Goal: Task Accomplishment & Management: Manage account settings

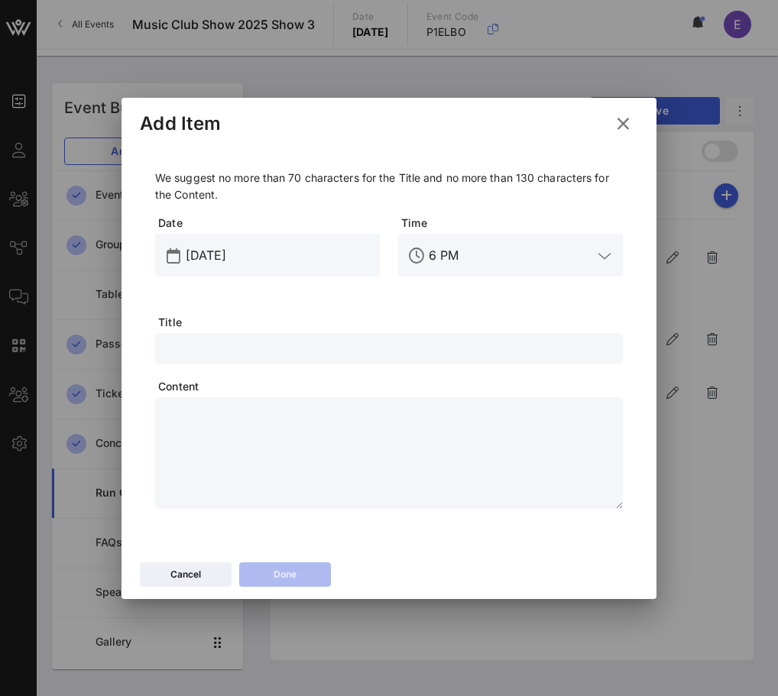
click at [627, 121] on icon at bounding box center [623, 124] width 21 height 18
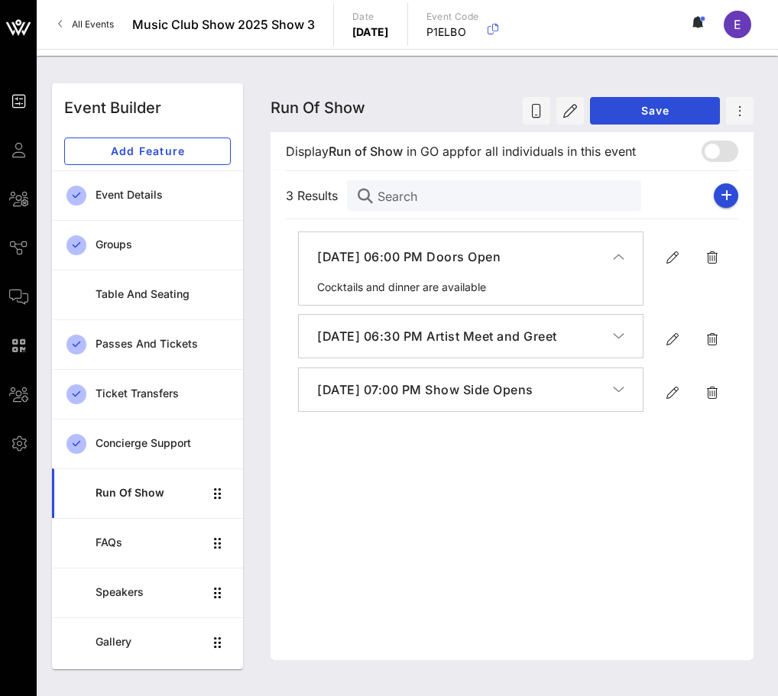
click at [616, 397] on icon "button" at bounding box center [618, 389] width 11 height 15
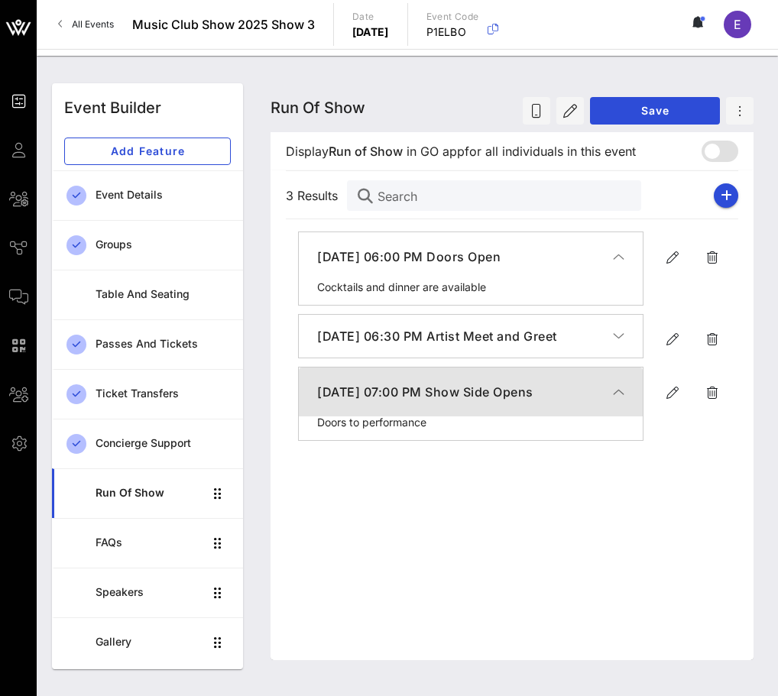
click at [613, 399] on icon "button" at bounding box center [618, 391] width 11 height 15
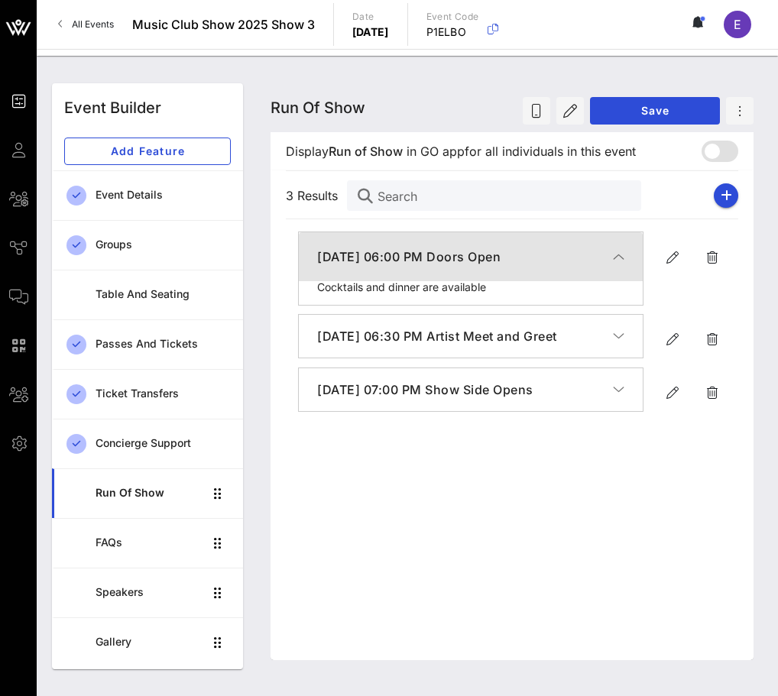
click at [621, 259] on icon "button" at bounding box center [618, 256] width 11 height 15
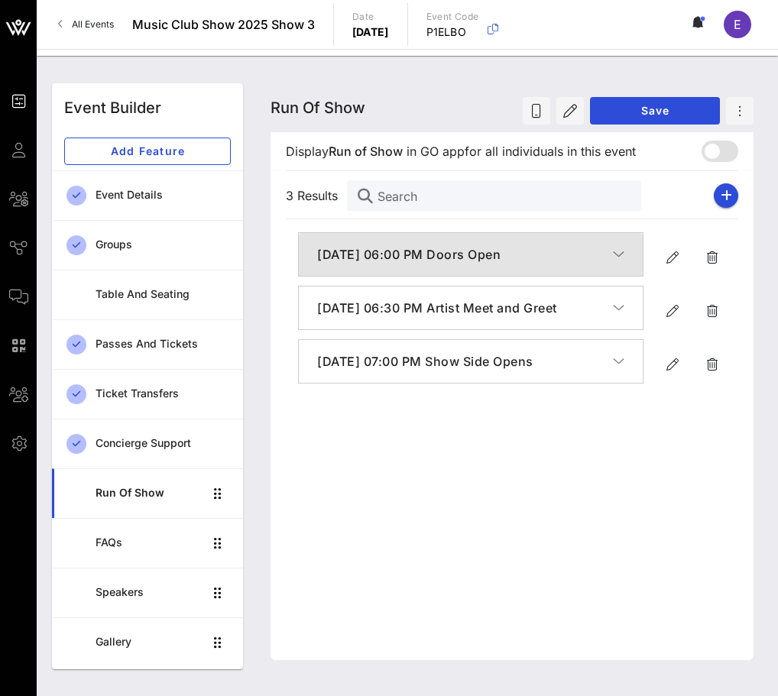
click at [621, 259] on icon "button" at bounding box center [618, 254] width 11 height 15
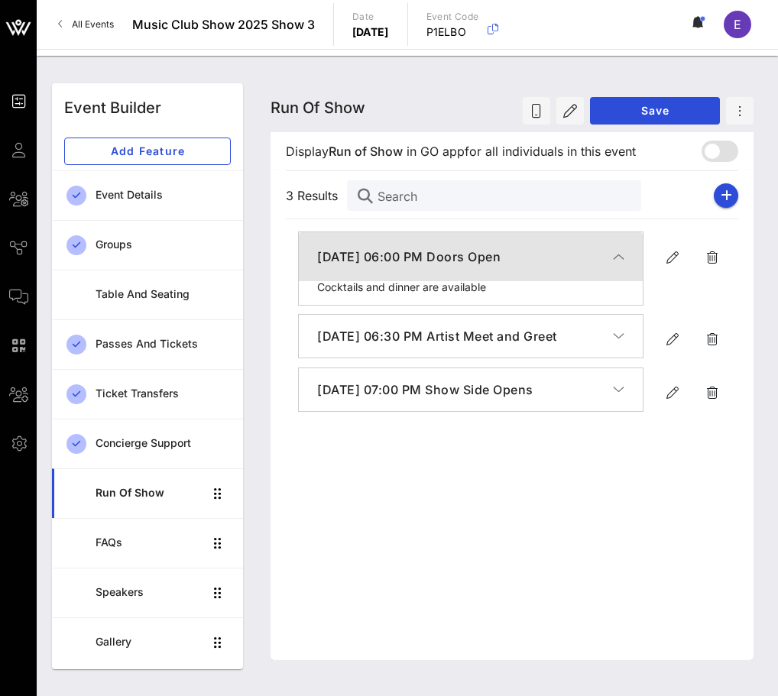
click at [622, 257] on icon "button" at bounding box center [618, 256] width 11 height 15
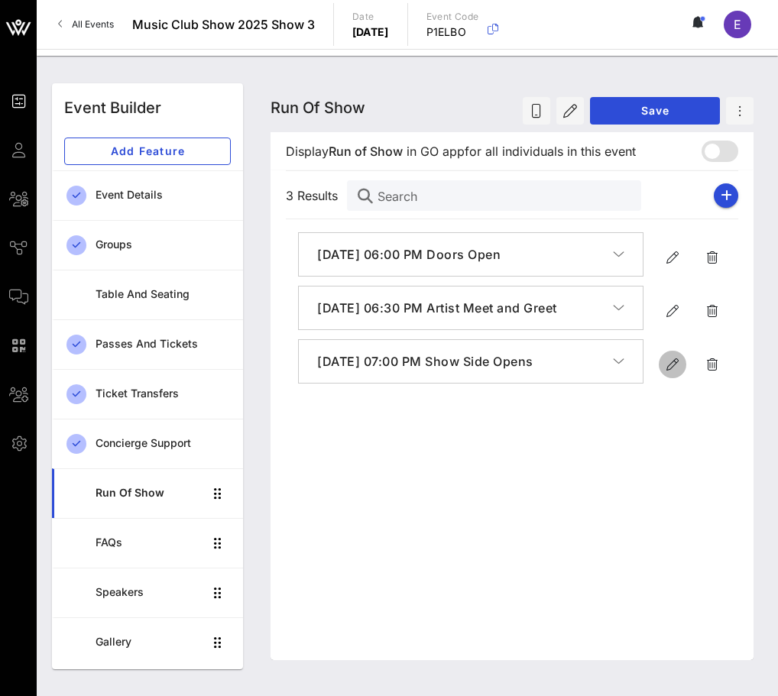
click at [676, 374] on icon "button" at bounding box center [672, 364] width 18 height 18
type input "Sep 28, 2025"
type input "7 PM"
type input "Show Side Opens"
type textarea "**********"
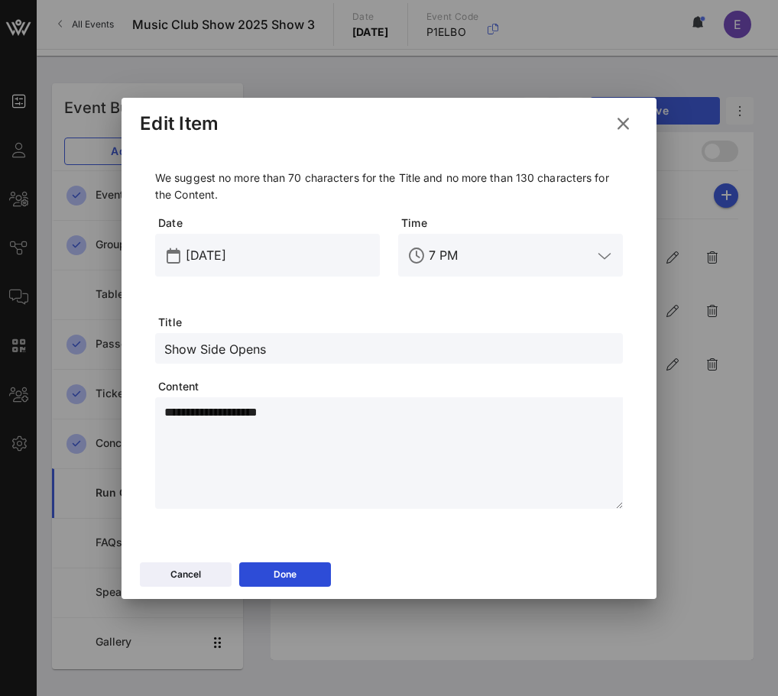
drag, startPoint x: 319, startPoint y: 405, endPoint x: 148, endPoint y: 405, distance: 170.3
click at [148, 405] on div "**********" at bounding box center [389, 342] width 498 height 394
click at [181, 354] on input "Show Side Opens" at bounding box center [388, 348] width 449 height 20
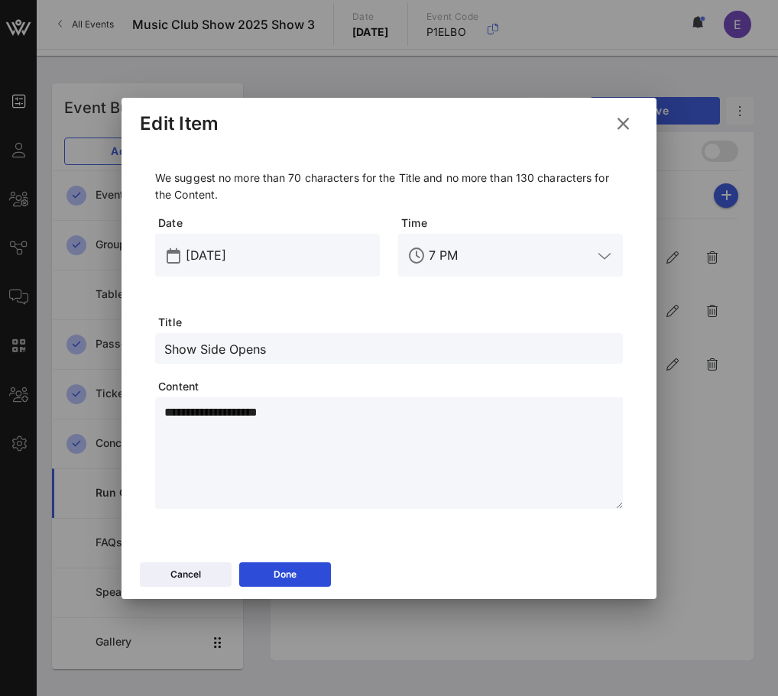
paste input "Doors to performance"
click at [215, 354] on input "Doors to performance Opens" at bounding box center [388, 348] width 449 height 20
click at [223, 354] on input "Doors to performance Opens" at bounding box center [388, 348] width 449 height 20
click at [339, 348] on input "Doors to Performance Opens" at bounding box center [388, 348] width 449 height 20
type input "Doors to Performance Open"
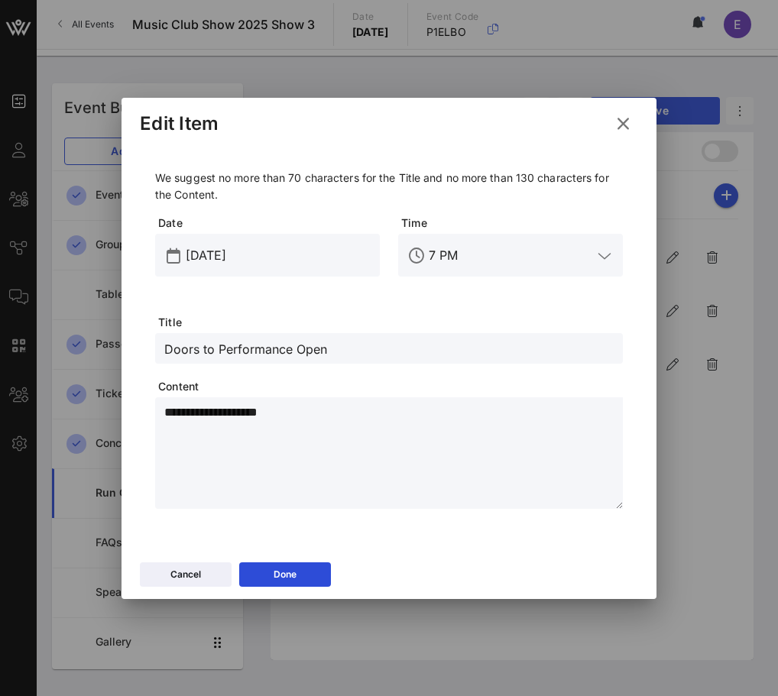
drag, startPoint x: 337, startPoint y: 413, endPoint x: 22, endPoint y: 421, distance: 314.8
click at [22, 421] on div "Event Builder Guests All Groups Journeys Comms QR Scanner Team Settings Music C…" at bounding box center [389, 348] width 778 height 696
type textarea "*********"
drag, startPoint x: 248, startPoint y: 416, endPoint x: 136, endPoint y: 408, distance: 112.6
click at [136, 414] on div "We suggest no more than 70 characters for the Title and no more than 130 charac…" at bounding box center [388, 349] width 535 height 409
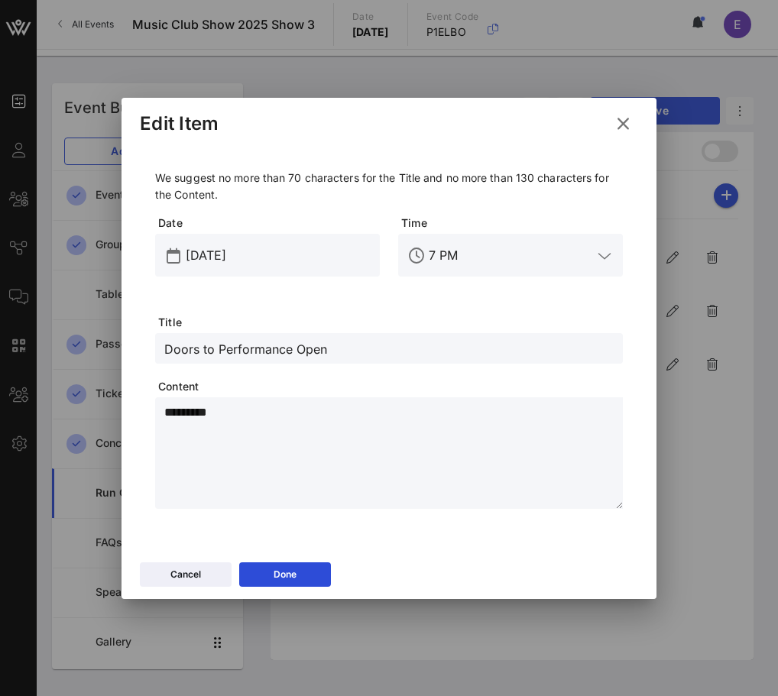
type textarea "*********"
click at [275, 559] on div "Cancel Done" at bounding box center [388, 577] width 535 height 44
click at [279, 568] on div "Done" at bounding box center [284, 574] width 23 height 15
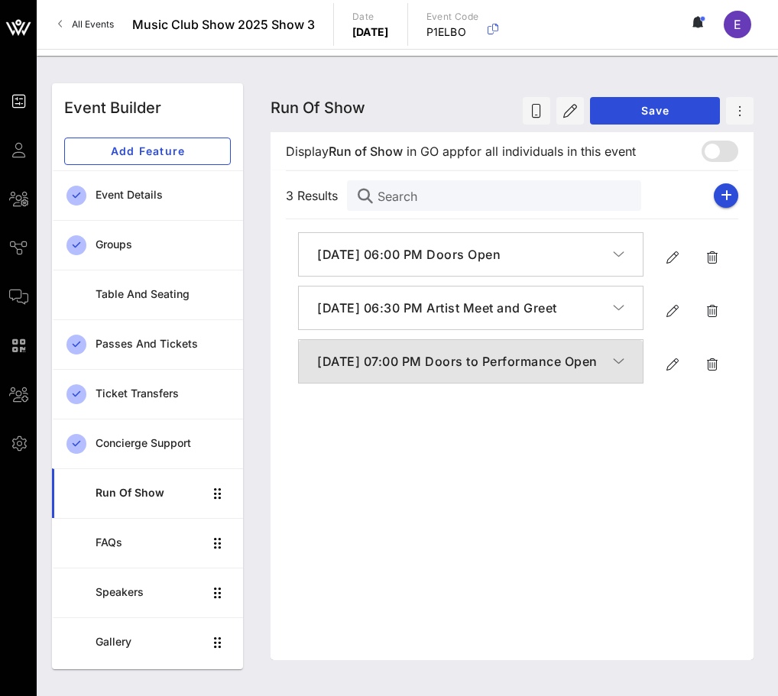
click at [623, 383] on button "September 28, 2025, 07:00 PM Doors to Performance Open" at bounding box center [471, 361] width 344 height 43
click at [623, 388] on button "September 28, 2025, 07:00 PM Doors to Performance Open" at bounding box center [471, 363] width 344 height 49
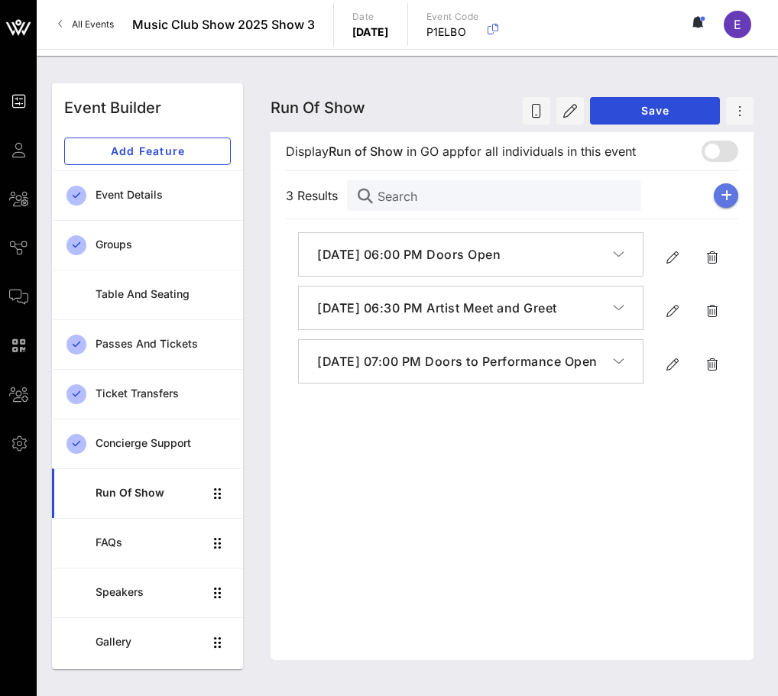
click at [722, 195] on icon "button" at bounding box center [725, 195] width 11 height 12
type input "Sep 28, 2025"
type input "6 PM"
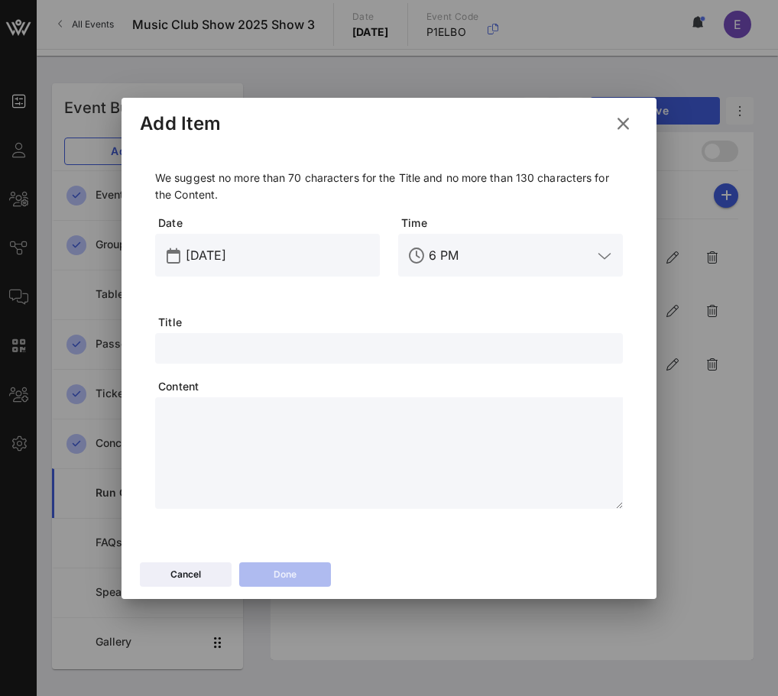
click at [625, 124] on icon at bounding box center [623, 124] width 21 height 18
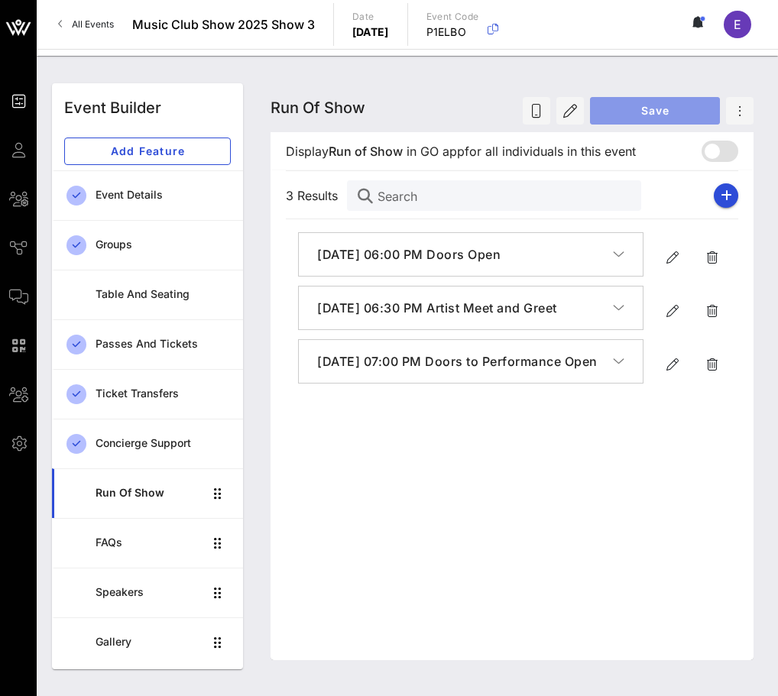
click at [631, 110] on span "Save" at bounding box center [654, 110] width 105 height 13
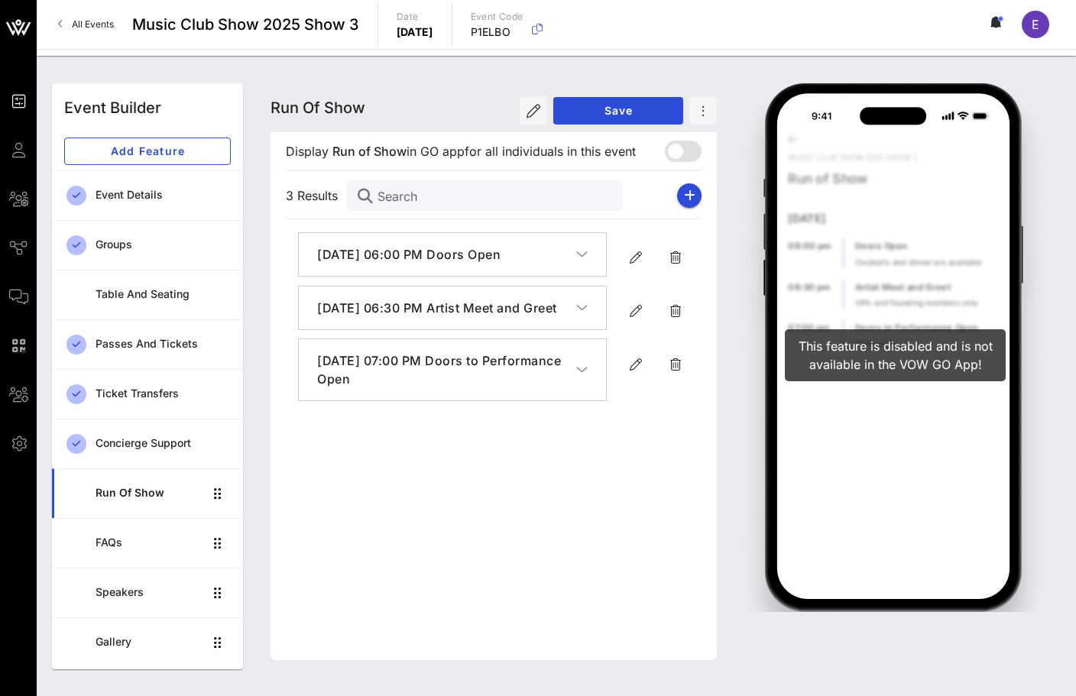
click at [777, 360] on div "Music Club Show 2025 Show 3 Run of Show September 28, 2025 06:00 pm Doors Open …" at bounding box center [893, 344] width 316 height 535
click at [682, 148] on div at bounding box center [675, 151] width 26 height 26
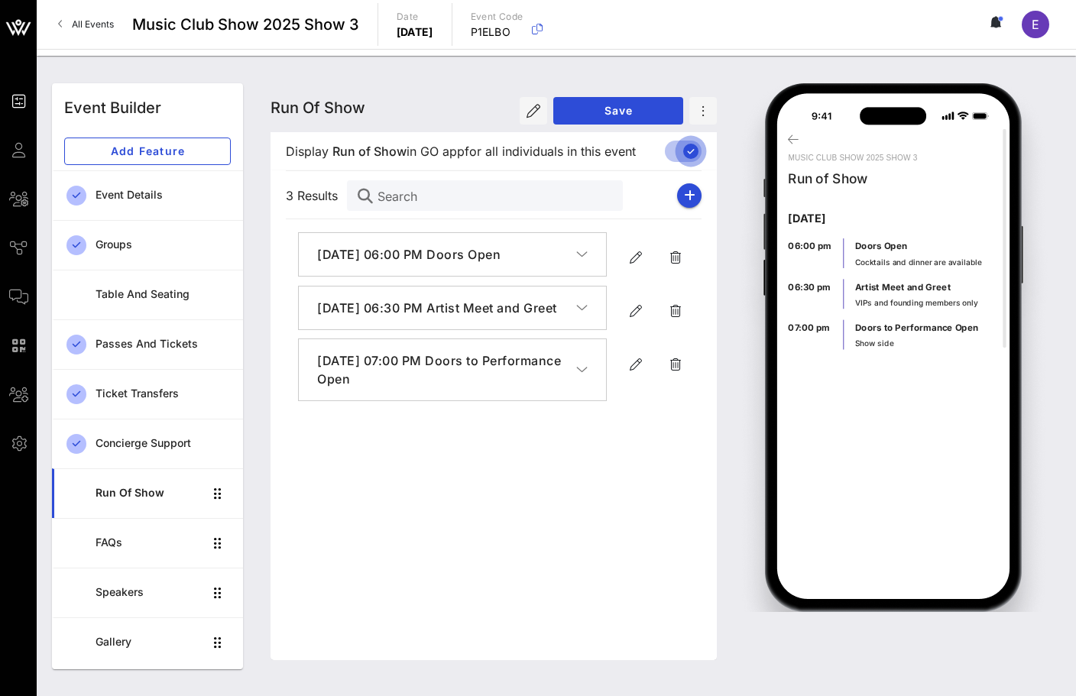
click at [682, 148] on div at bounding box center [691, 151] width 26 height 26
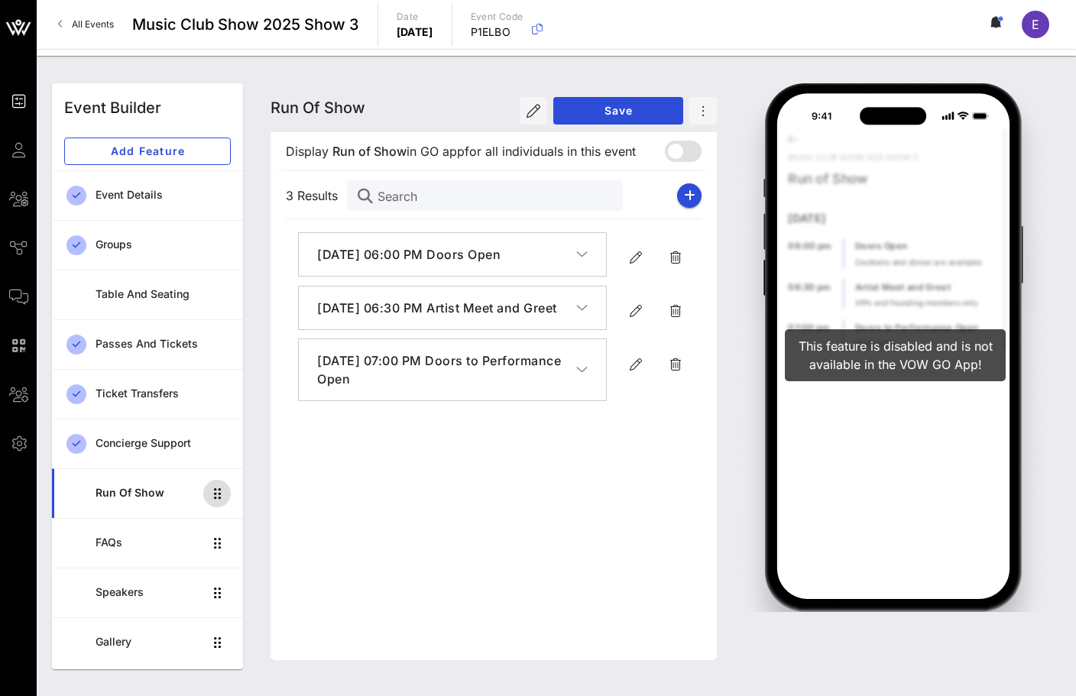
click at [214, 490] on icon "button" at bounding box center [217, 493] width 18 height 18
drag, startPoint x: 216, startPoint y: 495, endPoint x: 216, endPoint y: 482, distance: 13.0
click at [186, 148] on span "Add Feature" at bounding box center [147, 150] width 141 height 13
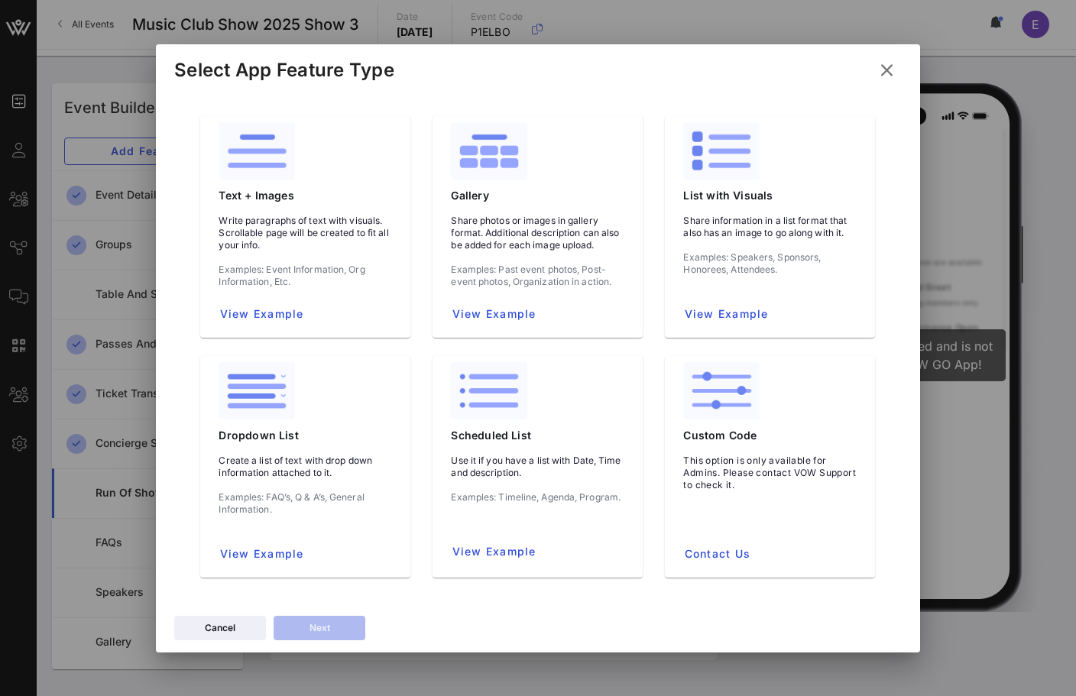
click at [777, 69] on icon at bounding box center [886, 70] width 21 height 18
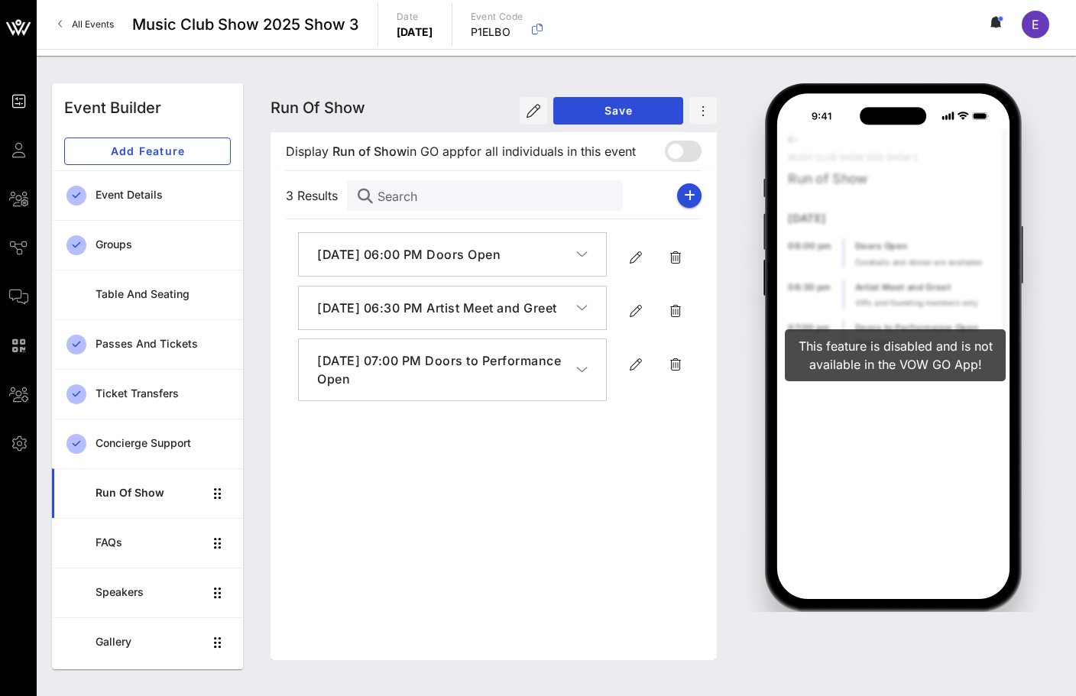
click at [74, 22] on span "All Events" at bounding box center [93, 23] width 42 height 11
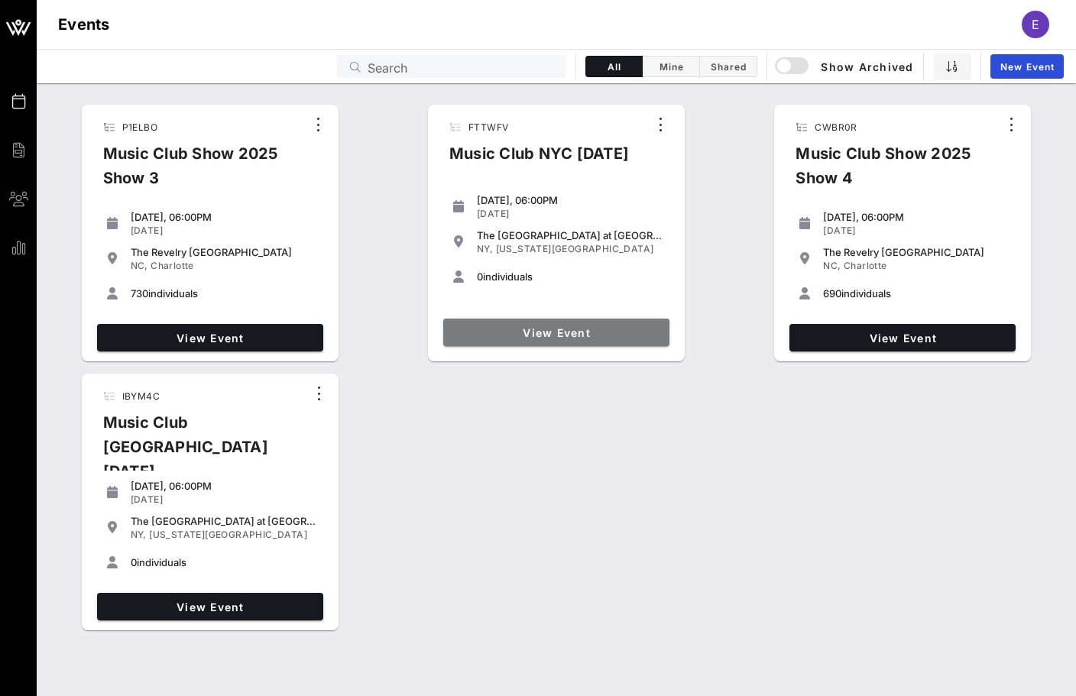
click at [613, 323] on link "View Event" at bounding box center [556, 332] width 226 height 27
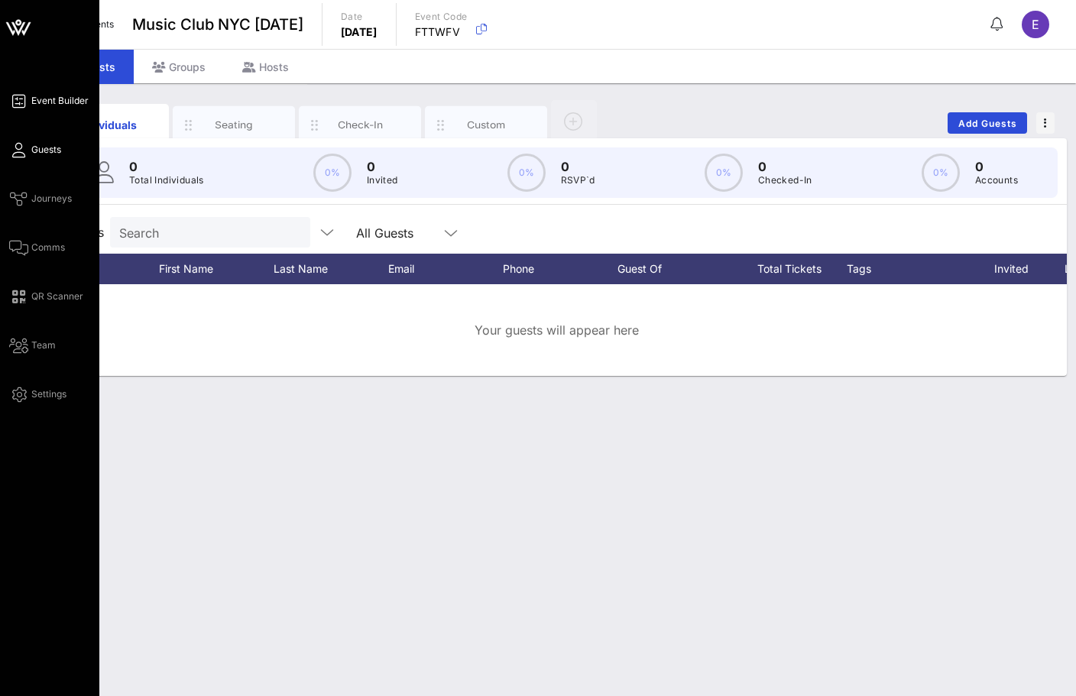
click at [50, 93] on link "Event Builder" at bounding box center [48, 101] width 79 height 18
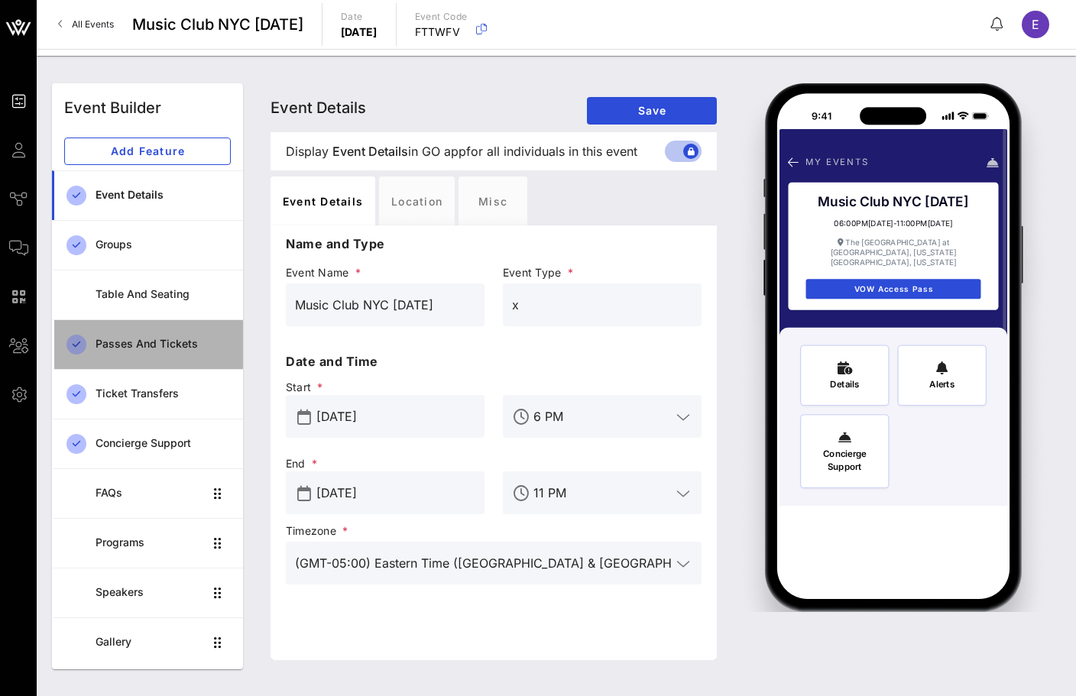
click at [154, 351] on div "Passes and Tickets" at bounding box center [162, 343] width 135 height 31
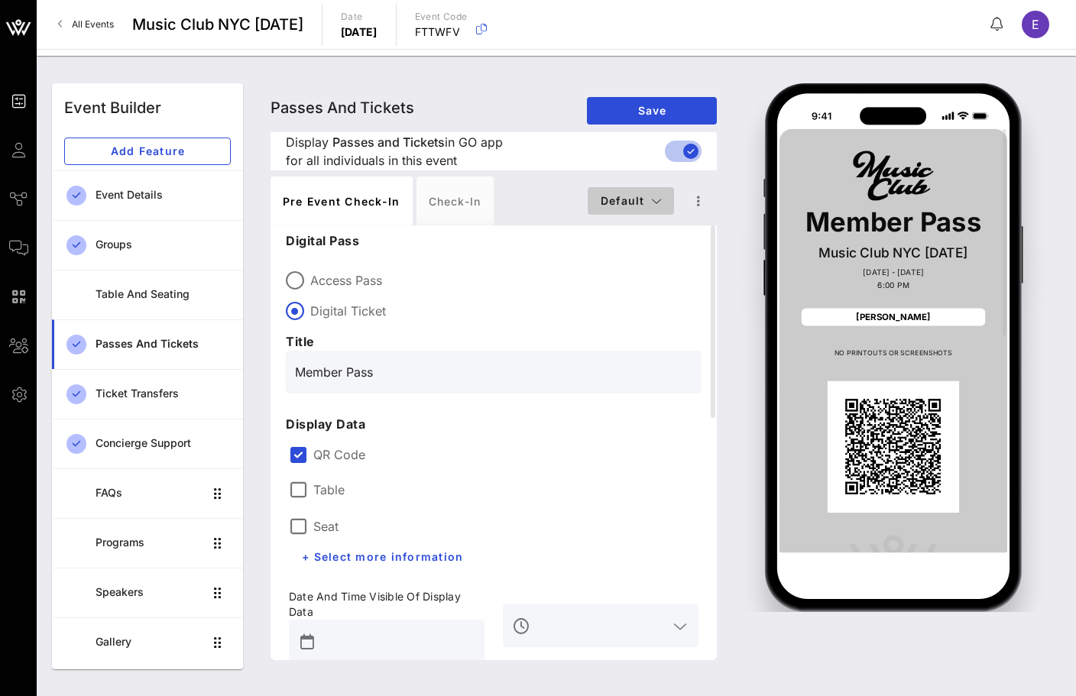
click at [654, 199] on icon "button" at bounding box center [656, 201] width 11 height 11
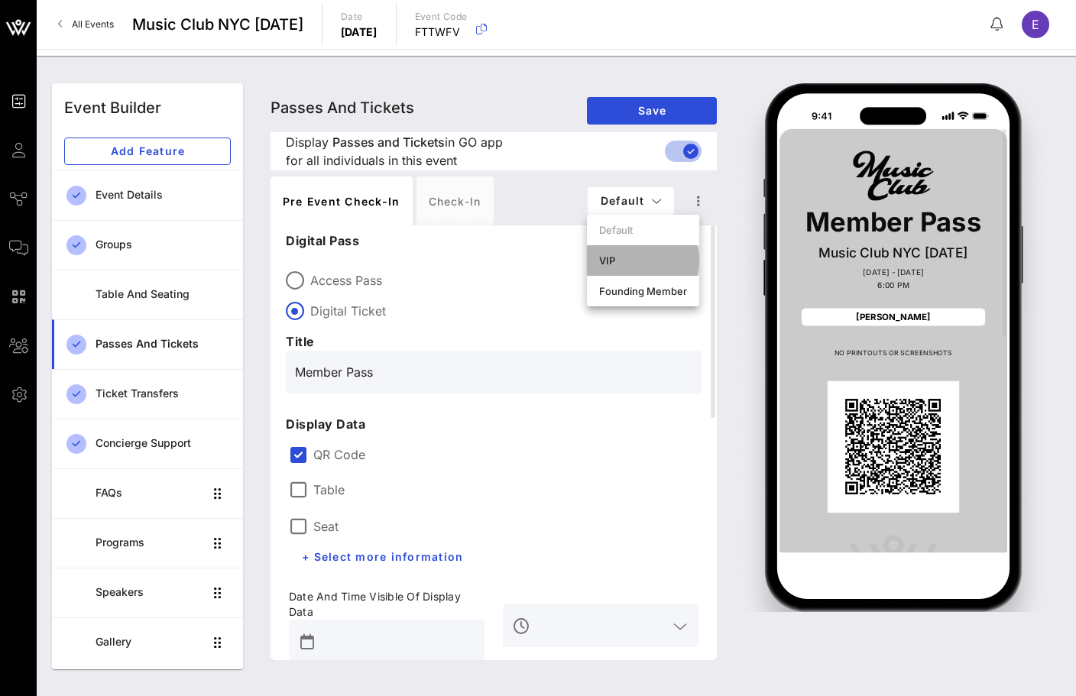
click at [625, 262] on div "VIP" at bounding box center [643, 260] width 88 height 12
type input "Access Pass"
type input "#2D23D7"
type input "#ffffff"
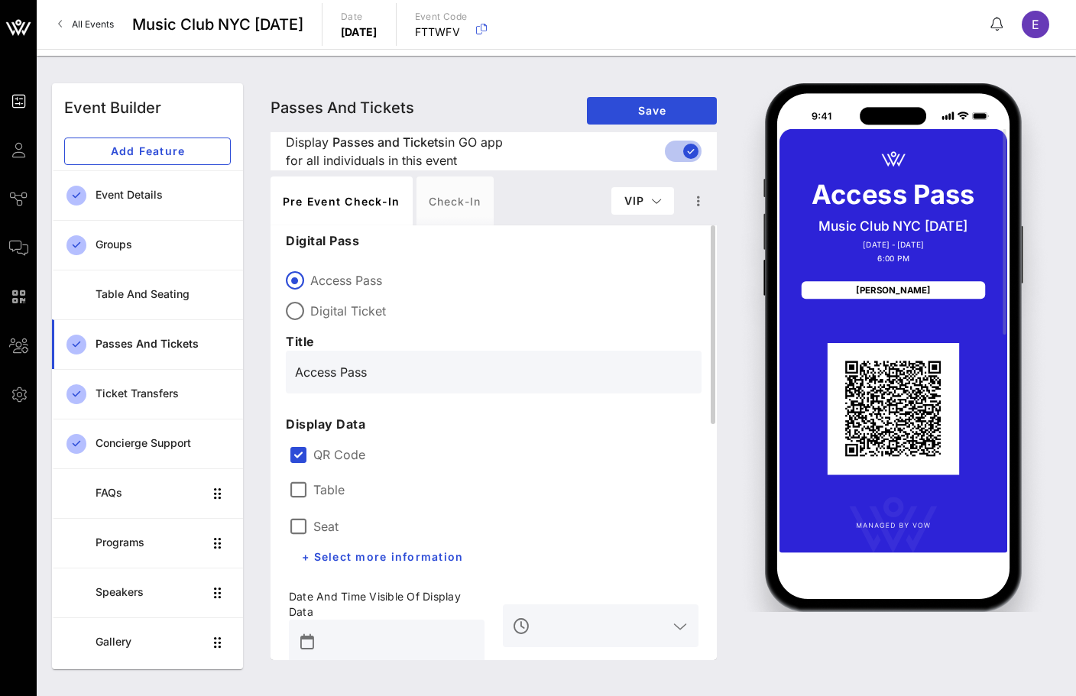
click at [320, 372] on input "Access Pass" at bounding box center [493, 372] width 397 height 24
type input "VIP Pass"
click at [432, 468] on div "Table Seat + Select more information" at bounding box center [387, 520] width 214 height 119
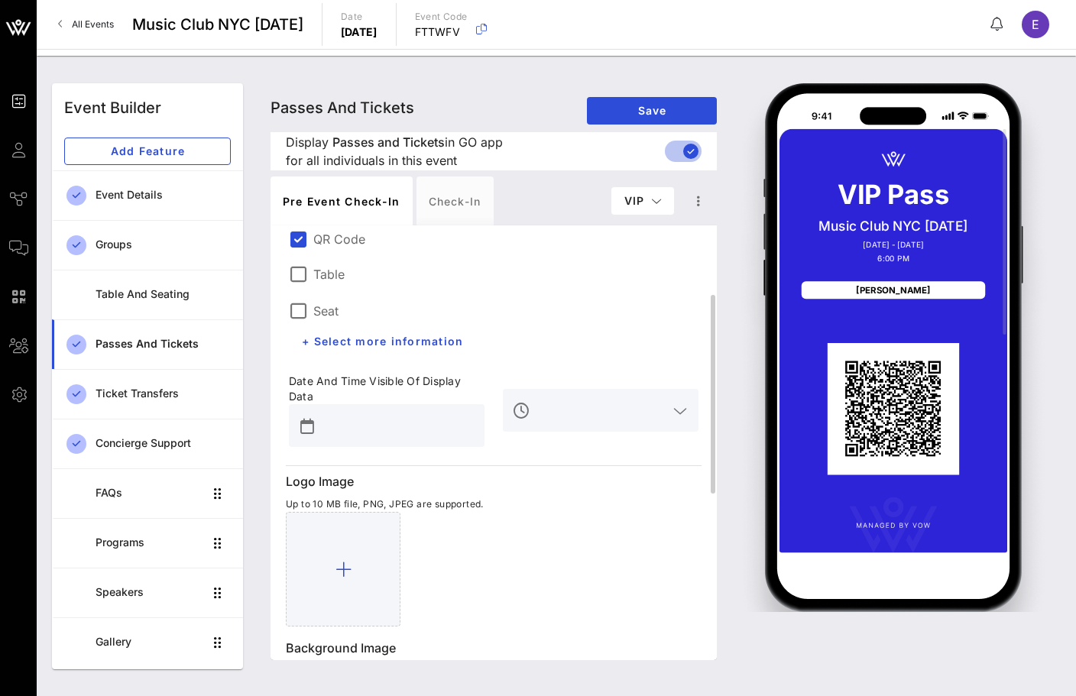
scroll to position [218, 0]
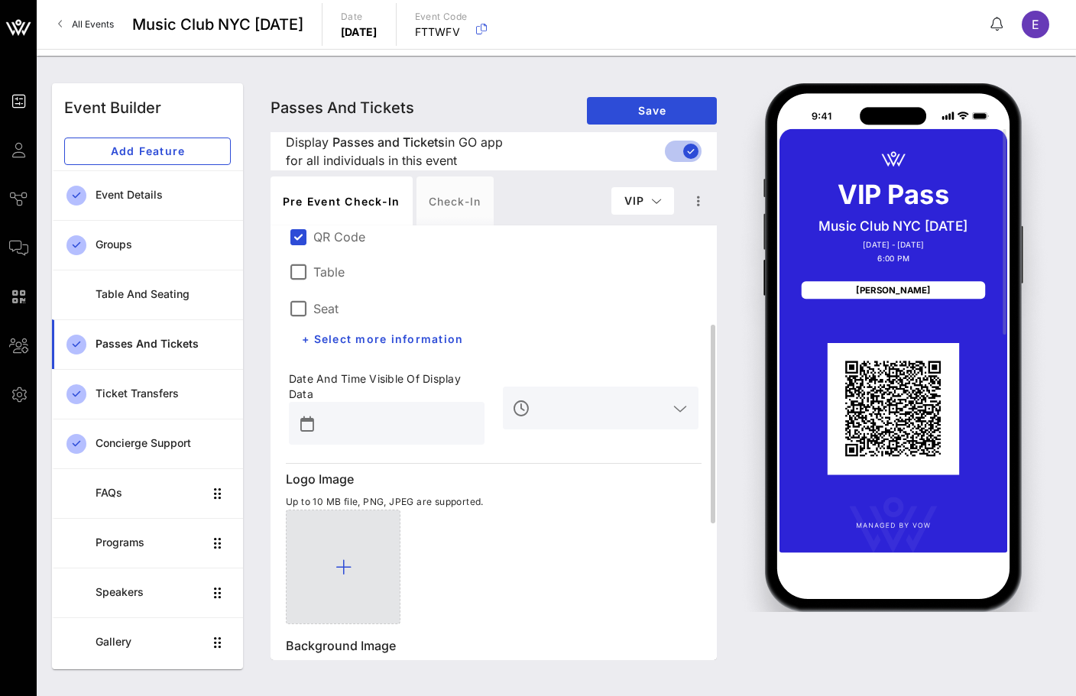
click at [387, 535] on div at bounding box center [343, 566] width 115 height 115
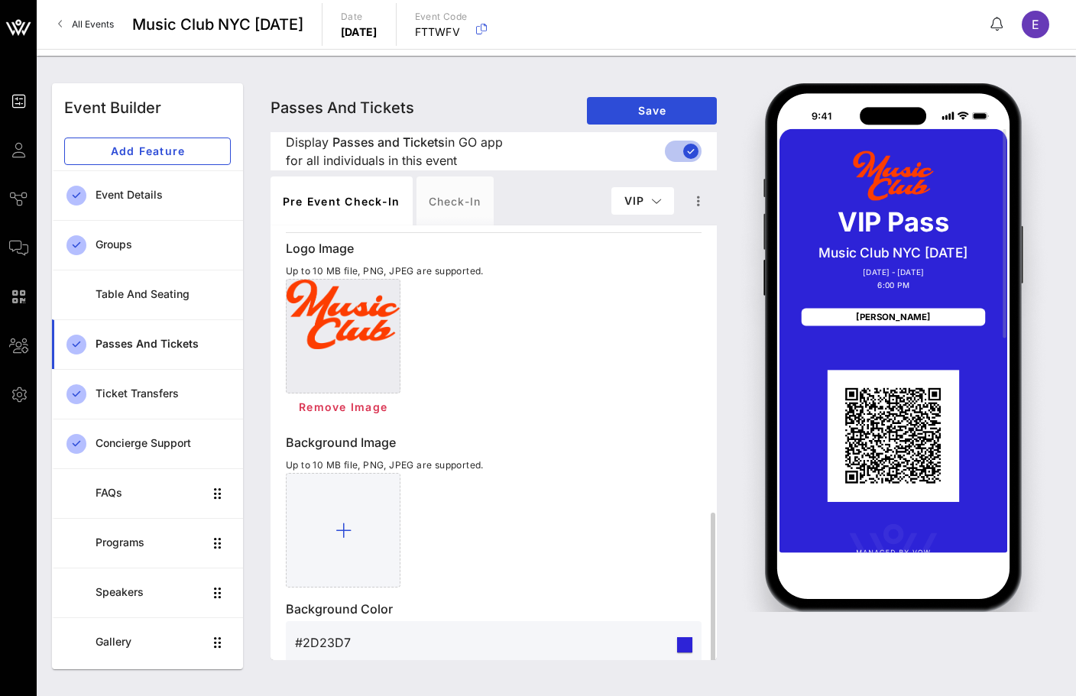
scroll to position [544, 0]
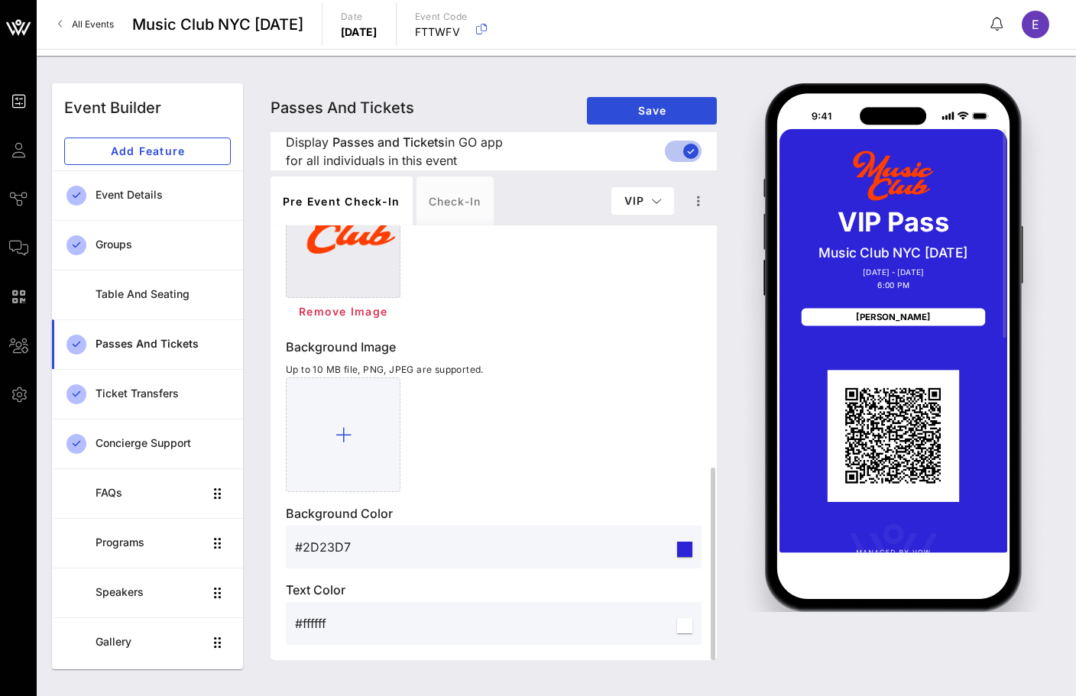
click at [308, 623] on input "#ffffff" at bounding box center [484, 623] width 379 height 24
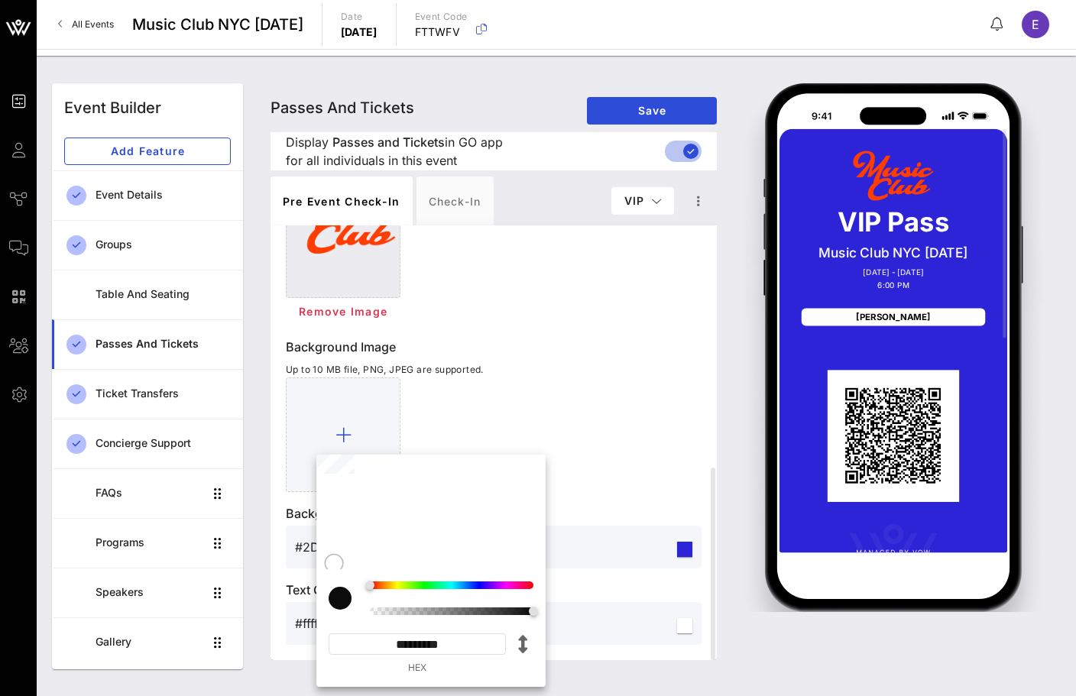
click at [443, 649] on input "*********" at bounding box center [416, 643] width 177 height 21
paste input
type input "*********"
type input "#FD3F05"
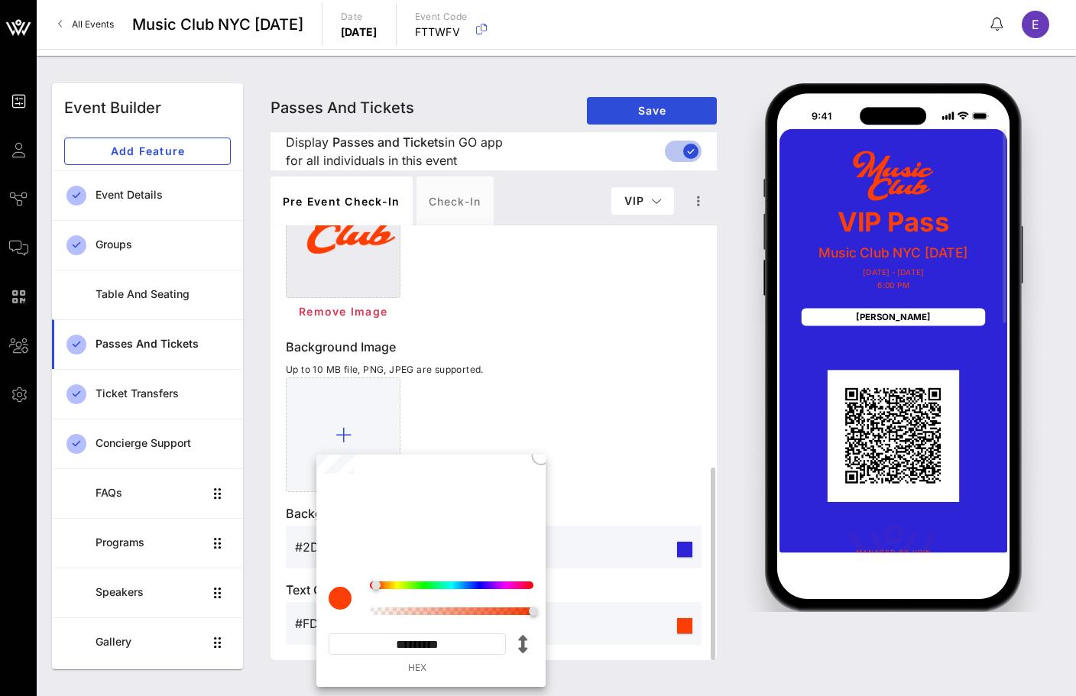
click at [597, 298] on div "Remove Image" at bounding box center [494, 311] width 416 height 27
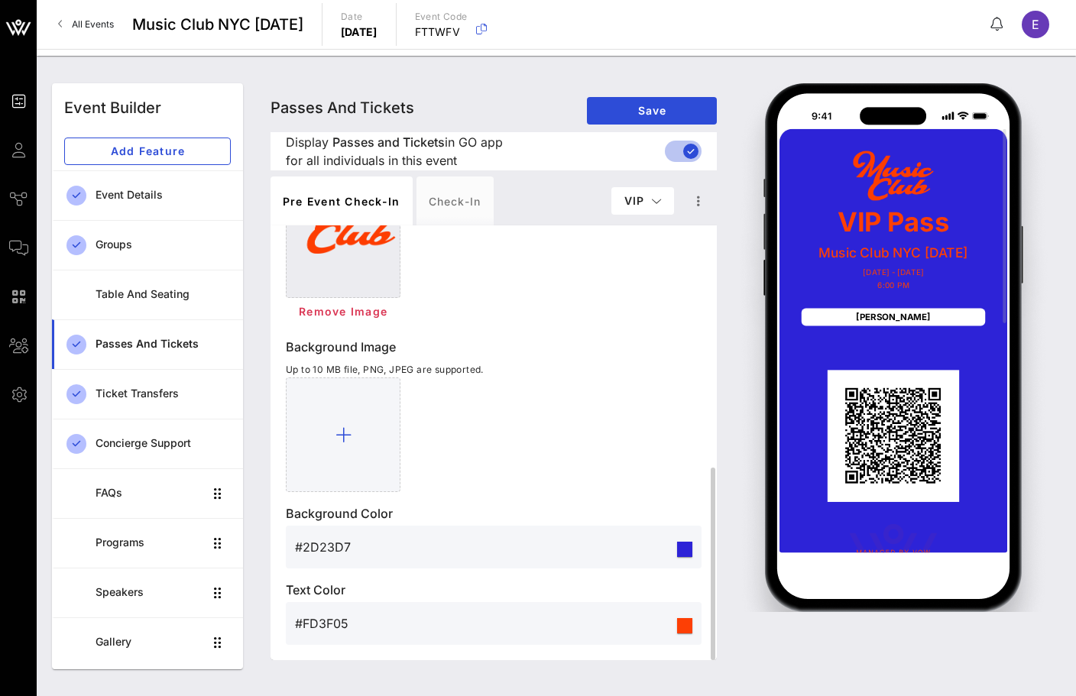
click at [448, 537] on input "#2D23D7" at bounding box center [484, 547] width 379 height 24
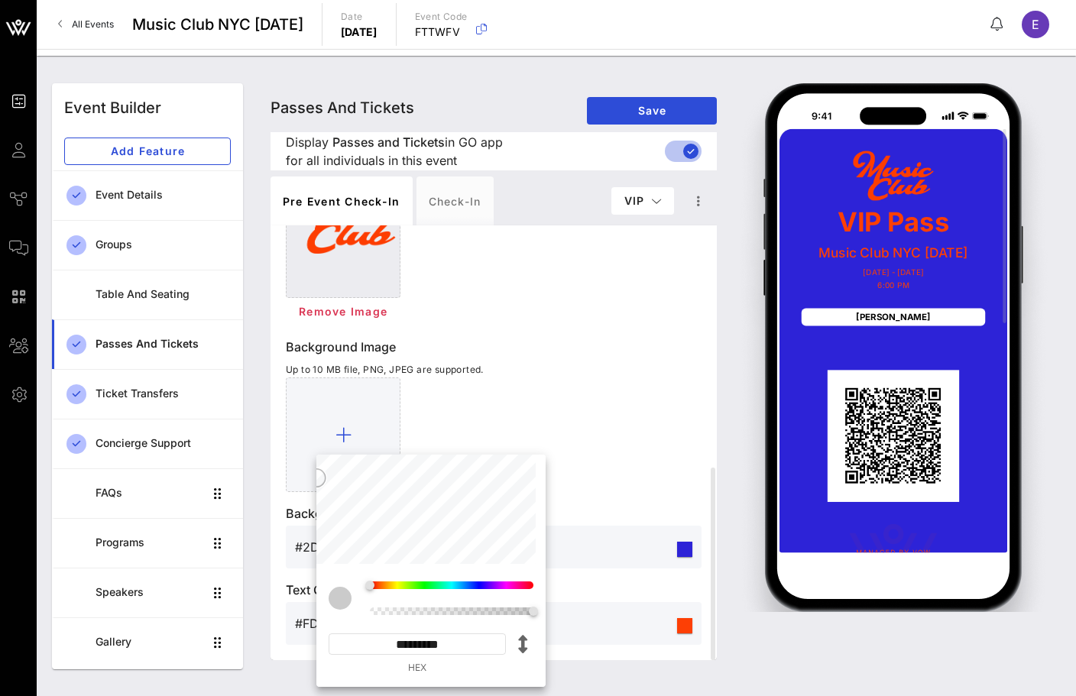
click at [461, 644] on input "*********" at bounding box center [416, 643] width 177 height 21
click at [447, 639] on input "*********" at bounding box center [416, 643] width 177 height 21
paste input
type input "*******"
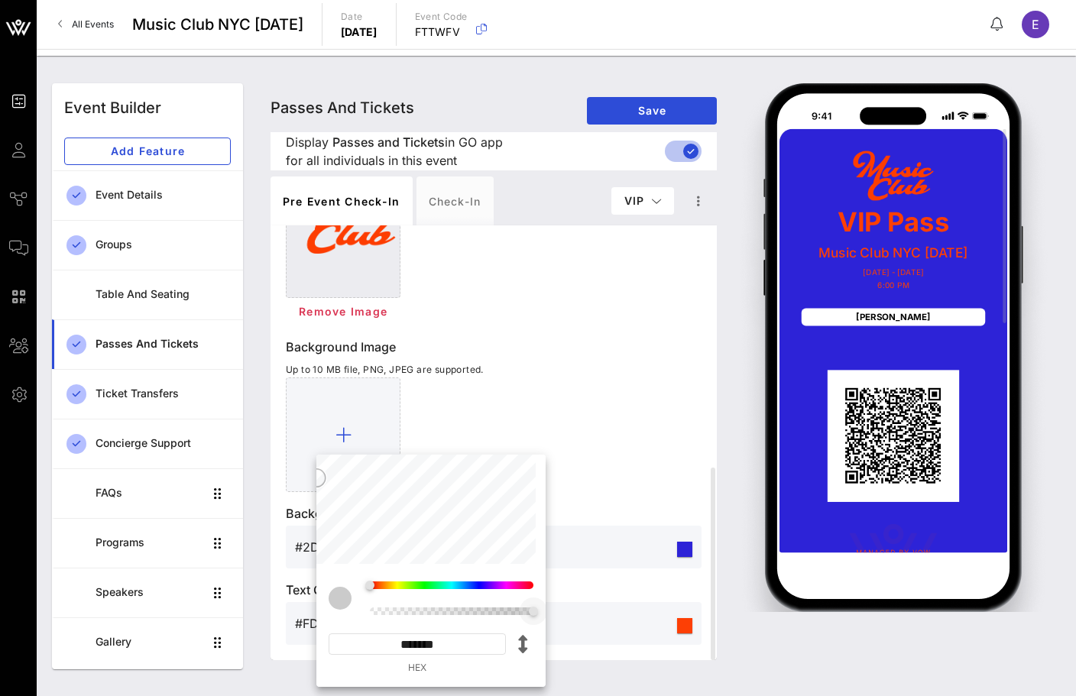
type input "#CBCBCB"
type input "*********"
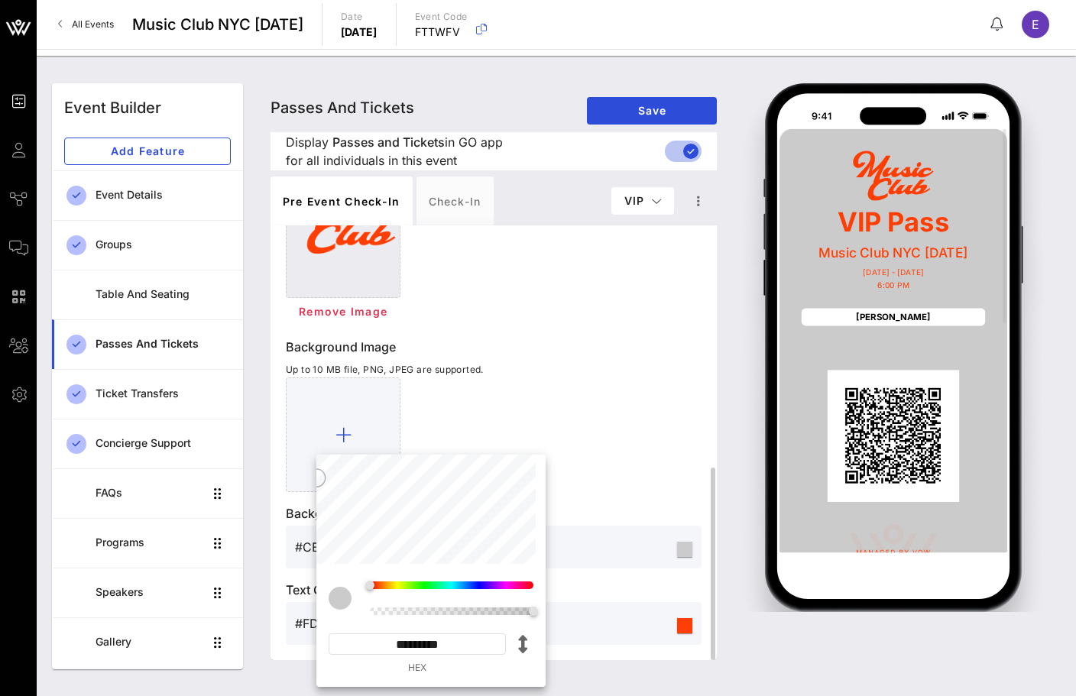
click at [613, 458] on div at bounding box center [494, 434] width 416 height 115
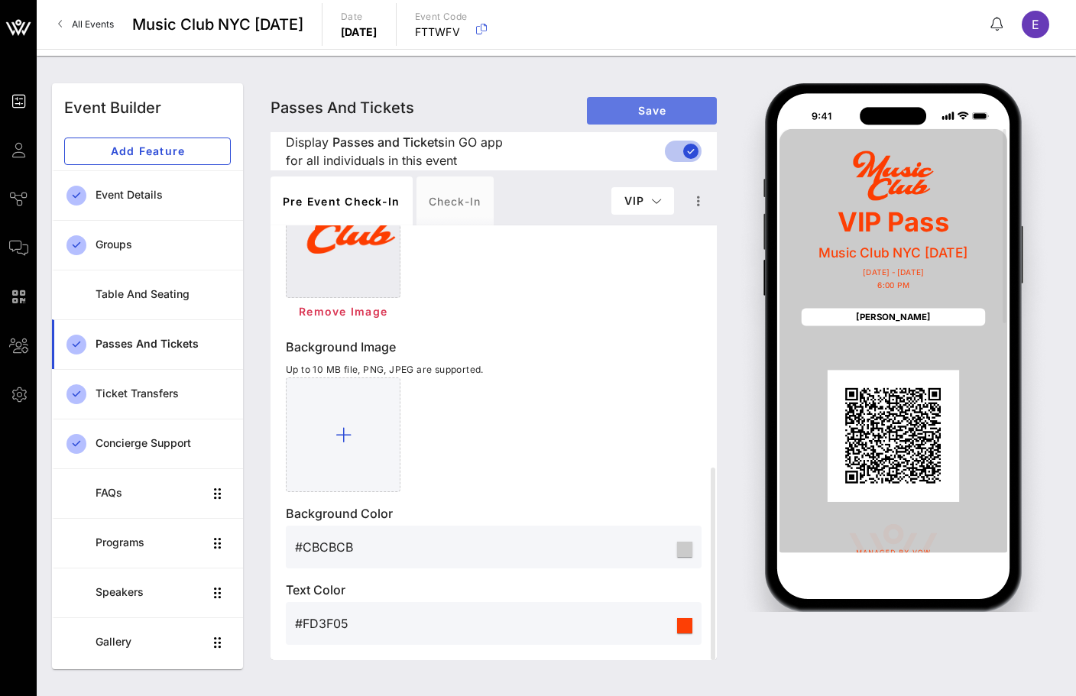
click at [628, 111] on span "Save" at bounding box center [651, 110] width 105 height 13
click at [644, 206] on span "VIP" at bounding box center [642, 200] width 38 height 13
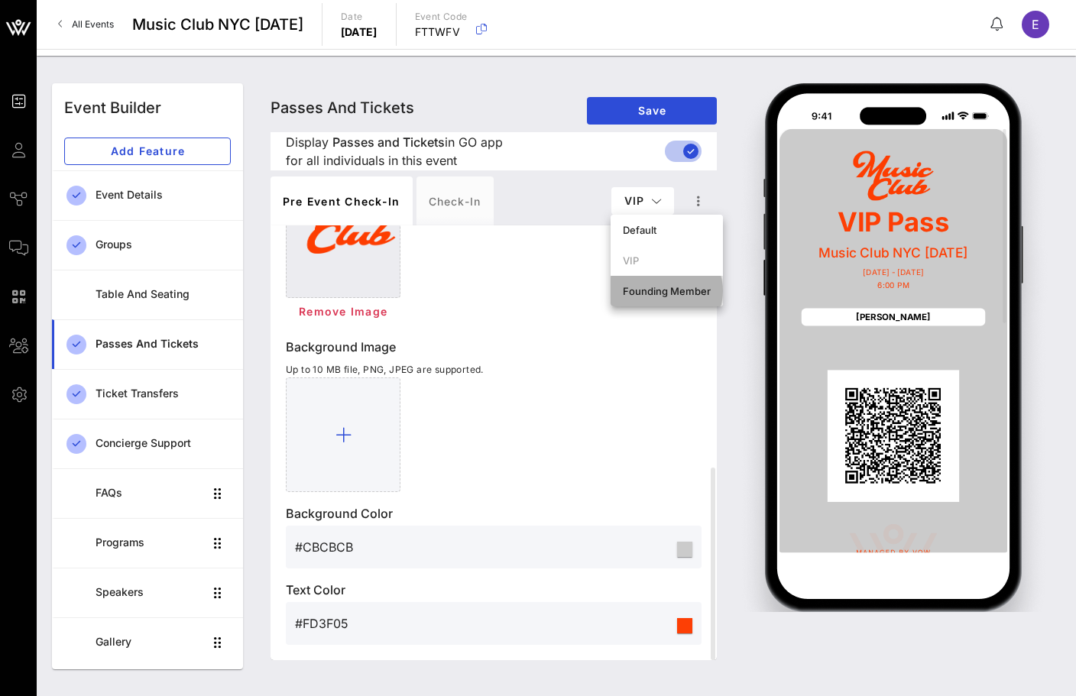
click at [641, 285] on div "Founding Member" at bounding box center [667, 291] width 88 height 12
type input "Access Pass"
type input "#2D23D7"
type input "#ffffff"
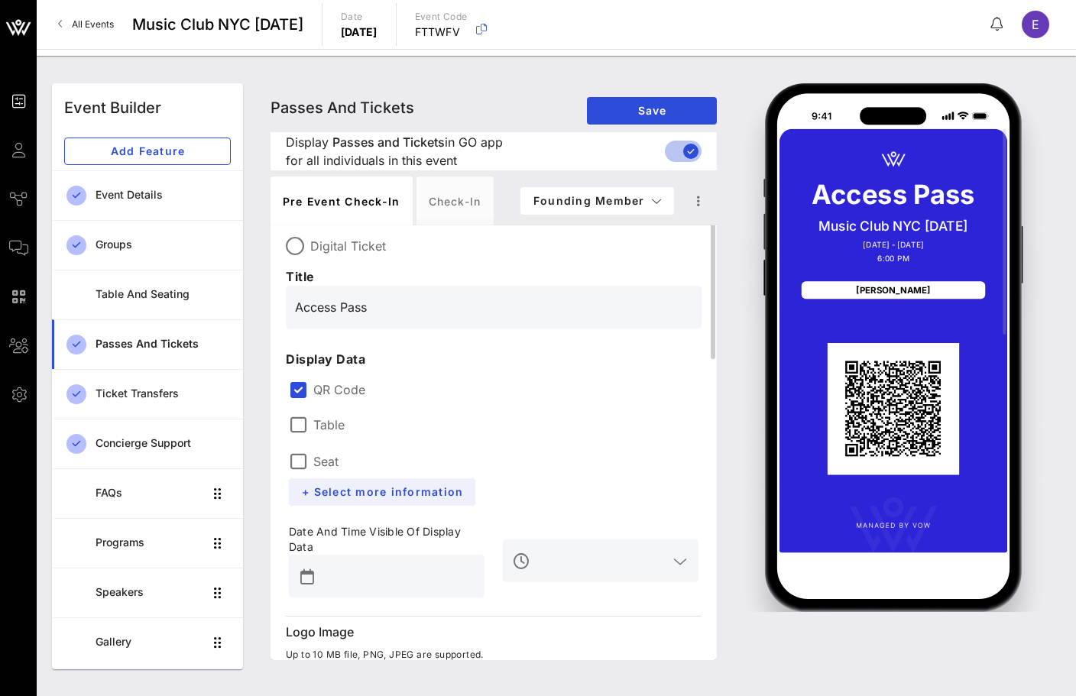
scroll to position [0, 0]
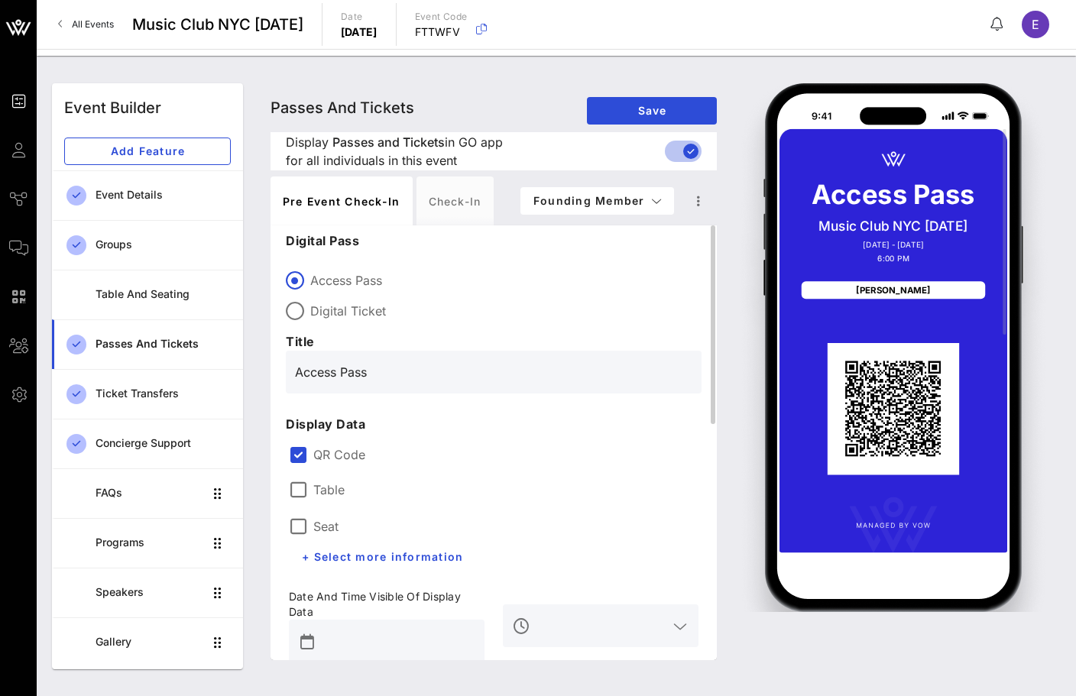
click at [326, 371] on input "Access Pass" at bounding box center [493, 372] width 397 height 24
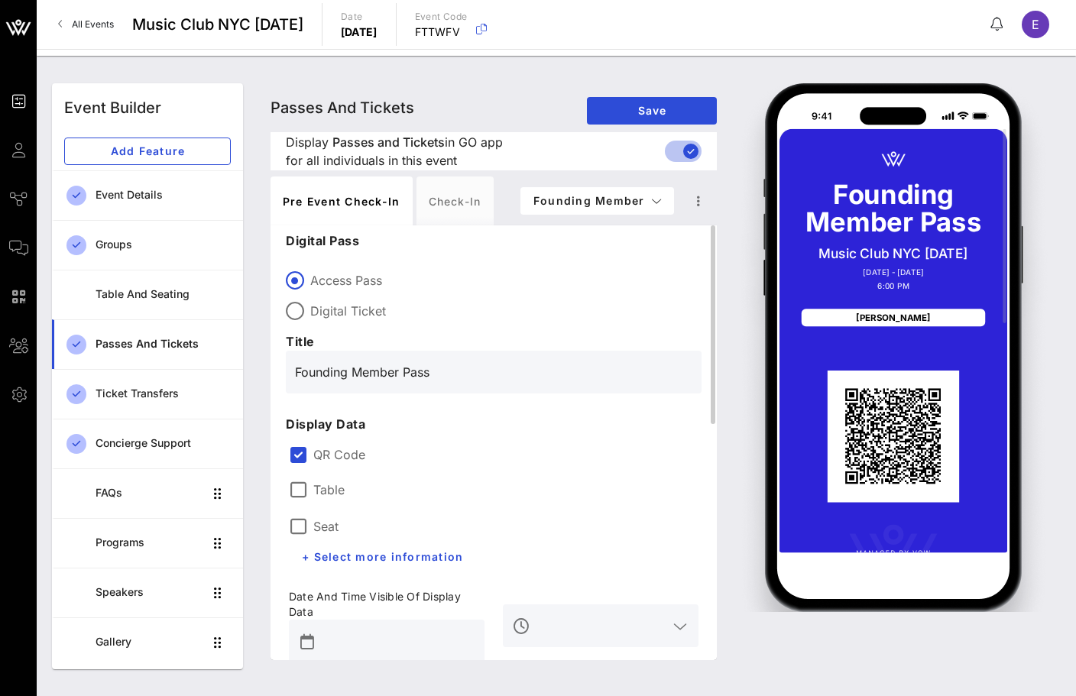
click at [312, 307] on label "Digital Ticket" at bounding box center [505, 310] width 391 height 15
click at [519, 289] on div "Access Pass" at bounding box center [494, 280] width 416 height 18
click at [564, 202] on span "Founding Member" at bounding box center [596, 200] width 129 height 13
click at [547, 242] on div "Default" at bounding box center [597, 230] width 151 height 31
type input "Member Pass"
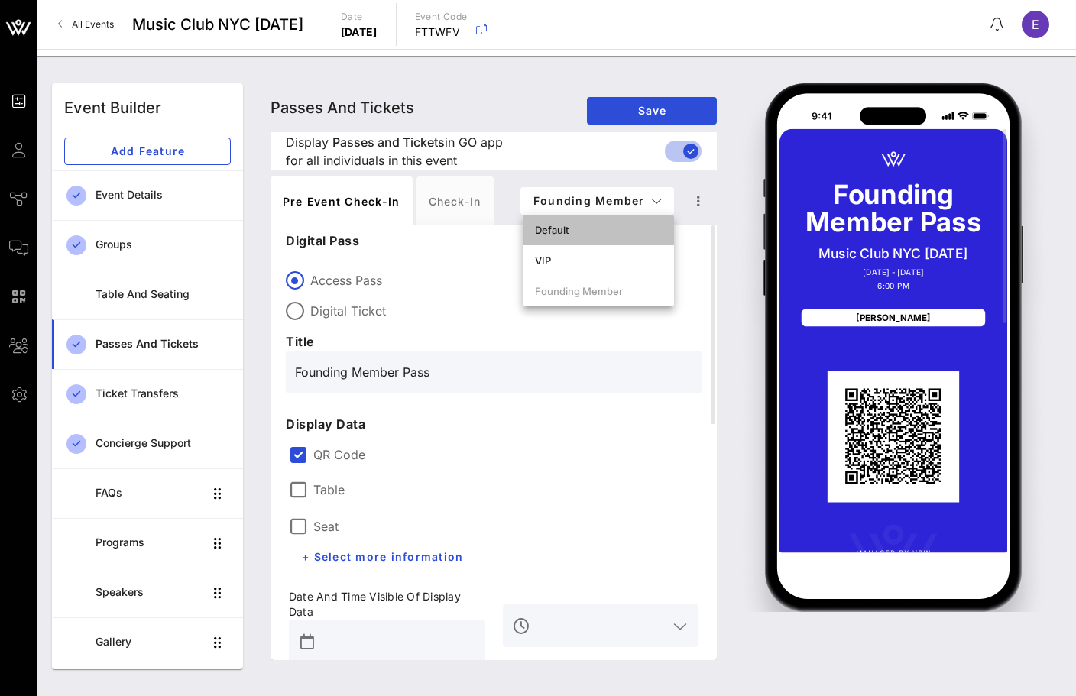
type input "#CBCBCB"
type input "#0D0C0C"
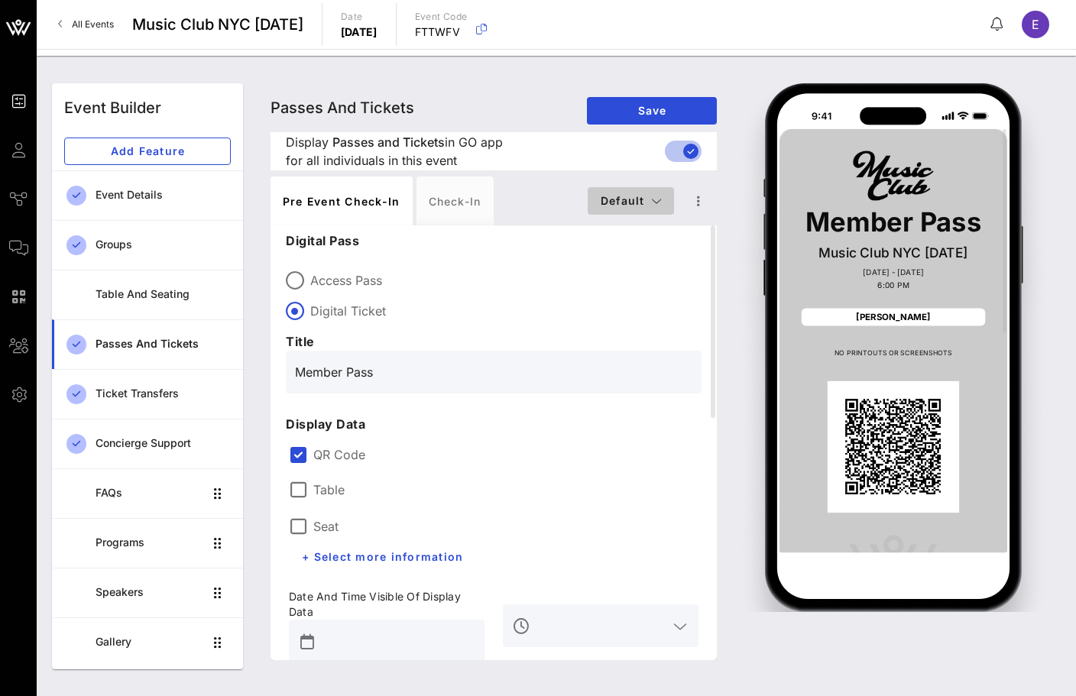
click at [588, 205] on button "Default" at bounding box center [630, 200] width 86 height 27
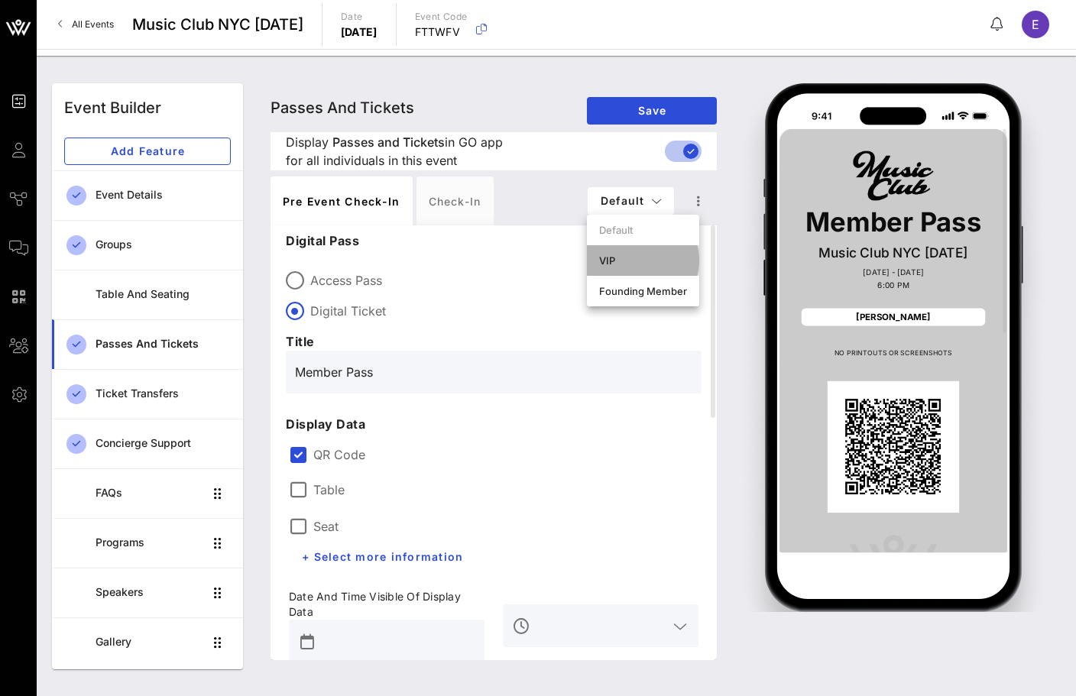
click at [597, 261] on div "VIP" at bounding box center [643, 260] width 112 height 31
type input "VIP Pass"
type input "#FD3F05"
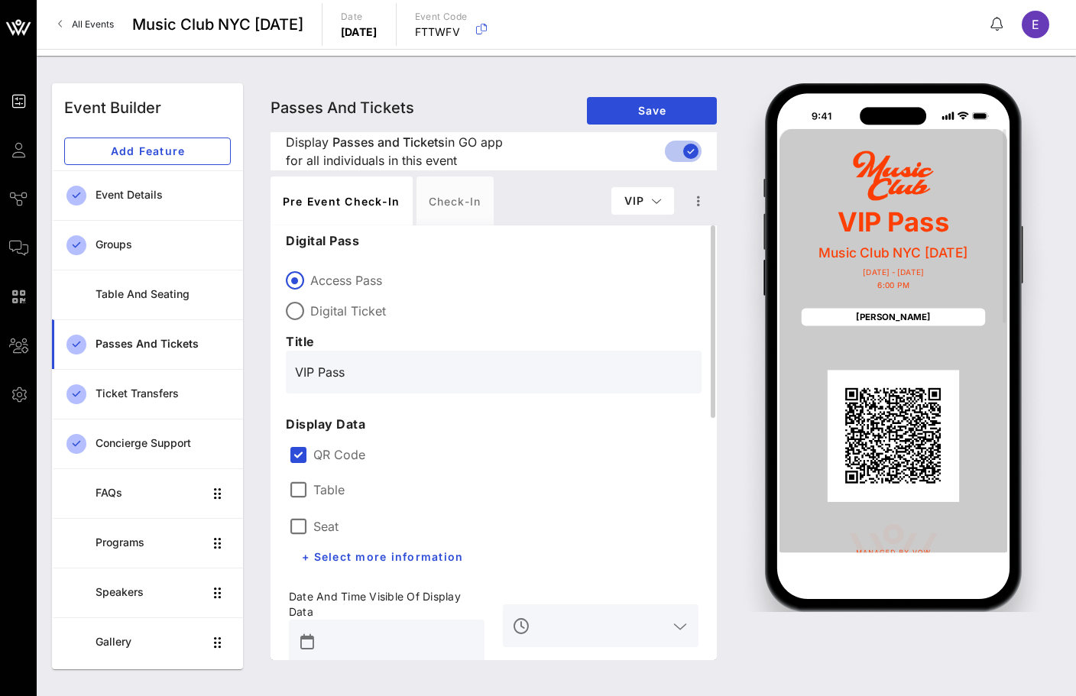
click at [307, 307] on div "Digital Ticket" at bounding box center [494, 311] width 416 height 18
click at [657, 207] on button "VIP" at bounding box center [642, 200] width 63 height 27
click at [649, 285] on div "Founding Member" at bounding box center [667, 291] width 88 height 12
type input "Founding Member Pass"
type input "#2D23D7"
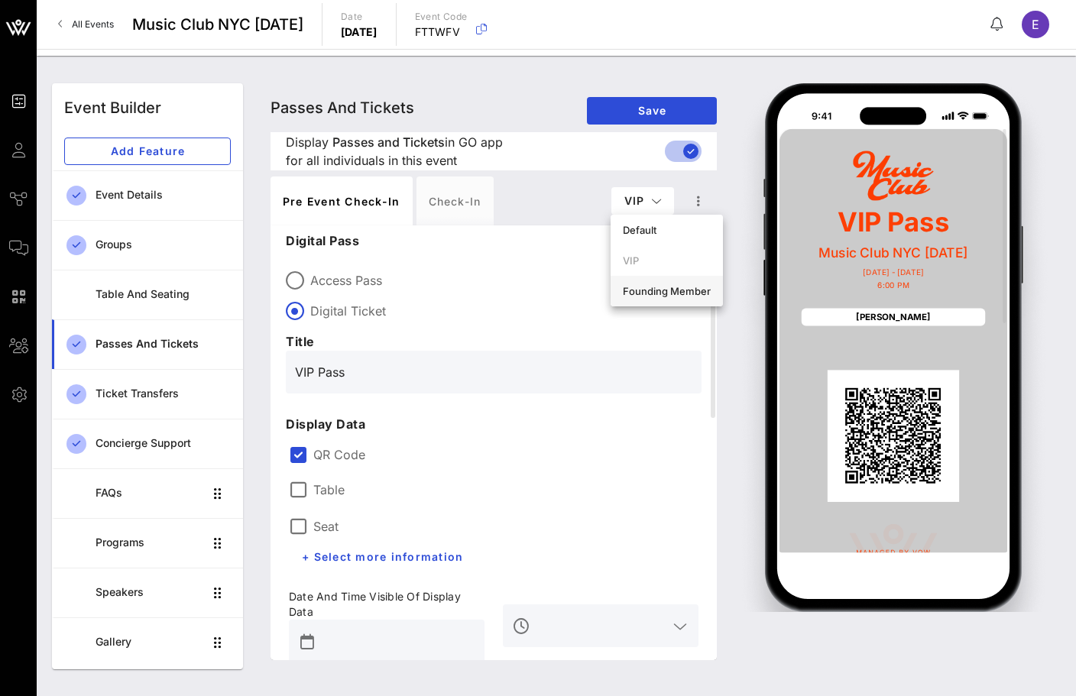
type input "#ffffff"
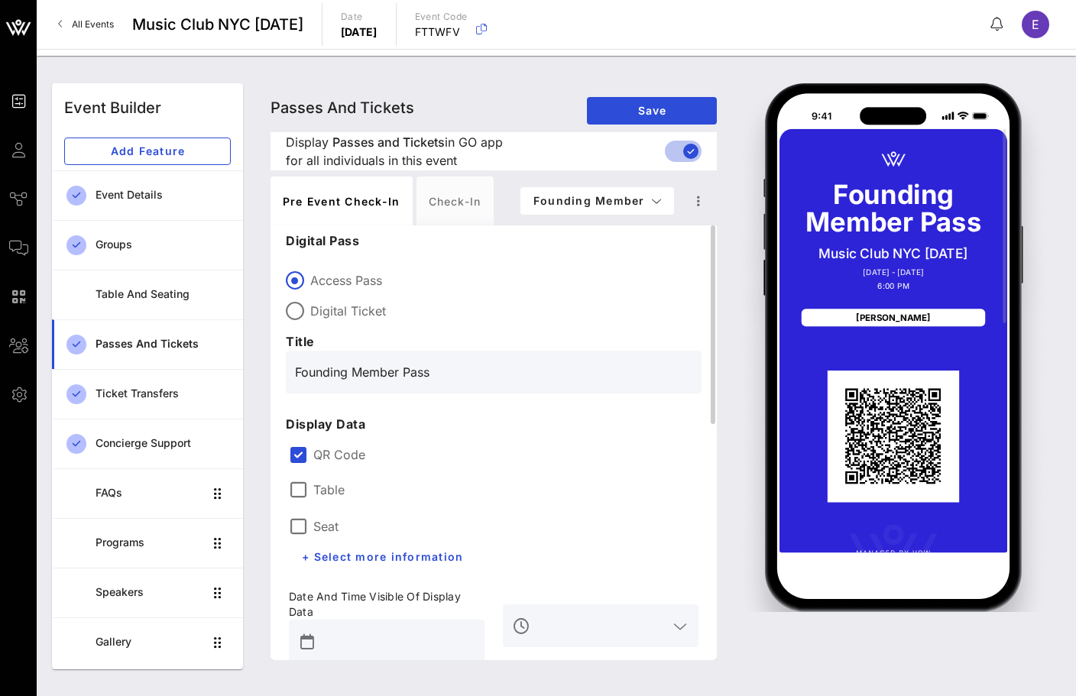
click at [310, 303] on label "Digital Ticket" at bounding box center [505, 310] width 391 height 15
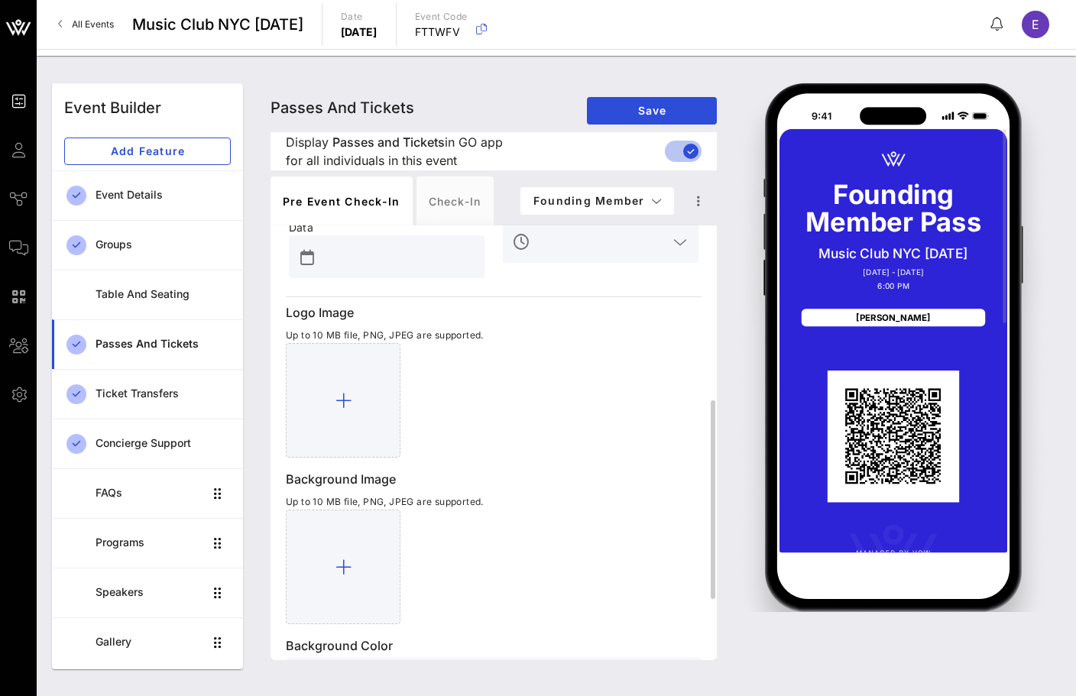
scroll to position [344, 0]
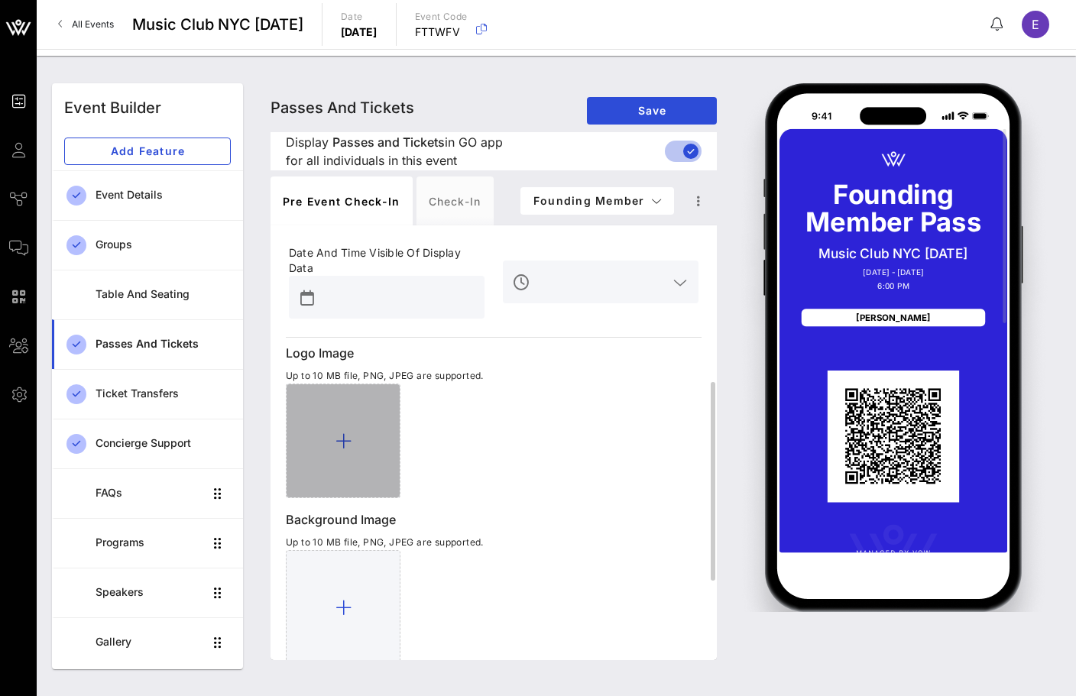
click at [373, 390] on div at bounding box center [343, 440] width 115 height 115
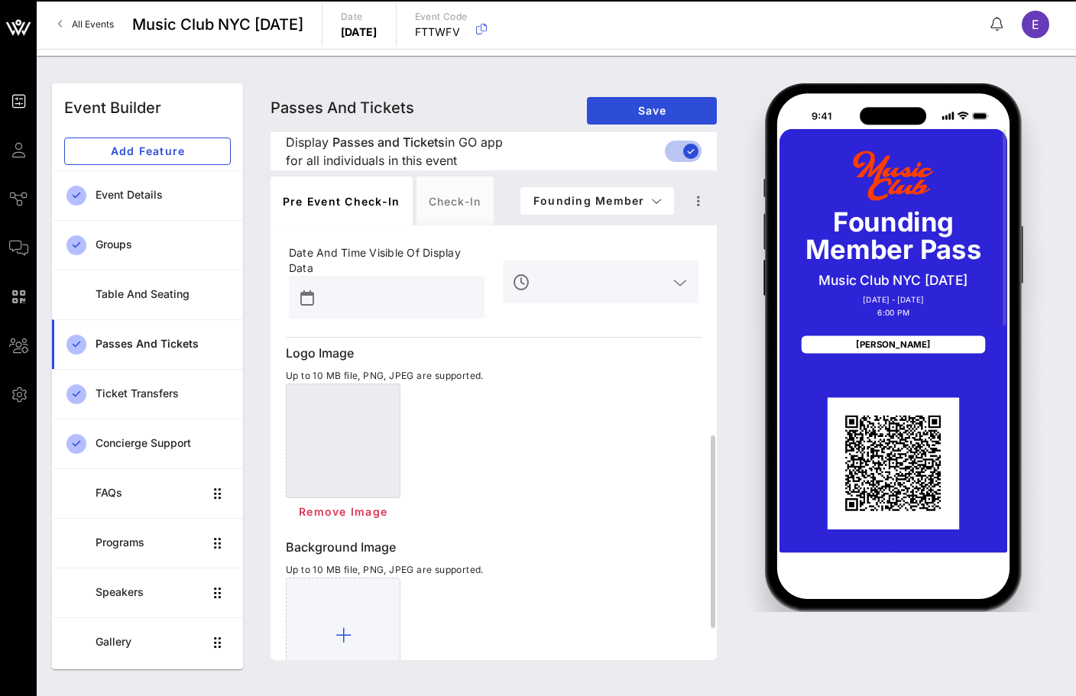
scroll to position [544, 0]
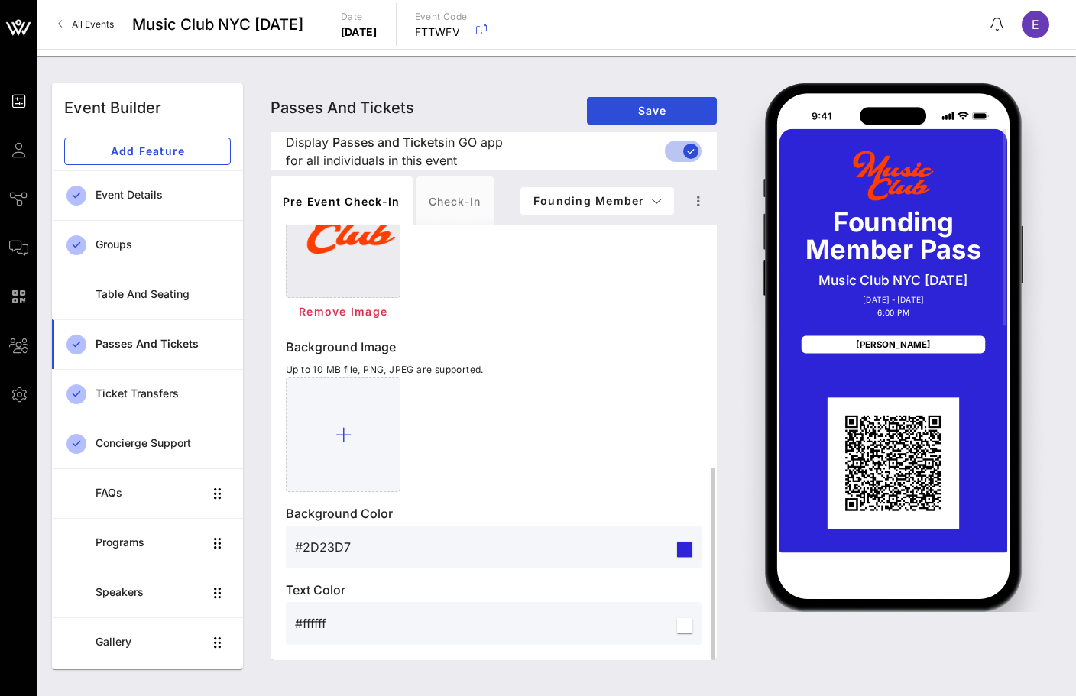
click at [339, 545] on input "#2D23D7" at bounding box center [484, 547] width 379 height 24
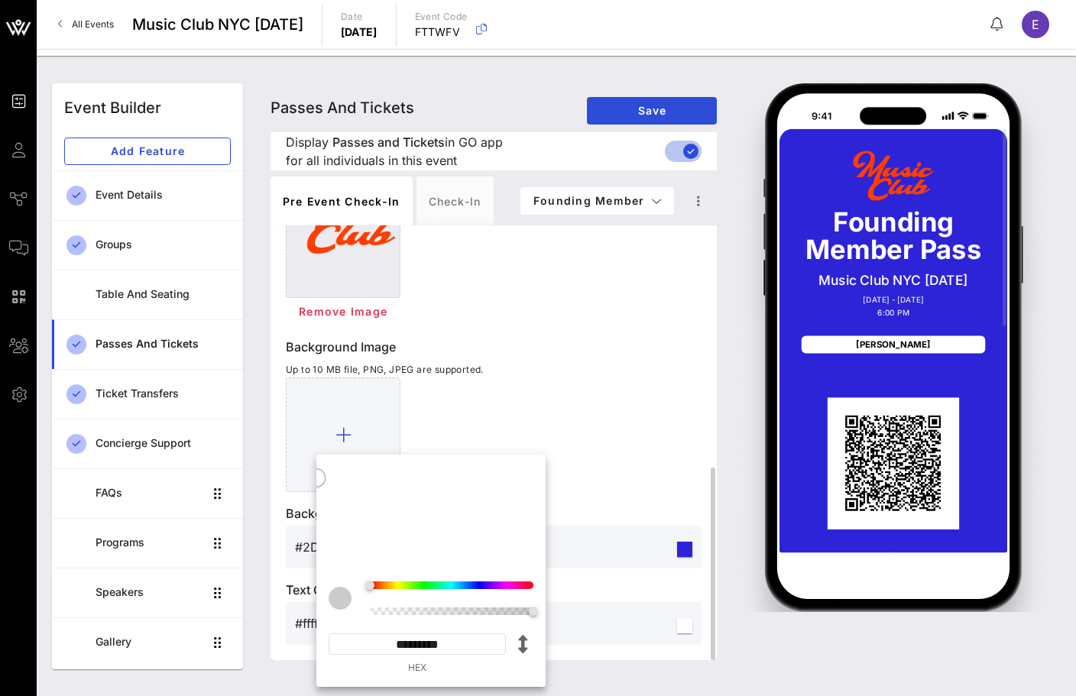
click at [594, 467] on div at bounding box center [494, 434] width 416 height 115
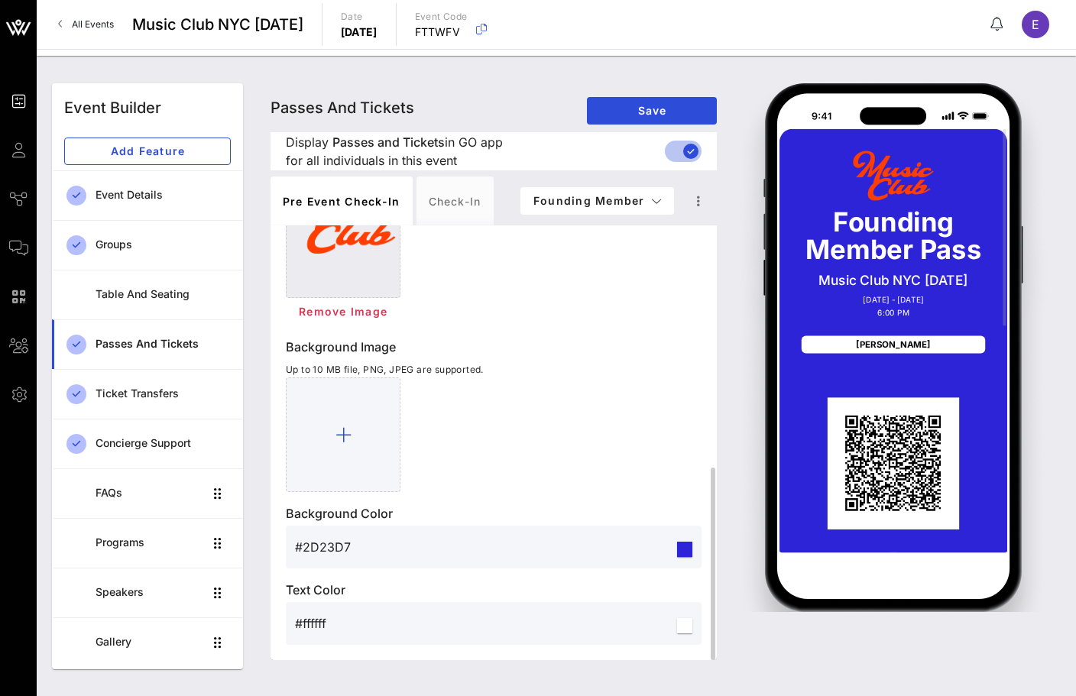
click at [319, 619] on input "#ffffff" at bounding box center [484, 623] width 379 height 24
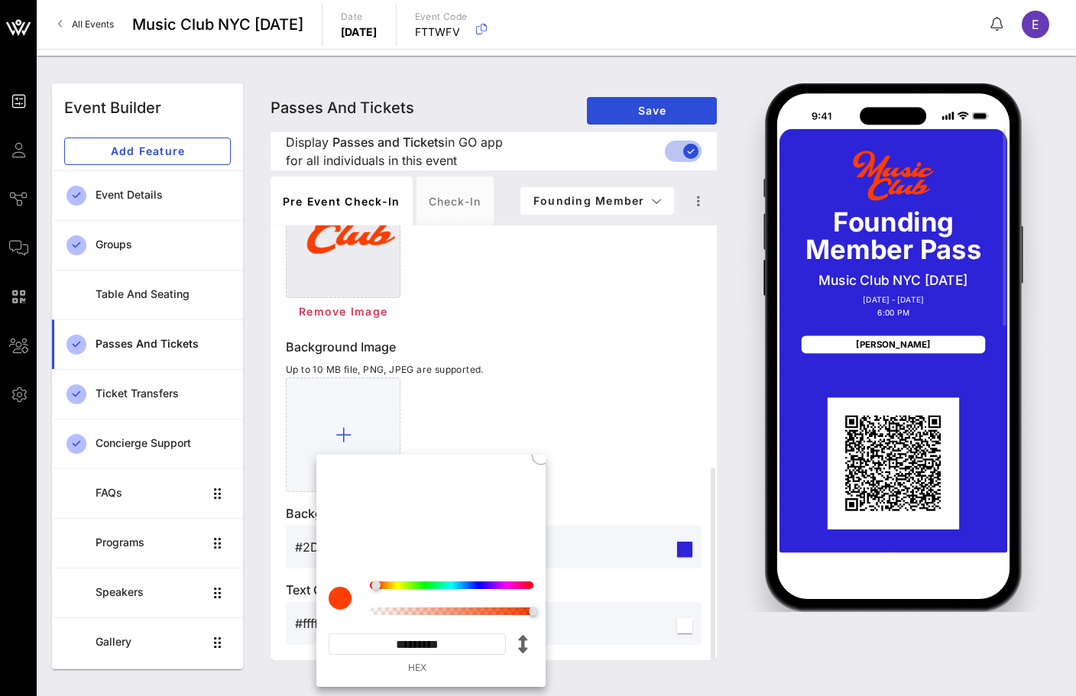
click at [428, 649] on input "*********" at bounding box center [416, 643] width 177 height 21
click at [464, 645] on input "*********" at bounding box center [416, 643] width 177 height 21
click at [654, 376] on div "Background Image Up to 10 MB file, PNG, JPEG are supported." at bounding box center [494, 415] width 416 height 154
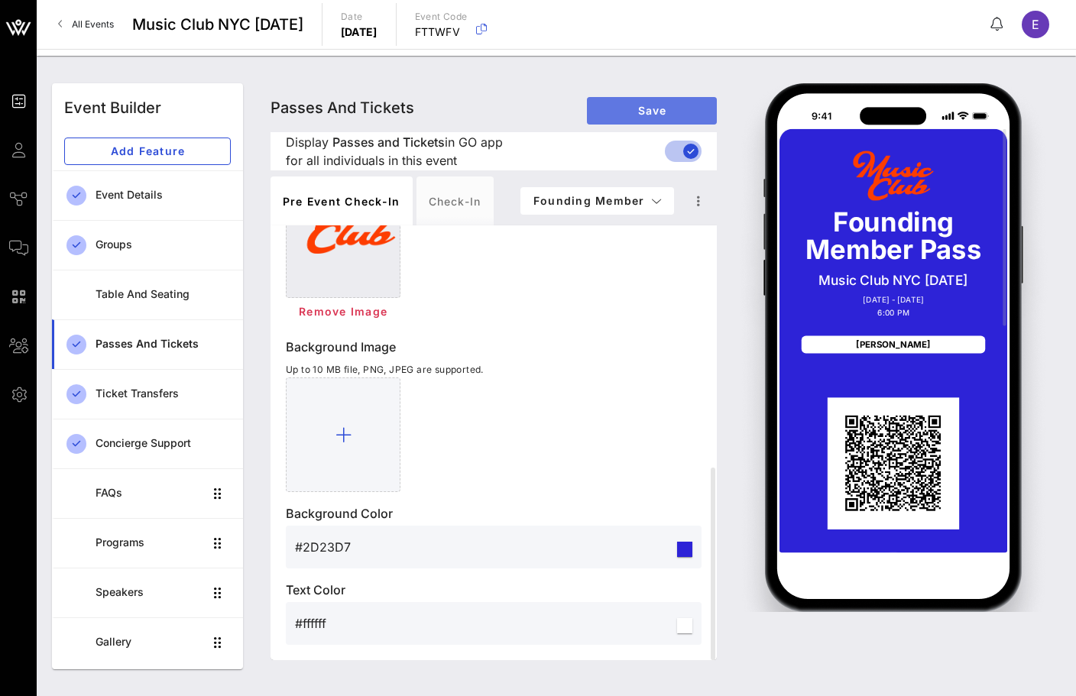
click at [670, 98] on button "Save" at bounding box center [652, 110] width 130 height 27
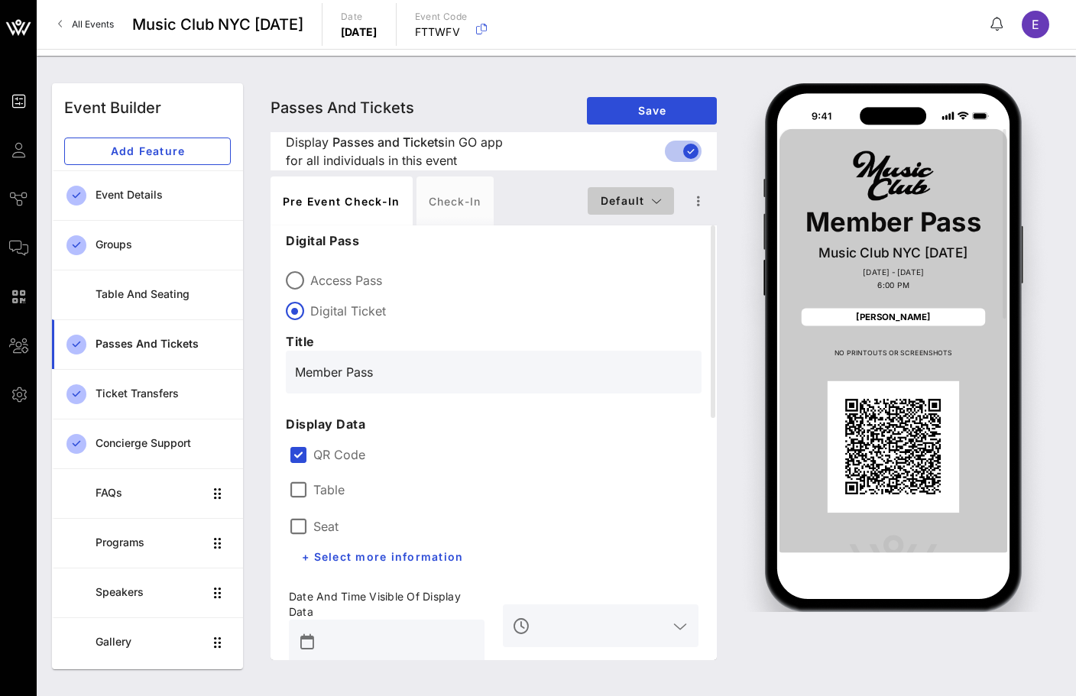
click at [634, 190] on button "Default" at bounding box center [630, 200] width 86 height 27
click at [630, 285] on div "Founding Member" at bounding box center [643, 291] width 88 height 12
type input "Founding Member Pass"
type input "#2D23D7"
type input "#ffffff"
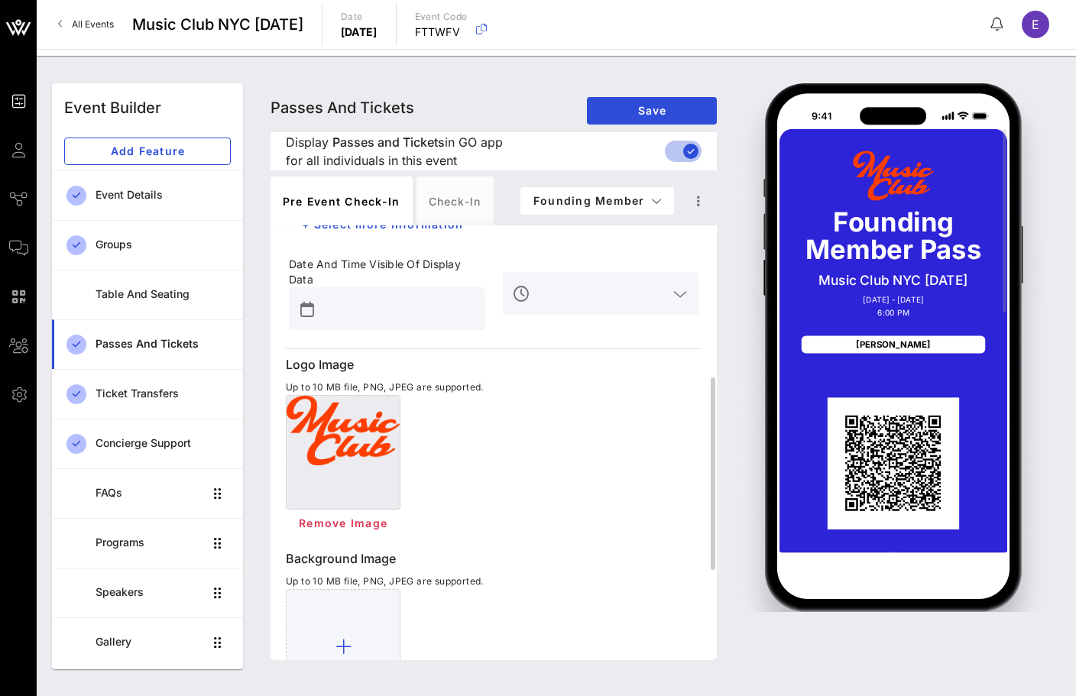
scroll to position [544, 0]
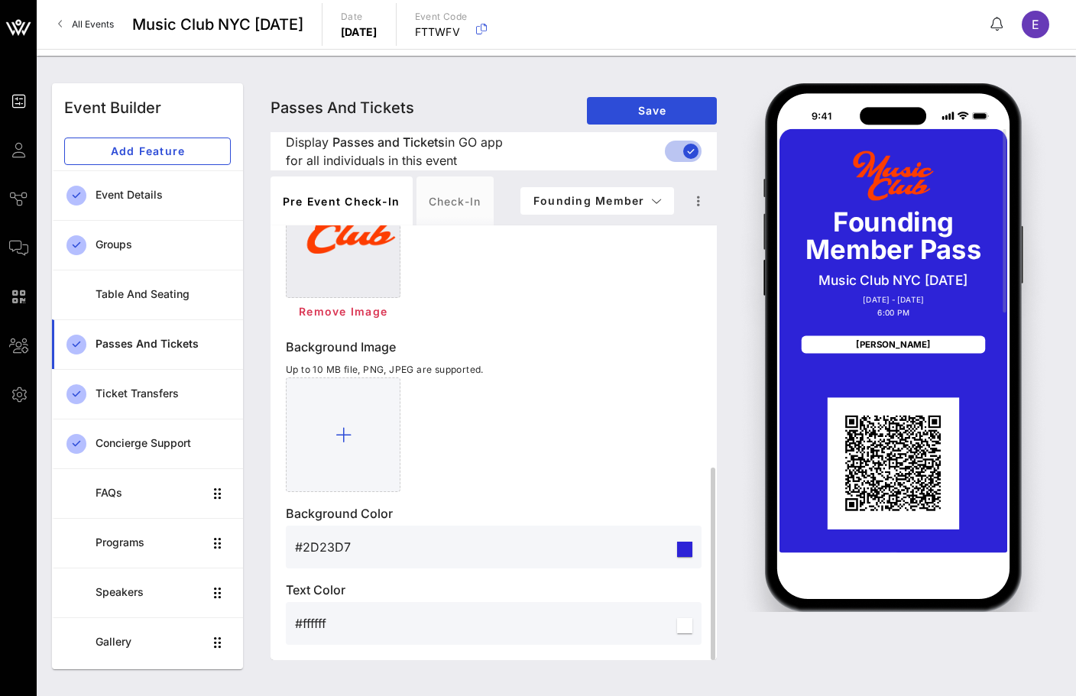
click at [331, 553] on input "#2D23D7" at bounding box center [484, 547] width 379 height 24
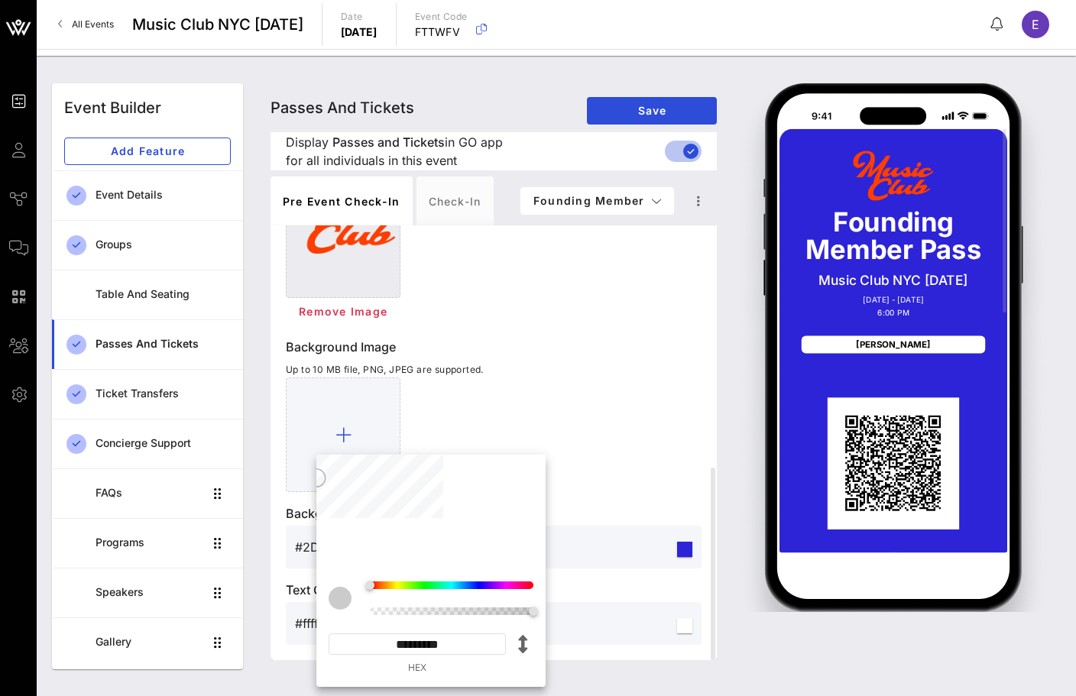
click at [425, 638] on input "*********" at bounding box center [416, 643] width 177 height 21
paste input "********"
type input "*********"
click at [593, 448] on div at bounding box center [494, 434] width 416 height 115
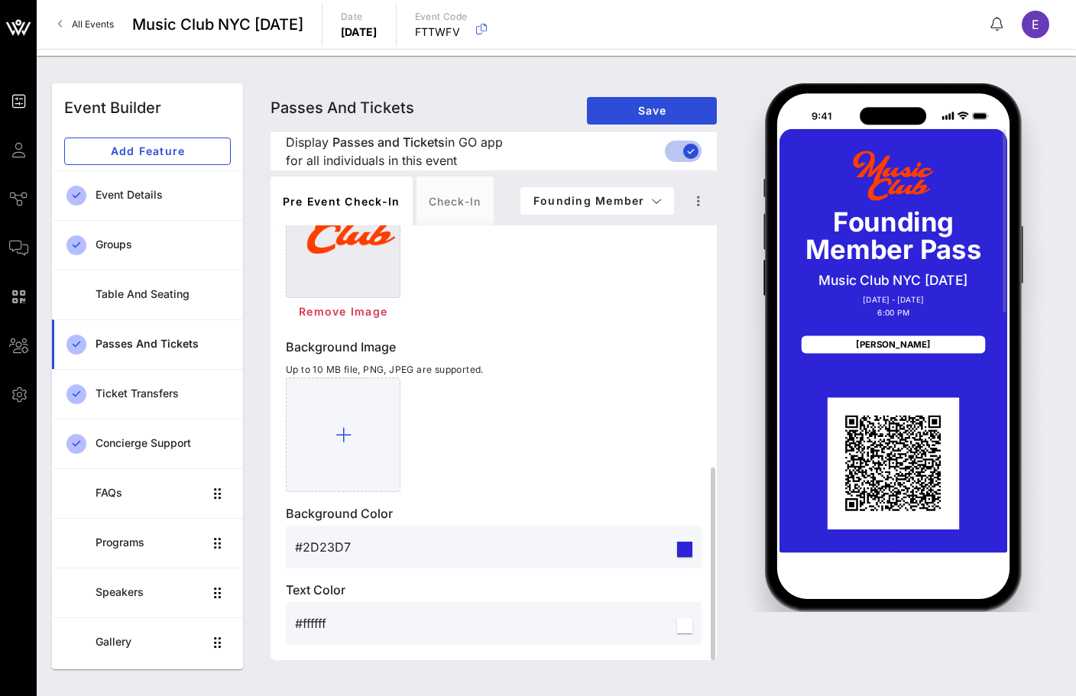
click at [312, 623] on input "#ffffff" at bounding box center [484, 623] width 379 height 24
click at [327, 616] on input "#ffffff" at bounding box center [484, 623] width 379 height 24
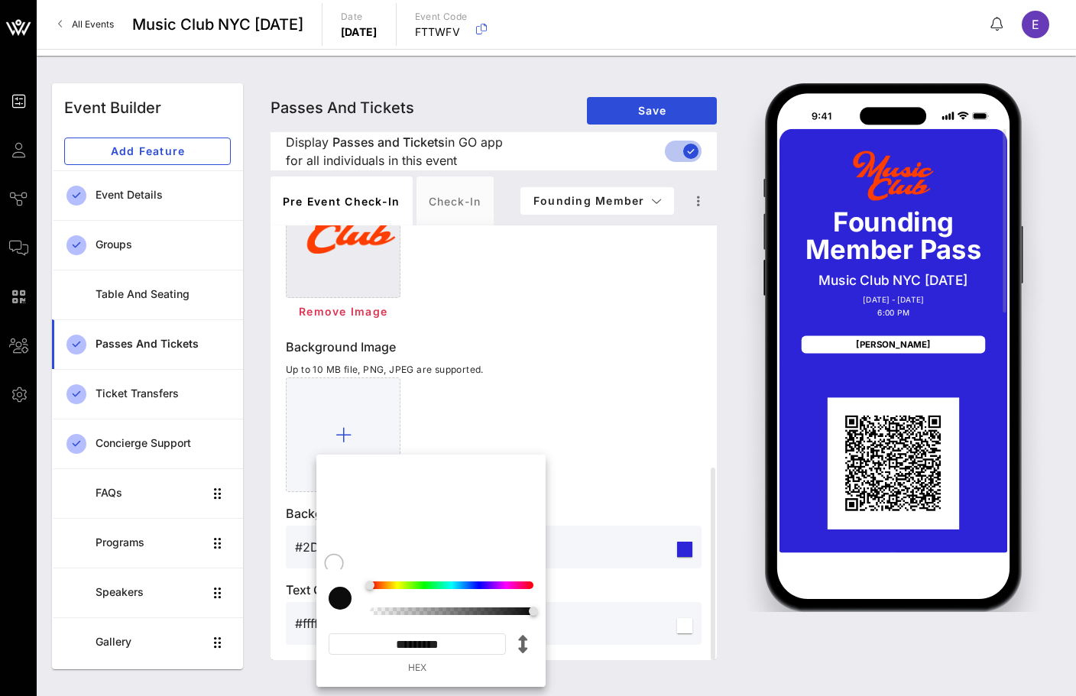
click at [423, 647] on input "*********" at bounding box center [416, 643] width 177 height 21
click at [655, 357] on div "Background Image Up to 10 MB file, PNG, JPEG are supported." at bounding box center [494, 415] width 416 height 154
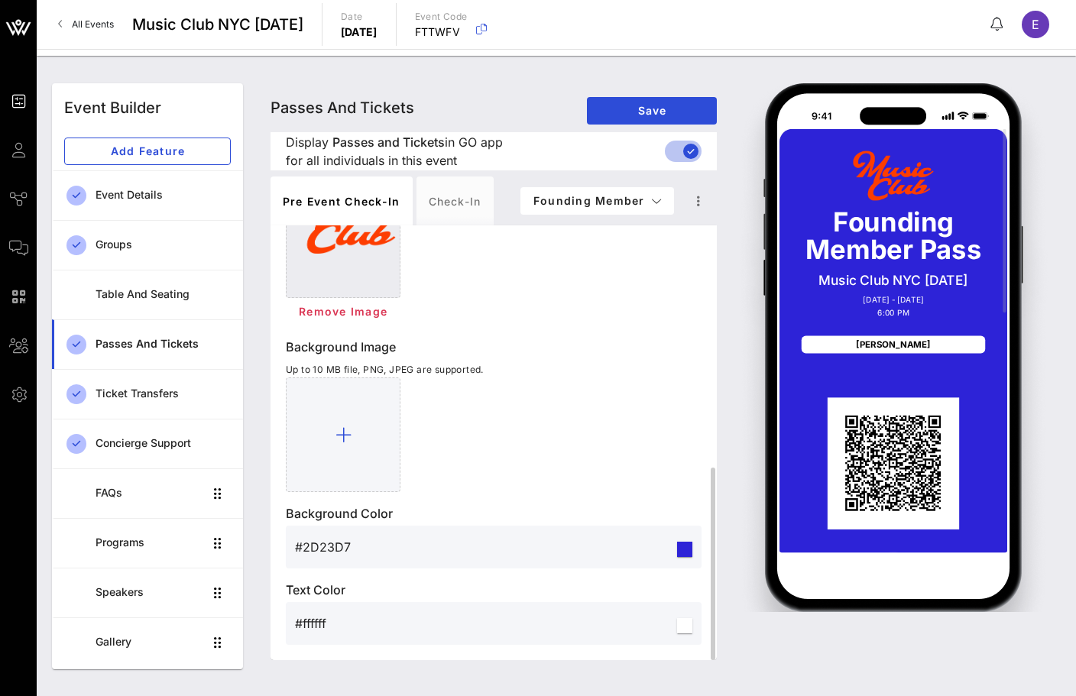
click at [331, 547] on input "#2D23D7" at bounding box center [484, 547] width 379 height 24
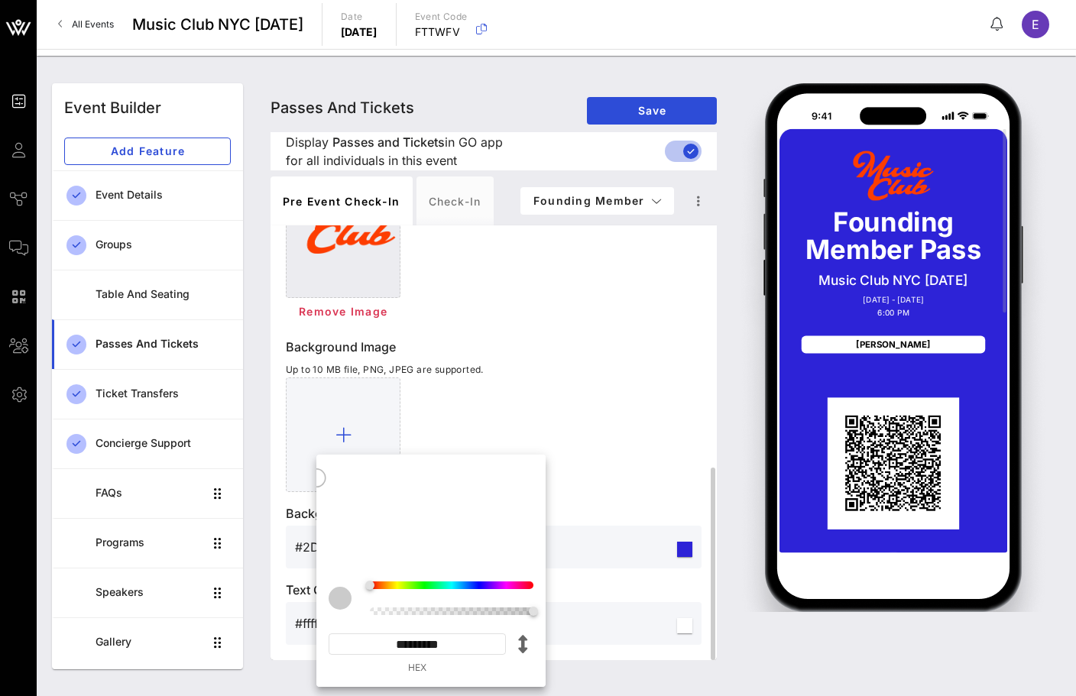
click at [548, 376] on div "Background Image Up to 10 MB file, PNG, JPEG are supported." at bounding box center [494, 415] width 416 height 154
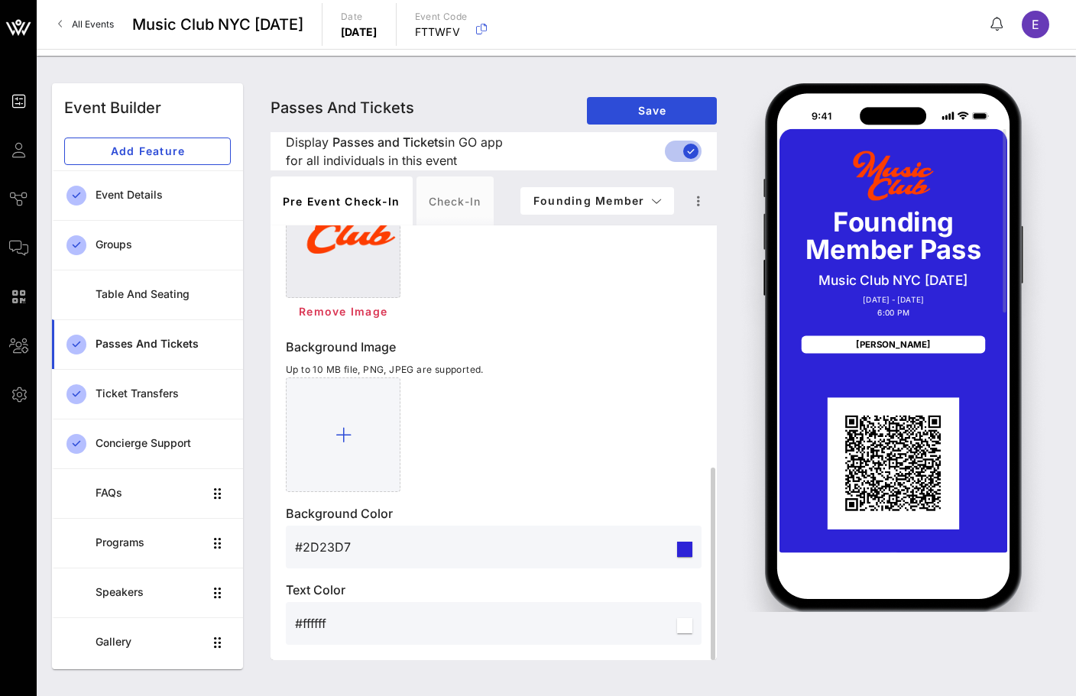
click at [322, 621] on input "#ffffff" at bounding box center [484, 623] width 379 height 24
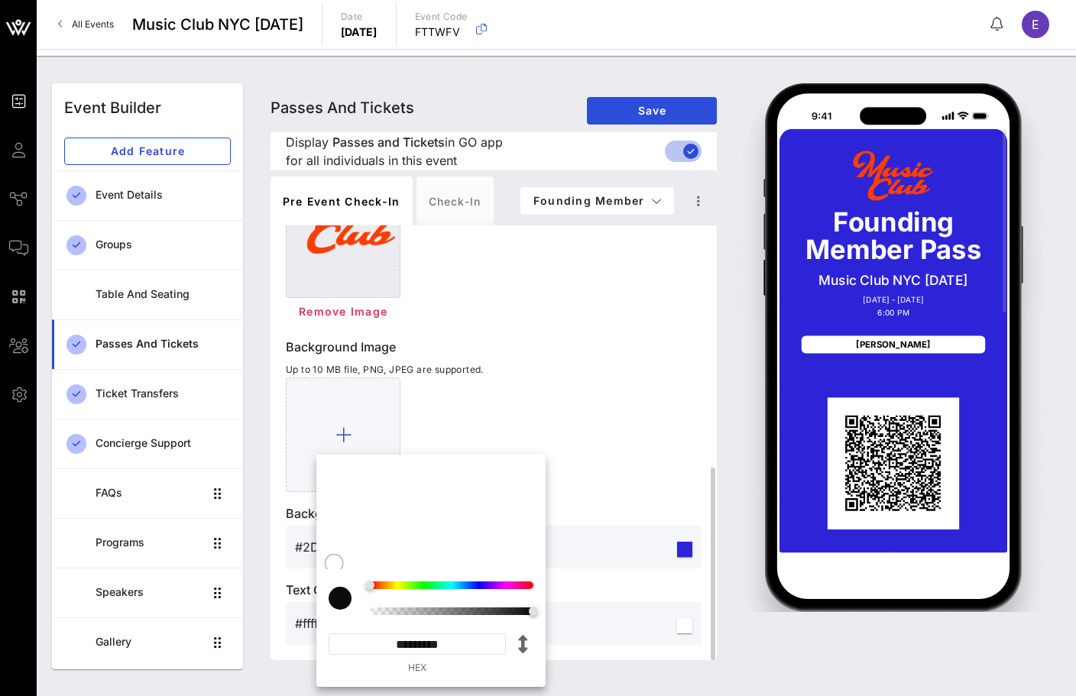
click at [492, 399] on div at bounding box center [494, 434] width 416 height 115
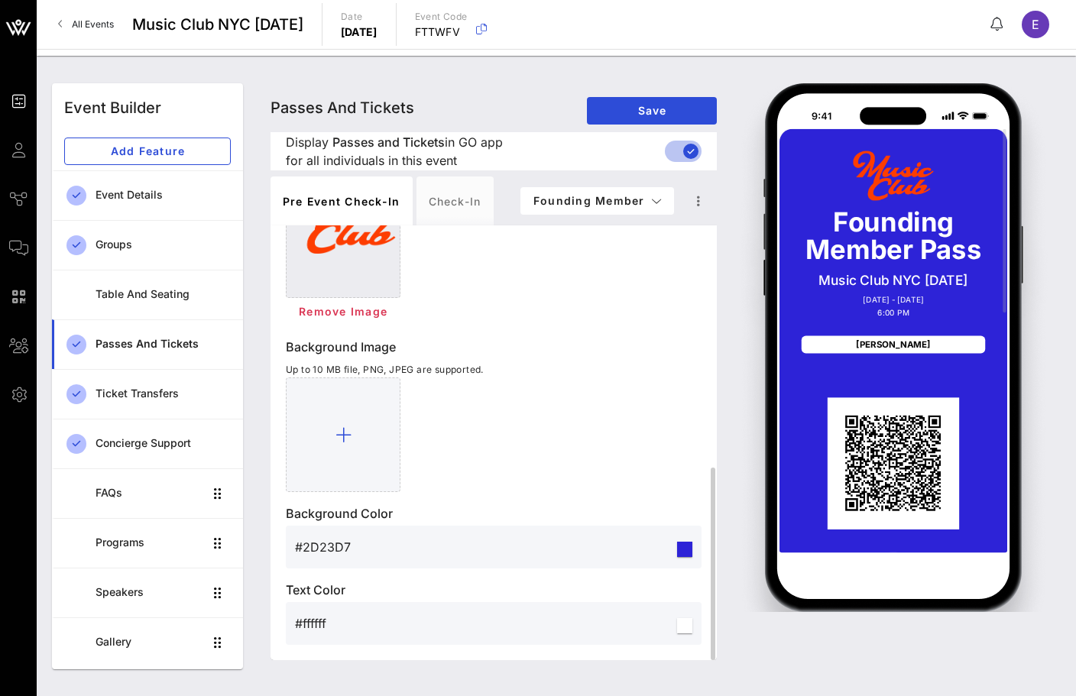
click at [357, 616] on input "#ffffff" at bounding box center [484, 623] width 379 height 24
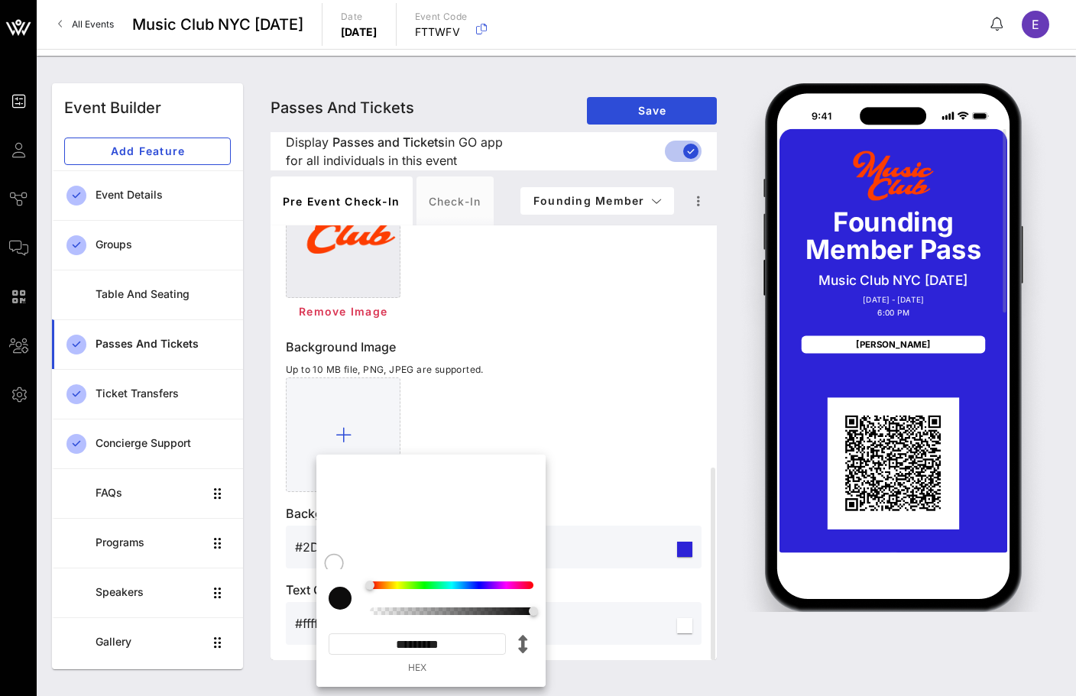
click at [438, 644] on input "*********" at bounding box center [416, 643] width 177 height 21
paste input
type input "*******"
type input "#FD3F05"
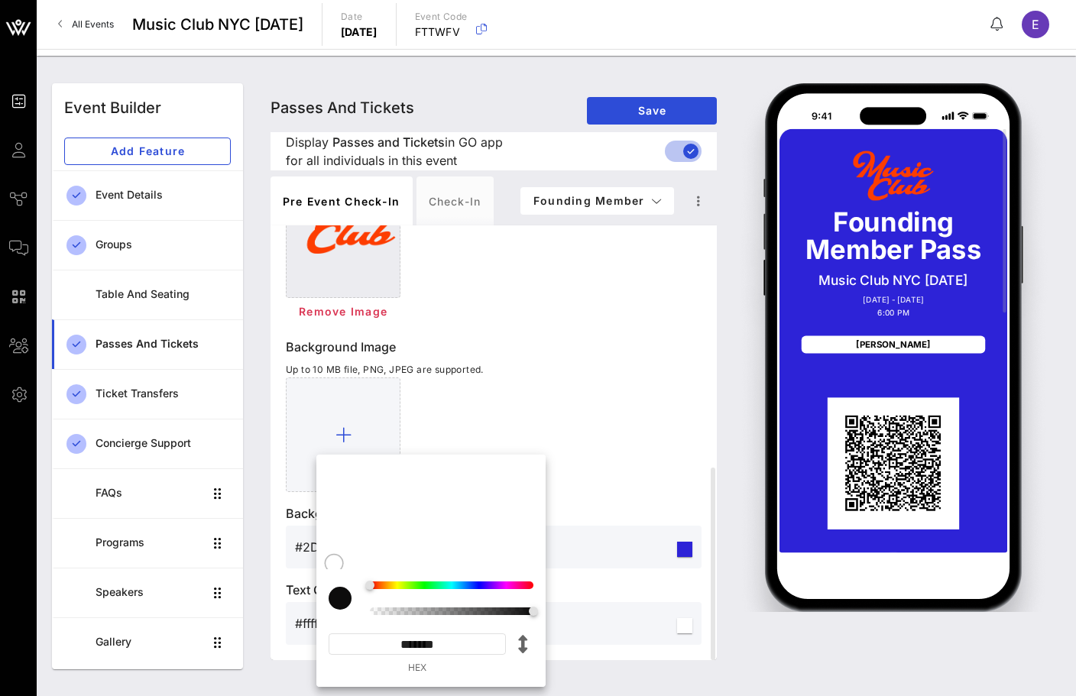
type input "*********"
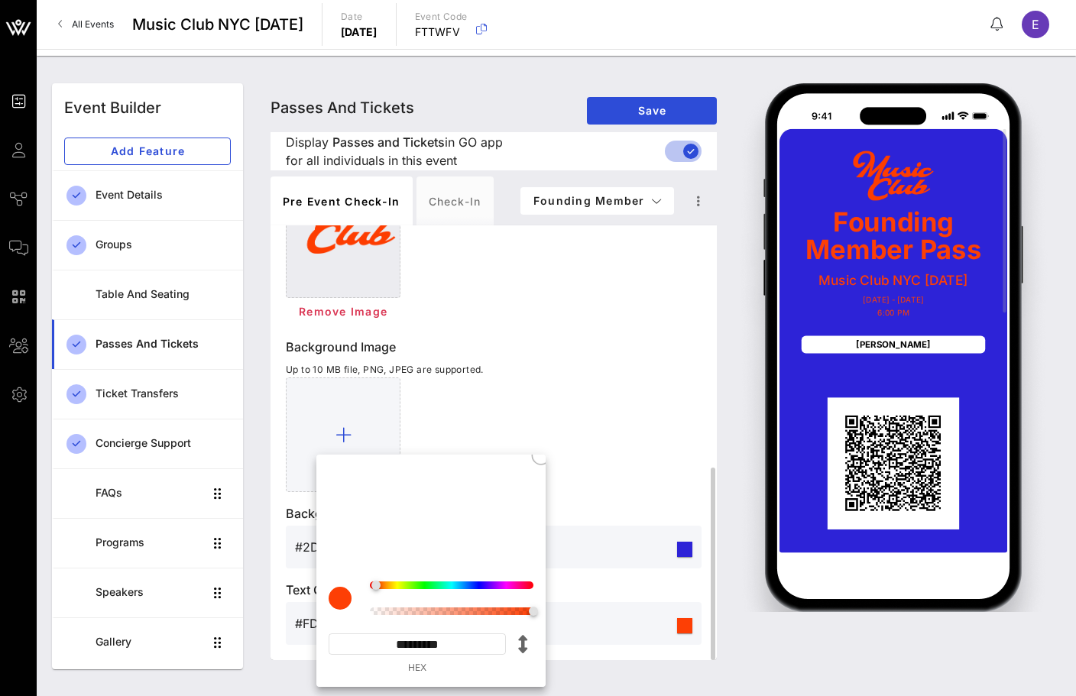
click at [552, 425] on div at bounding box center [494, 434] width 416 height 115
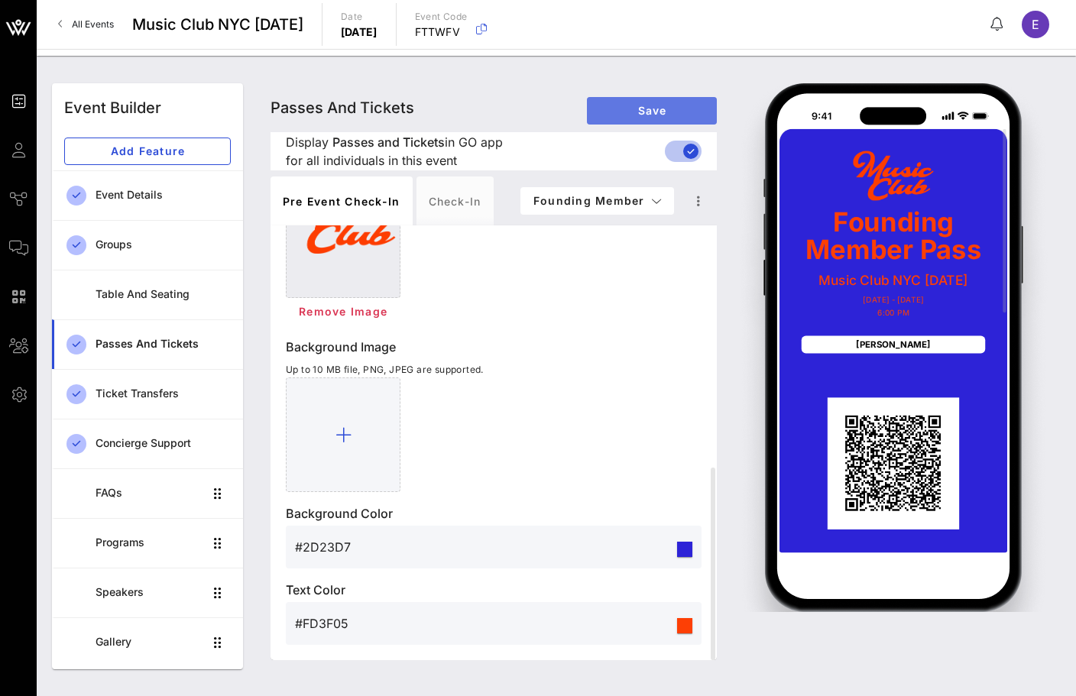
click at [632, 102] on button "Save" at bounding box center [652, 110] width 130 height 27
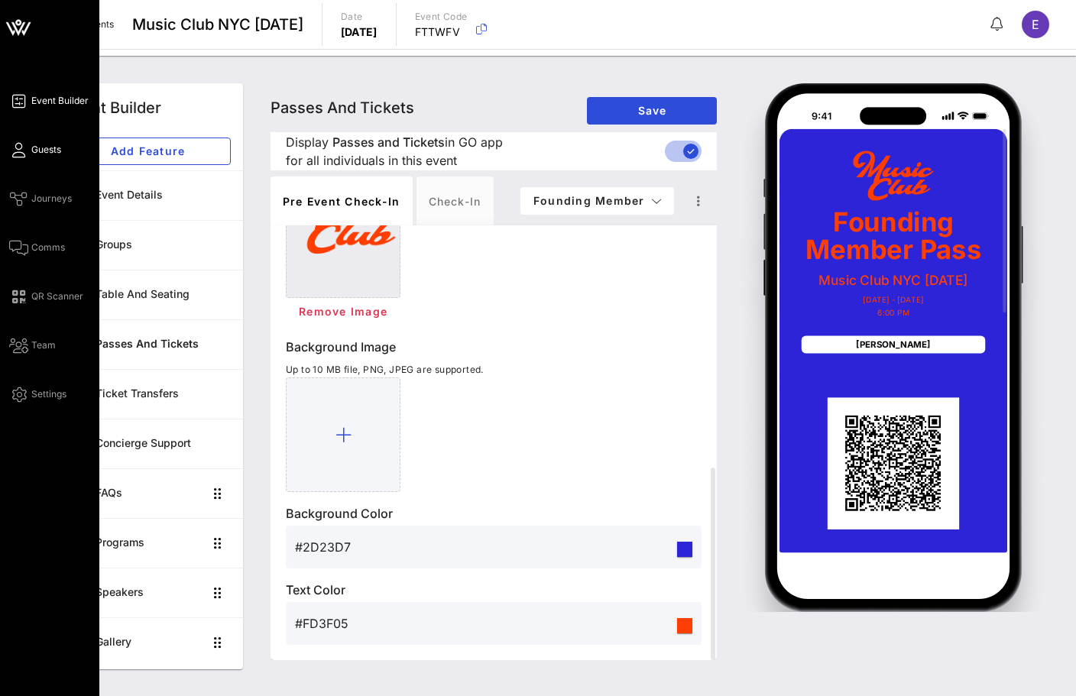
click at [22, 151] on icon at bounding box center [18, 150] width 19 height 2
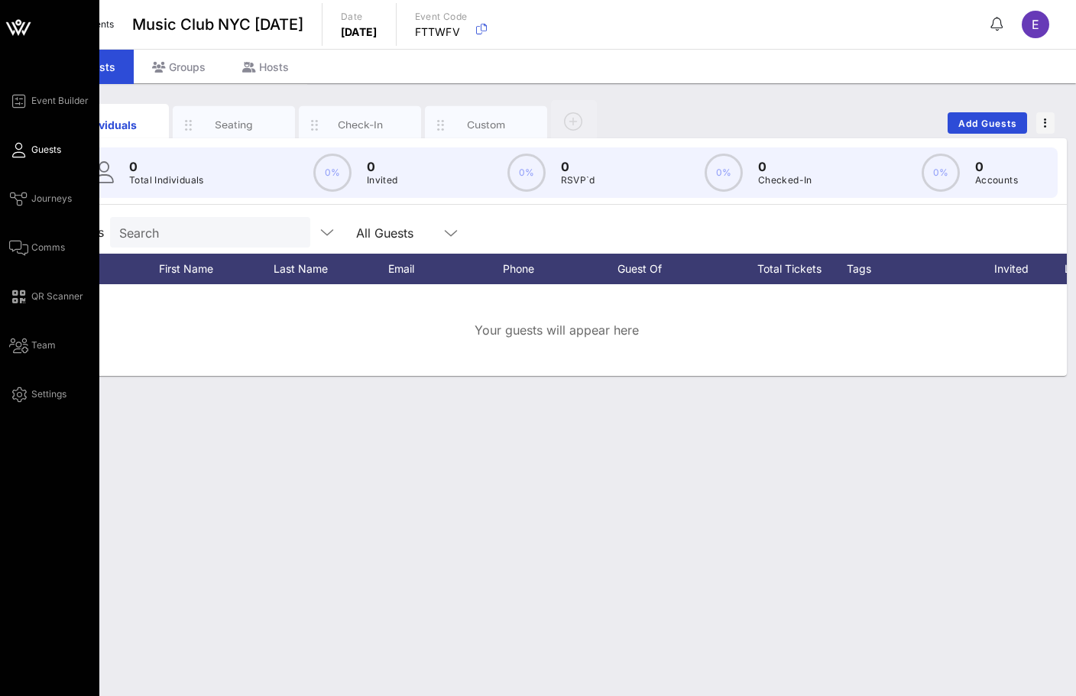
click at [24, 88] on div "Event Builder Guests Journeys Comms QR Scanner Team Settings" at bounding box center [49, 348] width 99 height 696
click at [24, 100] on icon at bounding box center [18, 101] width 19 height 2
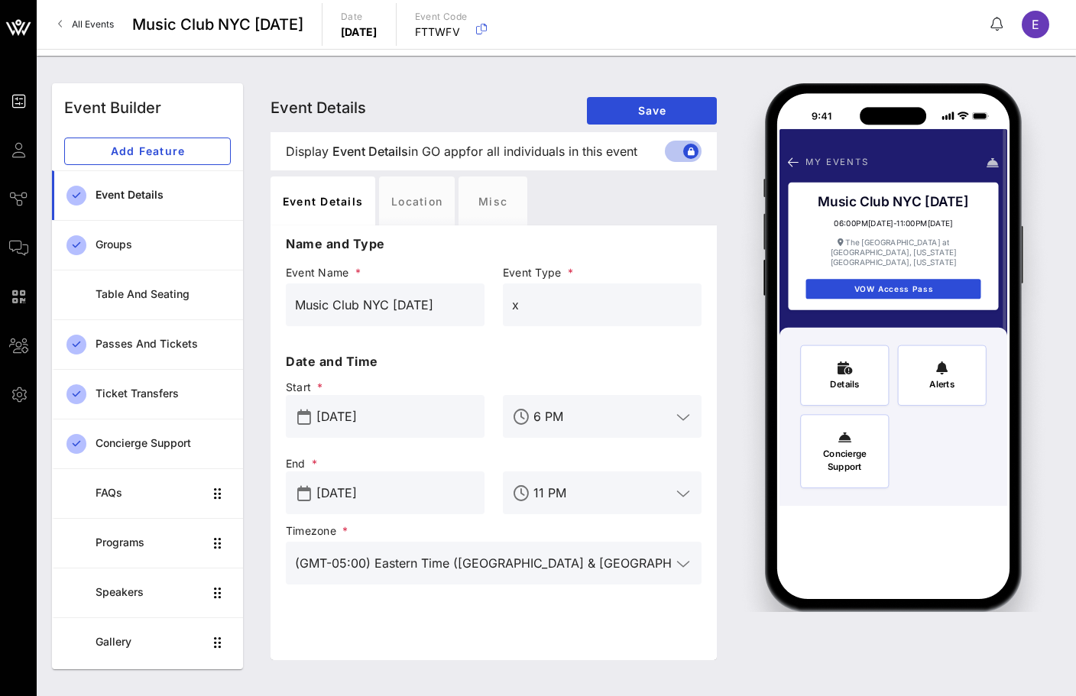
click at [156, 213] on link "Event Details" at bounding box center [147, 195] width 191 height 50
click at [159, 363] on link "Passes and Tickets" at bounding box center [147, 344] width 191 height 50
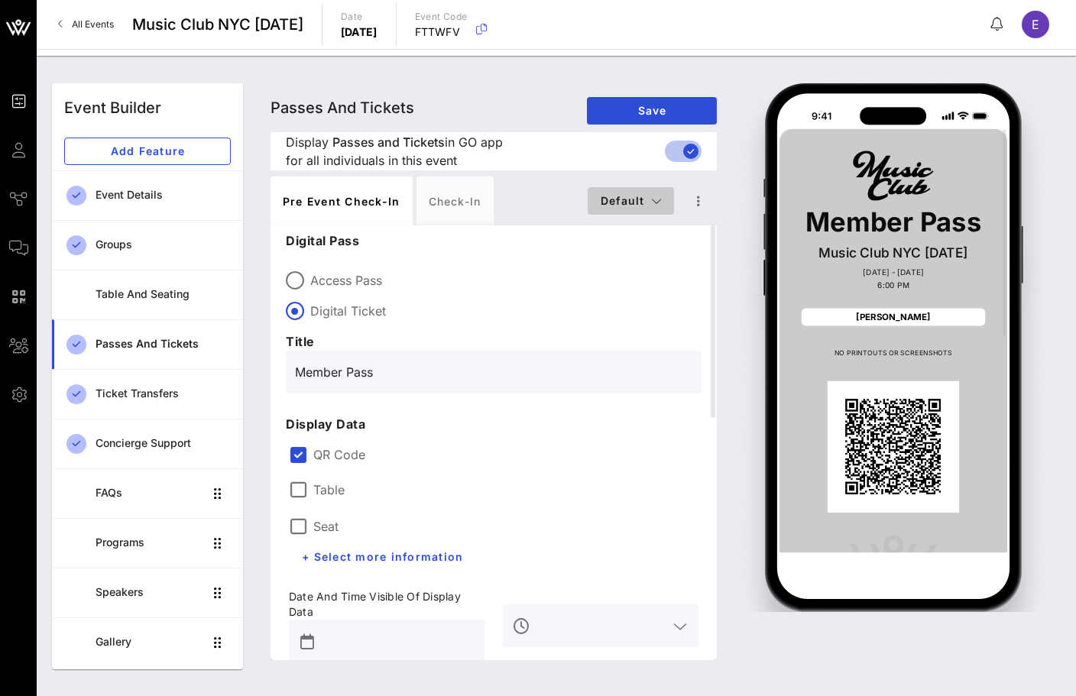
click at [649, 189] on button "Default" at bounding box center [630, 200] width 86 height 27
click at [634, 293] on div "Founding Member" at bounding box center [643, 291] width 88 height 12
type input "Founding Member Pass"
type input "#2D23D7"
type input "#ffffff"
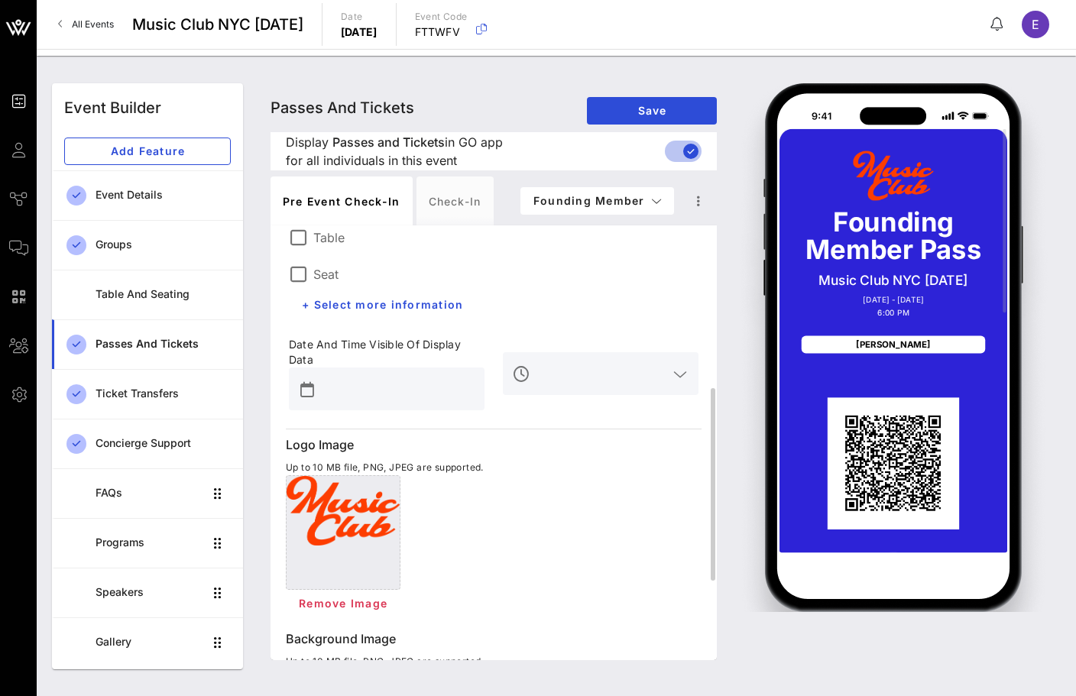
scroll to position [544, 0]
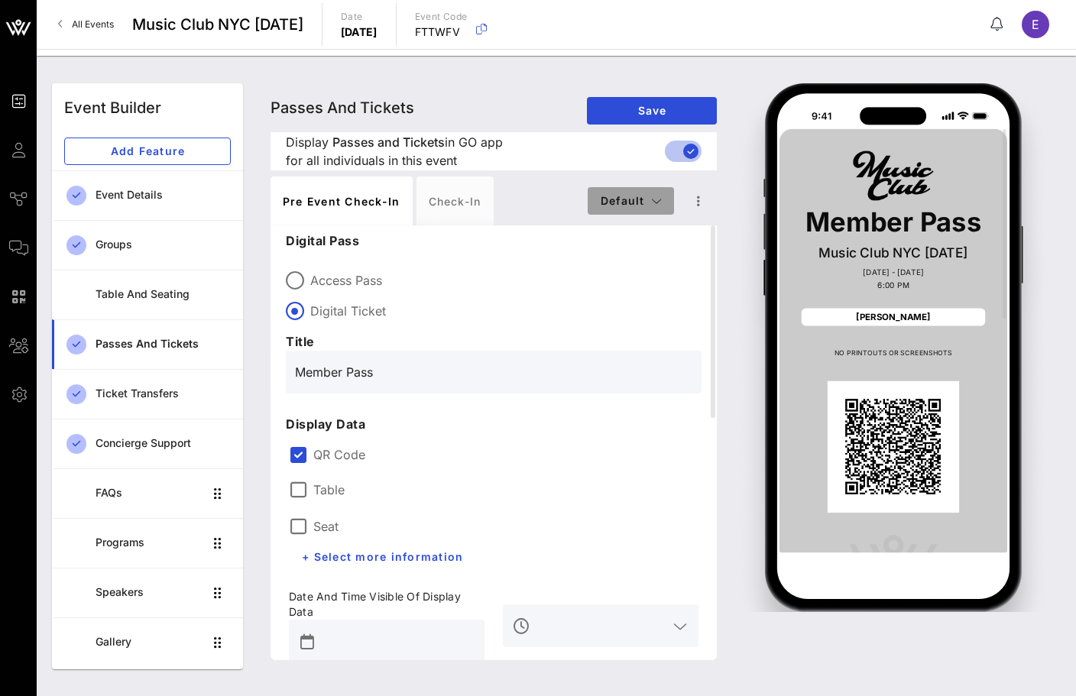
click at [640, 192] on button "Default" at bounding box center [630, 200] width 86 height 27
click at [630, 290] on div "Founding Member" at bounding box center [643, 291] width 88 height 12
type input "Founding Member Pass"
type input "#2D23D7"
type input "#FD3F05"
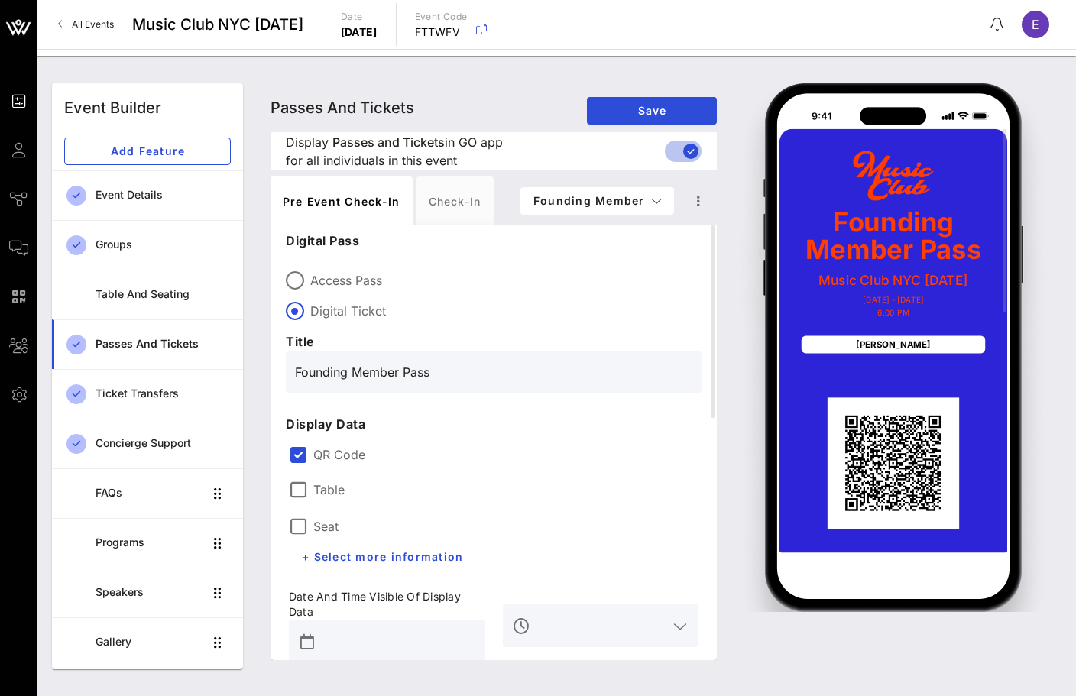
click at [642, 181] on div "Pre Event Check-in Check-in Founding Member" at bounding box center [493, 200] width 446 height 49
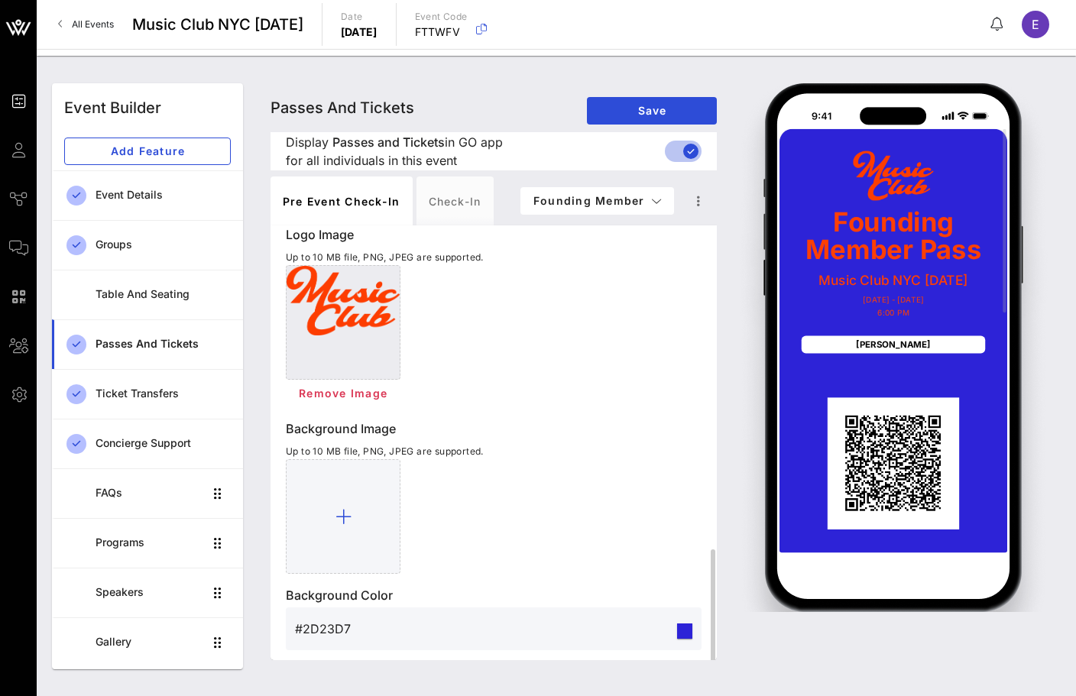
scroll to position [544, 0]
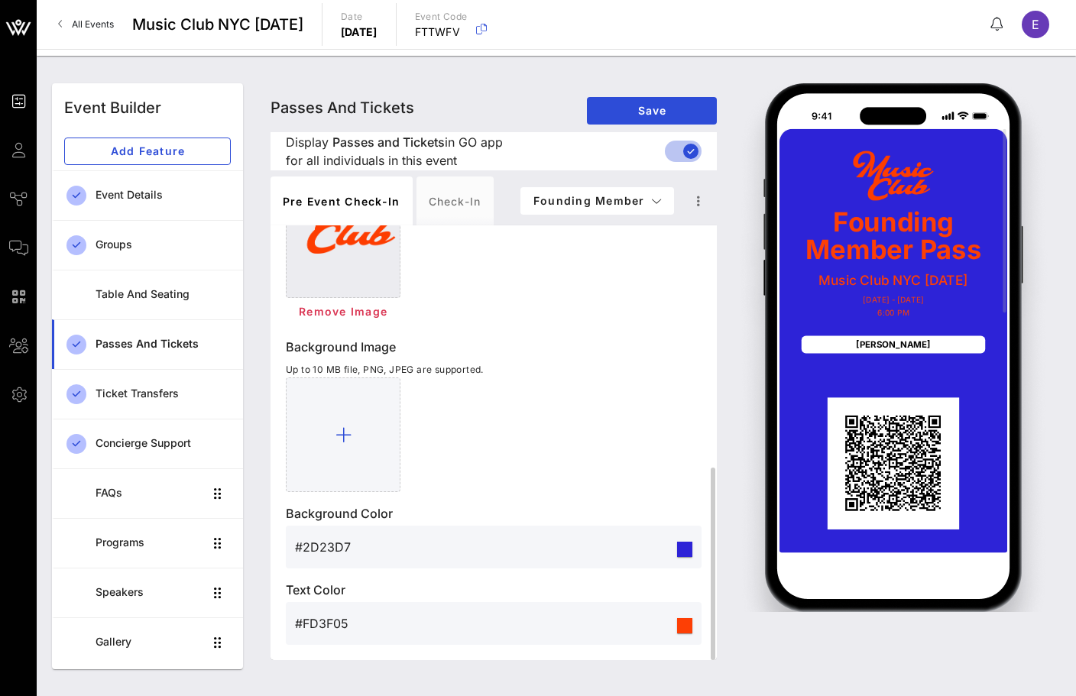
click at [382, 555] on input "#2D23D7" at bounding box center [484, 547] width 379 height 24
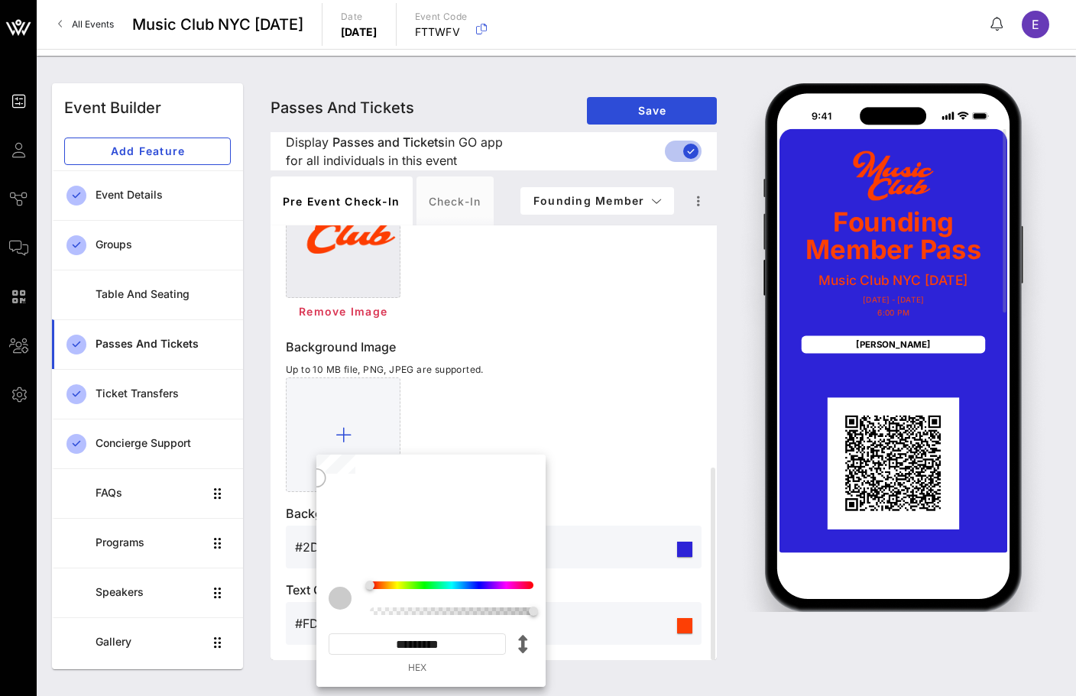
click at [446, 641] on input "*********" at bounding box center [416, 643] width 177 height 21
paste input
type input "*******"
type input "#CBCBCB"
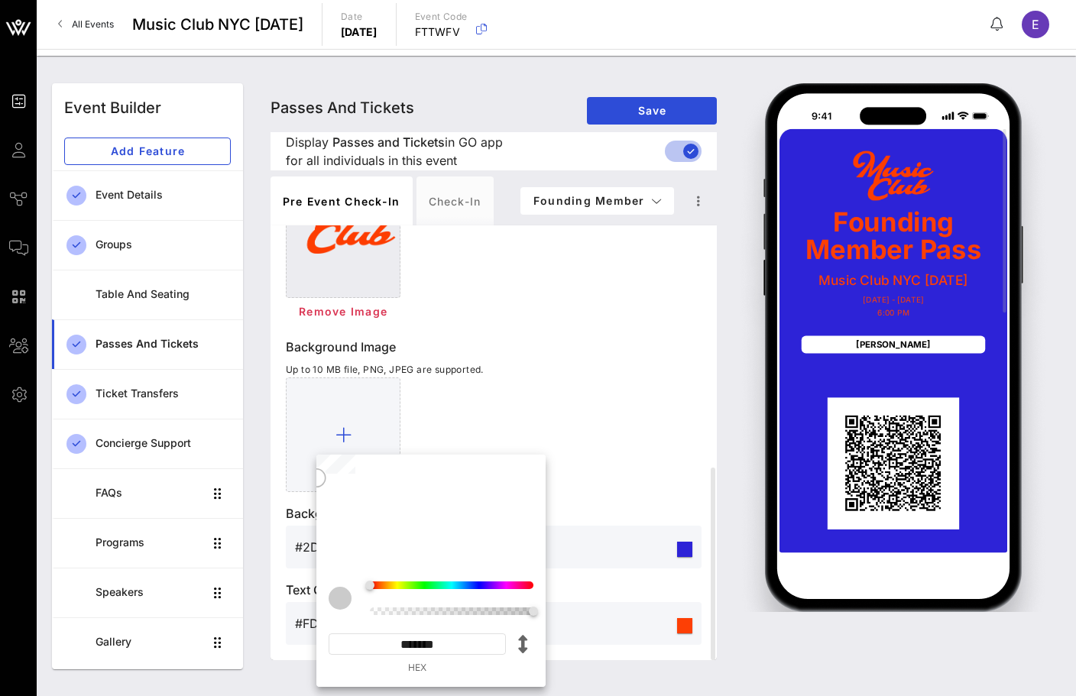
type input "*********"
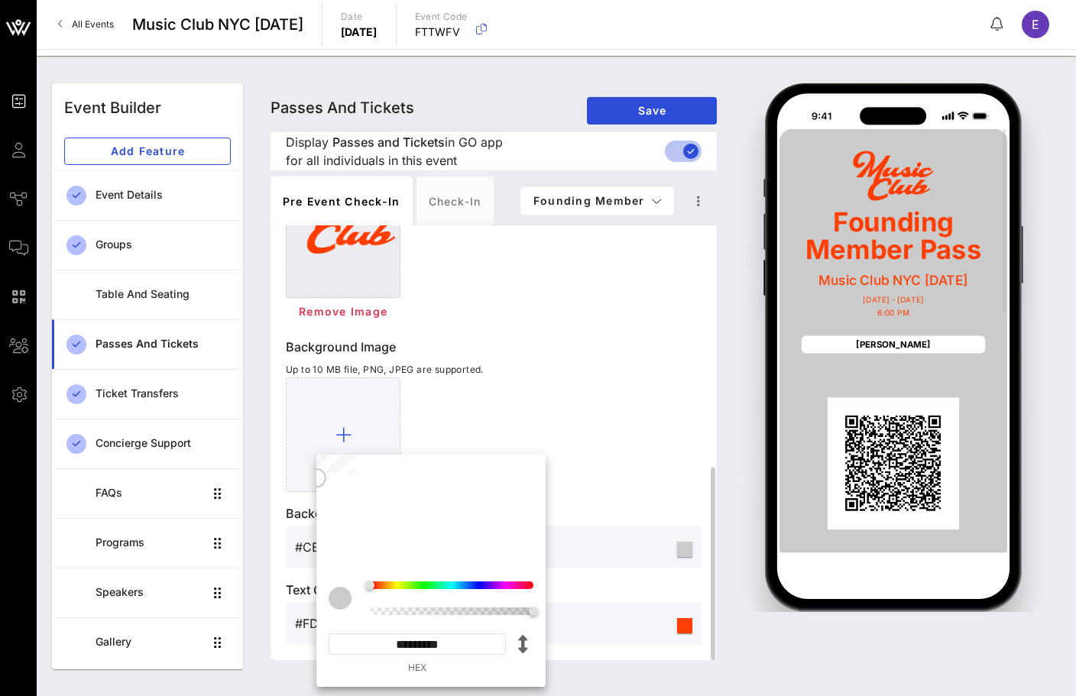
click at [588, 435] on div at bounding box center [494, 434] width 416 height 115
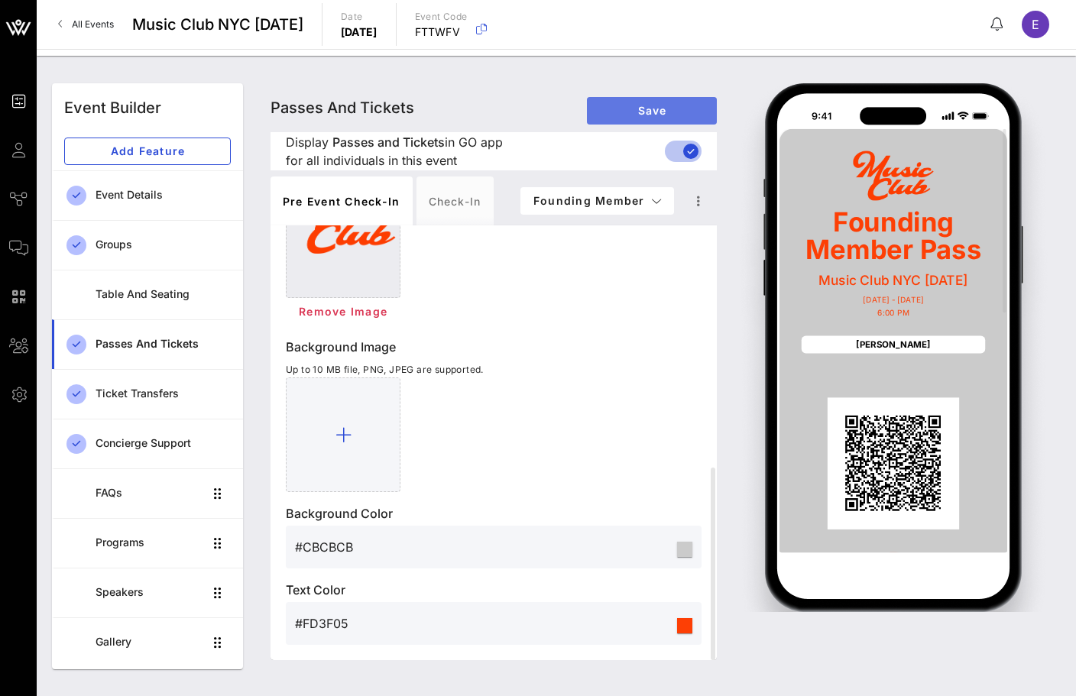
click at [654, 112] on span "Save" at bounding box center [651, 110] width 105 height 13
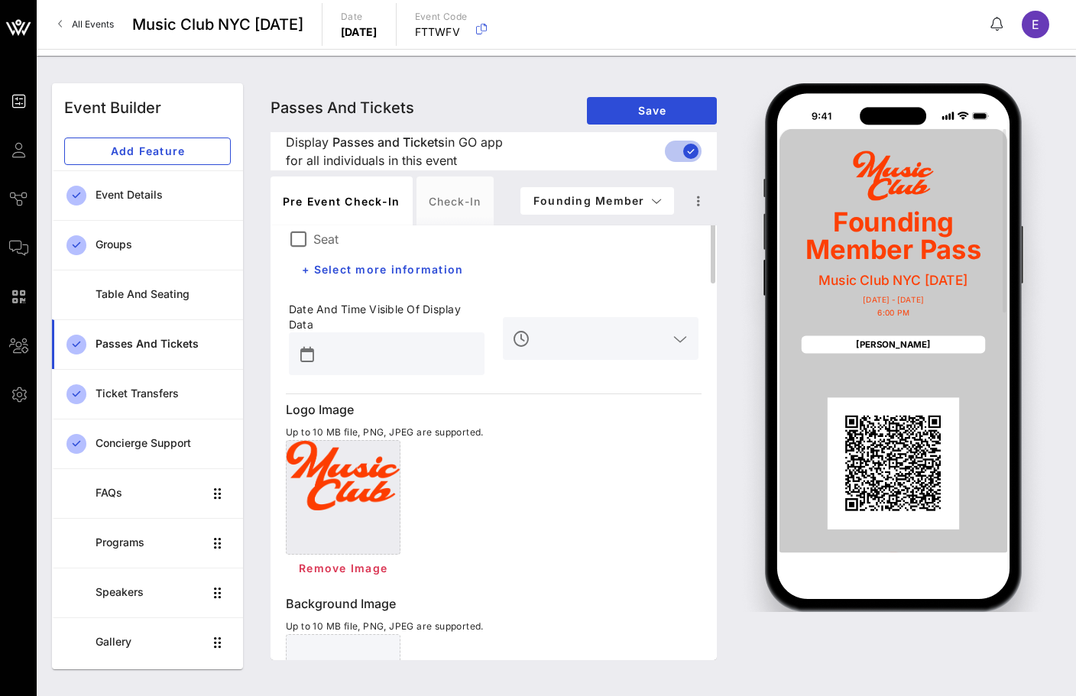
scroll to position [61, 0]
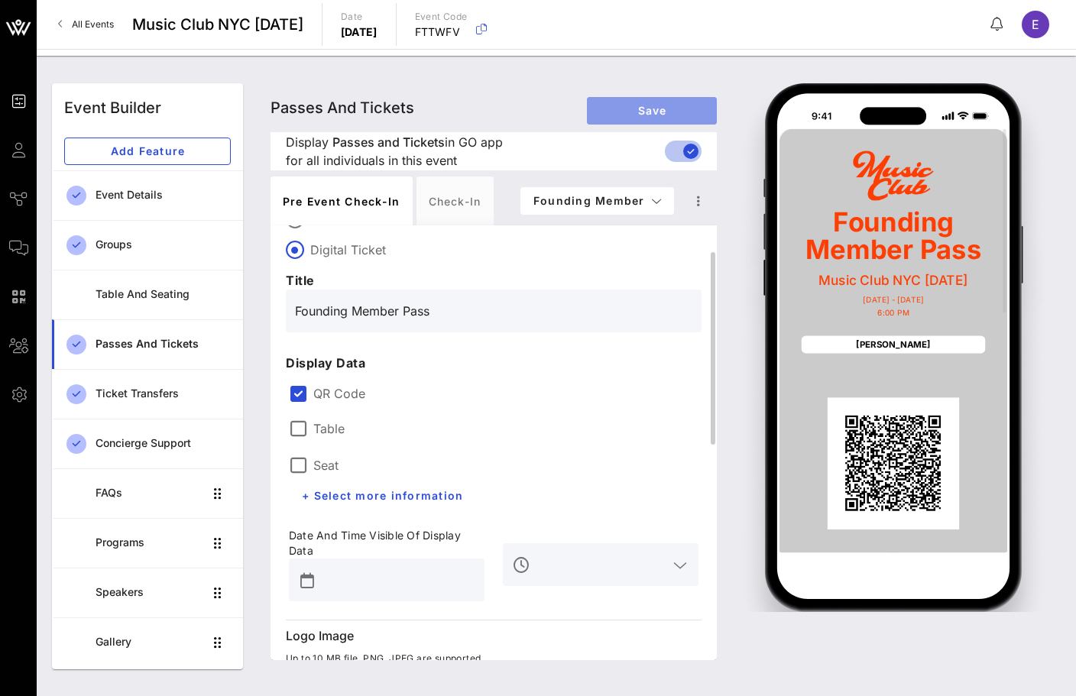
click at [661, 101] on button "Save" at bounding box center [652, 110] width 130 height 27
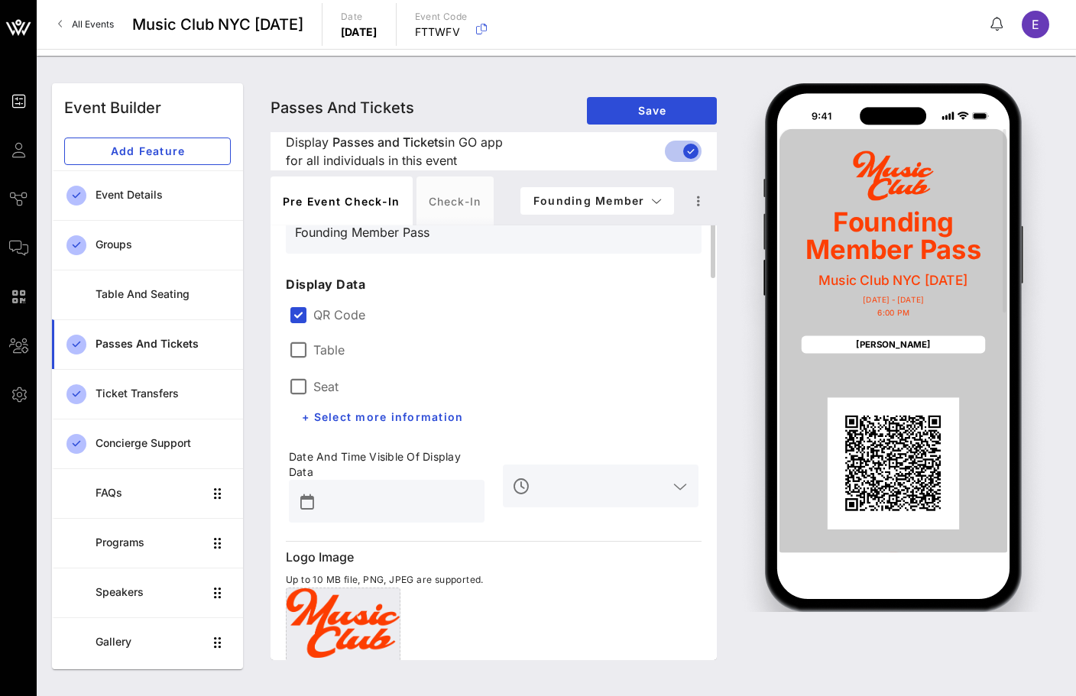
scroll to position [0, 0]
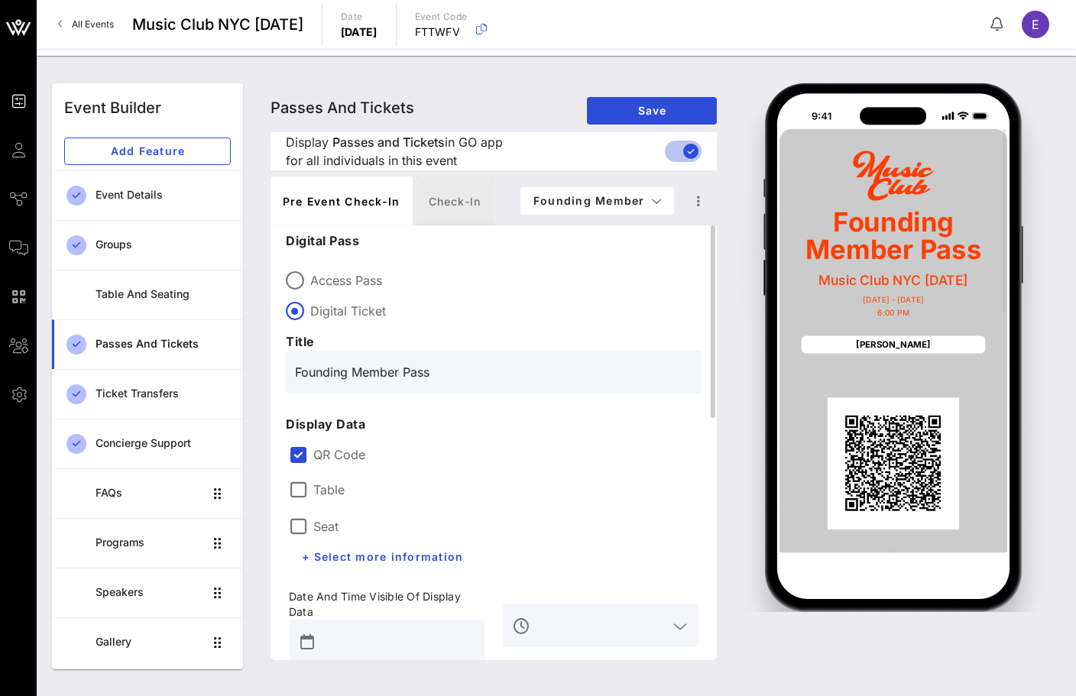
click at [442, 217] on div "Check-in" at bounding box center [454, 200] width 77 height 49
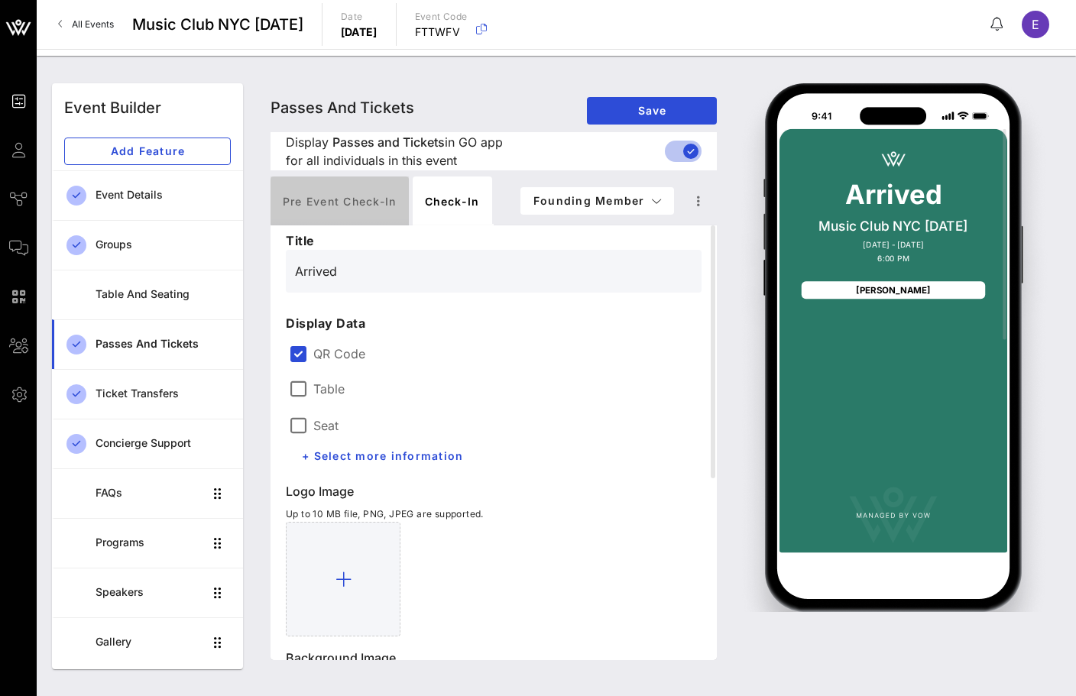
click at [369, 207] on div "Pre Event Check-in" at bounding box center [339, 200] width 138 height 49
type input "Founding Member Pass"
type input "#CBCBCB"
type input "#FD3F05"
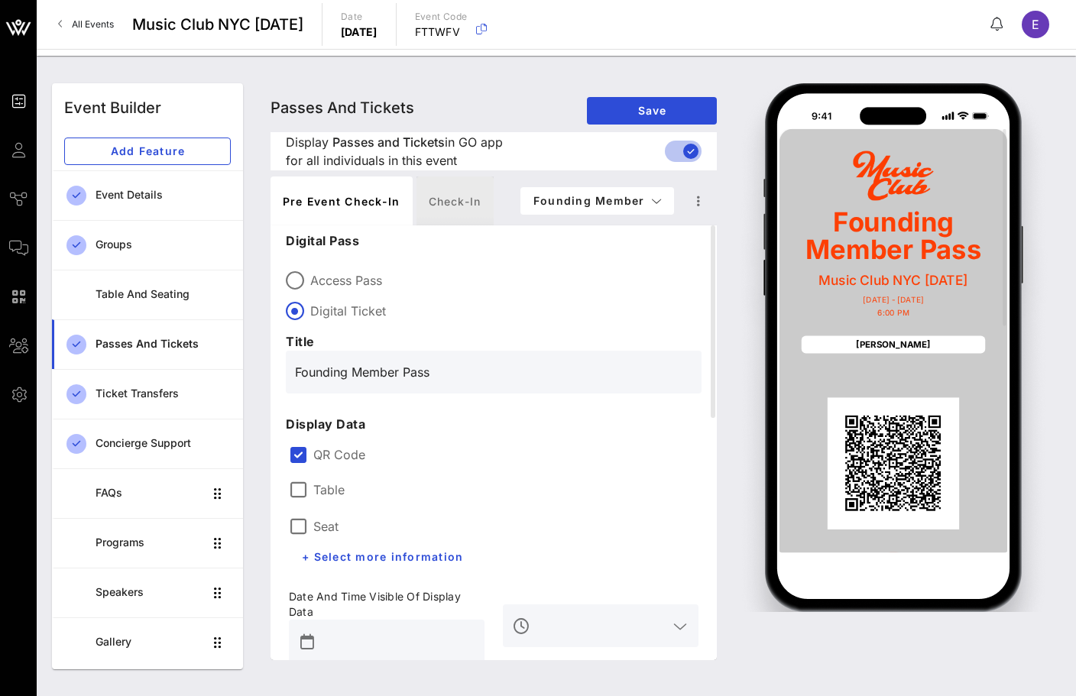
click at [424, 196] on div "Check-in" at bounding box center [454, 200] width 77 height 49
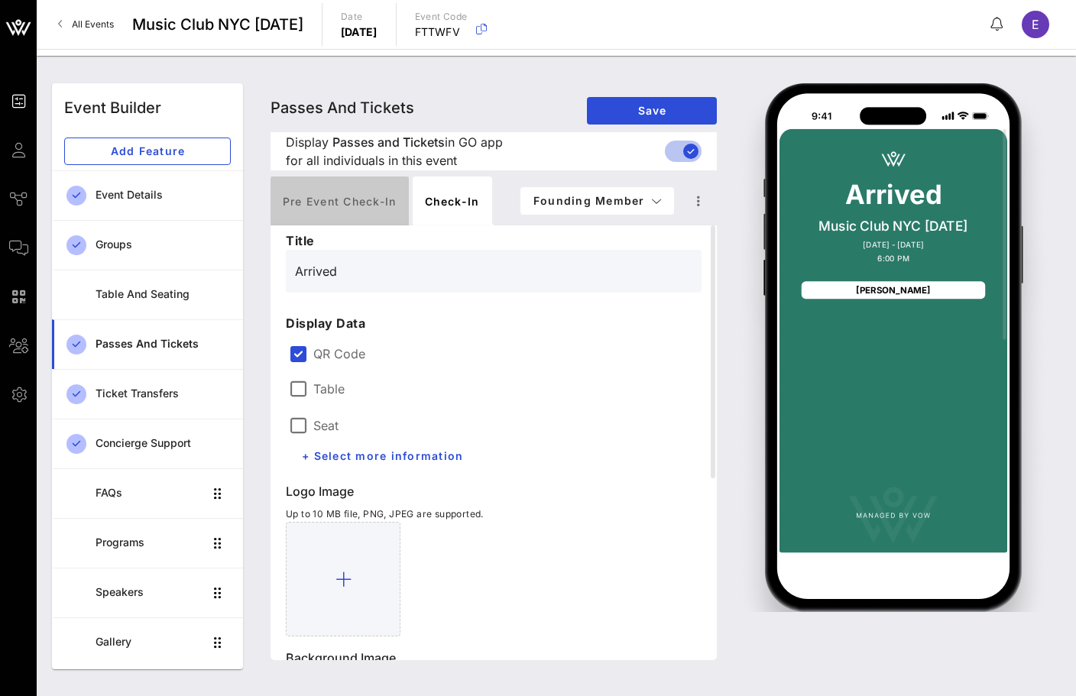
click at [354, 207] on div "Pre Event Check-in" at bounding box center [339, 200] width 138 height 49
type input "Founding Member Pass"
type input "#CBCBCB"
type input "#FD3F05"
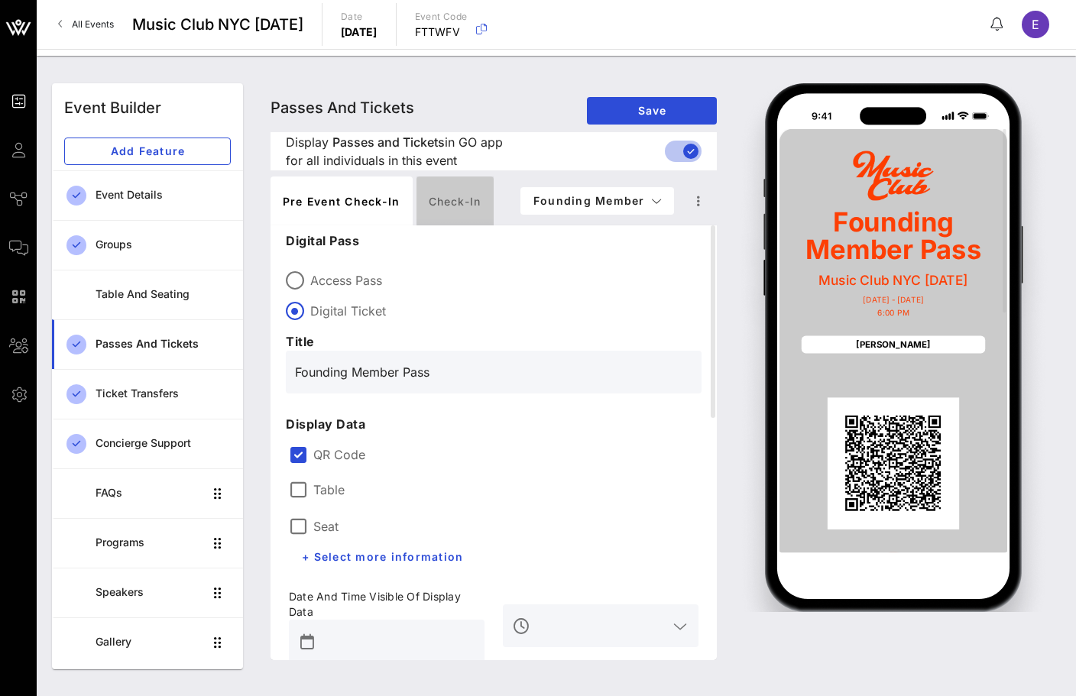
click at [436, 199] on div "Check-in" at bounding box center [454, 200] width 77 height 49
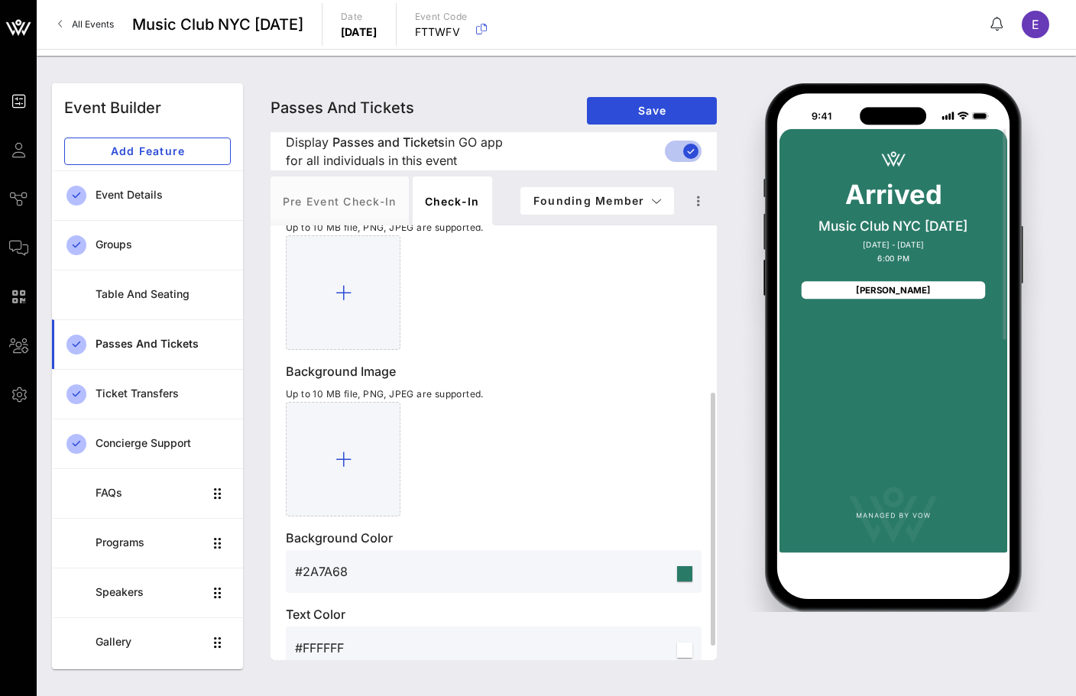
scroll to position [266, 0]
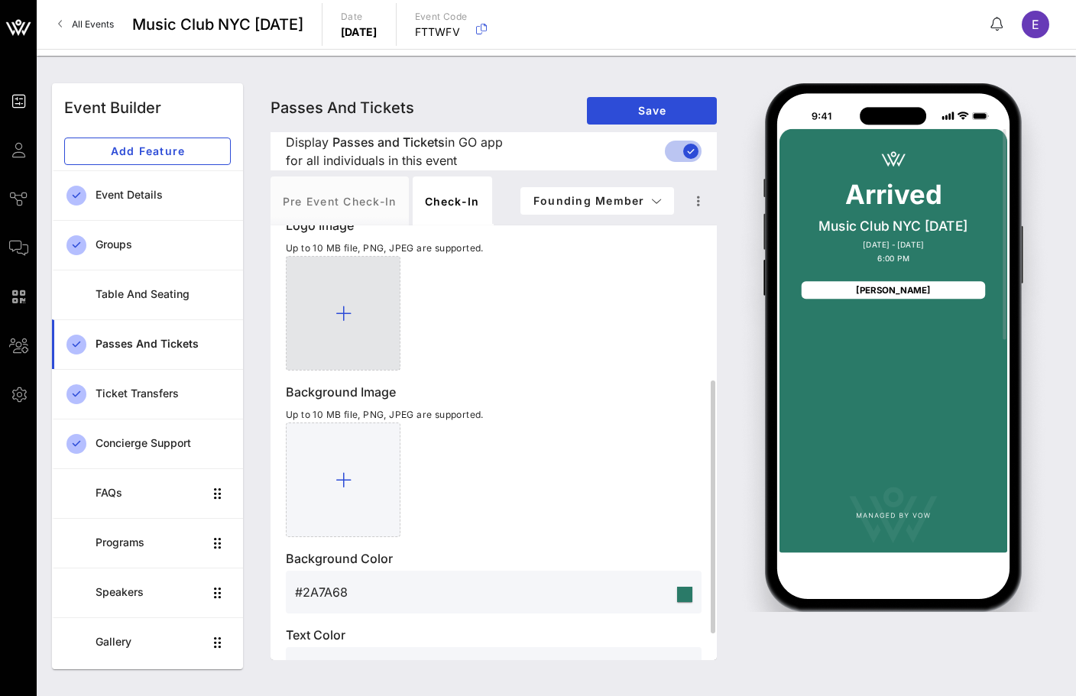
click at [349, 312] on icon at bounding box center [343, 313] width 16 height 18
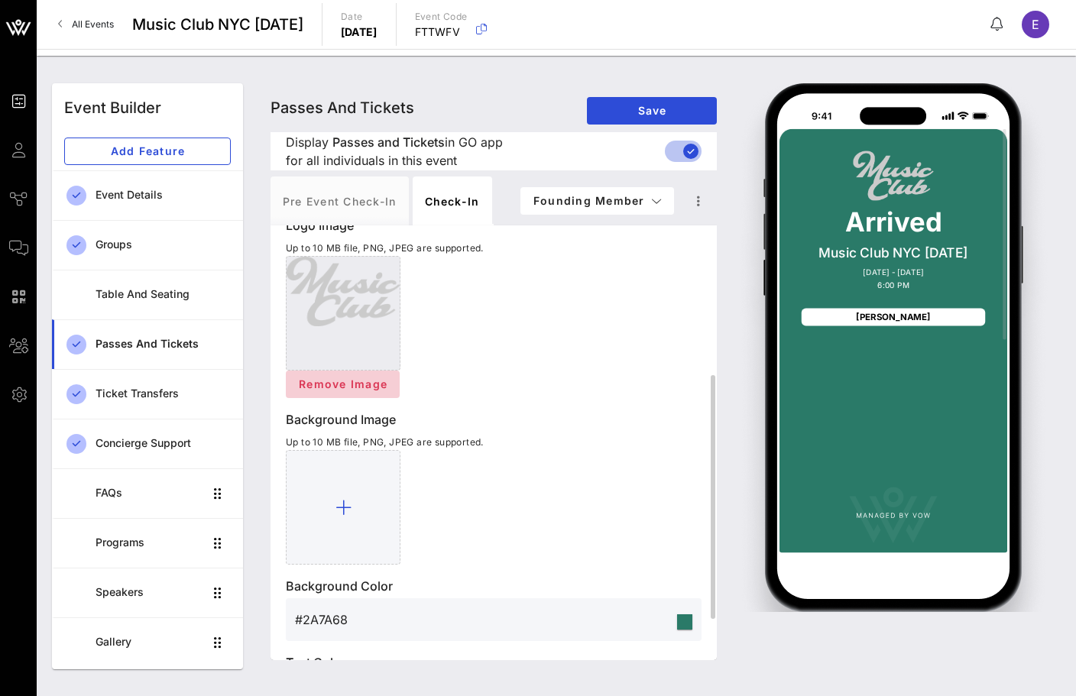
click at [365, 387] on span "Remove Image" at bounding box center [342, 383] width 89 height 13
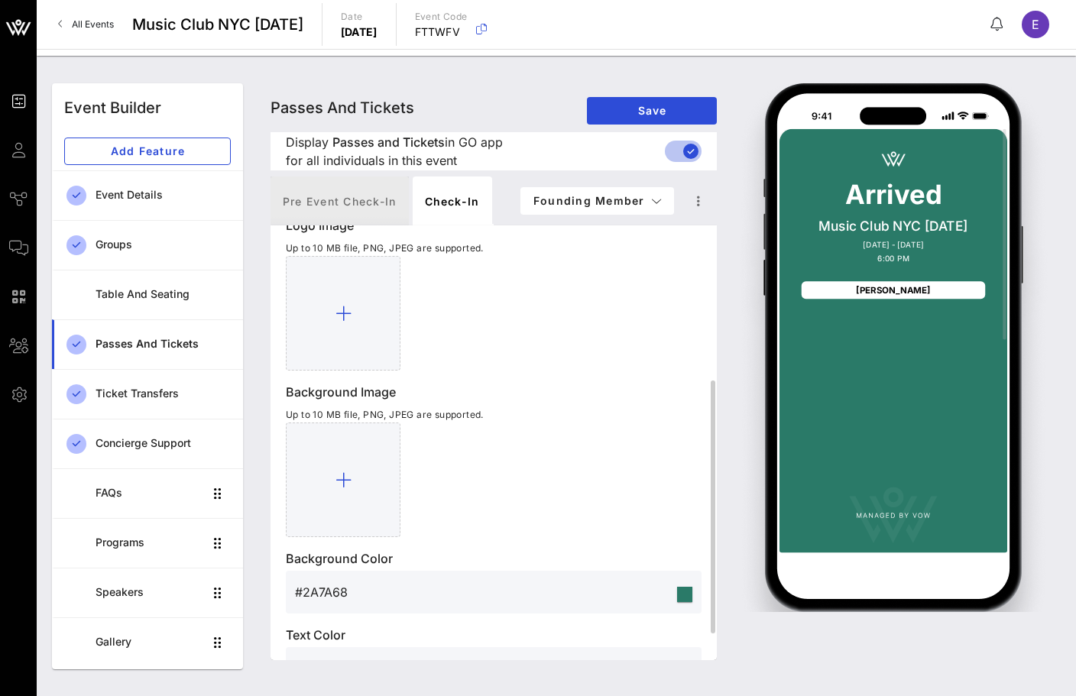
click at [347, 216] on div "Pre Event Check-in" at bounding box center [339, 200] width 138 height 49
type input "Founding Member Pass"
type input "#CBCBCB"
type input "#FD3F05"
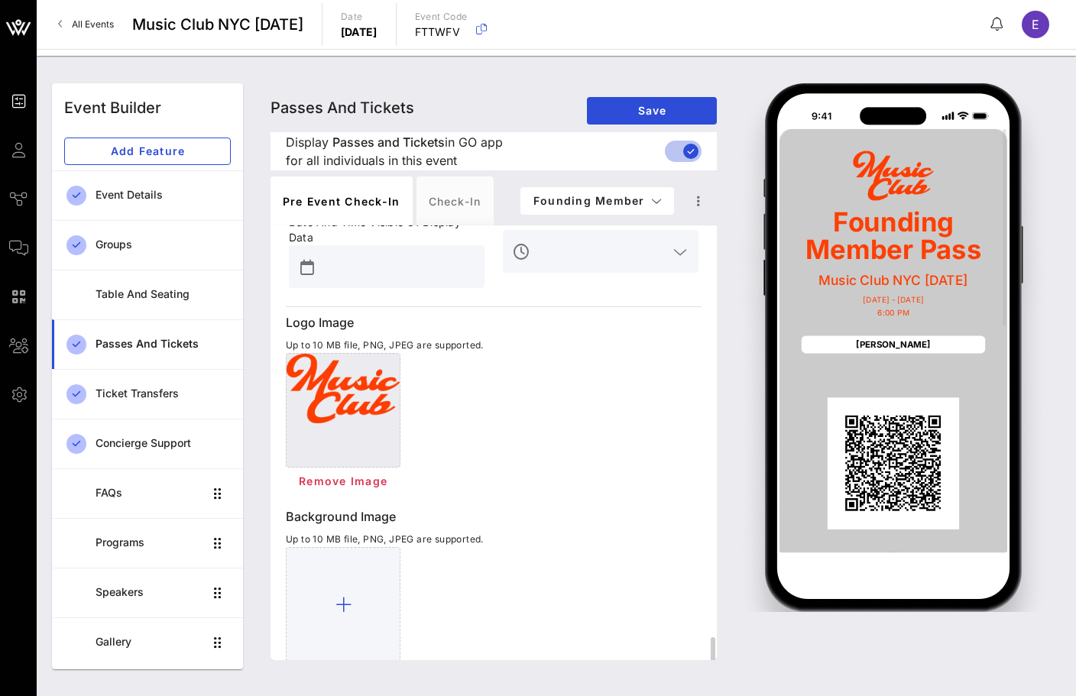
scroll to position [544, 0]
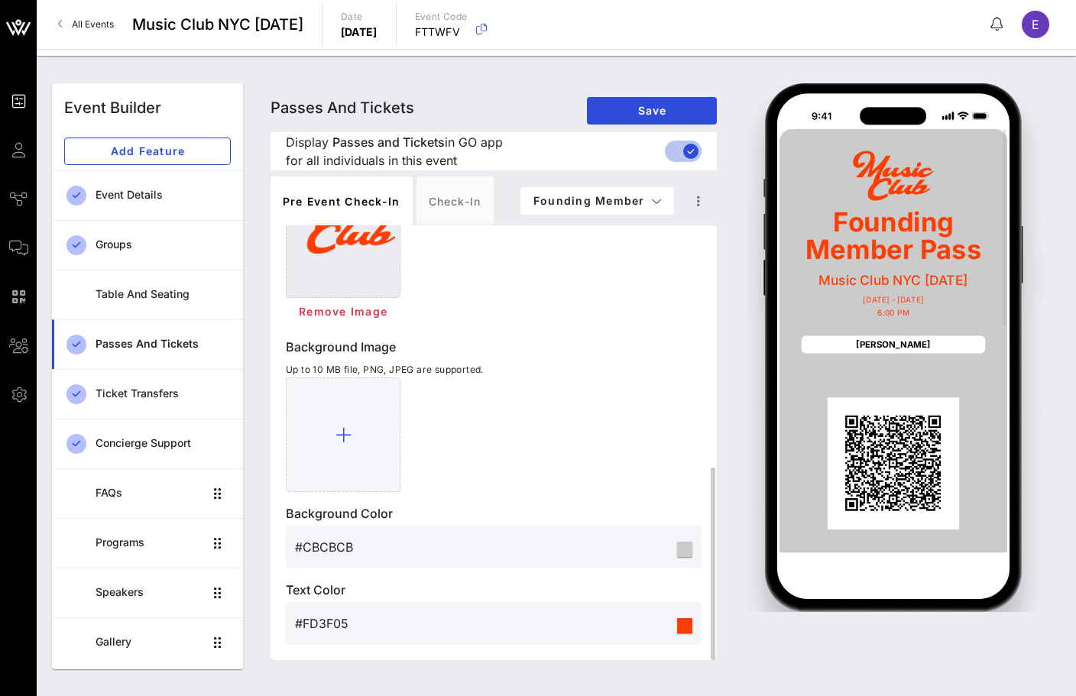
click at [326, 615] on input "#FD3F05" at bounding box center [484, 623] width 379 height 24
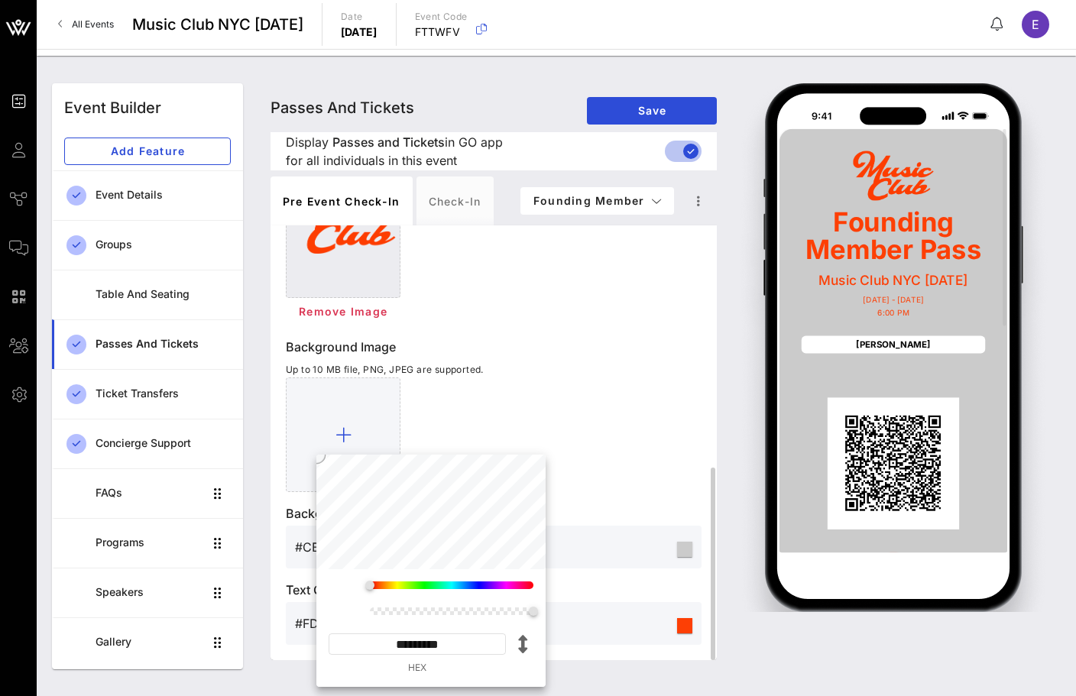
click at [326, 615] on div "Event Builder Guests Journeys Comms QR Scanner Team Settings Music Club NYC 10/…" at bounding box center [538, 348] width 1076 height 696
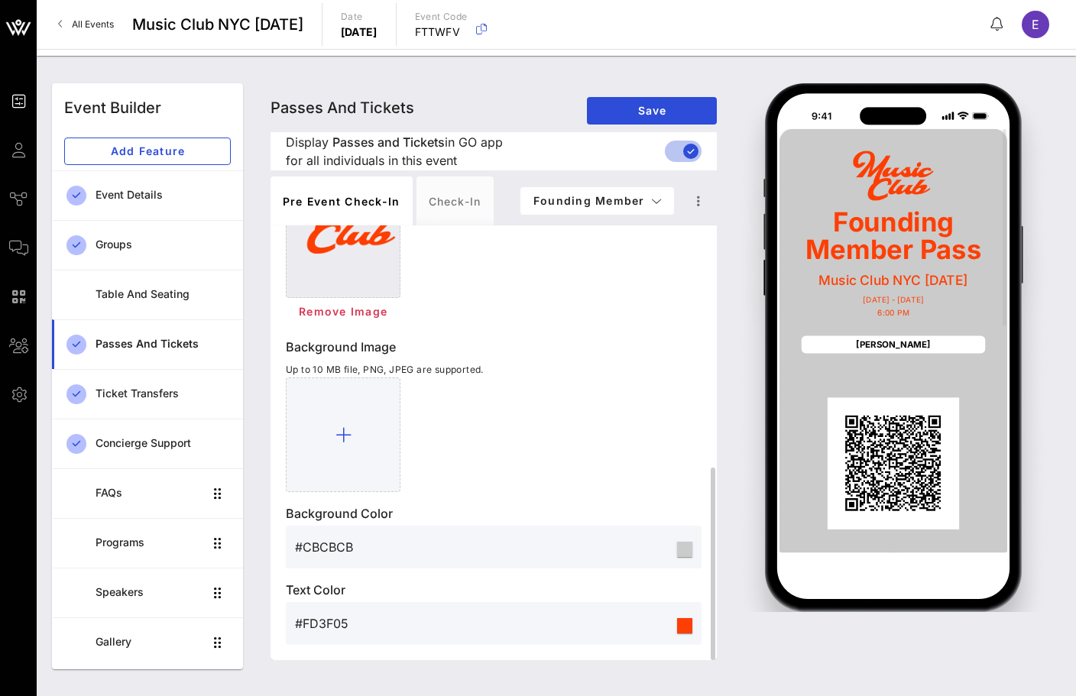
click at [336, 547] on input "#CBCBCB" at bounding box center [484, 547] width 379 height 24
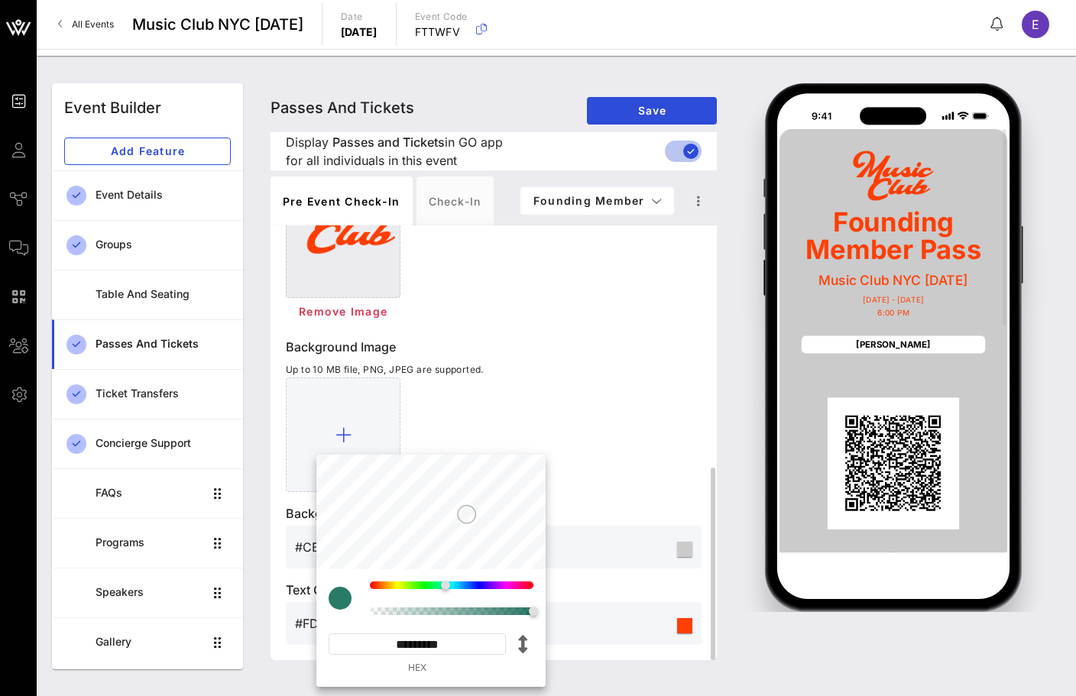
click at [336, 547] on div "Event Builder Guests Journeys Comms QR Scanner Team Settings Music Club NYC 10/…" at bounding box center [538, 348] width 1076 height 696
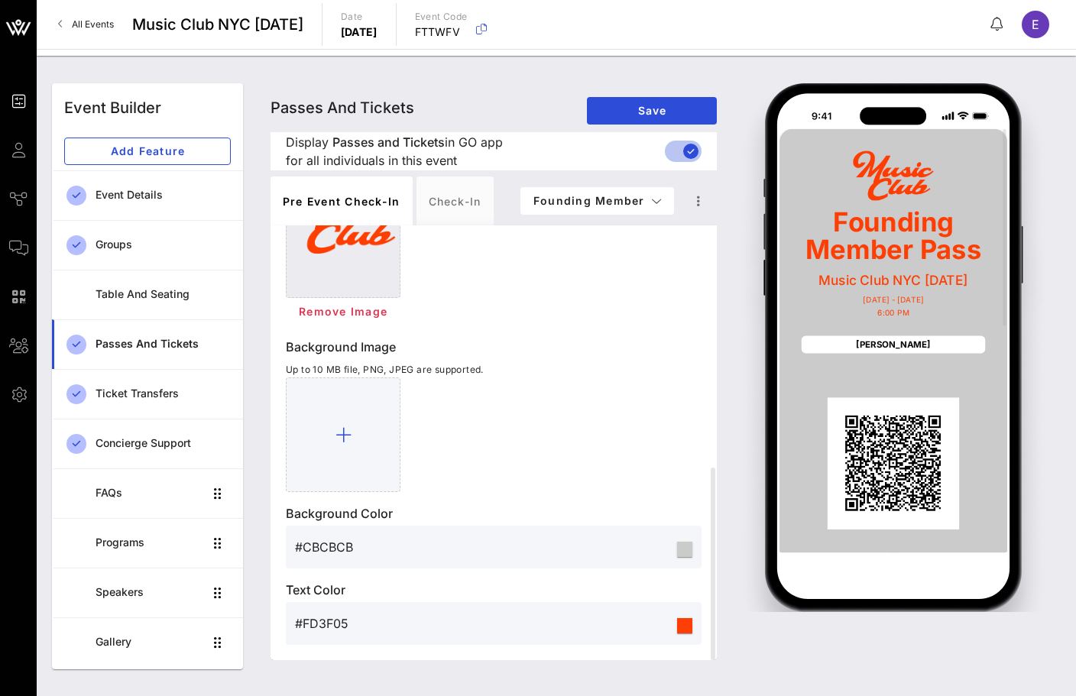
click at [95, 22] on span "All Events" at bounding box center [93, 23] width 42 height 11
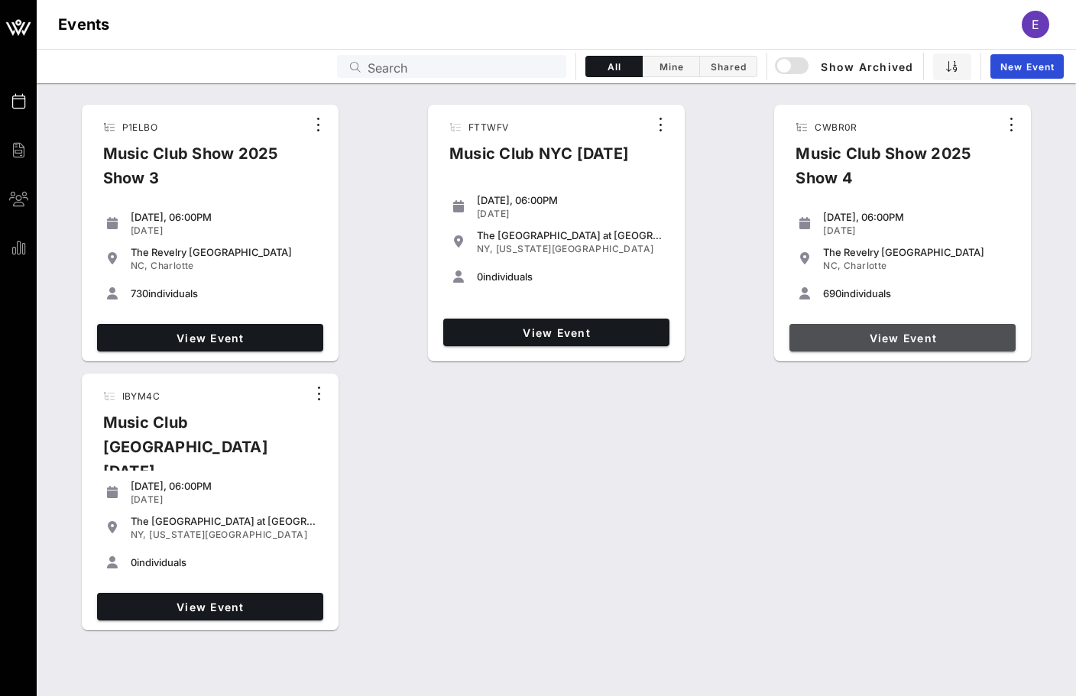
click at [839, 335] on span "View Event" at bounding box center [902, 338] width 214 height 13
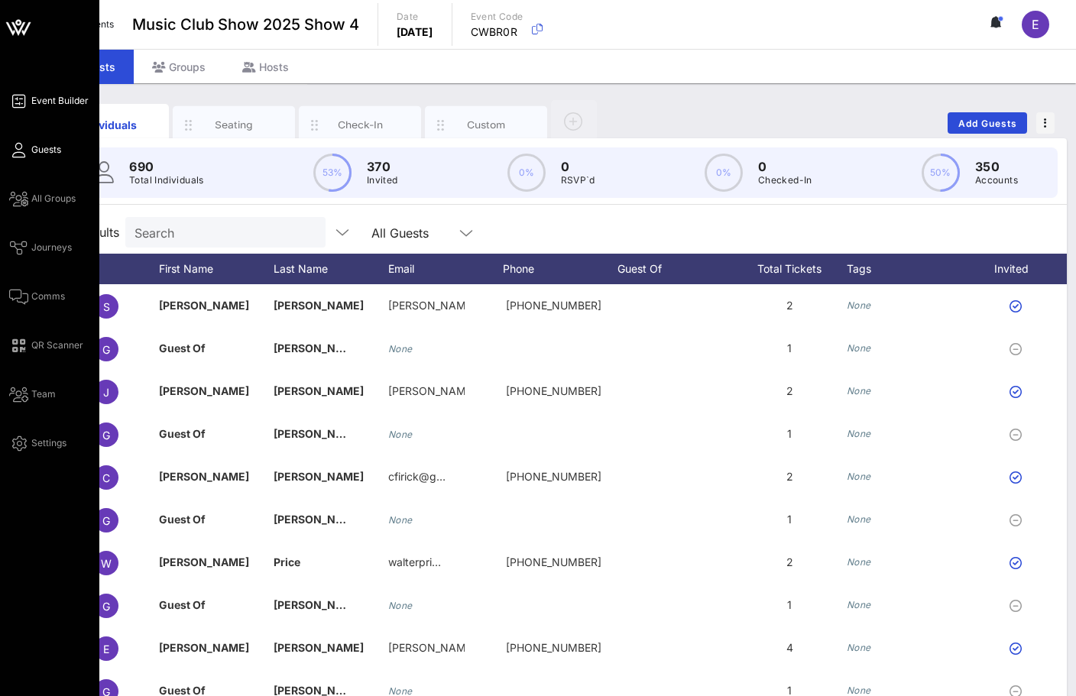
click at [52, 99] on span "Event Builder" at bounding box center [59, 101] width 57 height 14
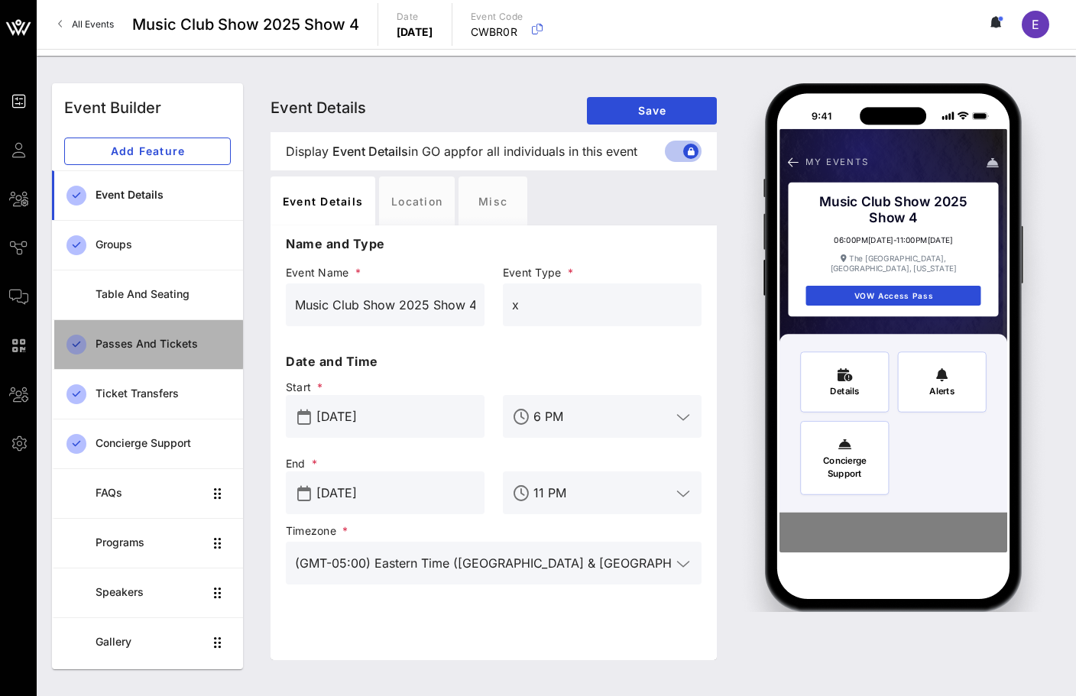
click at [126, 344] on div "Passes and Tickets" at bounding box center [162, 344] width 135 height 13
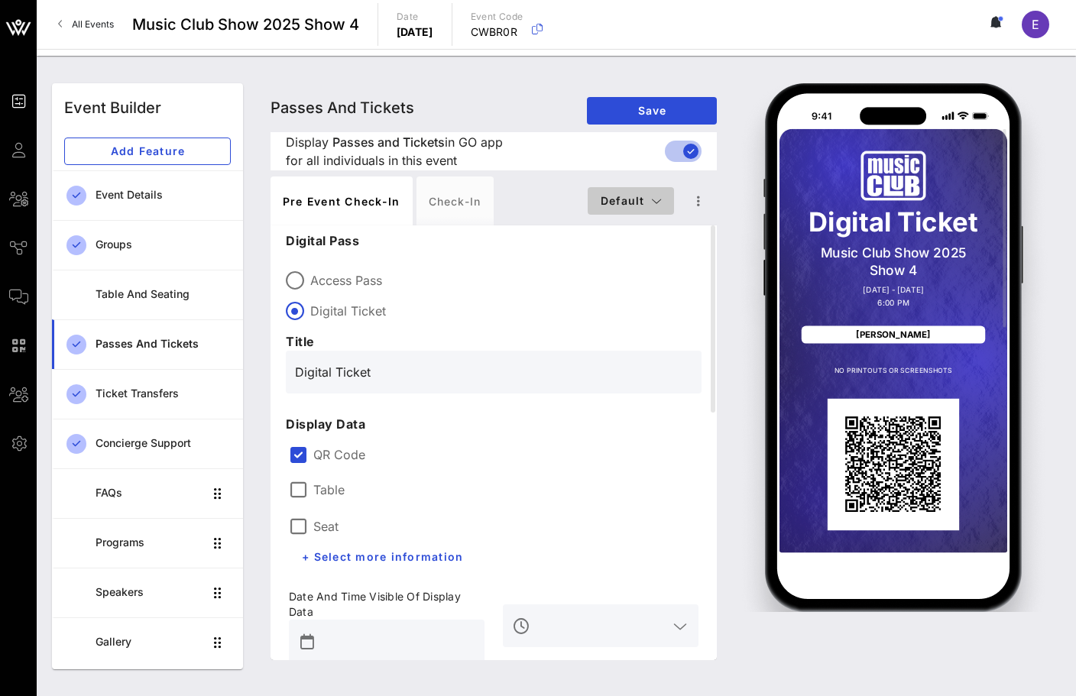
click at [620, 207] on button "Default" at bounding box center [630, 200] width 86 height 27
click at [530, 259] on div "Digital Pass Access Pass Digital Ticket Title Digital Ticket" at bounding box center [494, 312] width 416 height 162
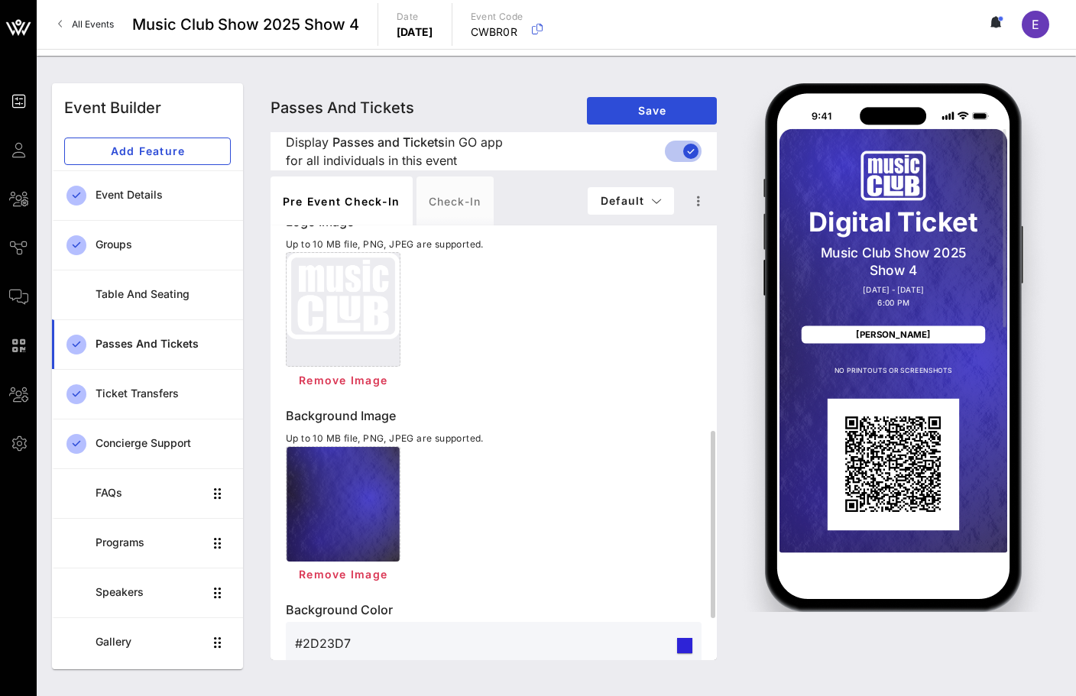
scroll to position [571, 0]
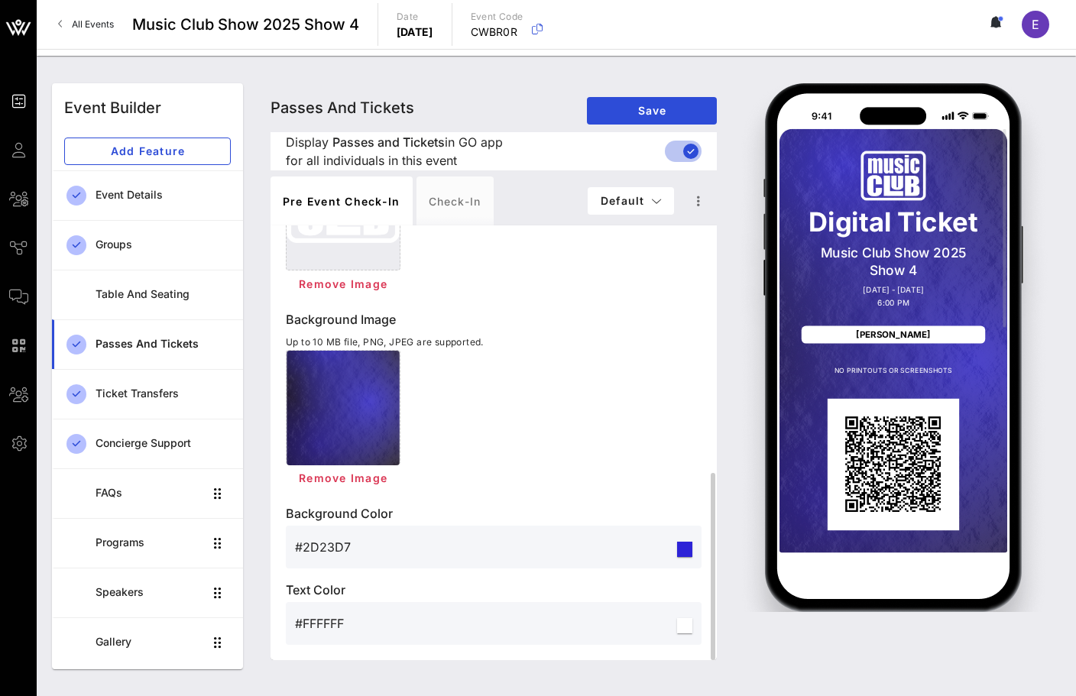
click at [321, 546] on input "#2D23D7" at bounding box center [484, 547] width 379 height 24
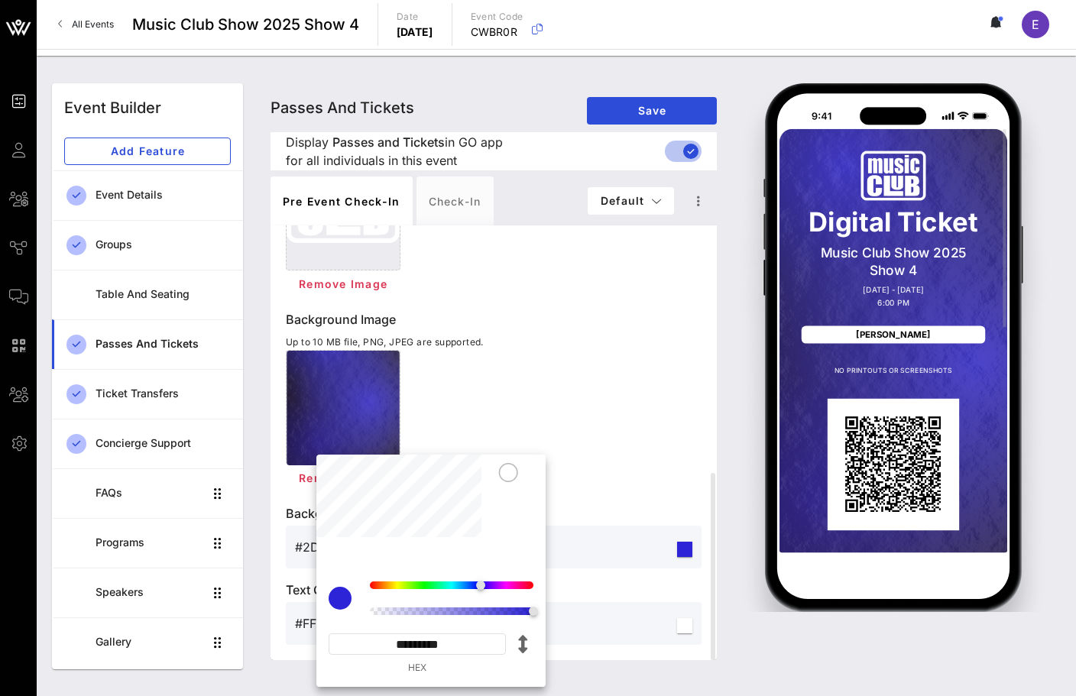
click at [449, 634] on input "*********" at bounding box center [416, 643] width 177 height 21
click at [449, 636] on input "*********" at bounding box center [416, 643] width 177 height 21
click at [449, 635] on input "*********" at bounding box center [416, 643] width 177 height 21
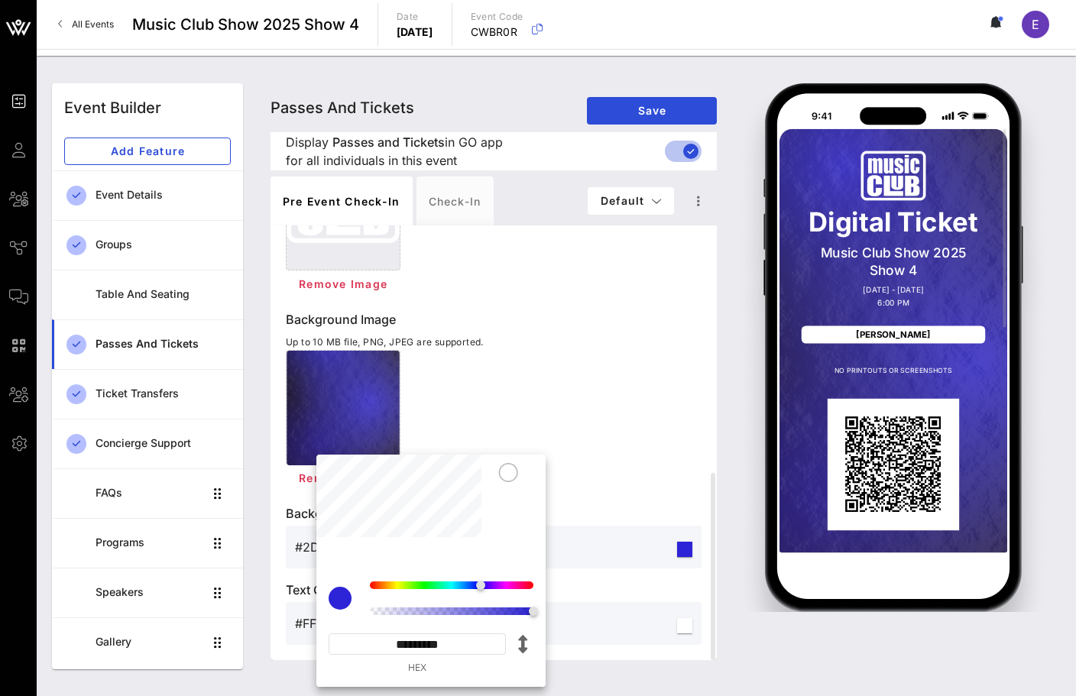
click at [449, 639] on input "*********" at bounding box center [416, 643] width 177 height 21
paste input
type input "*******"
type input "#CBCBCB"
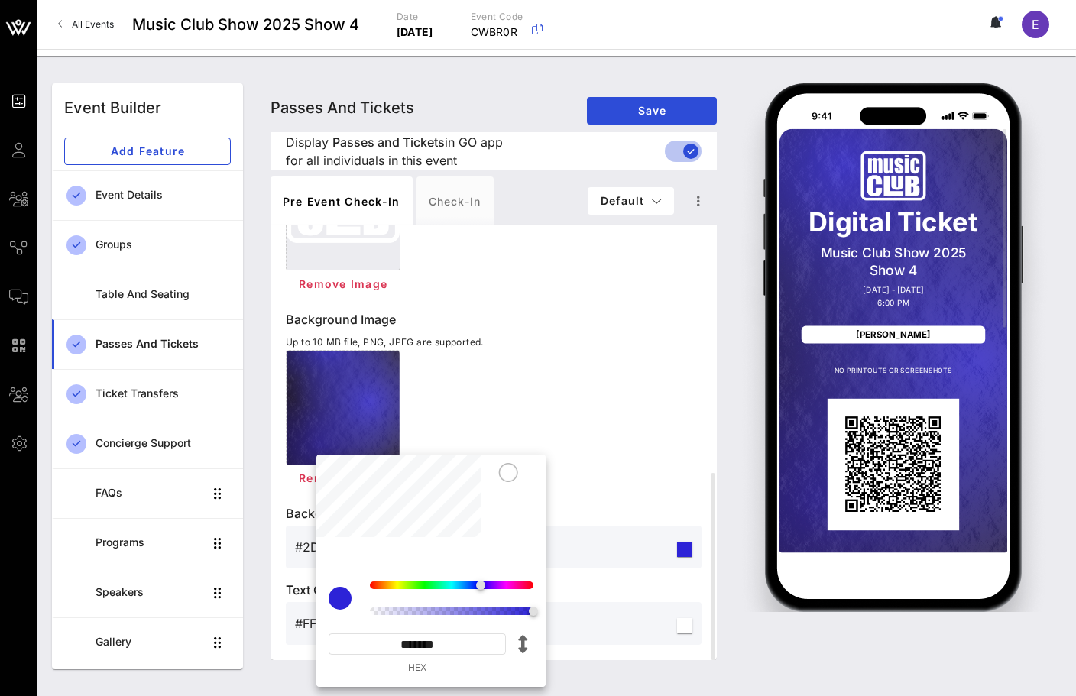
type input "*********"
click at [582, 410] on div "Remove Image" at bounding box center [494, 421] width 416 height 142
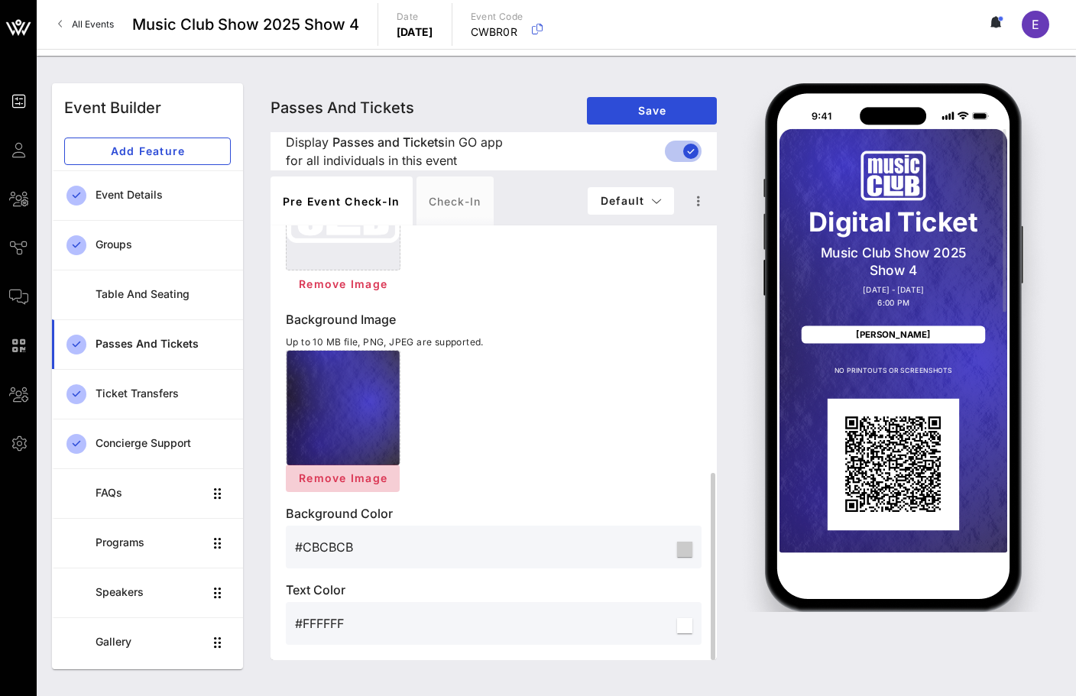
click at [362, 474] on span "Remove Image" at bounding box center [342, 477] width 89 height 13
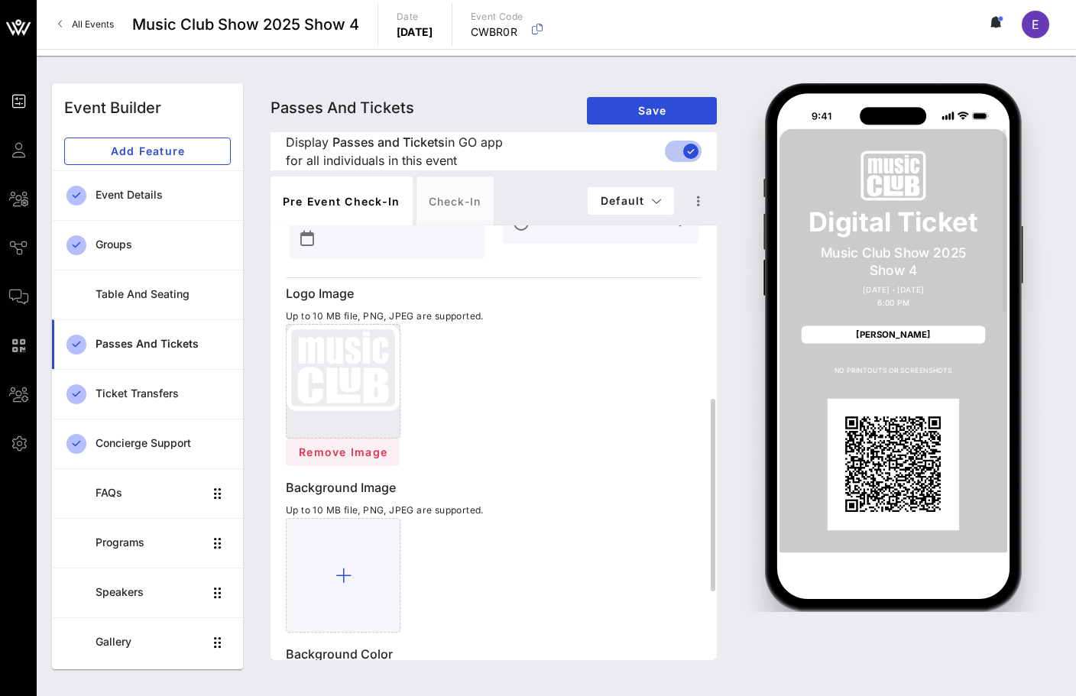
scroll to position [397, 0]
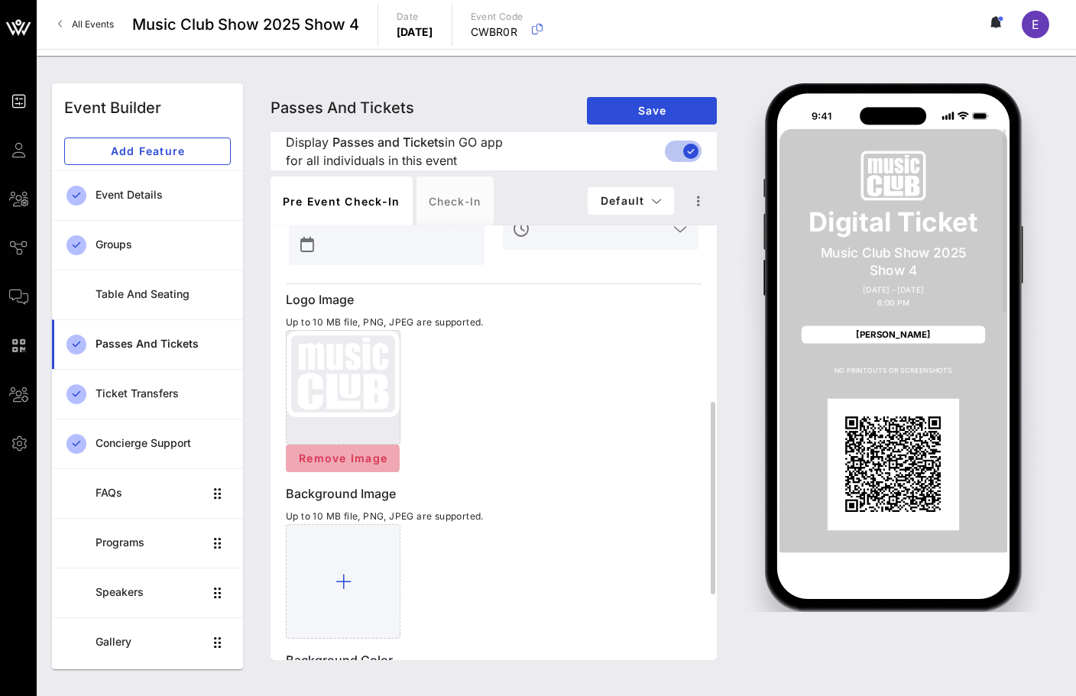
click at [363, 459] on span "Remove Image" at bounding box center [342, 457] width 89 height 13
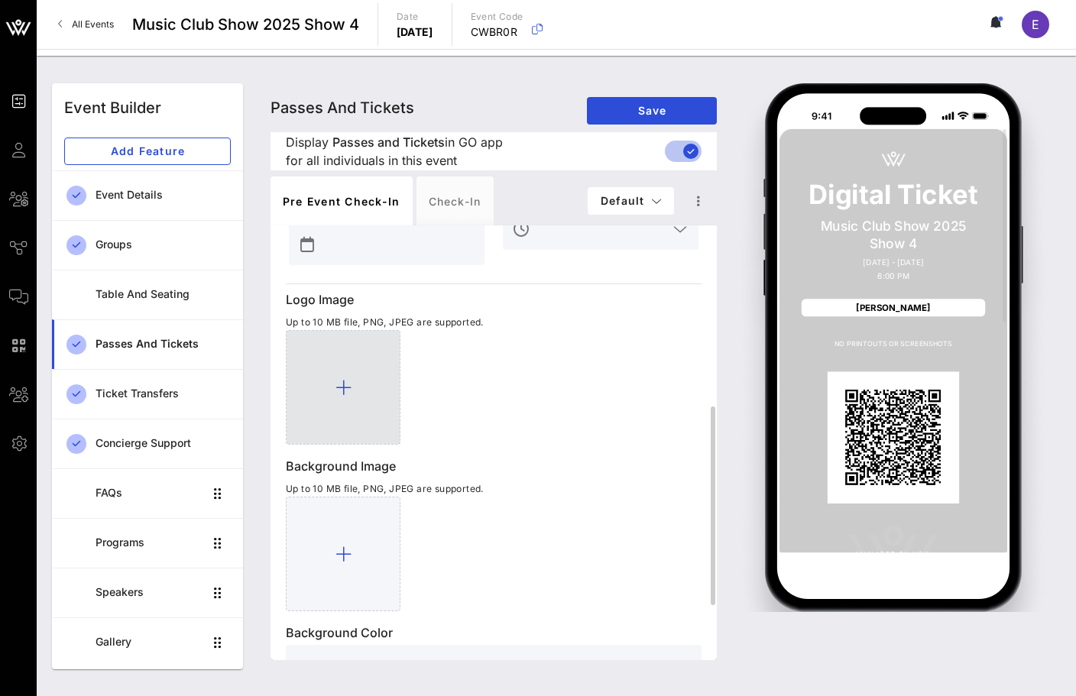
click at [347, 387] on icon at bounding box center [343, 387] width 16 height 18
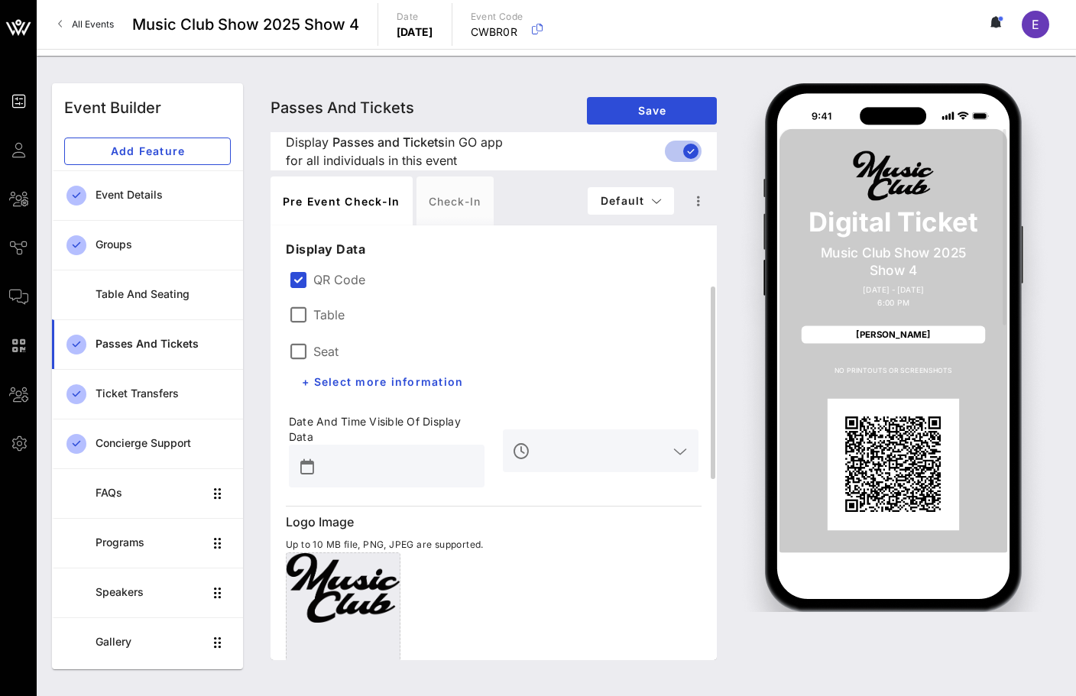
scroll to position [163, 0]
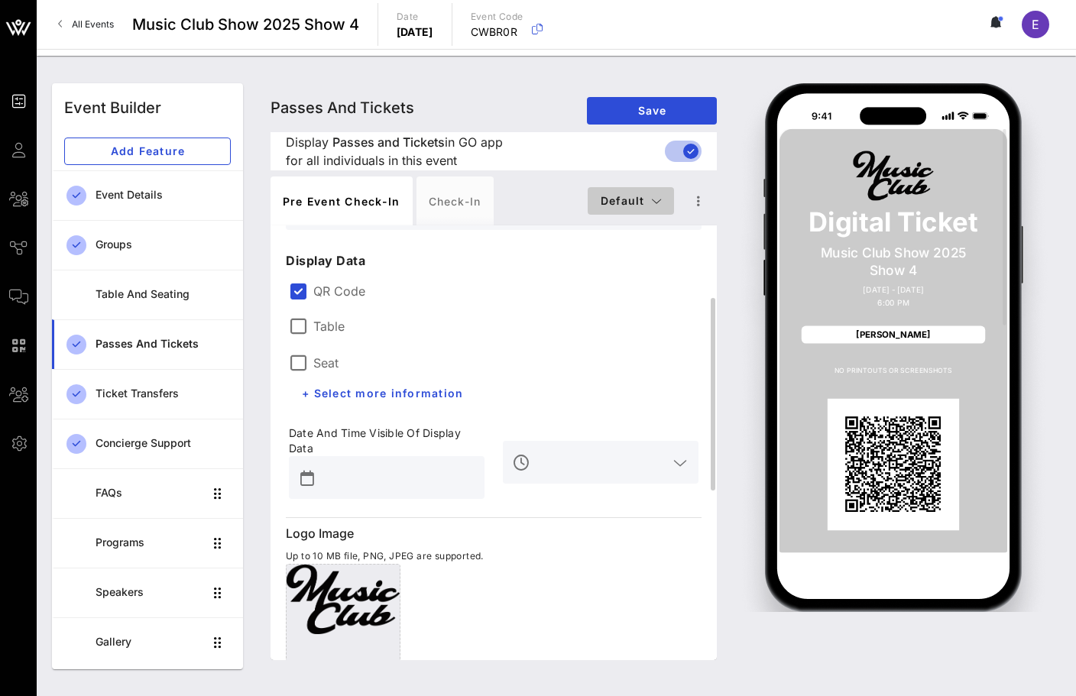
click at [636, 199] on span "Default" at bounding box center [631, 200] width 62 height 13
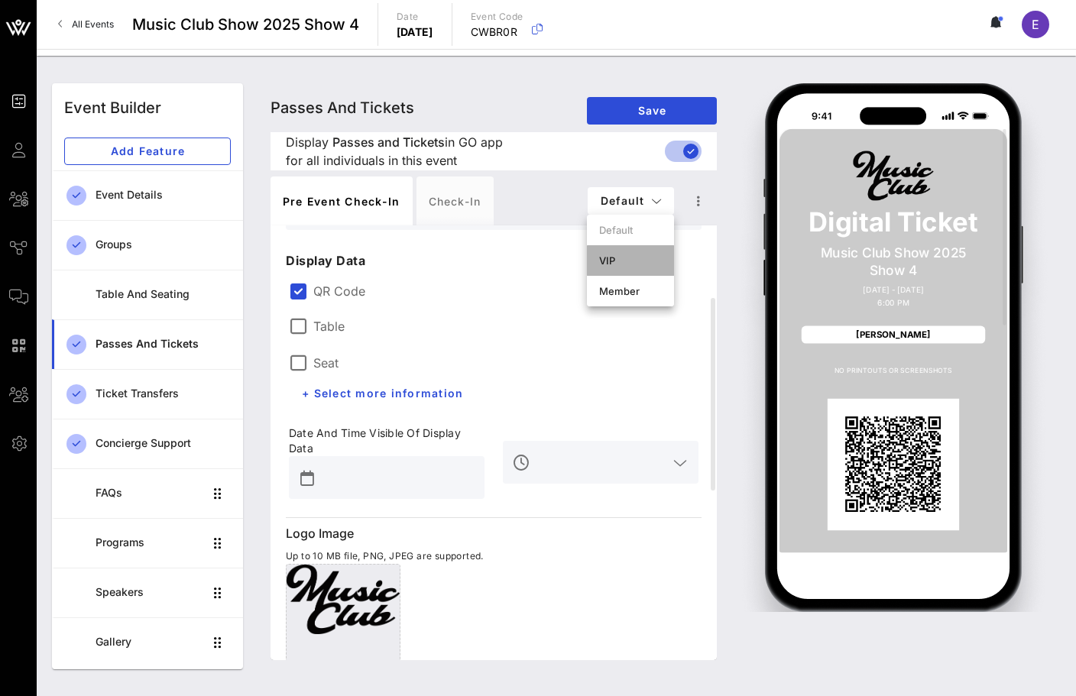
click at [630, 258] on div "VIP" at bounding box center [630, 260] width 63 height 12
type input "VIP"
type input "#2D23D7"
type input "#ffffff"
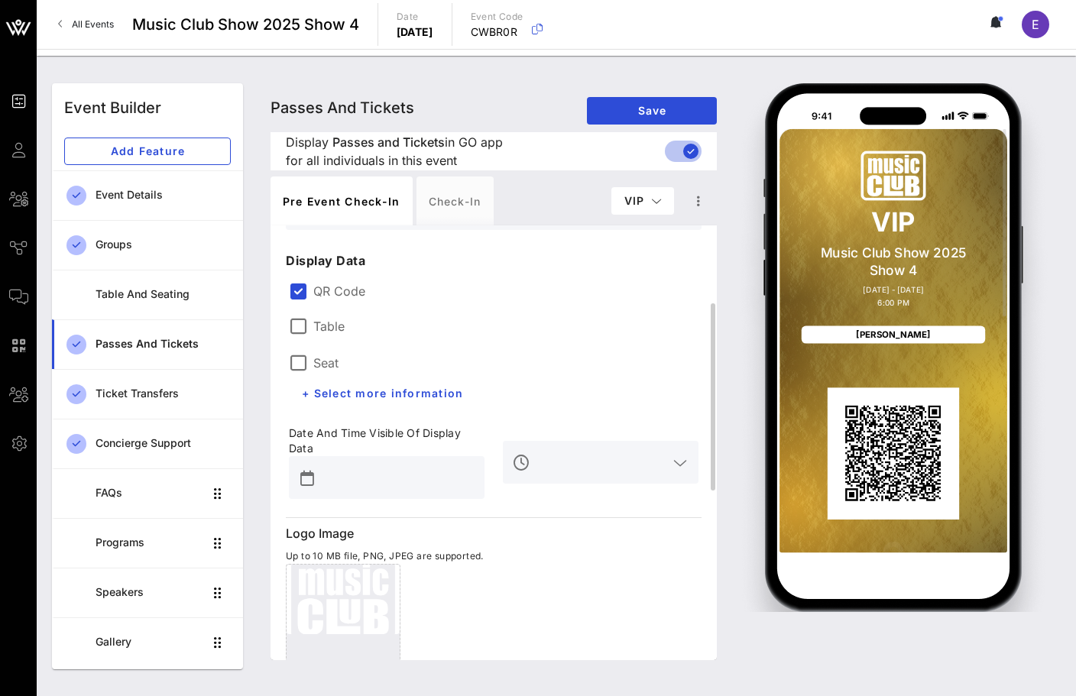
scroll to position [571, 0]
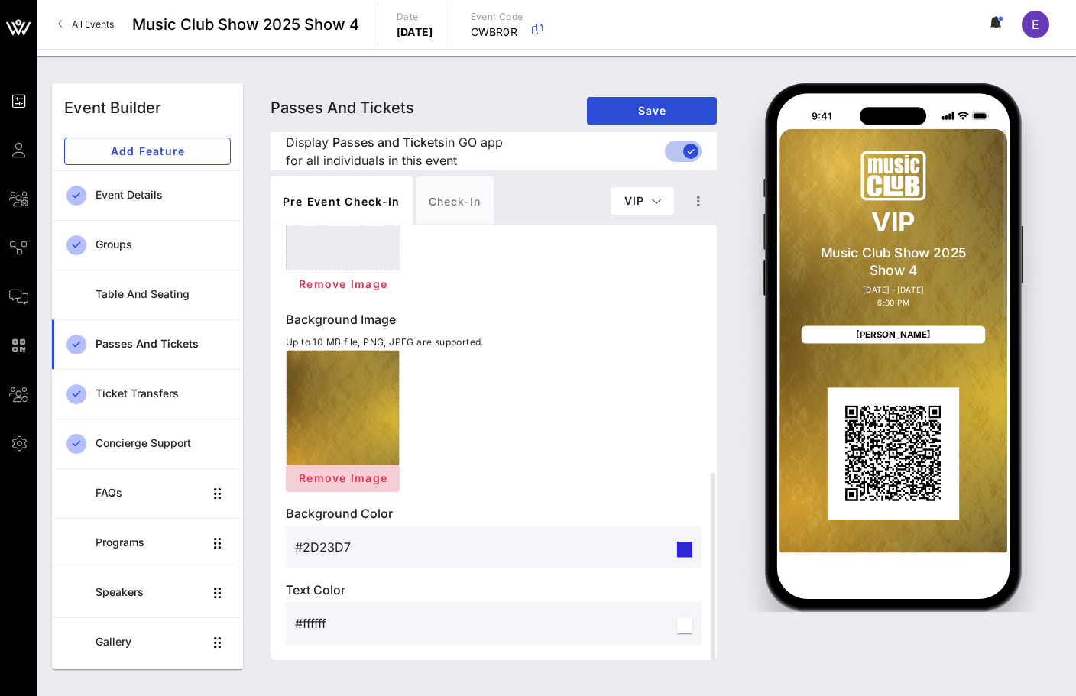
click at [353, 480] on span "Remove Image" at bounding box center [342, 477] width 89 height 13
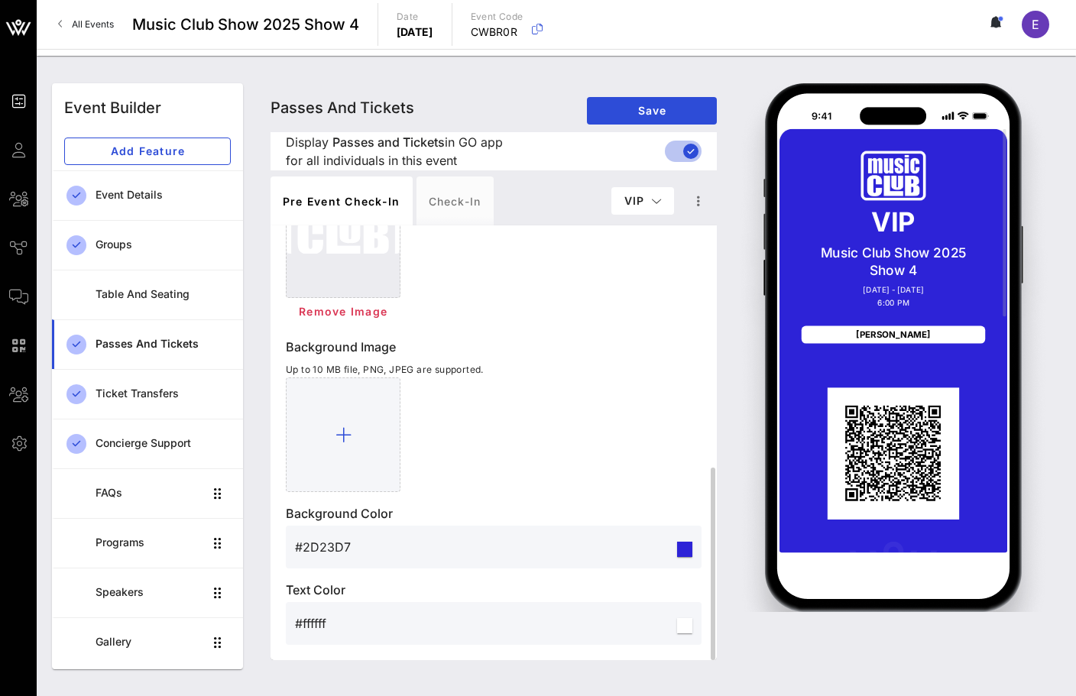
scroll to position [544, 0]
click at [341, 546] on input "#2D23D7" at bounding box center [484, 547] width 379 height 24
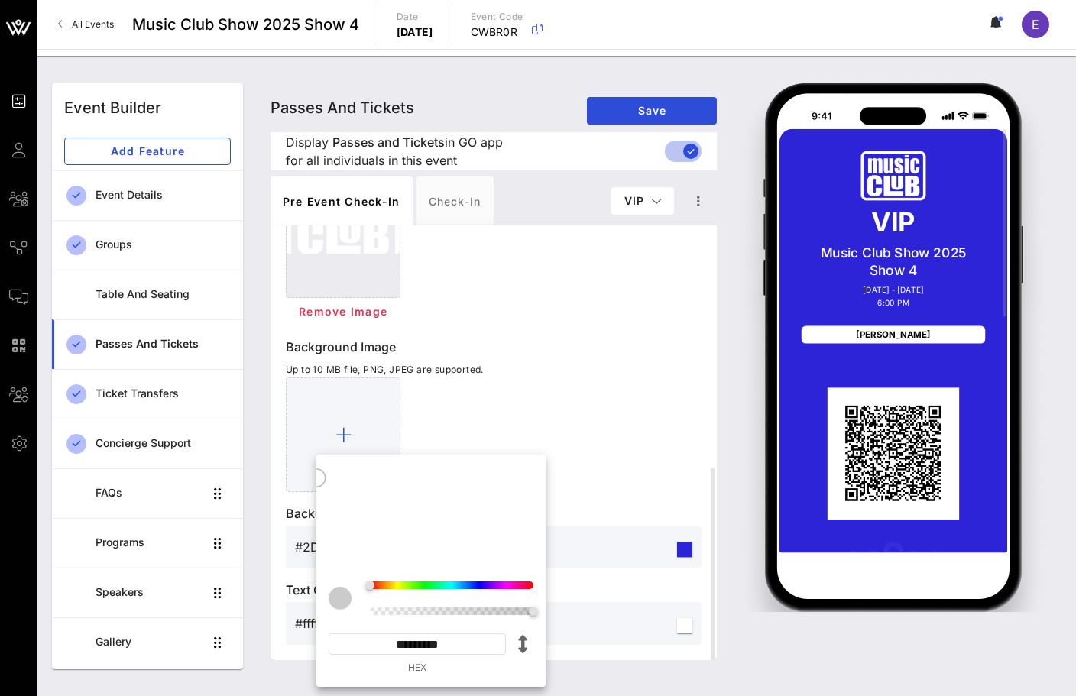
click at [450, 646] on input "*********" at bounding box center [416, 643] width 177 height 21
paste input
type input "*********"
click at [576, 410] on div at bounding box center [494, 434] width 416 height 115
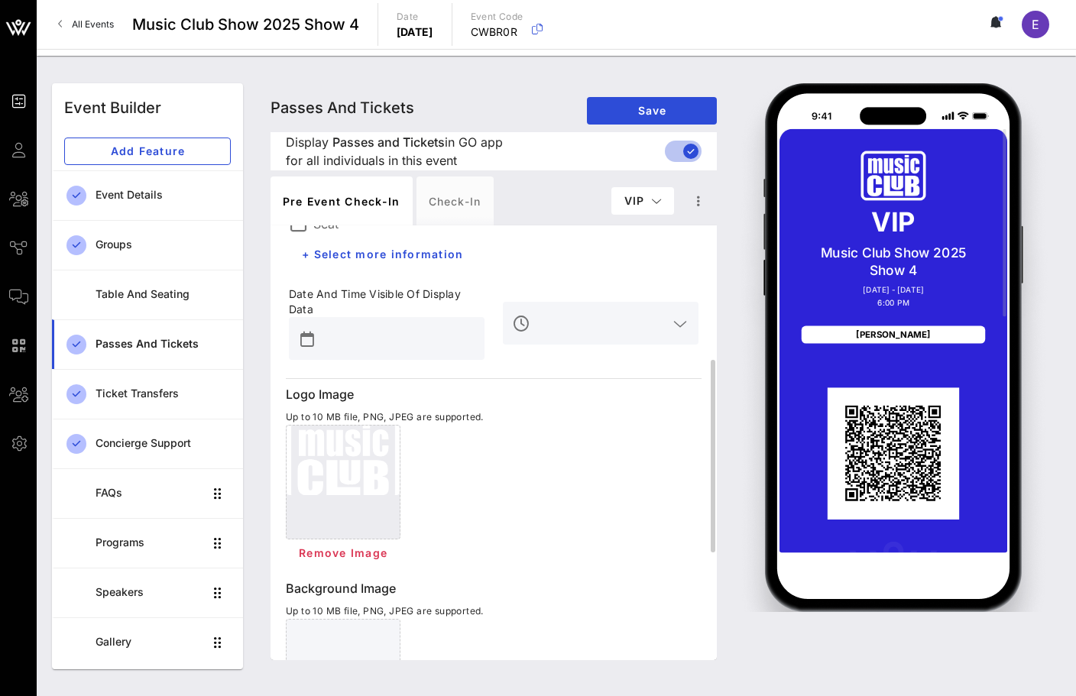
scroll to position [0, 0]
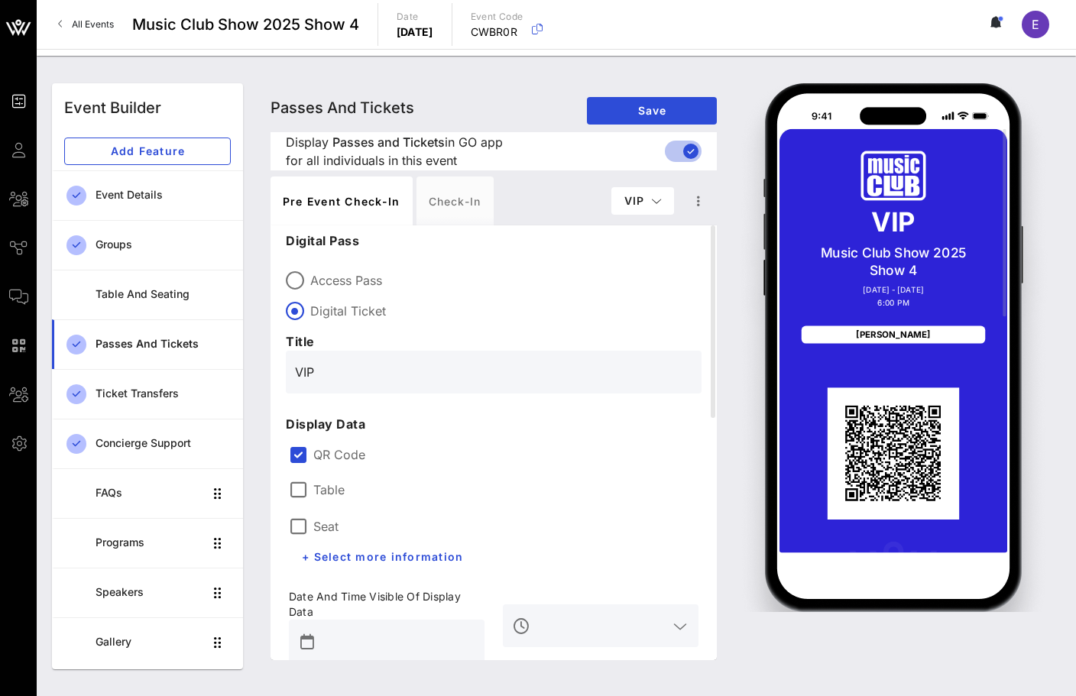
click at [316, 375] on input "VIP" at bounding box center [493, 372] width 397 height 24
click at [637, 200] on span "VIP" at bounding box center [642, 200] width 38 height 13
click at [637, 221] on div "Default" at bounding box center [642, 230] width 65 height 31
type input "Digital Ticket"
type input "#CBCBCB"
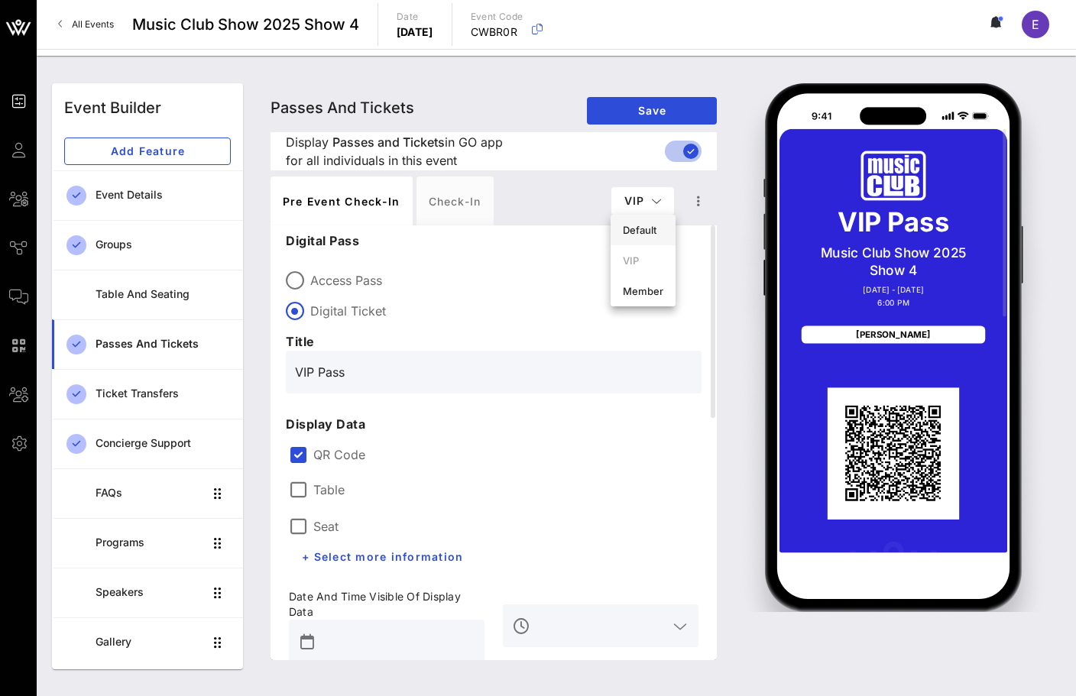
type input "#FFFFFF"
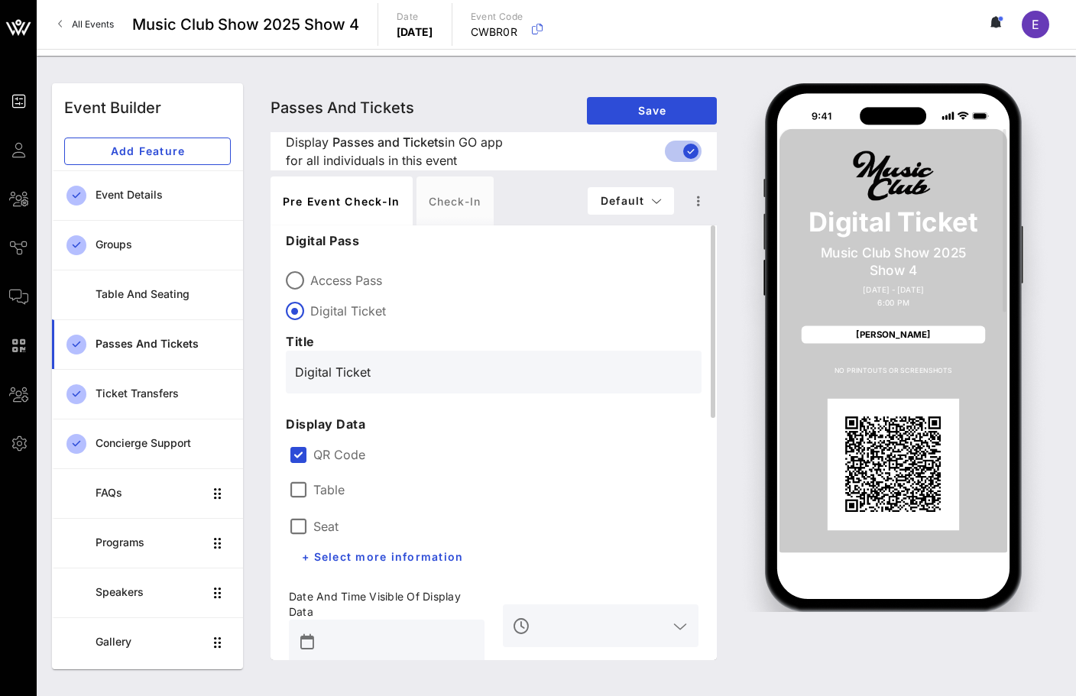
click at [344, 373] on input "Digital Ticket" at bounding box center [493, 372] width 397 height 24
click at [497, 328] on div "Digital Pass Access Pass Digital Ticket Title Member Pass" at bounding box center [494, 312] width 416 height 162
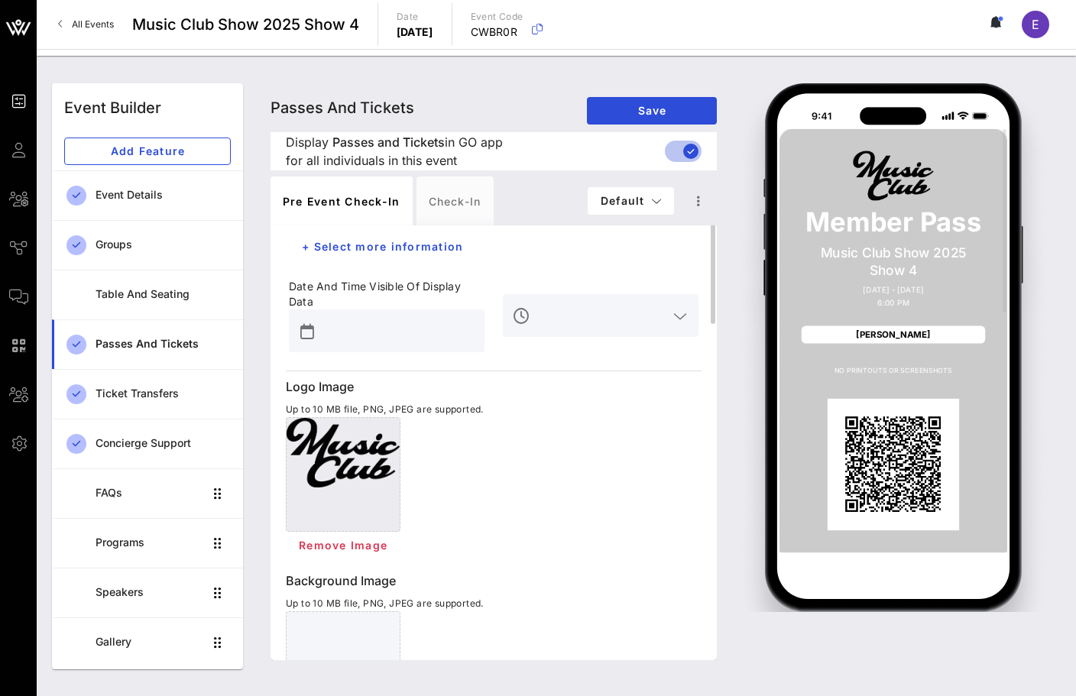
scroll to position [544, 0]
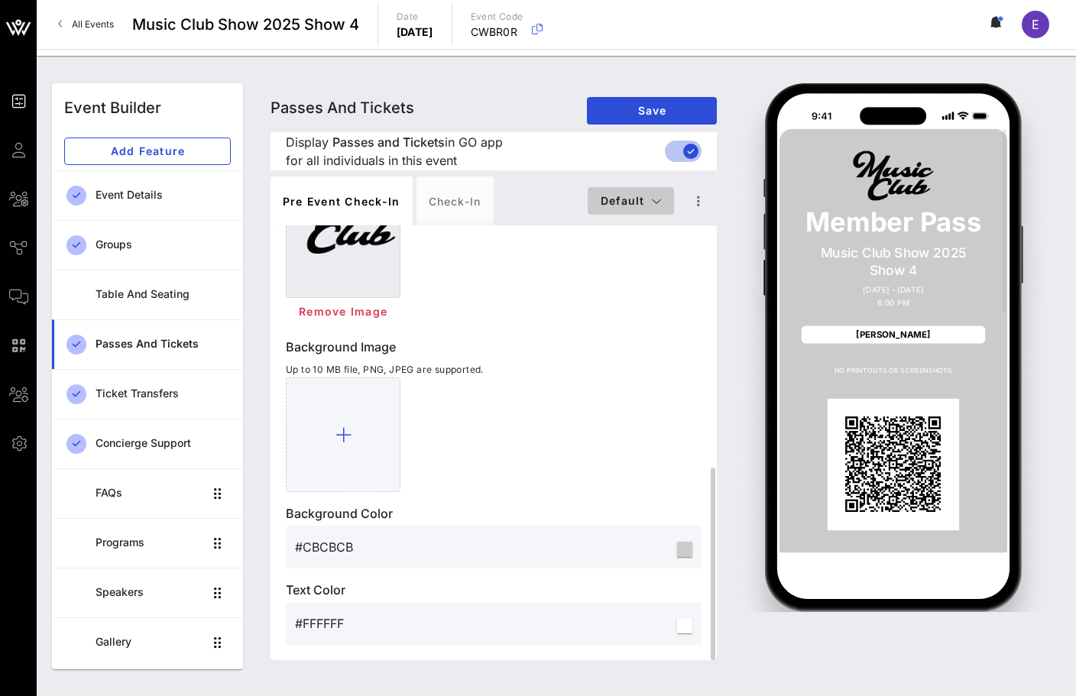
click at [606, 195] on span "Default" at bounding box center [631, 200] width 62 height 13
click at [618, 289] on div "Member" at bounding box center [630, 291] width 63 height 12
type input "Member"
type input "#2D23D7"
type input "#ffffff"
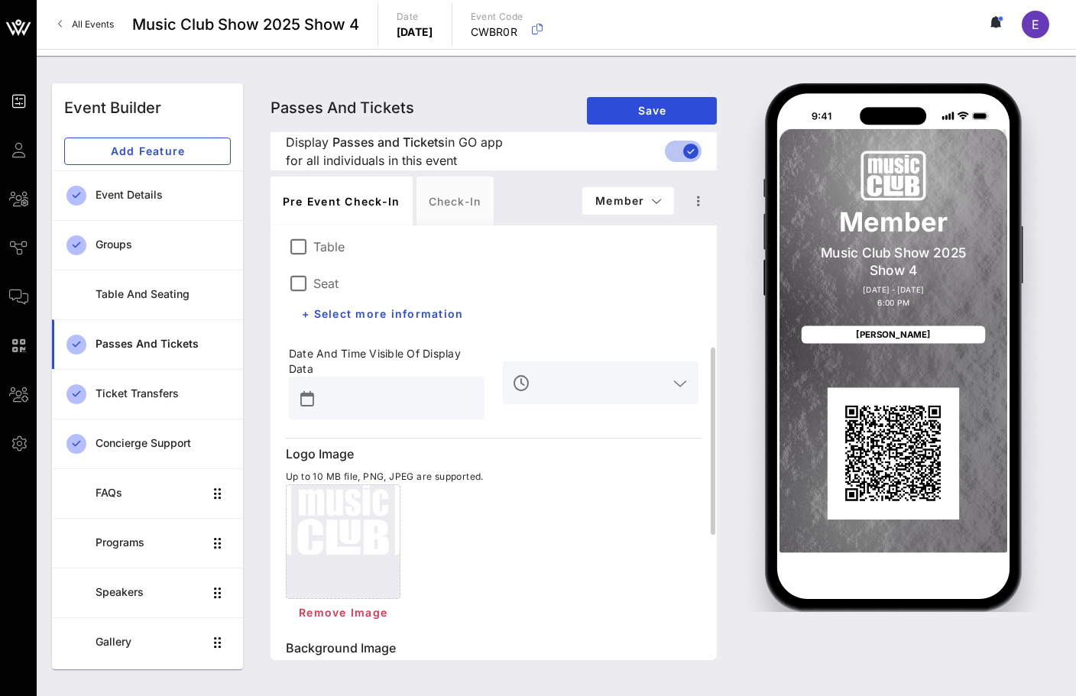
scroll to position [238, 0]
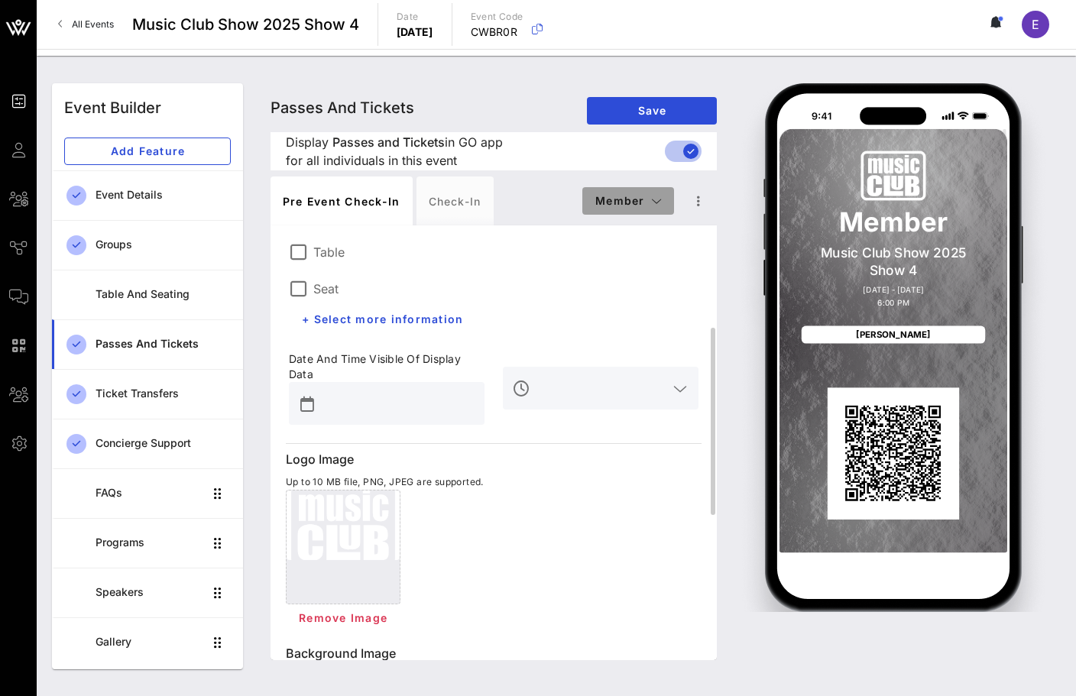
click at [662, 199] on button "Member" at bounding box center [628, 200] width 92 height 27
click at [694, 195] on icon "button" at bounding box center [698, 201] width 18 height 18
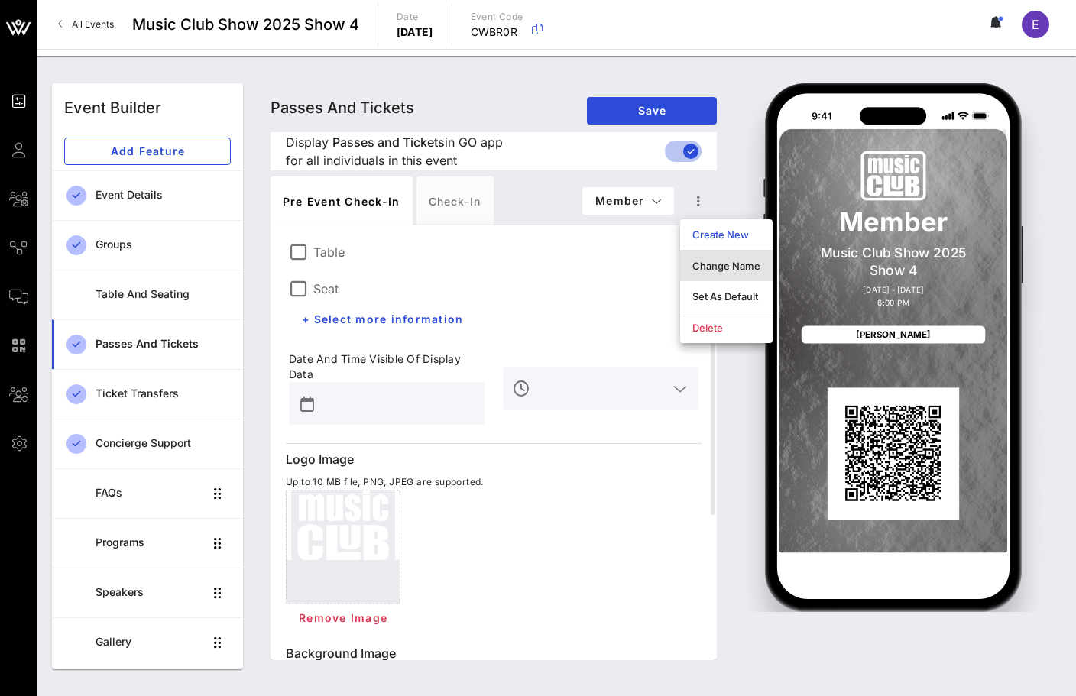
click at [706, 265] on div "Change Name" at bounding box center [726, 266] width 68 height 12
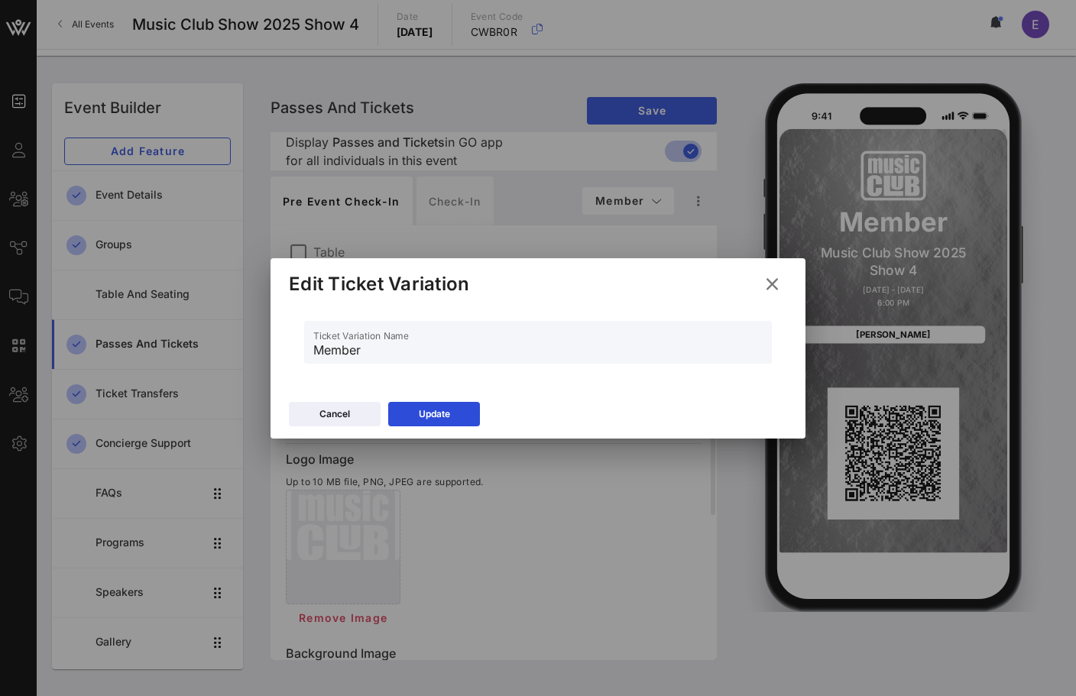
click at [321, 347] on input "Member" at bounding box center [537, 350] width 449 height 24
type input "Founding Member"
click at [427, 412] on div "Update" at bounding box center [434, 413] width 31 height 15
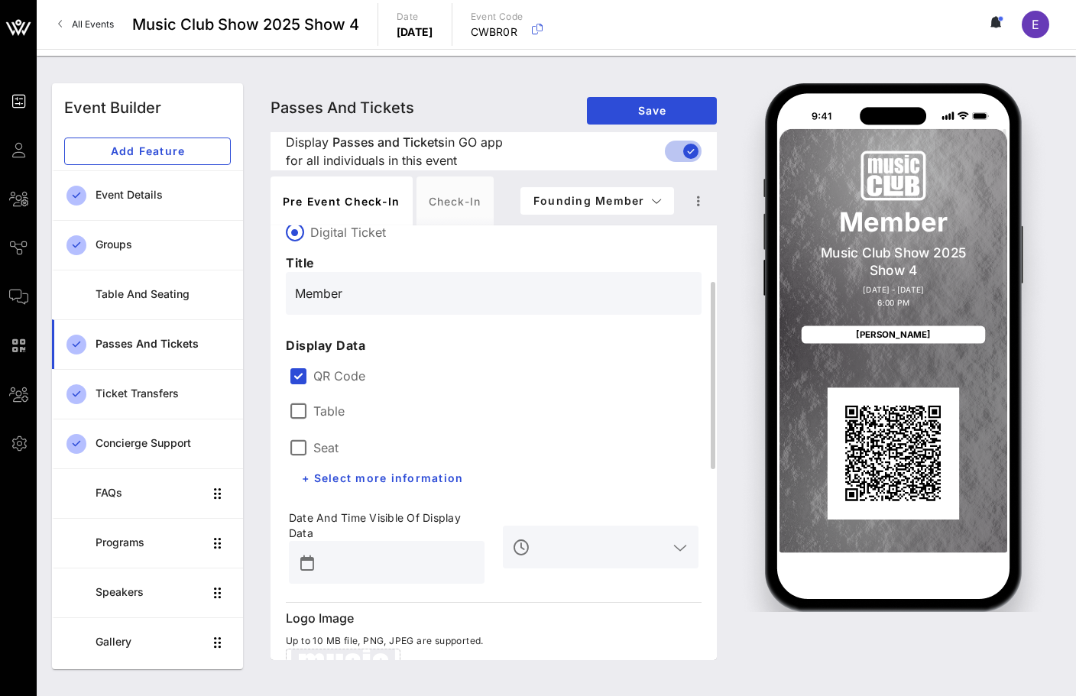
scroll to position [0, 0]
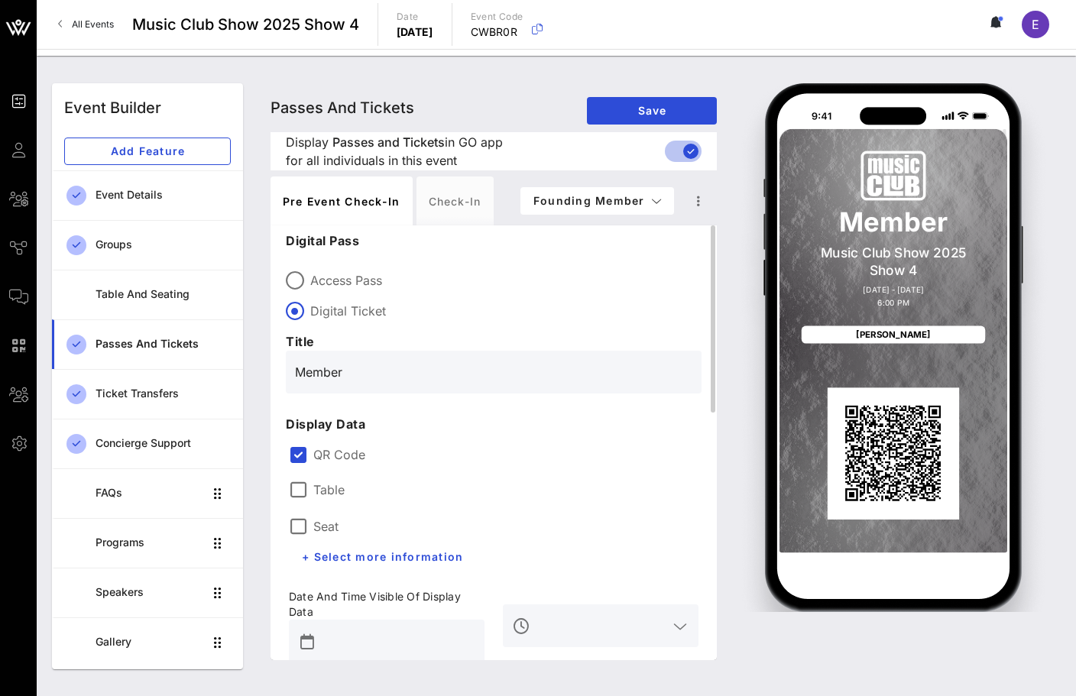
click at [342, 370] on input "Member" at bounding box center [493, 372] width 397 height 24
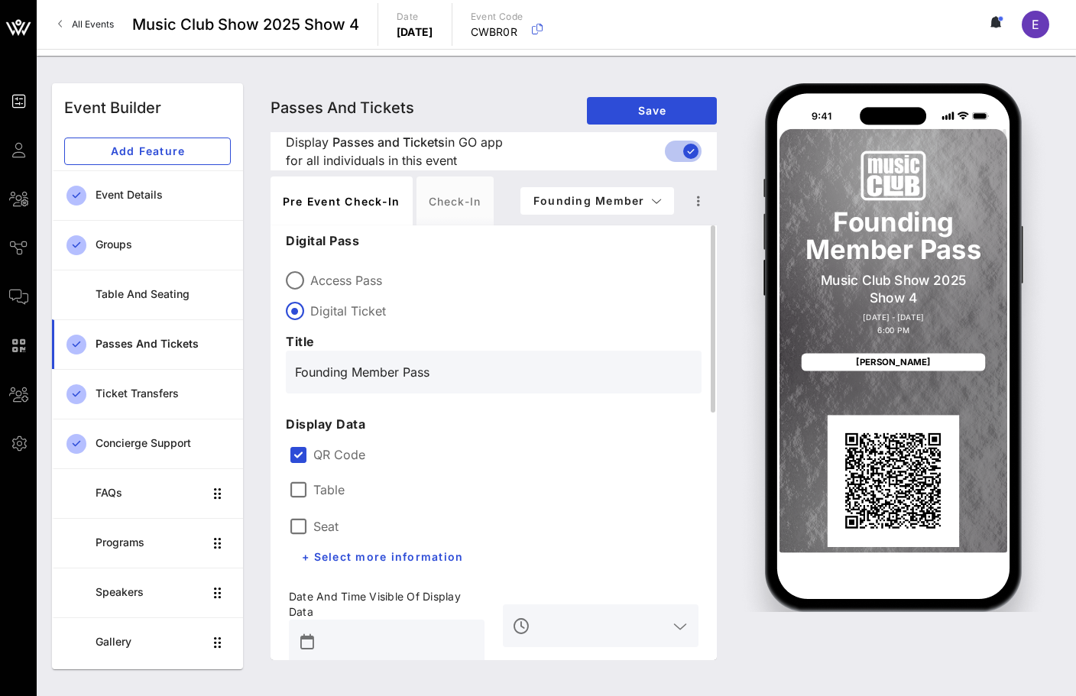
type input "Founding Member Pass"
click at [540, 333] on p "Title" at bounding box center [494, 341] width 416 height 18
click at [522, 425] on p "Display Data" at bounding box center [494, 424] width 416 height 18
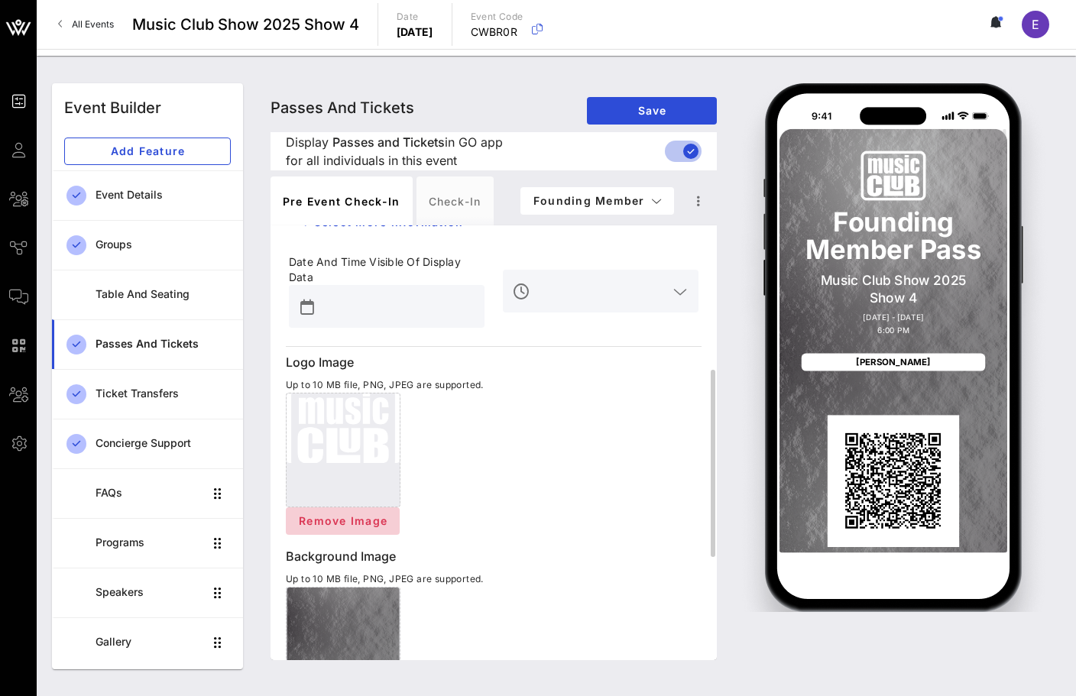
click at [364, 516] on span "Remove Image" at bounding box center [342, 520] width 89 height 13
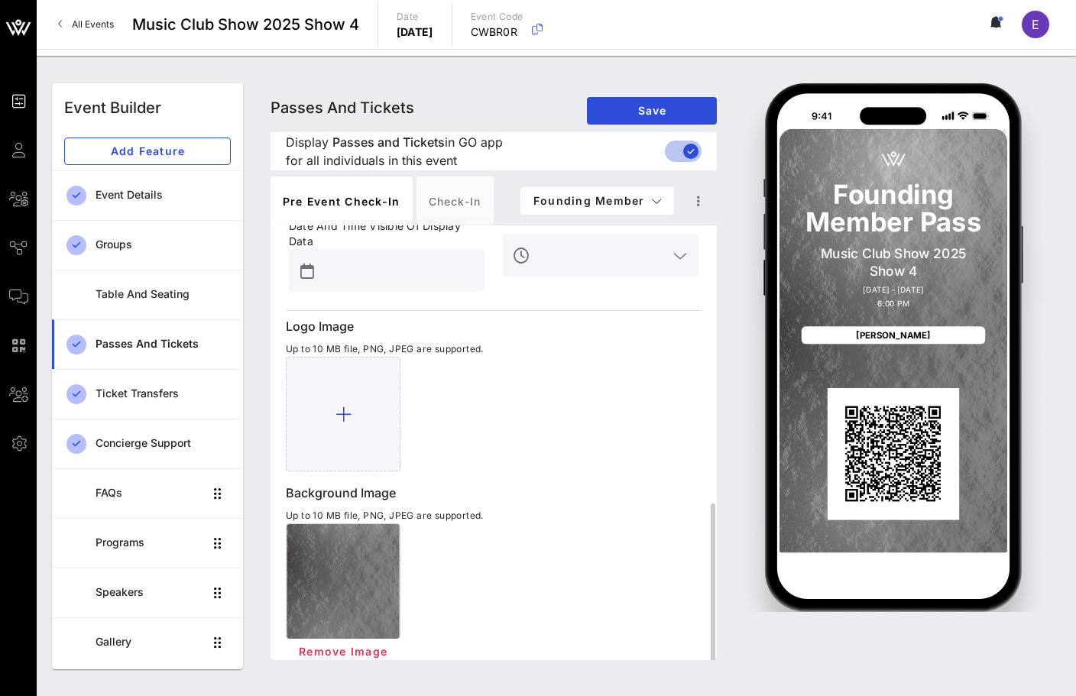
scroll to position [484, 0]
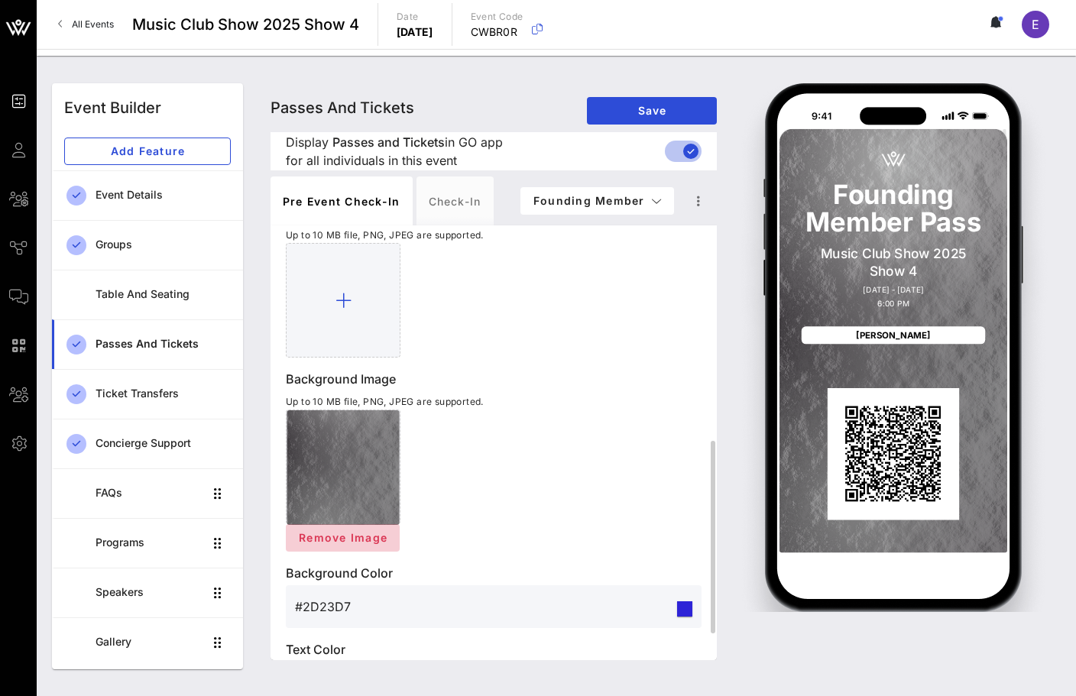
click at [352, 544] on button "Remove Image" at bounding box center [343, 537] width 114 height 27
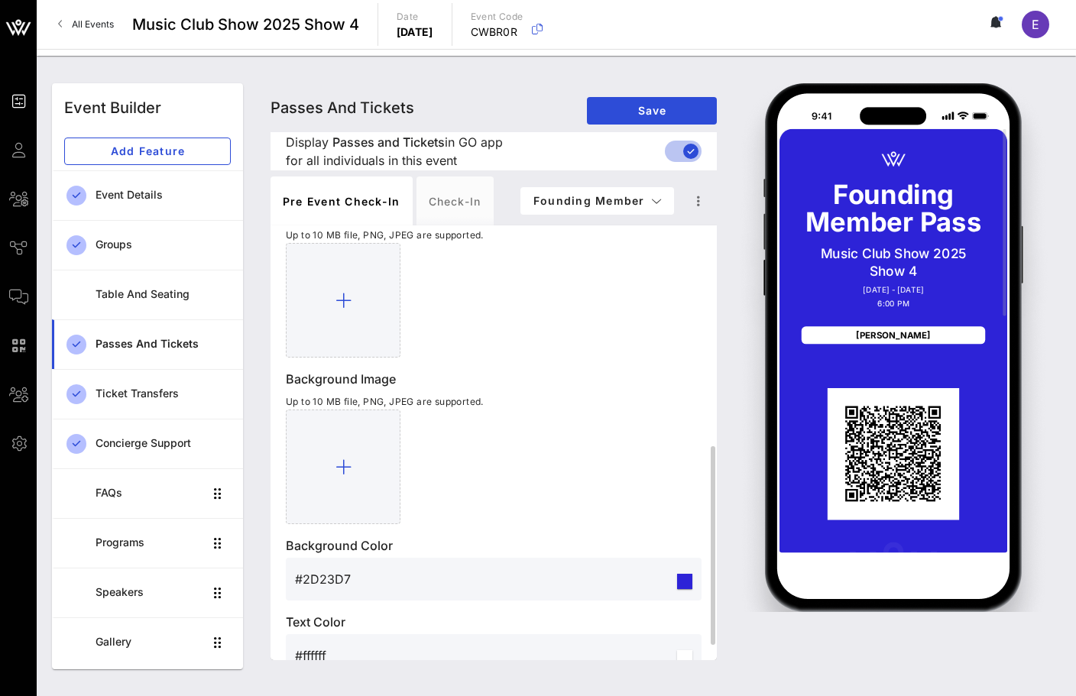
click at [333, 587] on input "#2D23D7" at bounding box center [484, 579] width 379 height 24
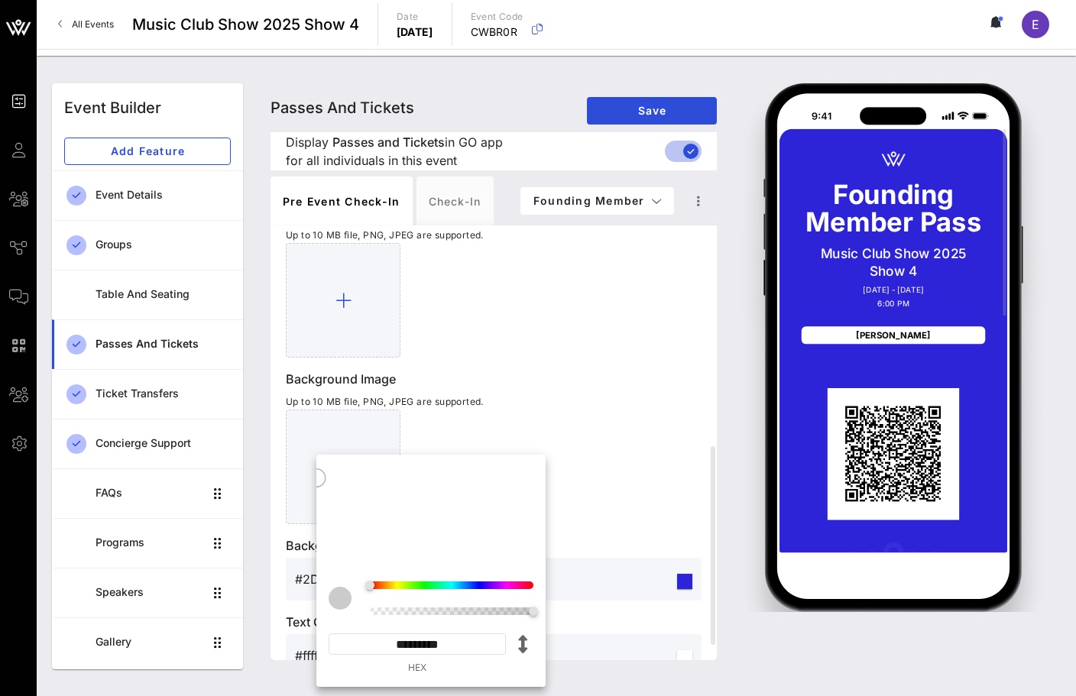
click at [429, 638] on input "*********" at bounding box center [416, 643] width 177 height 21
paste input
type input "*********"
click at [627, 368] on div "Logo Image Up to 10 MB file, PNG, JPEG are supported. Background Image Up to 10…" at bounding box center [494, 440] width 416 height 474
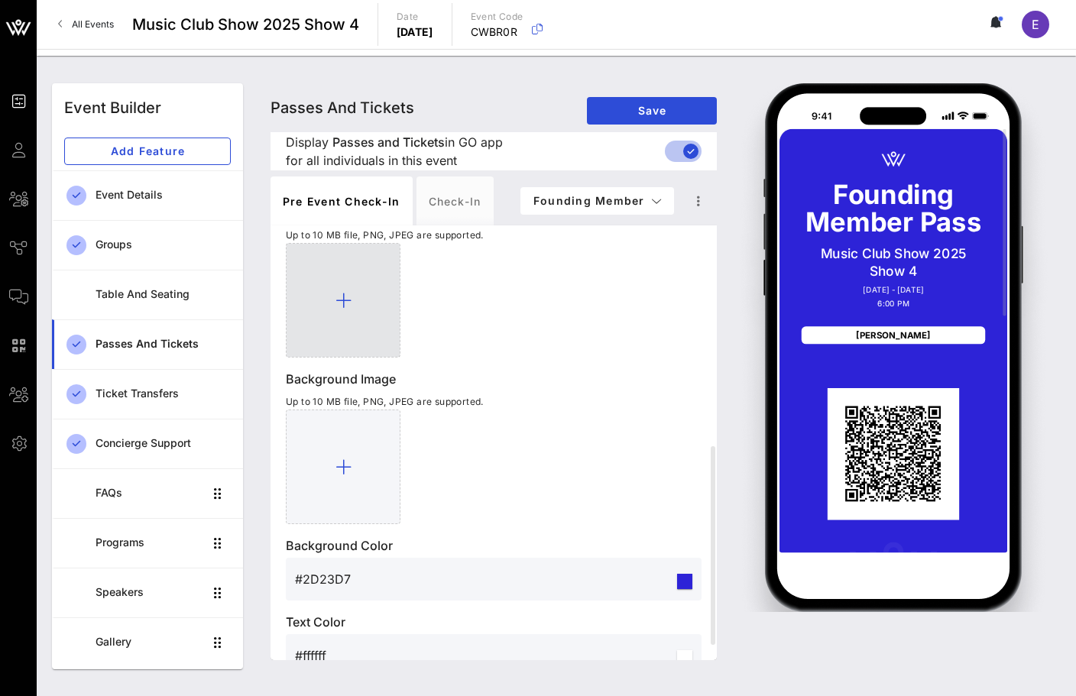
click at [335, 317] on div at bounding box center [343, 300] width 115 height 115
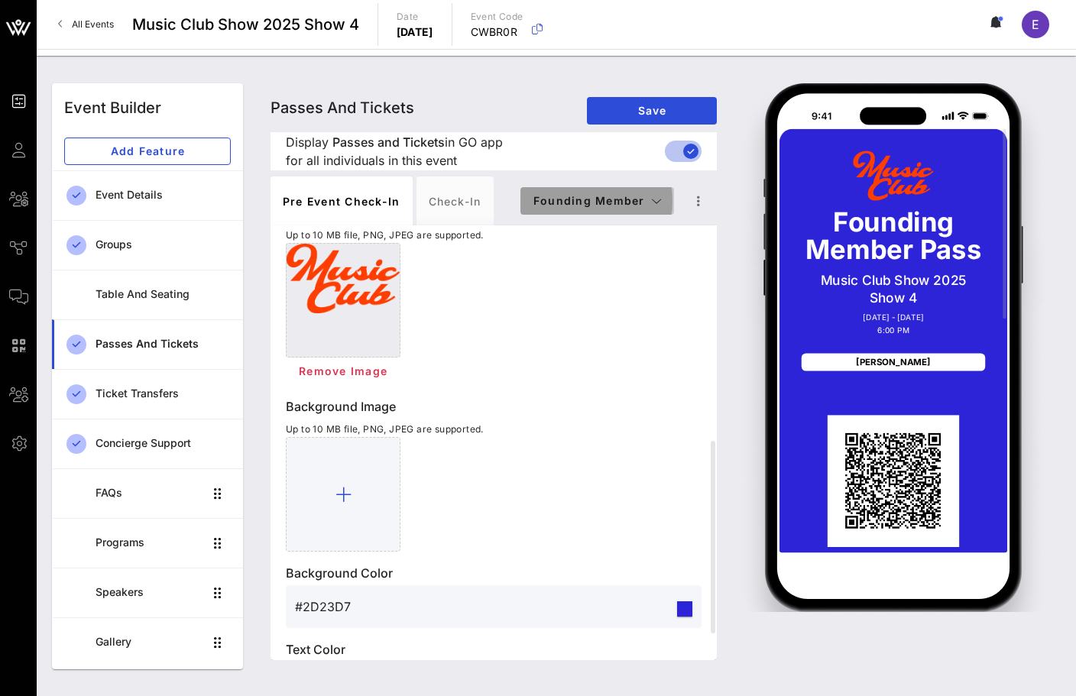
click at [630, 196] on span "Founding Member" at bounding box center [596, 200] width 129 height 13
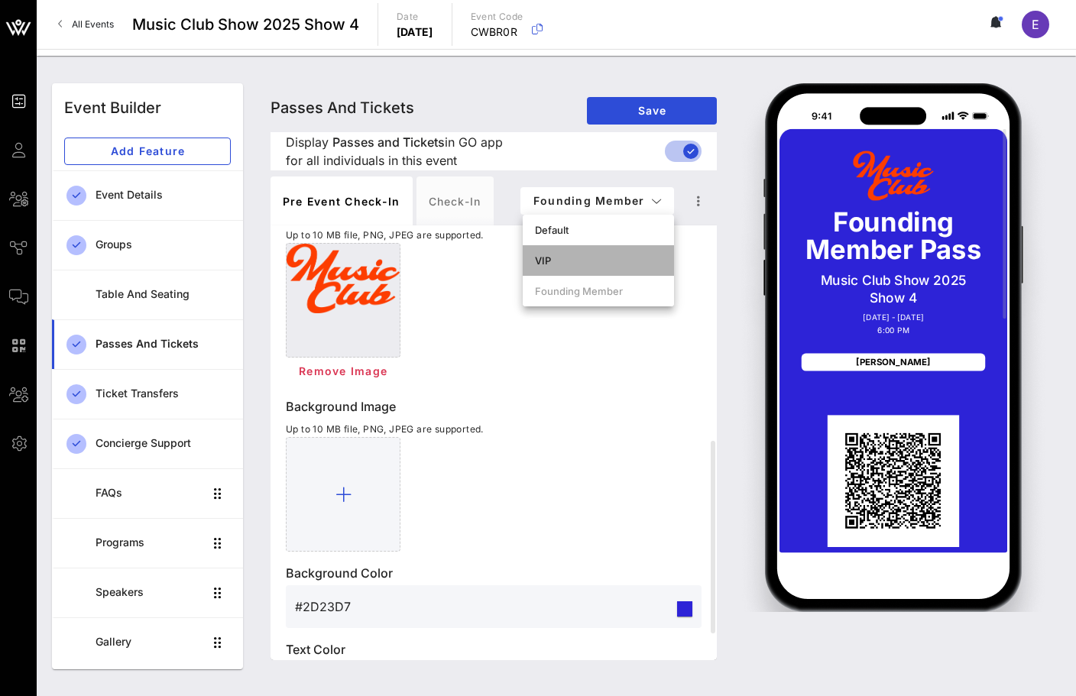
click at [610, 256] on div "VIP" at bounding box center [598, 260] width 127 height 12
type input "VIP Pass"
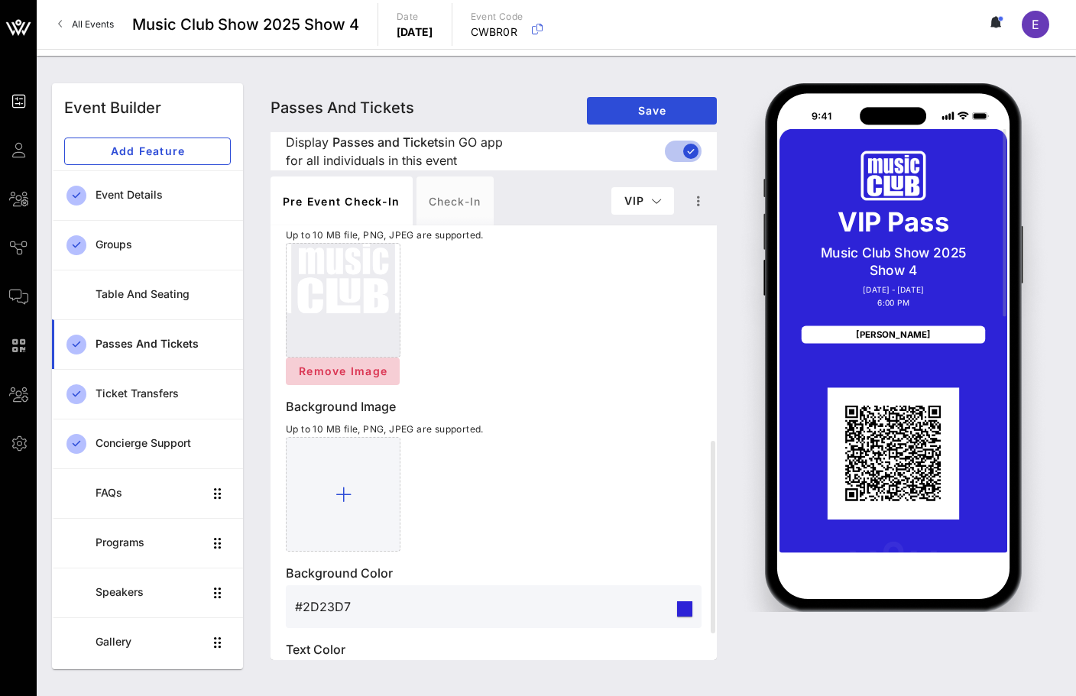
click at [344, 368] on span "Remove Image" at bounding box center [342, 370] width 89 height 13
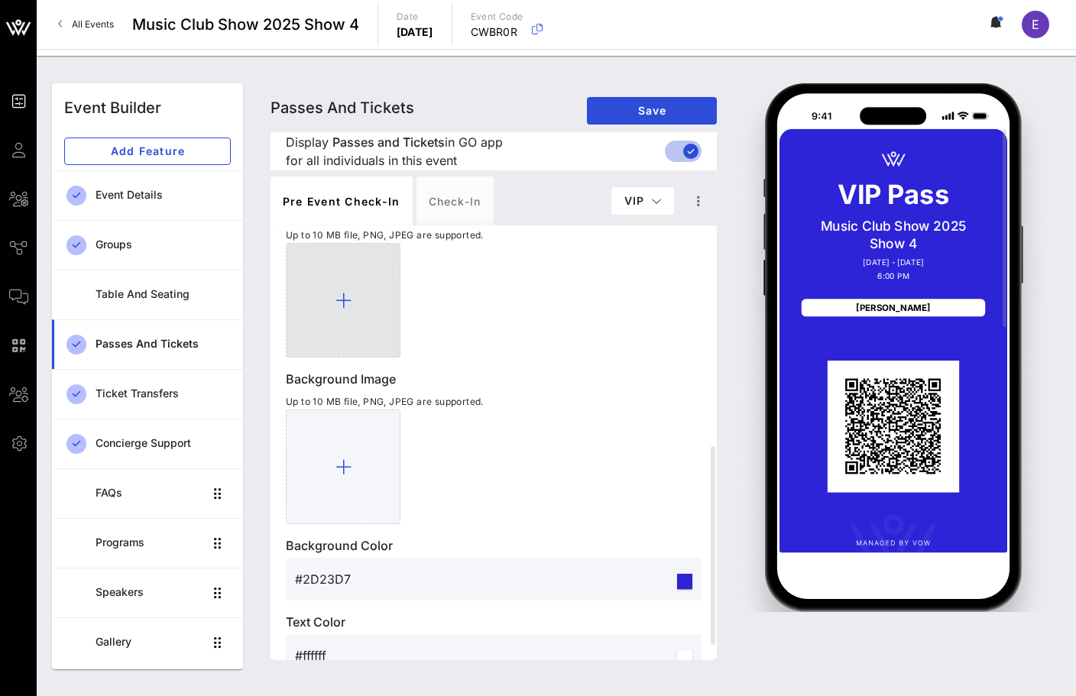
click at [348, 312] on div at bounding box center [343, 300] width 115 height 115
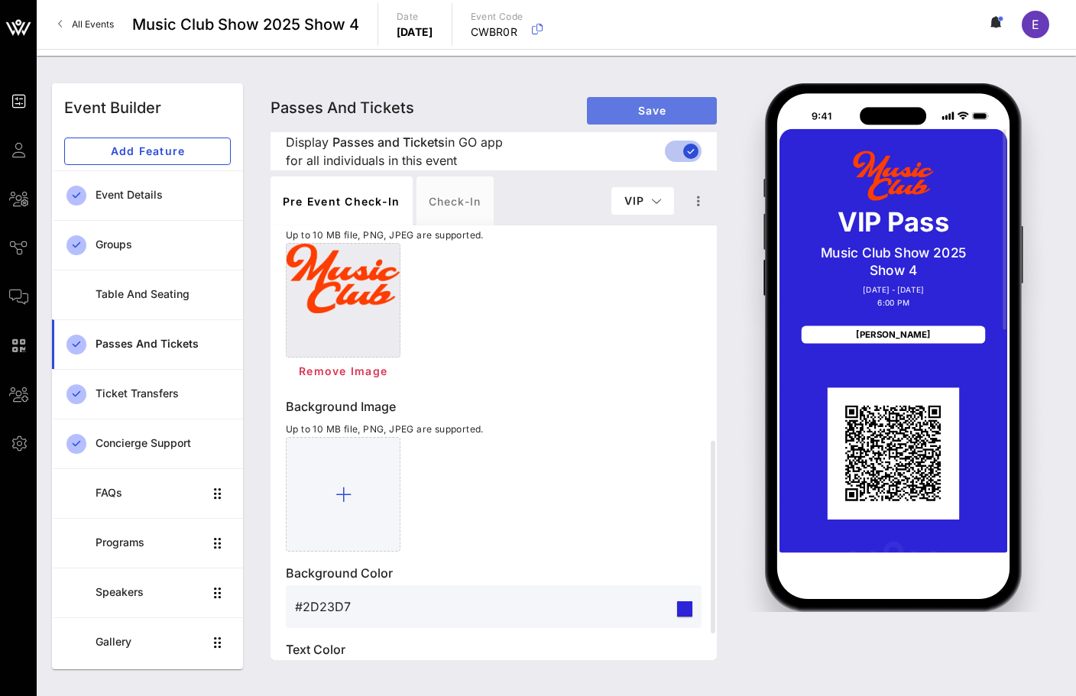
click at [635, 112] on span "Save" at bounding box center [651, 110] width 105 height 13
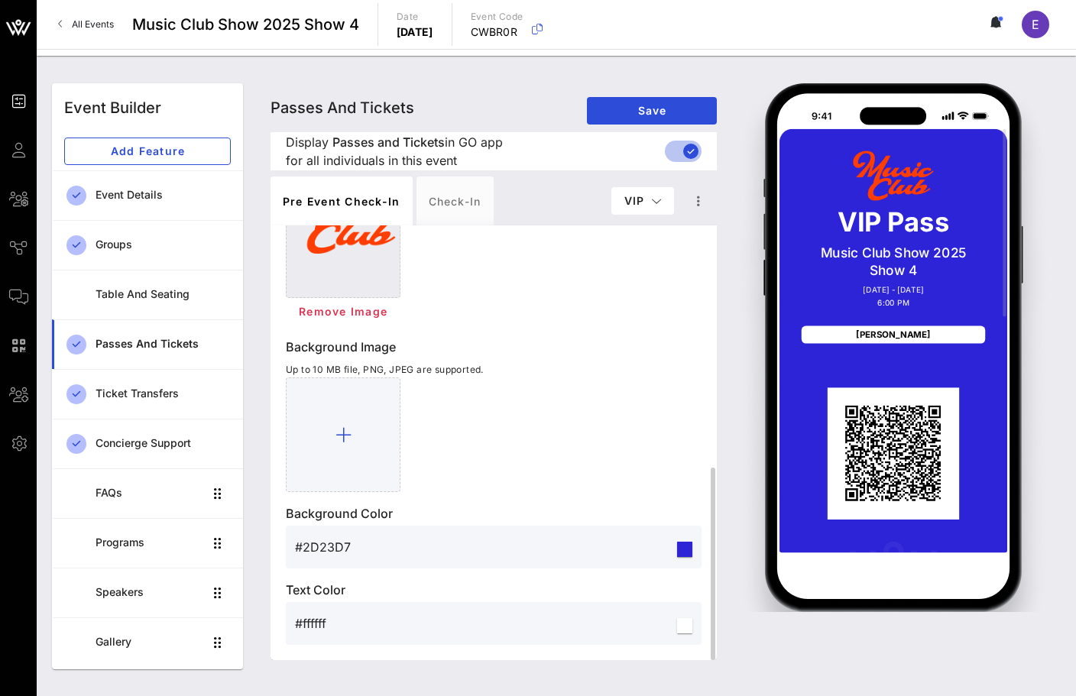
click at [338, 543] on input "#2D23D7" at bounding box center [484, 547] width 379 height 24
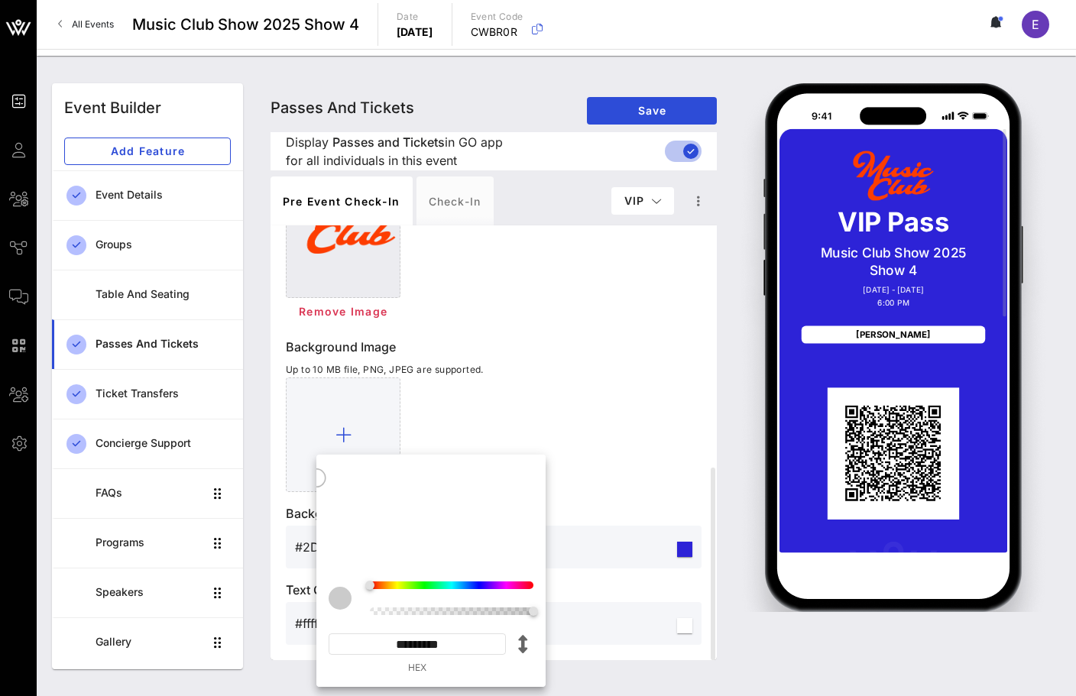
click at [603, 345] on p "Background Image" at bounding box center [494, 347] width 416 height 18
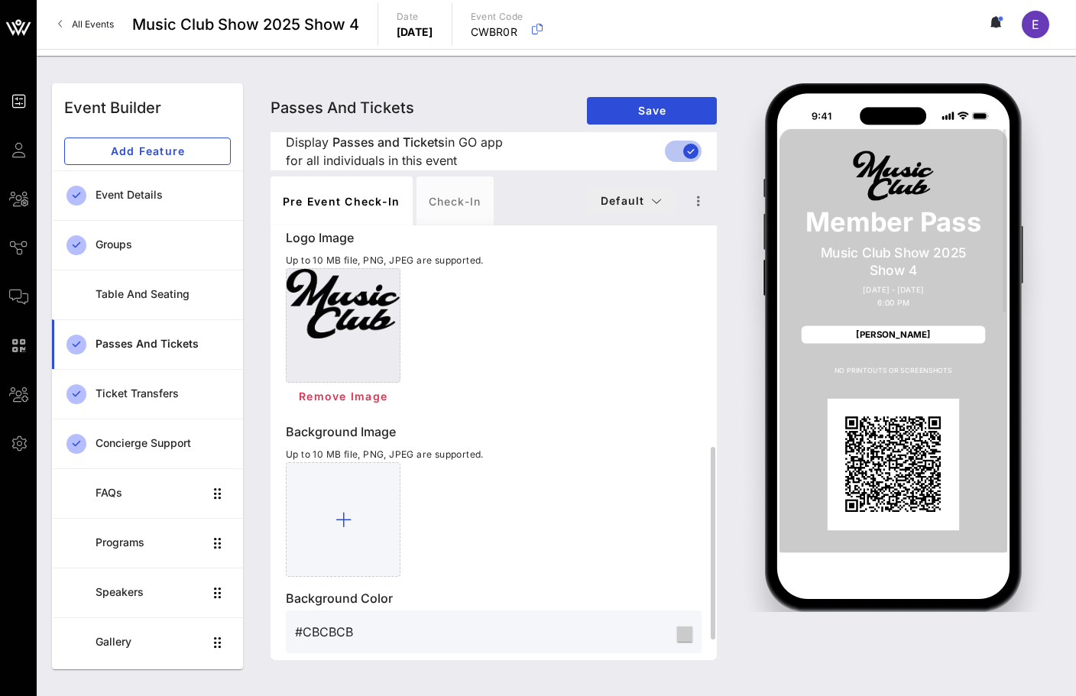
scroll to position [471, 0]
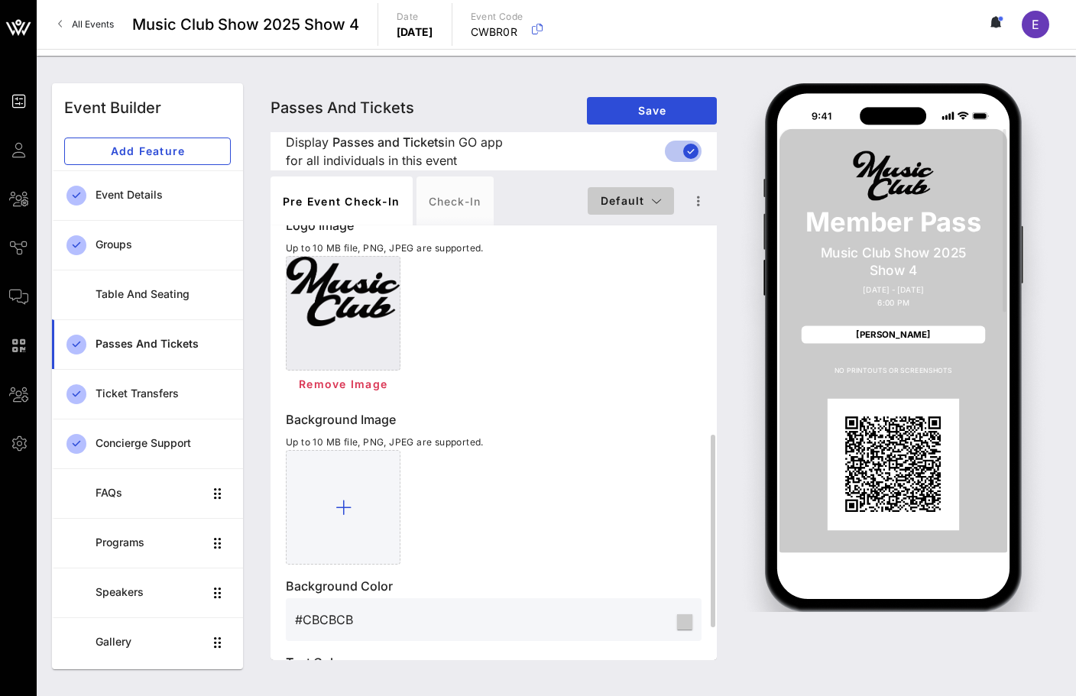
click at [623, 202] on span "Default" at bounding box center [631, 200] width 62 height 13
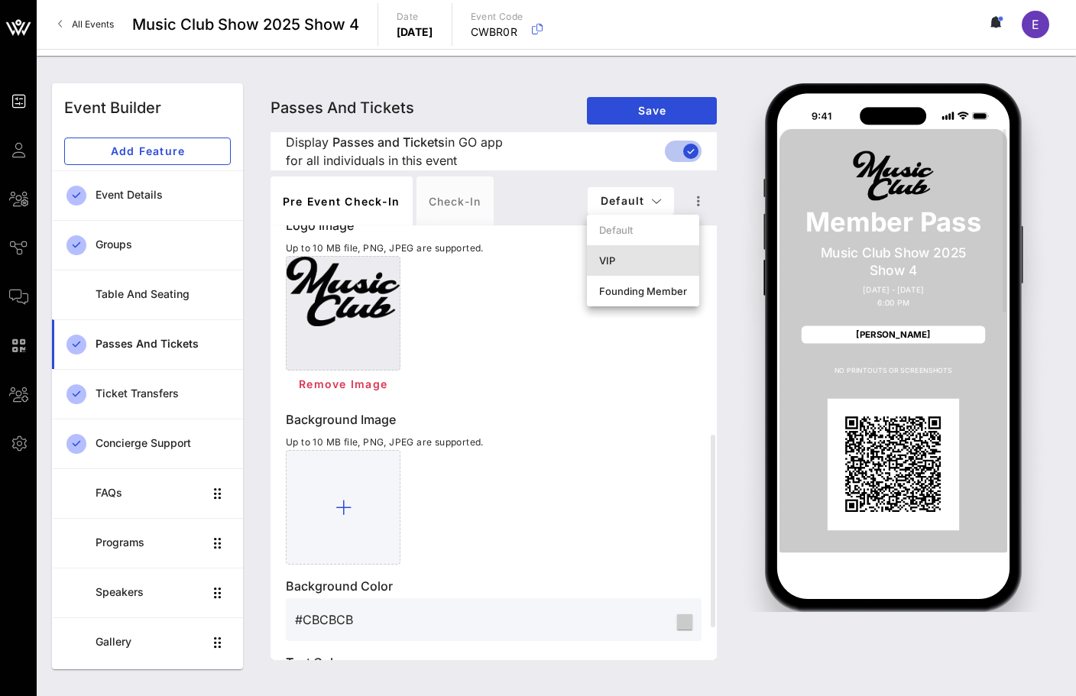
click at [619, 259] on div "VIP" at bounding box center [643, 260] width 88 height 12
type input "VIP Pass"
type input "#2D23D7"
type input "#ffffff"
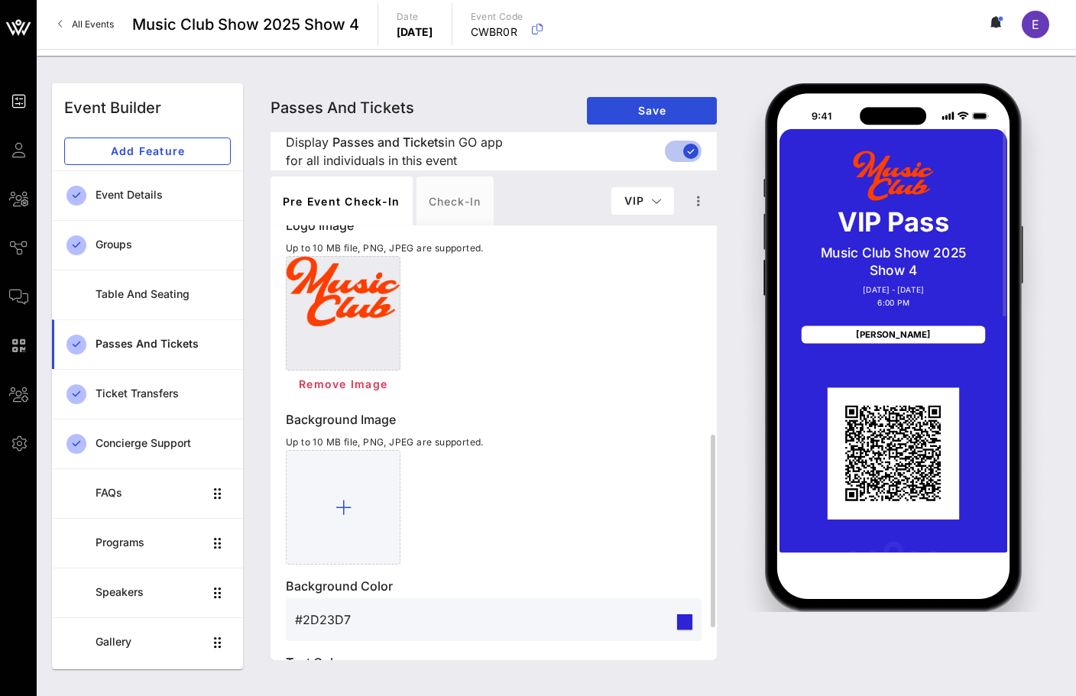
scroll to position [544, 0]
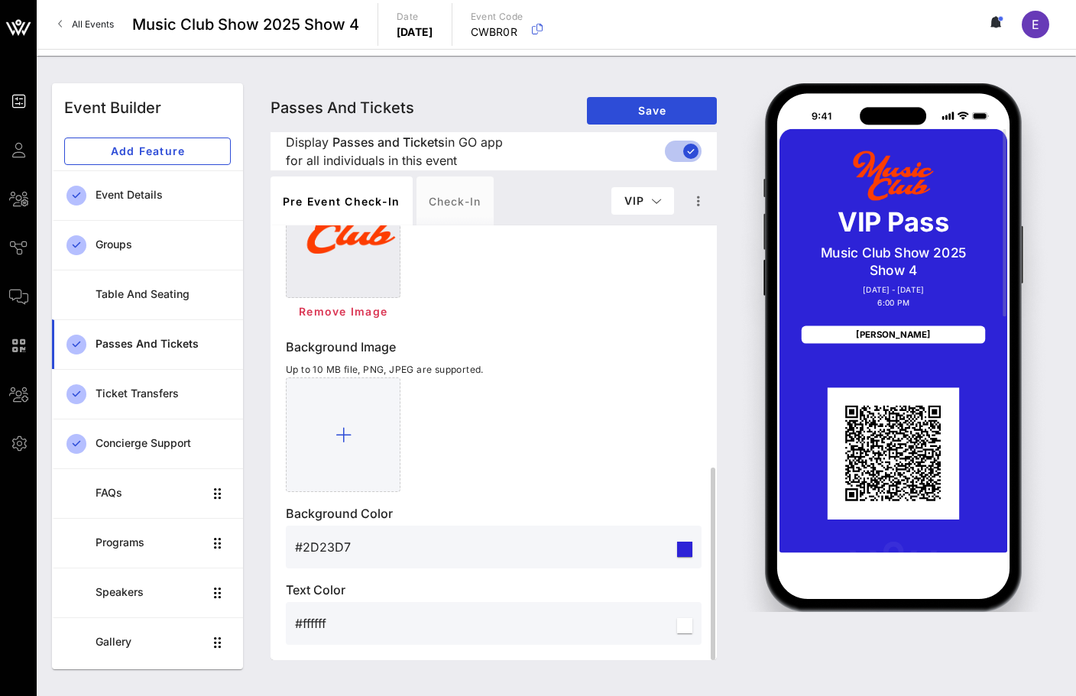
click at [315, 568] on div "#2D23D7" at bounding box center [484, 547] width 379 height 43
click at [320, 555] on input "#2D23D7" at bounding box center [484, 547] width 379 height 24
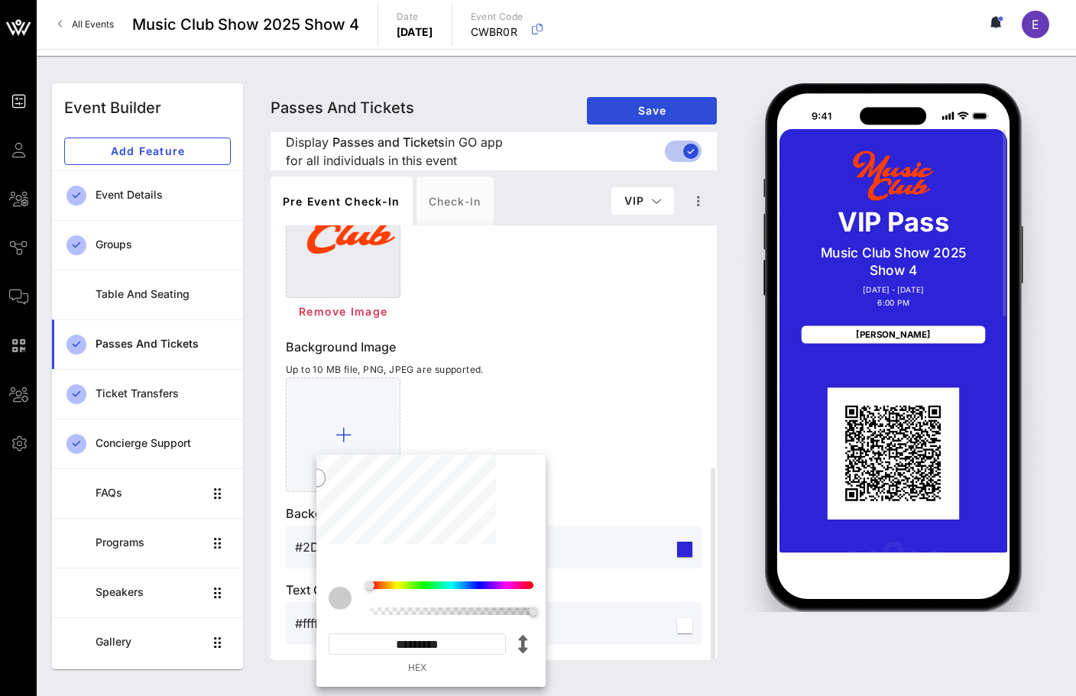
click at [452, 639] on input "*********" at bounding box center [416, 643] width 177 height 21
paste input
type input "*******"
type input "#CBCBCB"
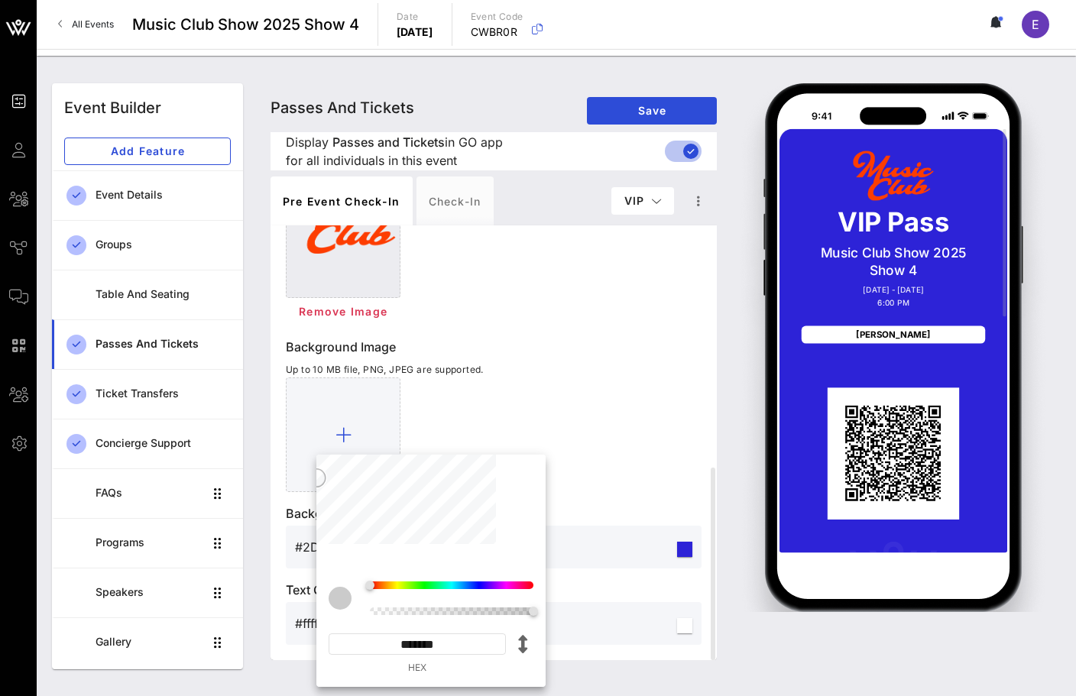
type input "*********"
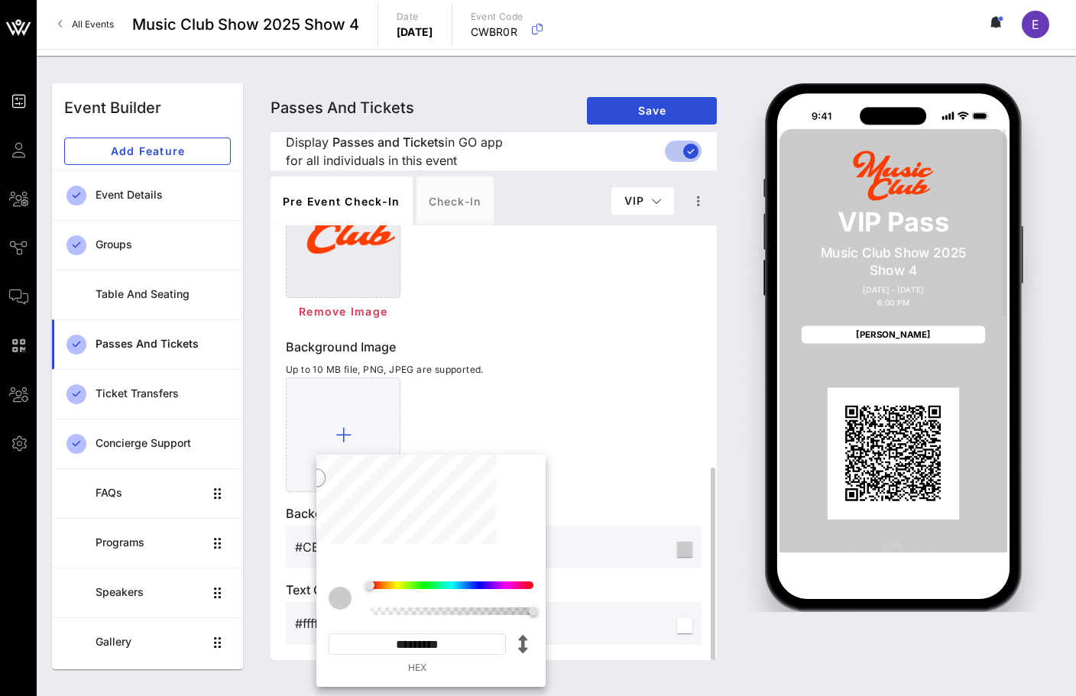
click at [584, 374] on div "Background Image Up to 10 MB file, PNG, JPEG are supported." at bounding box center [494, 415] width 416 height 154
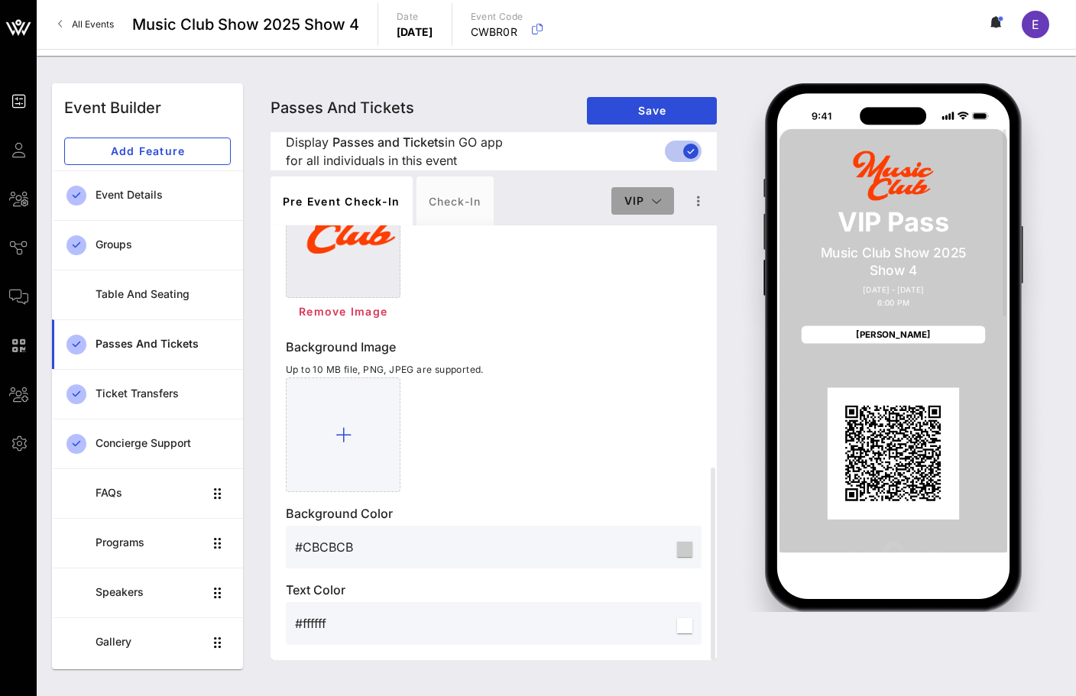
click at [636, 201] on span "VIP" at bounding box center [642, 200] width 38 height 13
click at [636, 295] on div "Founding Member" at bounding box center [667, 291] width 88 height 12
type input "Founding Member Pass"
type input "#2D23D7"
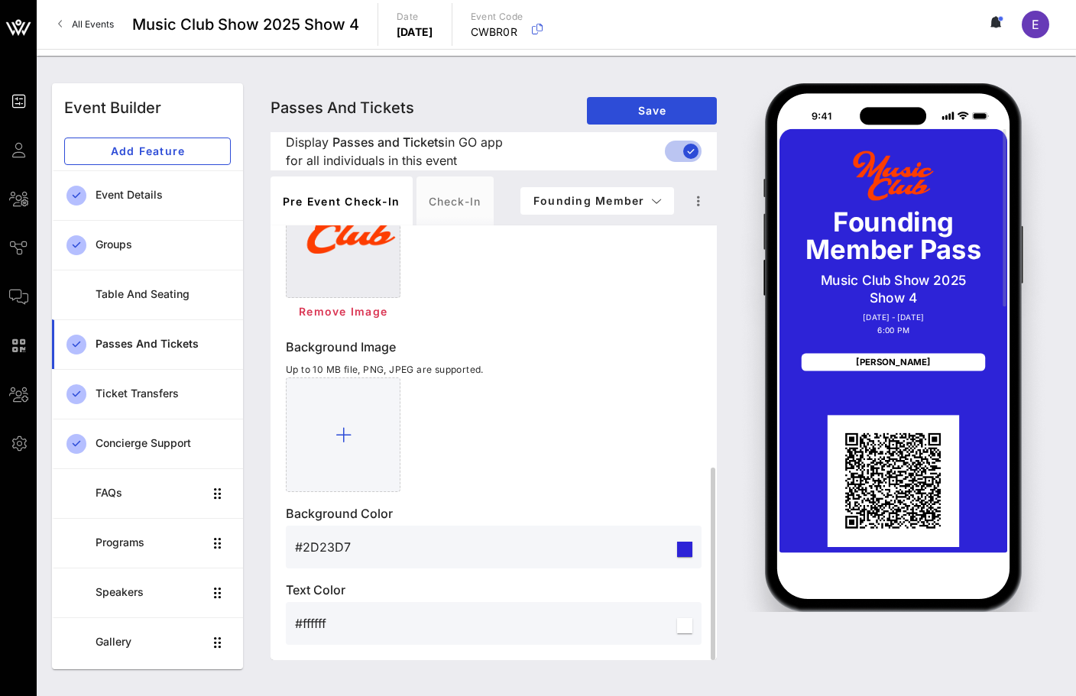
click at [355, 538] on input "#2D23D7" at bounding box center [484, 547] width 379 height 24
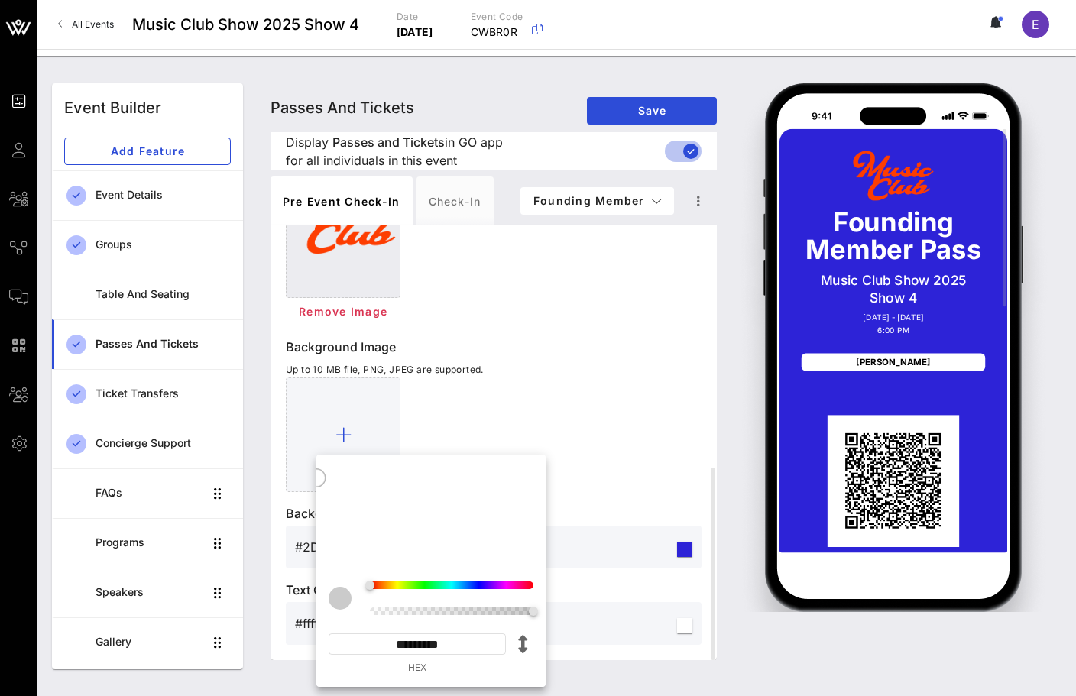
click at [425, 642] on input "*********" at bounding box center [416, 643] width 177 height 21
paste input
type input "*********"
click at [609, 334] on div "Logo Image Up to 10 MB file, PNG, JPEG are supported. Remove Image Background I…" at bounding box center [494, 394] width 416 height 501
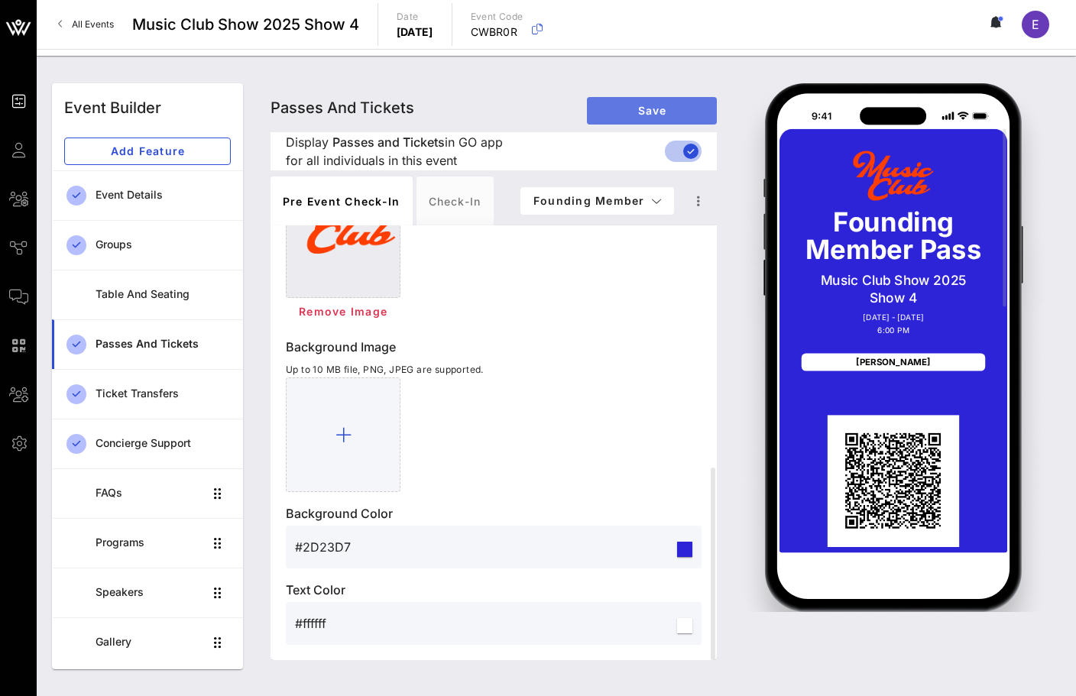
click at [675, 115] on span "Save" at bounding box center [651, 110] width 105 height 13
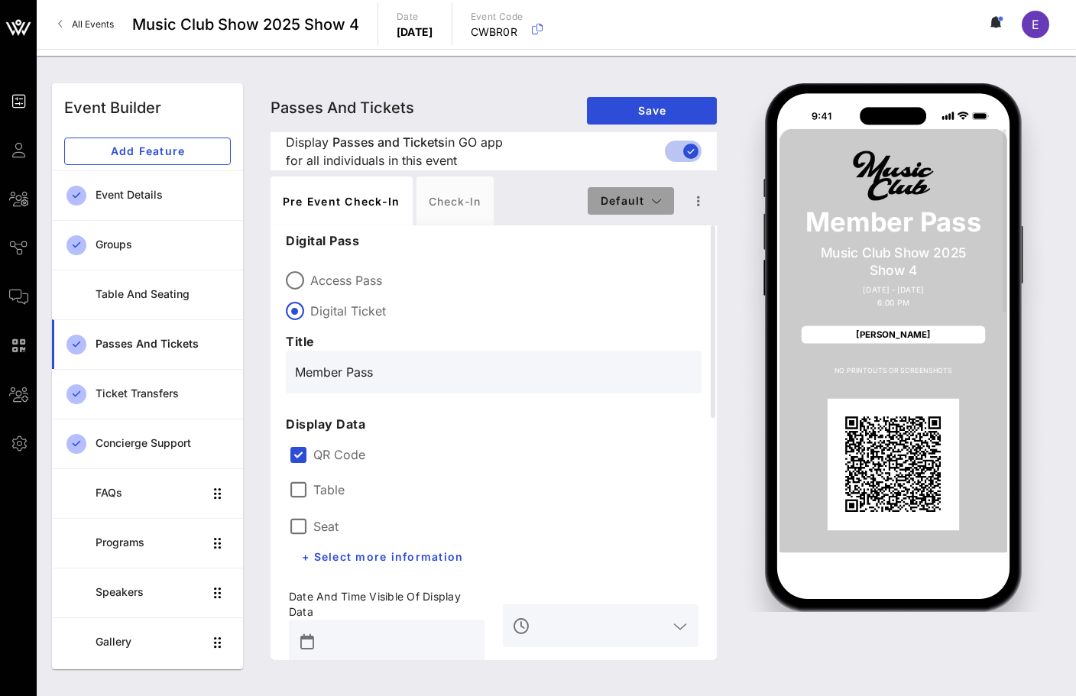
click at [656, 189] on button "Default" at bounding box center [630, 200] width 86 height 27
click at [636, 286] on div "Founding Member" at bounding box center [643, 291] width 88 height 12
type input "Founding Member Pass"
type input "#2D23D7"
type input "#ffffff"
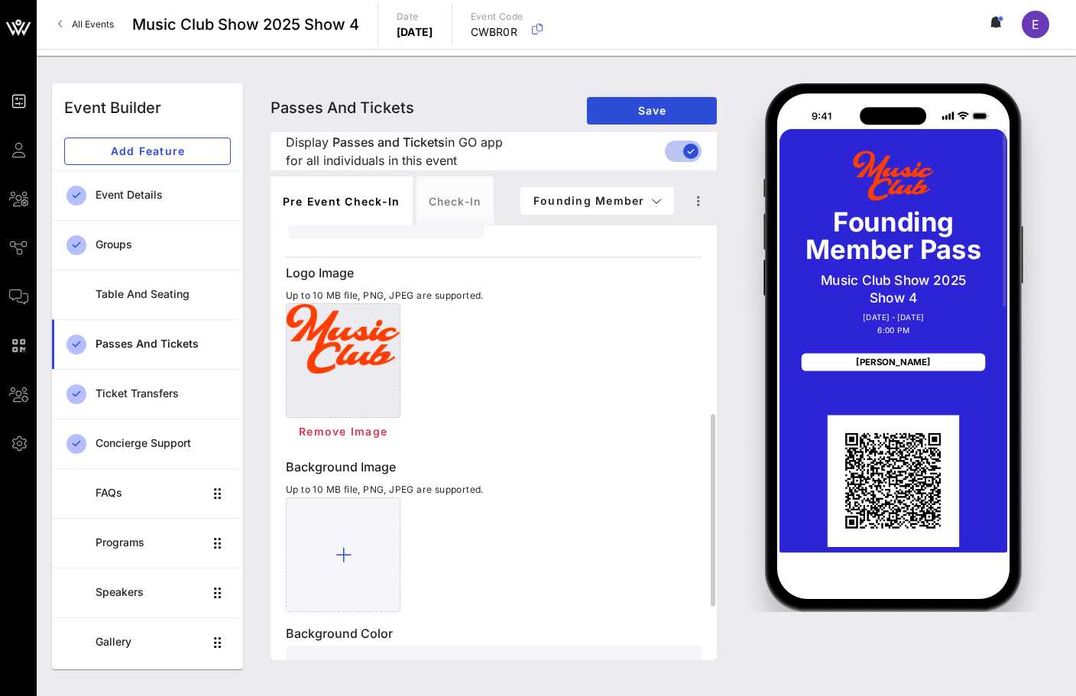
scroll to position [544, 0]
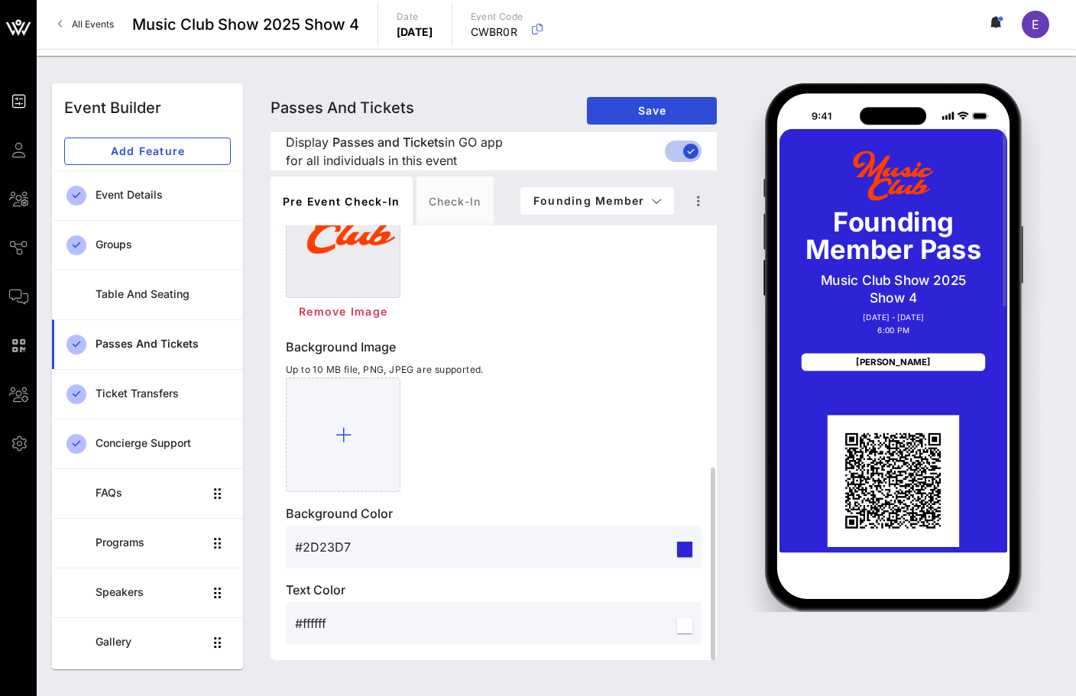
click at [367, 548] on input "#2D23D7" at bounding box center [484, 547] width 379 height 24
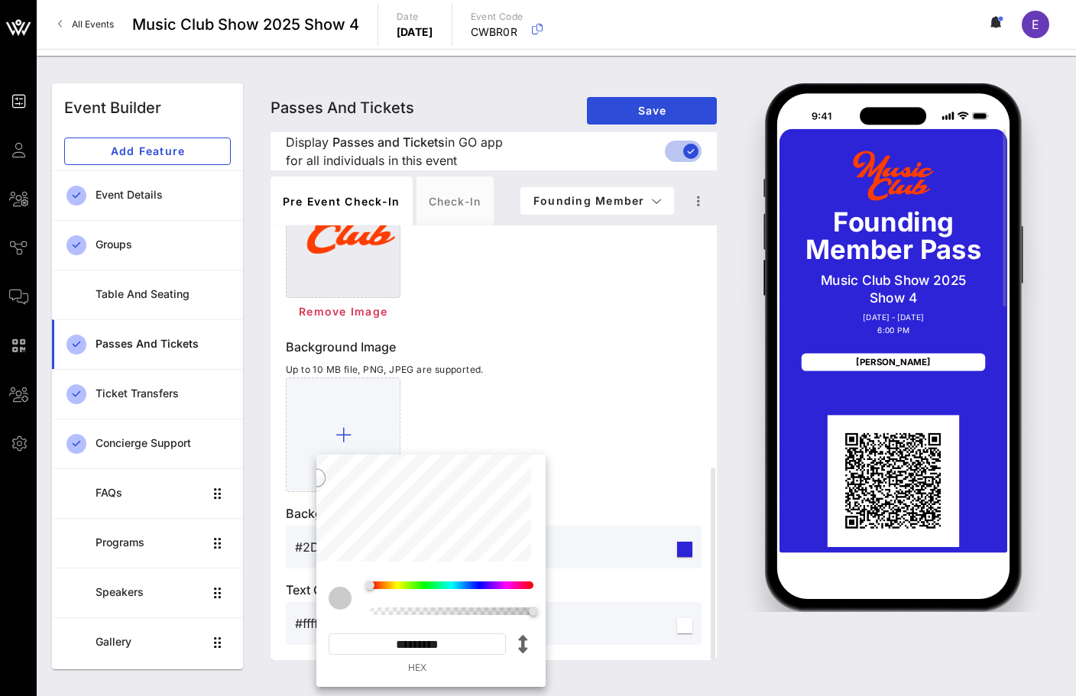
click at [417, 638] on input "*********" at bounding box center [416, 643] width 177 height 21
paste input
type input "*******"
type input "#CBCBCB"
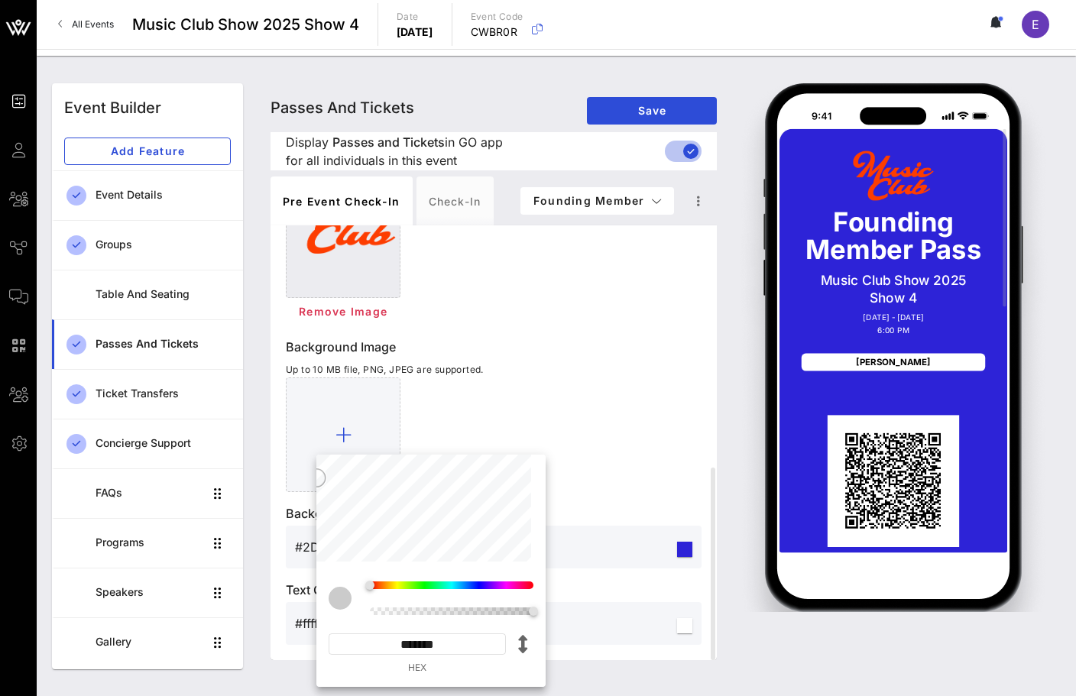
type input "*********"
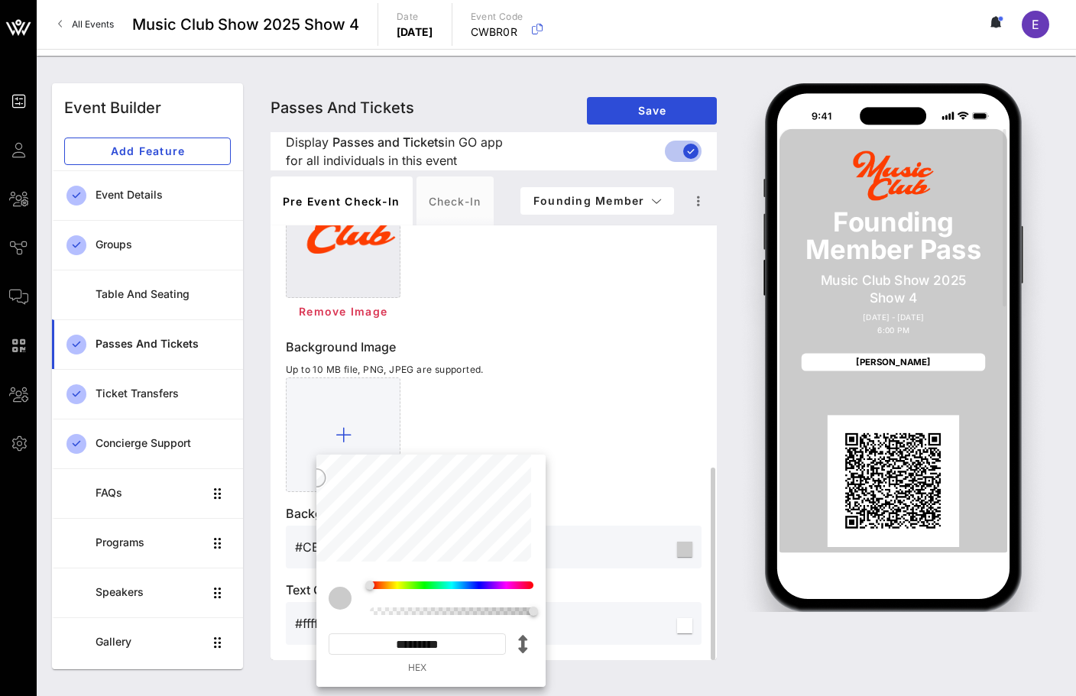
click at [583, 386] on div at bounding box center [494, 434] width 416 height 115
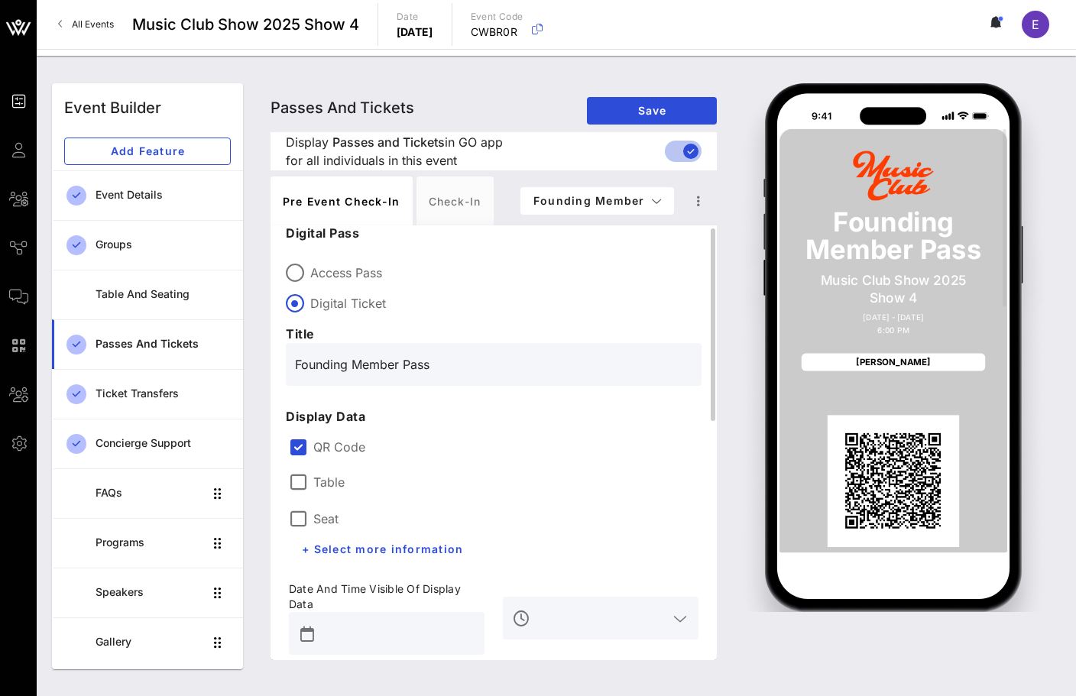
scroll to position [12, 0]
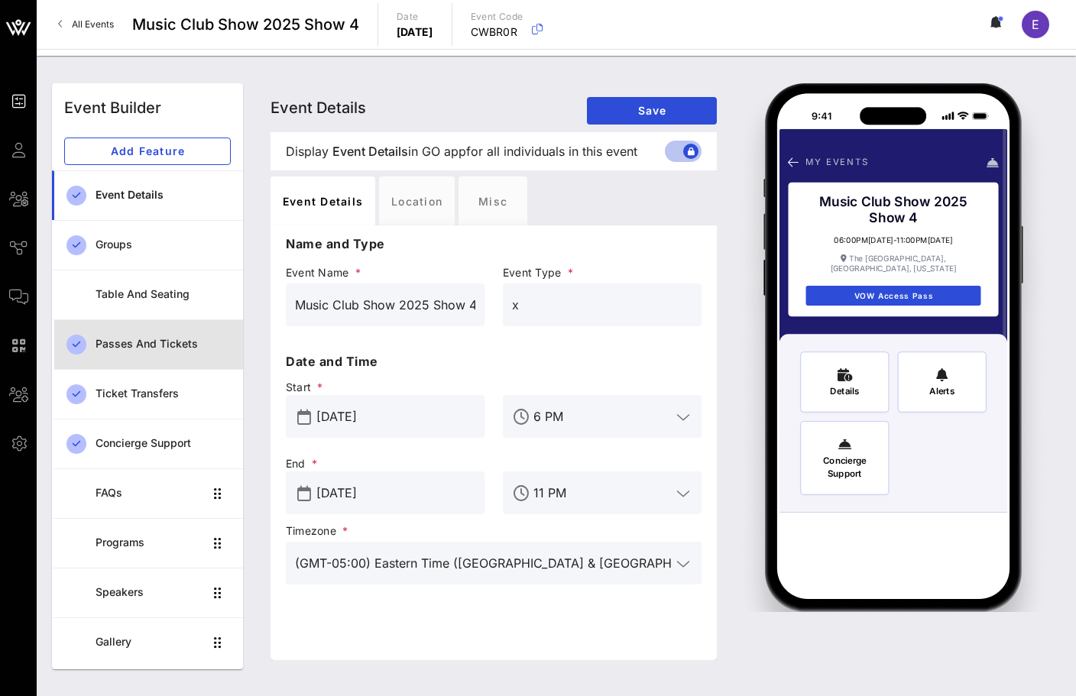
click at [147, 330] on div "Passes and Tickets" at bounding box center [162, 343] width 135 height 31
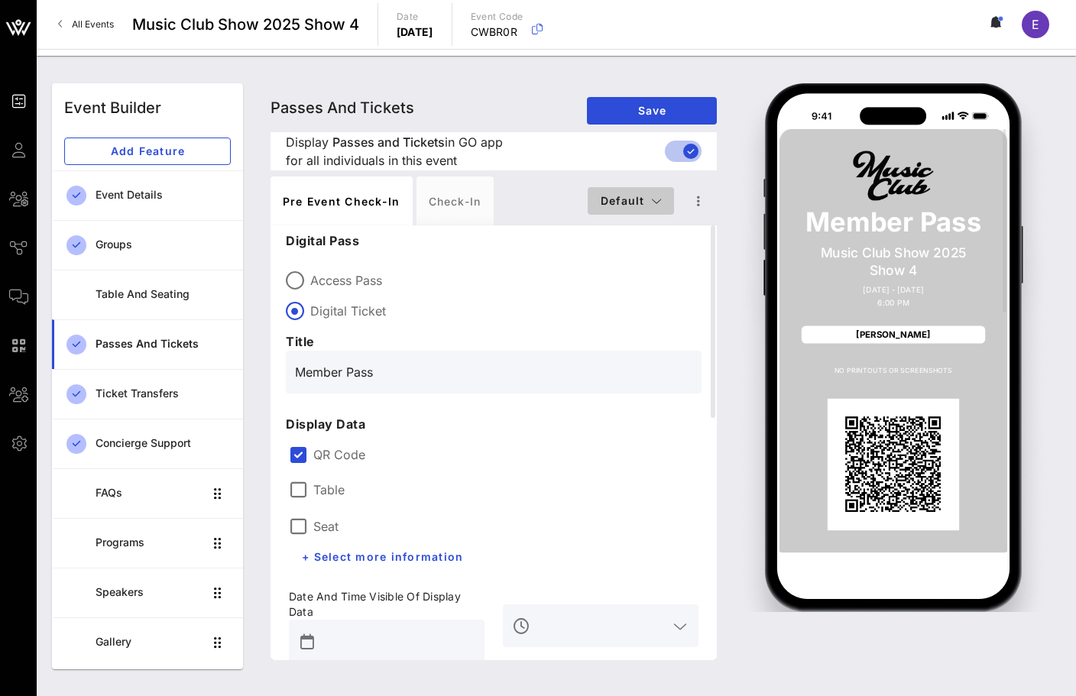
click at [607, 208] on button "Default" at bounding box center [630, 200] width 86 height 27
click at [623, 299] on div "Founding Member" at bounding box center [643, 291] width 112 height 31
type input "Founding Member Pass"
type input "#2D23D7"
type input "#ffffff"
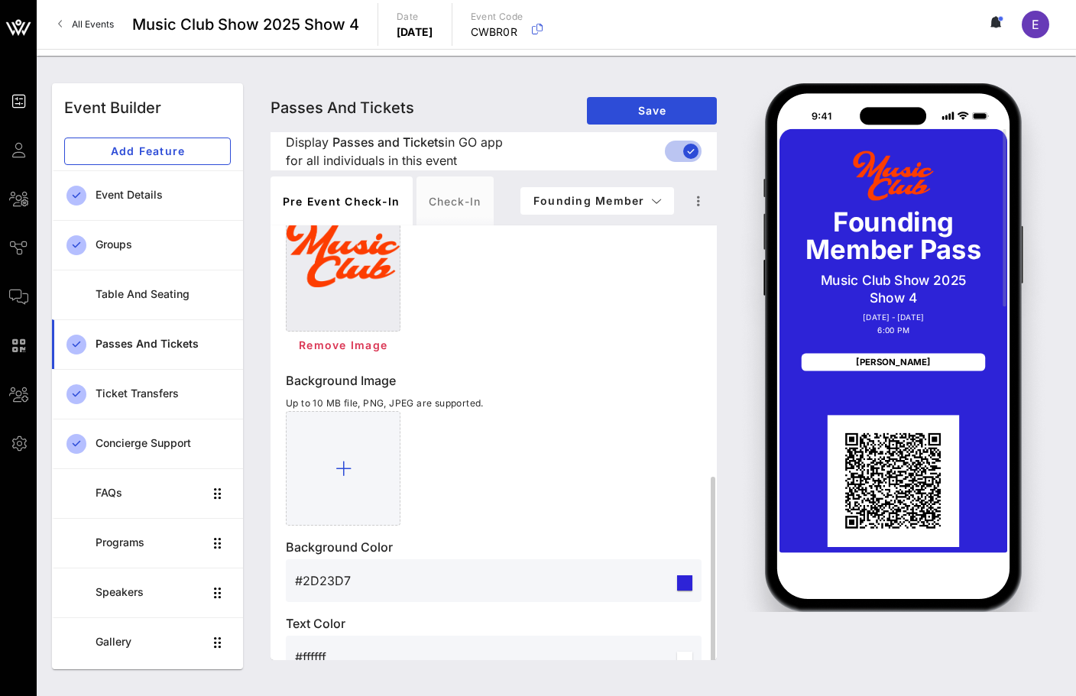
scroll to position [529, 0]
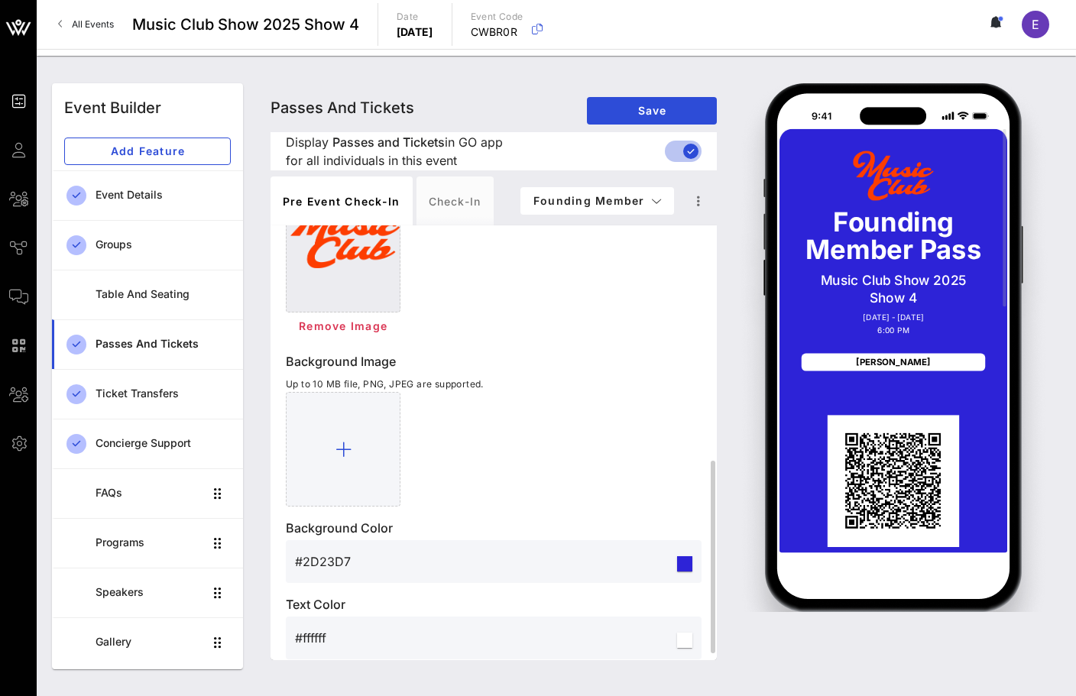
click at [349, 558] on input "#2D23D7" at bounding box center [484, 561] width 379 height 24
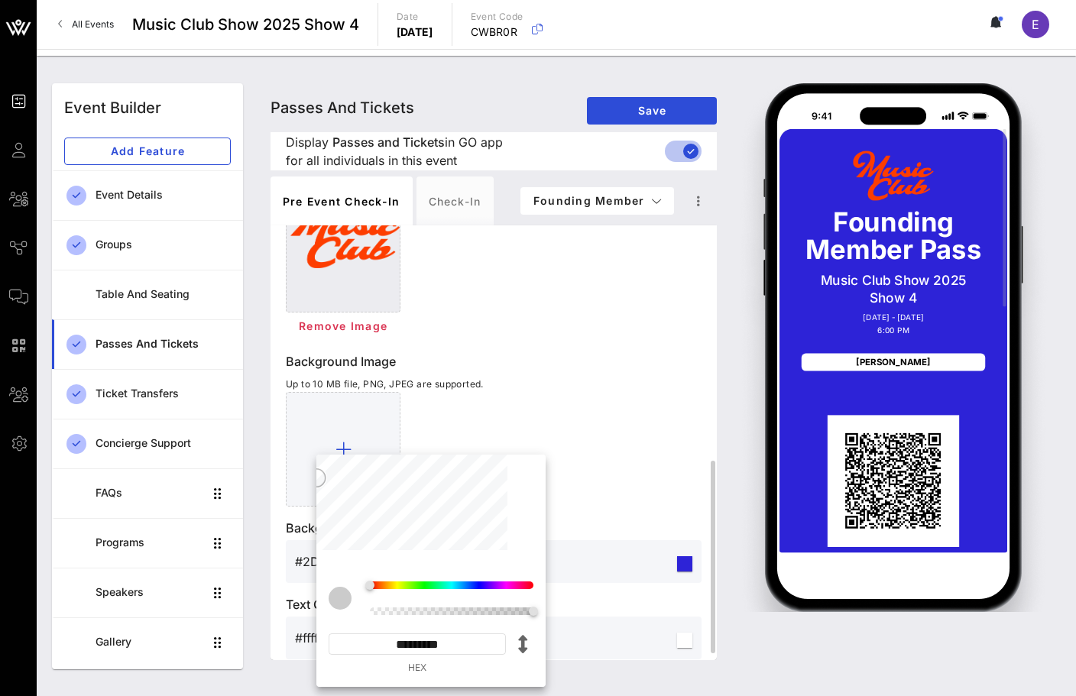
click at [454, 642] on input "*********" at bounding box center [416, 643] width 177 height 21
paste input
type input "*******"
type input "#CBCBCB"
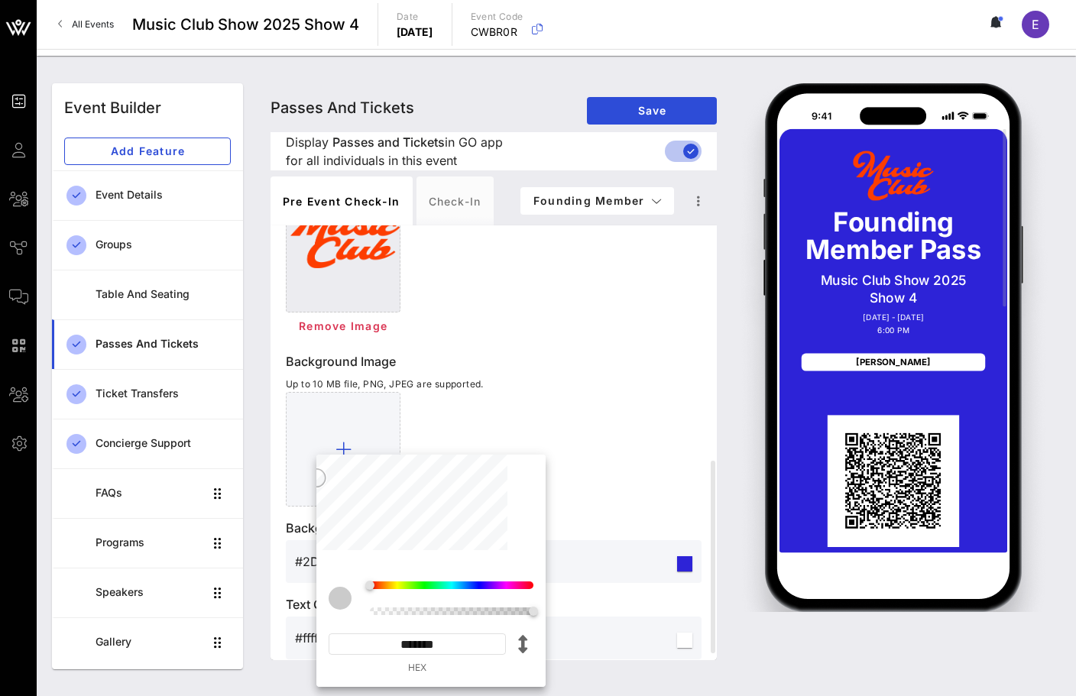
type input "*********"
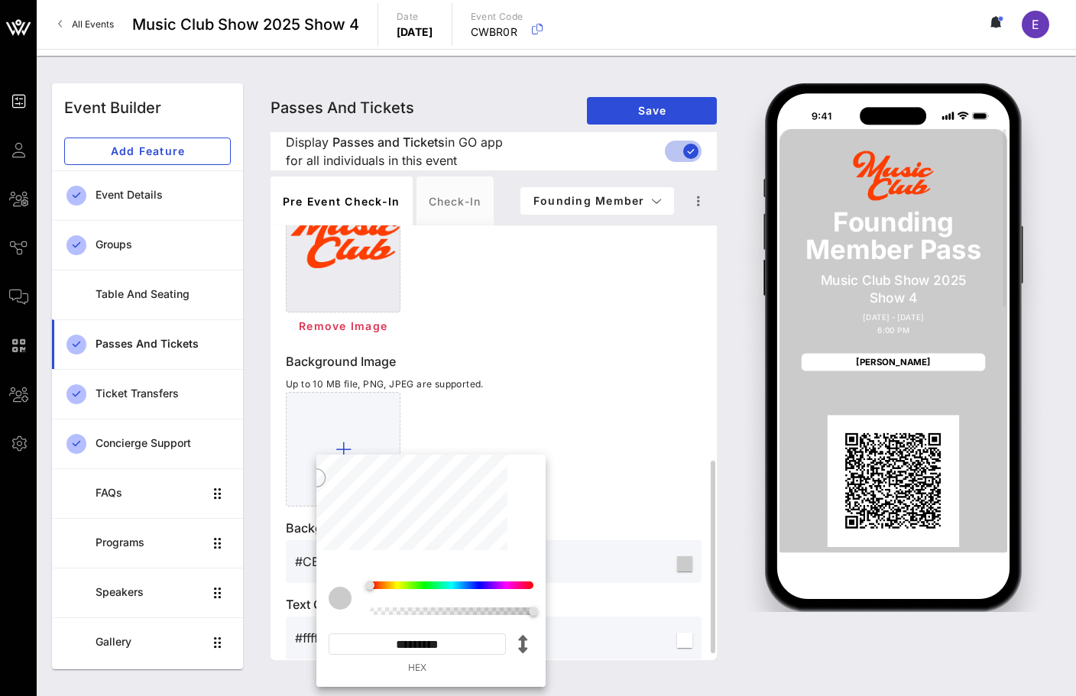
click at [600, 432] on div at bounding box center [494, 449] width 416 height 115
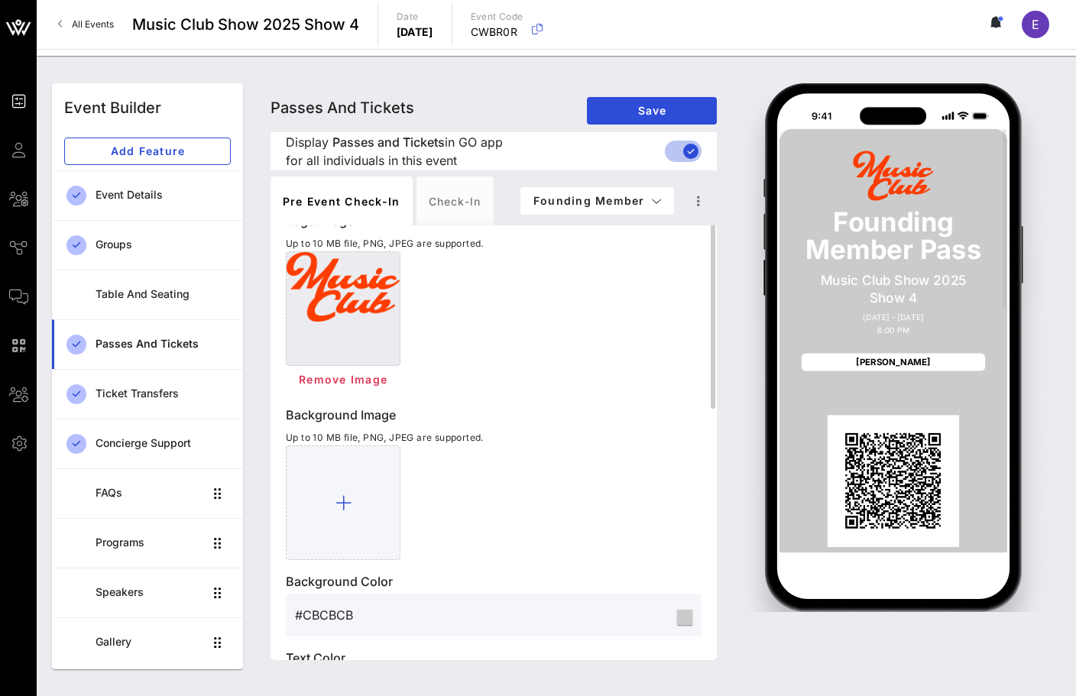
scroll to position [544, 0]
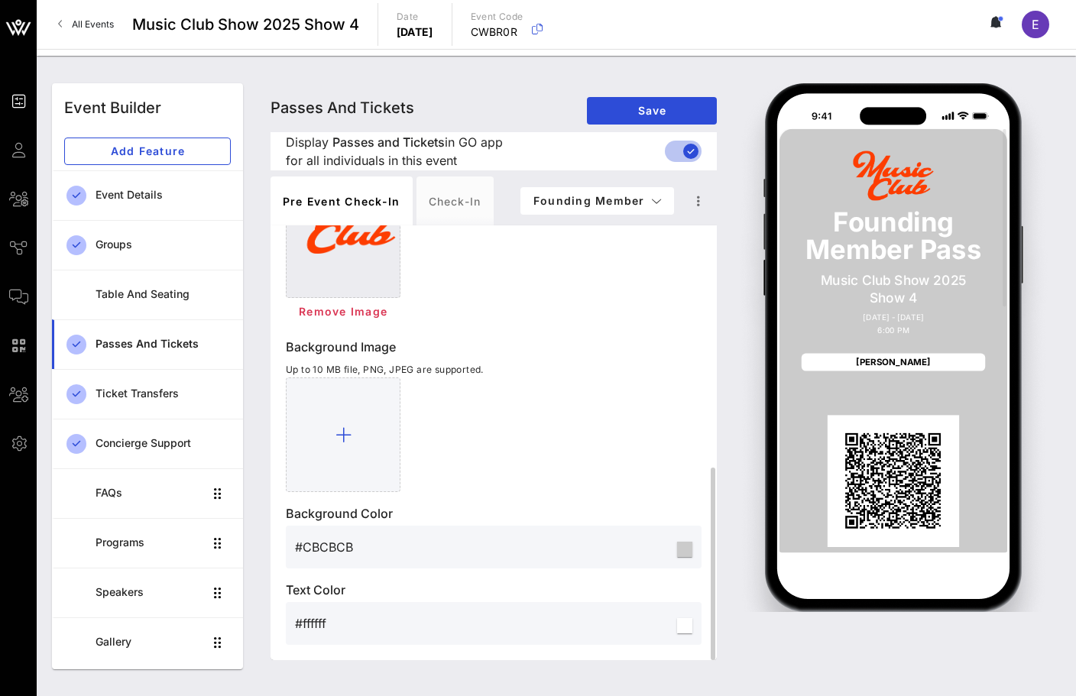
click at [317, 623] on input "#ffffff" at bounding box center [484, 623] width 379 height 24
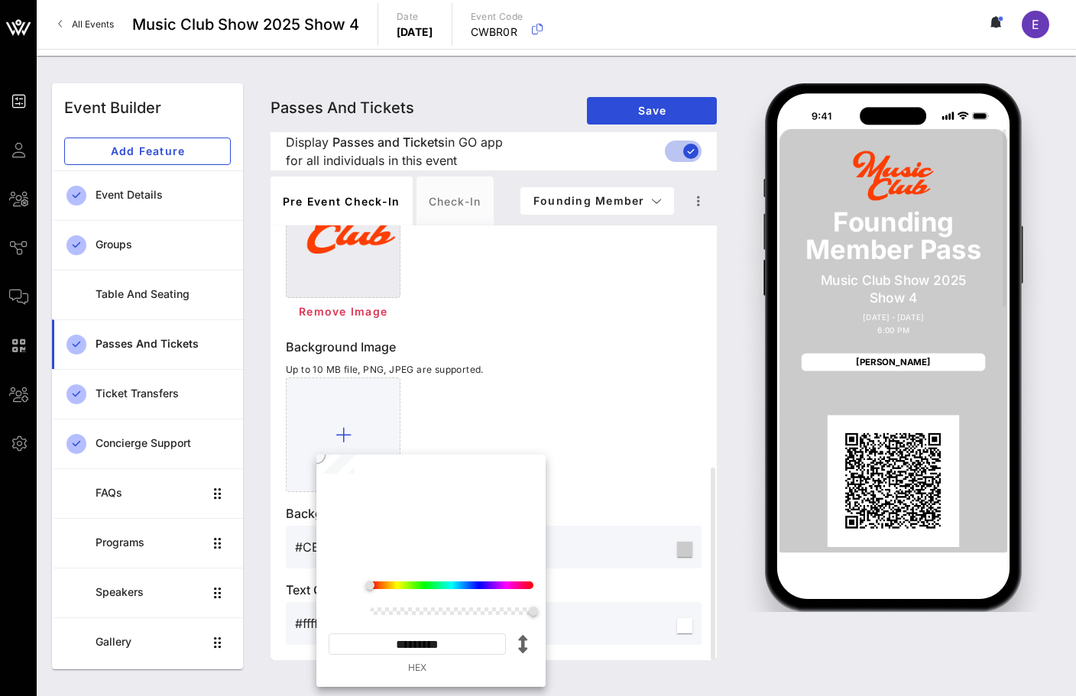
click at [410, 638] on input "*********" at bounding box center [416, 643] width 177 height 21
paste input
type input "*******"
type input "#FD3F05"
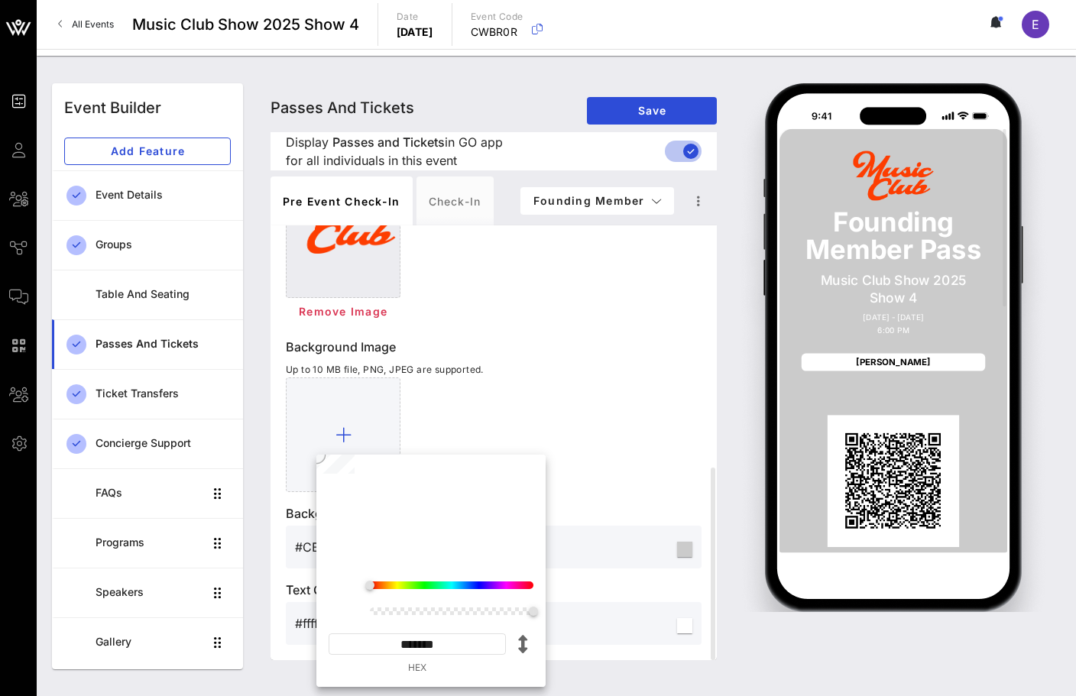
type input "*********"
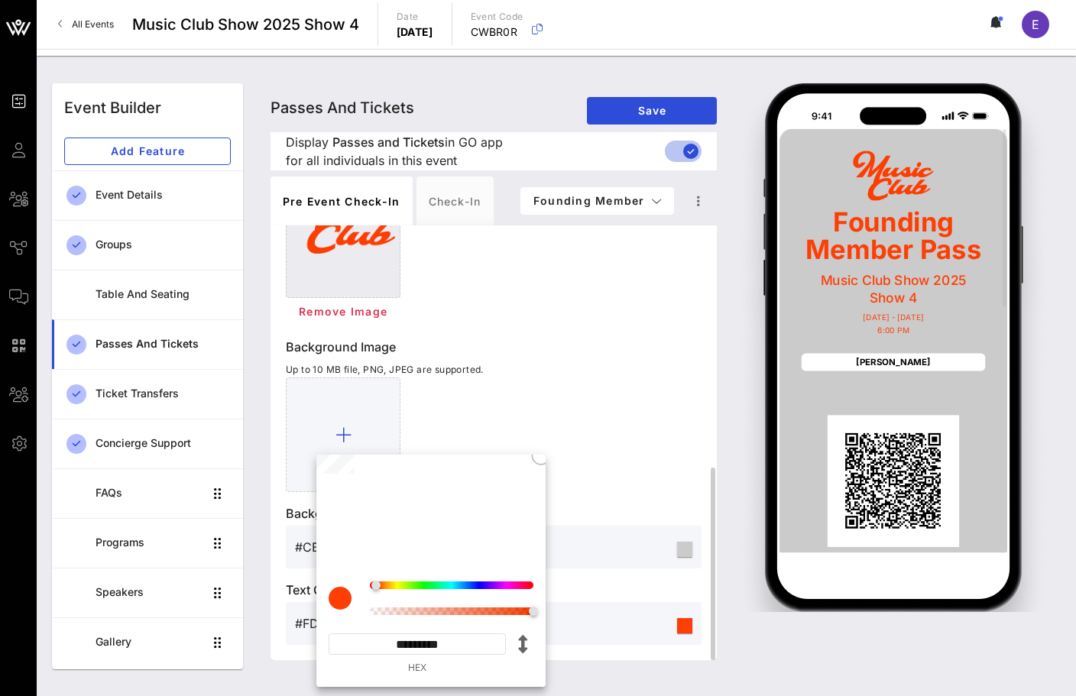
click at [618, 375] on div "Background Image Up to 10 MB file, PNG, JPEG are supported." at bounding box center [494, 415] width 416 height 154
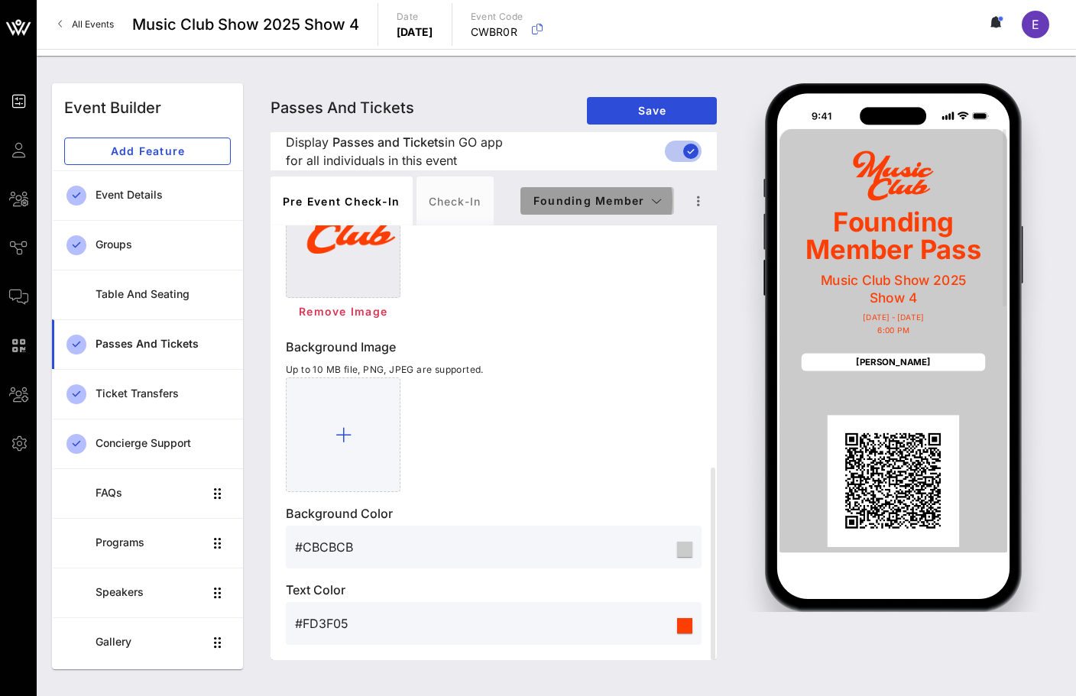
click at [645, 192] on button "Founding Member" at bounding box center [597, 200] width 154 height 27
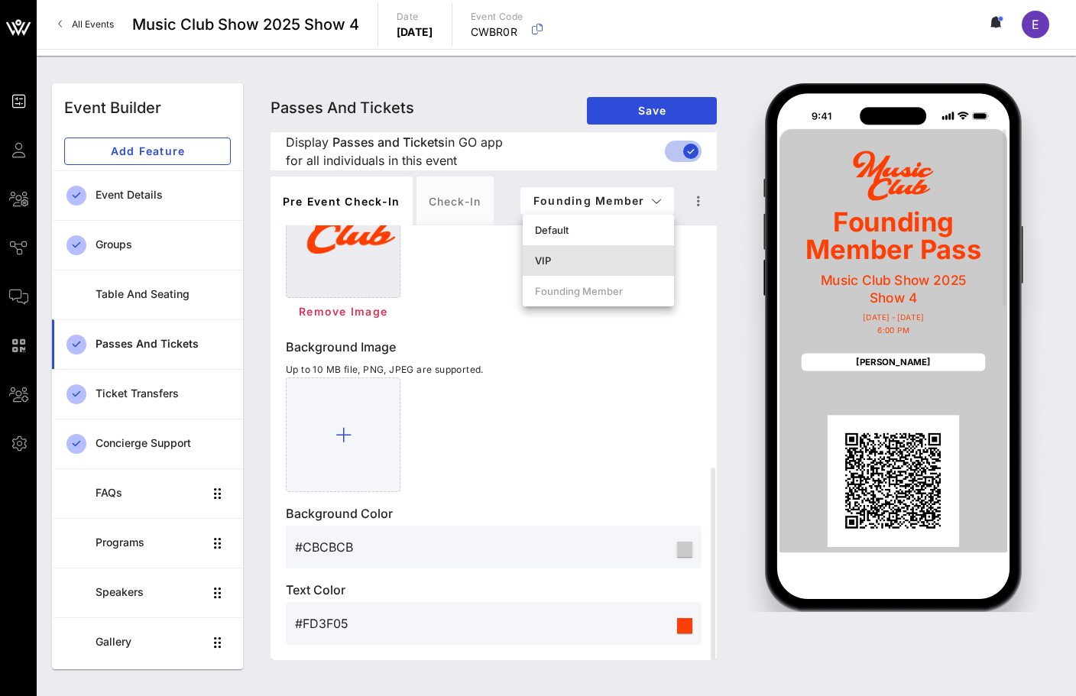
click at [618, 260] on div "VIP" at bounding box center [598, 260] width 127 height 12
type input "VIP Pass"
type input "#ffffff"
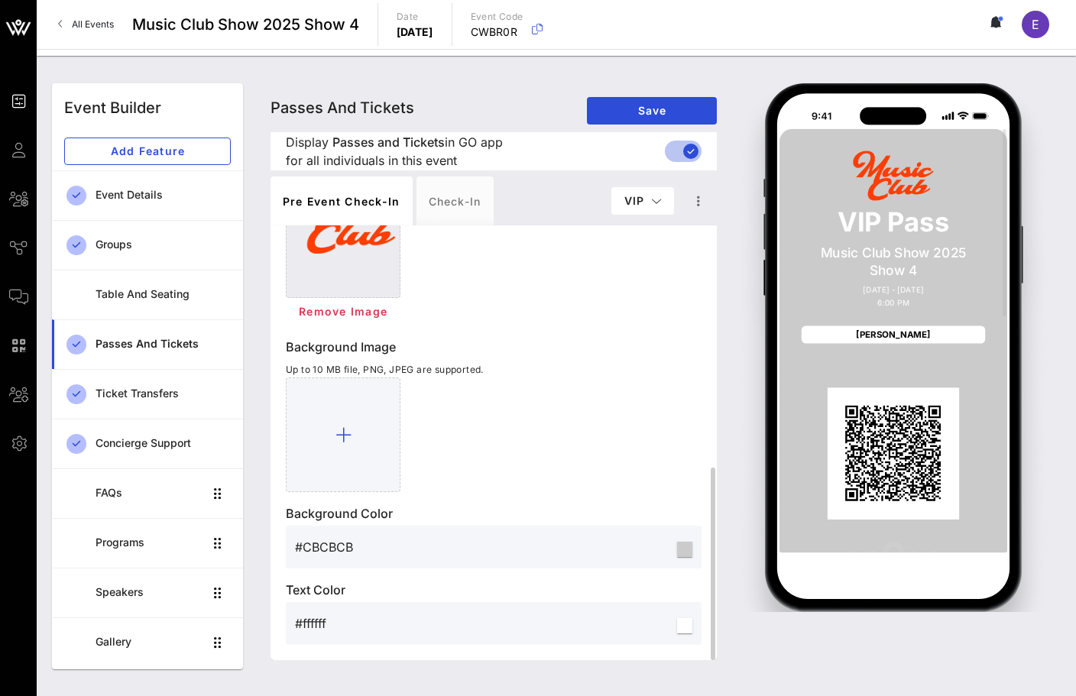
click at [343, 610] on div "#ffffff" at bounding box center [484, 623] width 379 height 43
click at [326, 623] on input "#ffffff" at bounding box center [484, 623] width 379 height 24
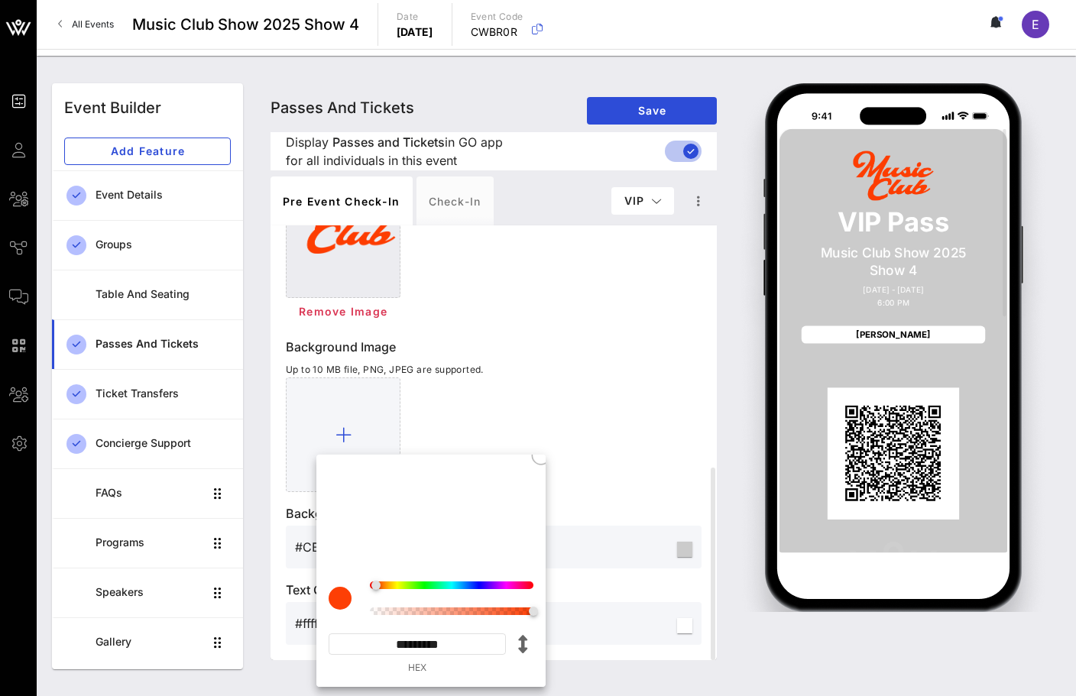
click at [422, 642] on input "*********" at bounding box center [416, 643] width 177 height 21
paste input
type input "*********"
click at [616, 345] on p "Background Image" at bounding box center [494, 347] width 416 height 18
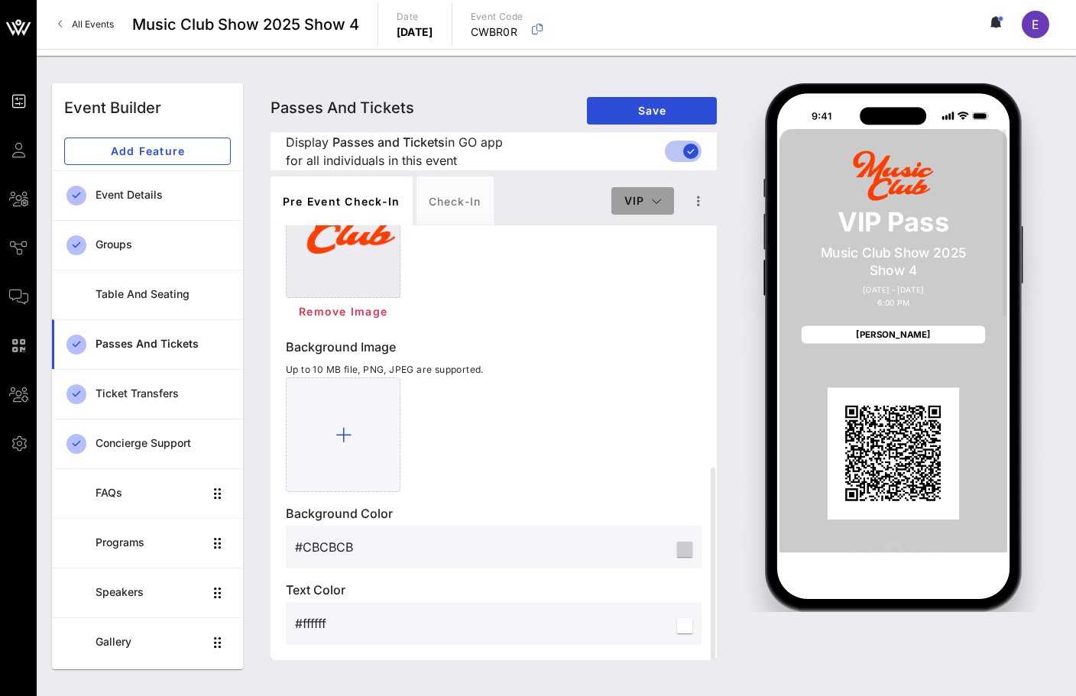
click at [662, 199] on button "VIP" at bounding box center [642, 200] width 63 height 27
click at [652, 227] on div "Default" at bounding box center [667, 230] width 88 height 12
type input "Member Pass"
type input "#FFFFFF"
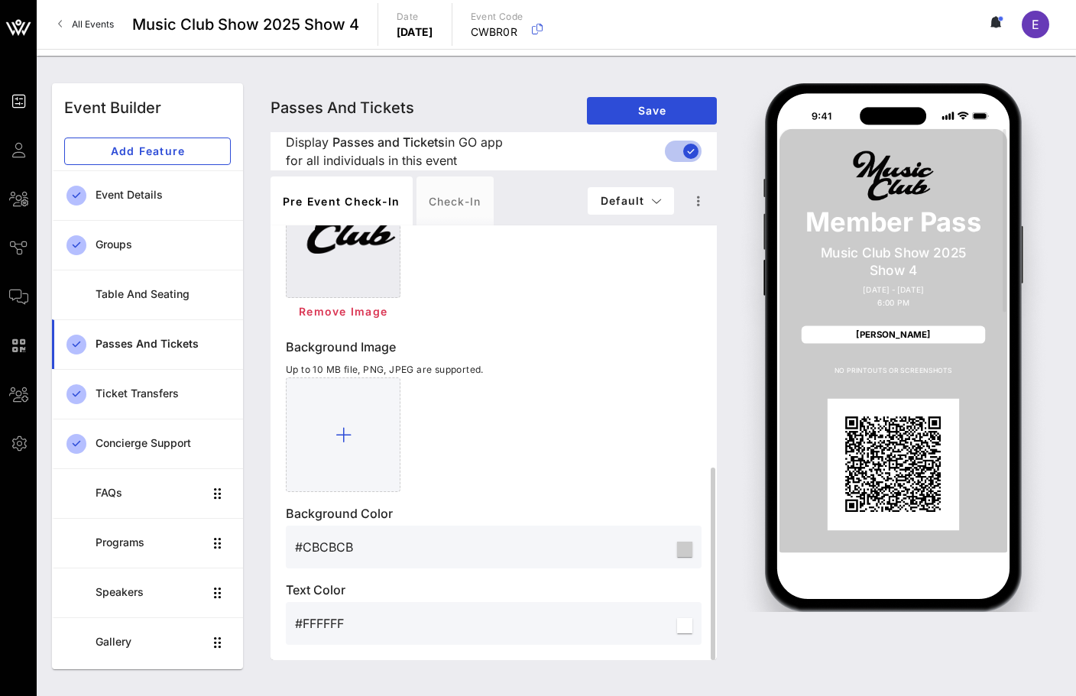
click at [319, 619] on input "#FFFFFF" at bounding box center [484, 623] width 379 height 24
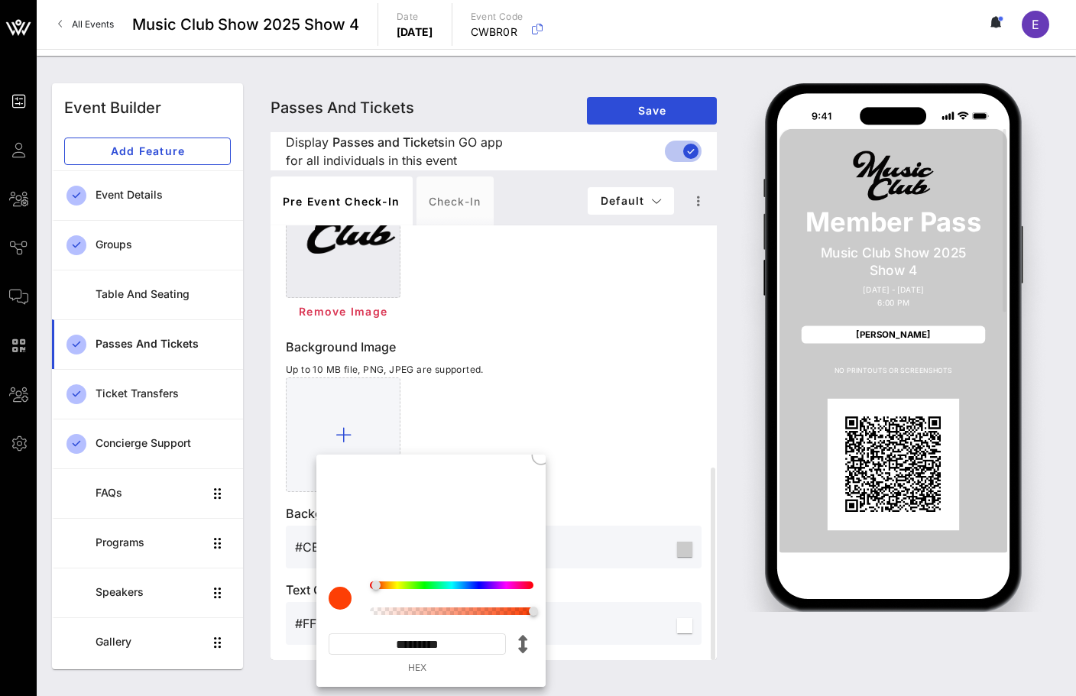
click at [401, 642] on input "*********" at bounding box center [416, 643] width 177 height 21
paste input
type input "*******"
type input "#0D0C0C"
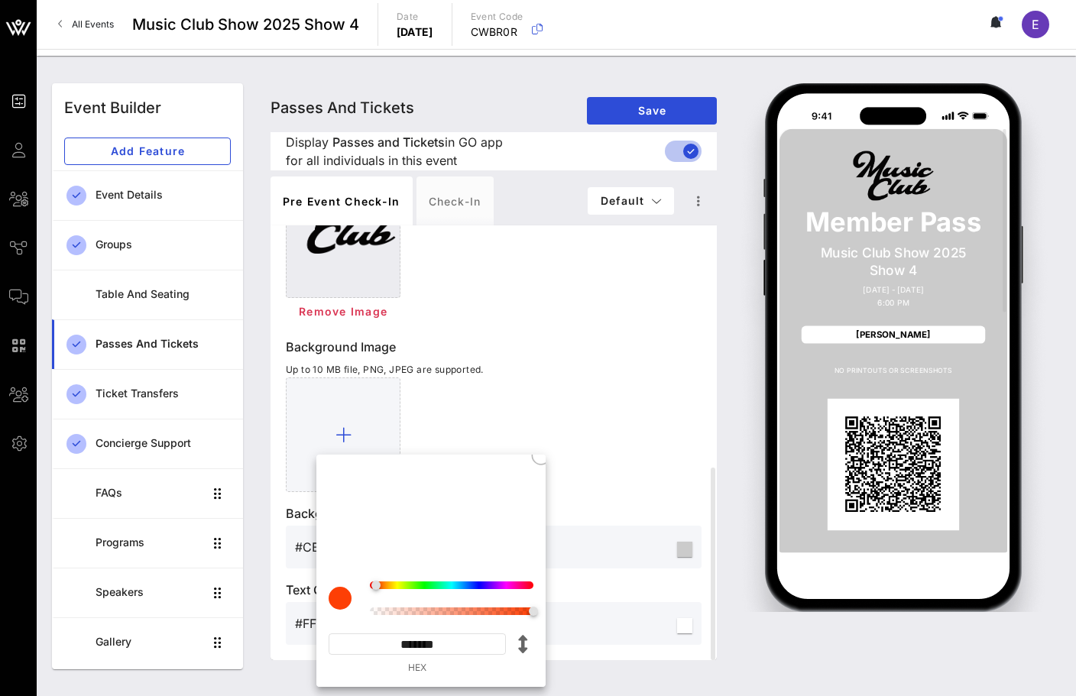
type input "*********"
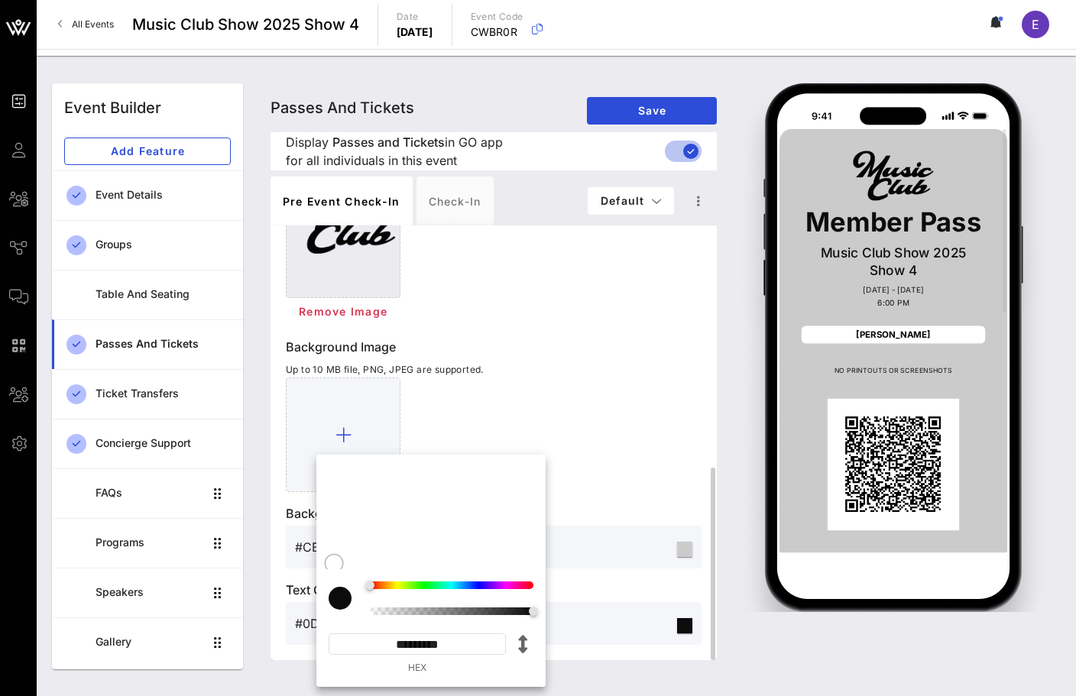
click at [556, 421] on div at bounding box center [494, 434] width 416 height 115
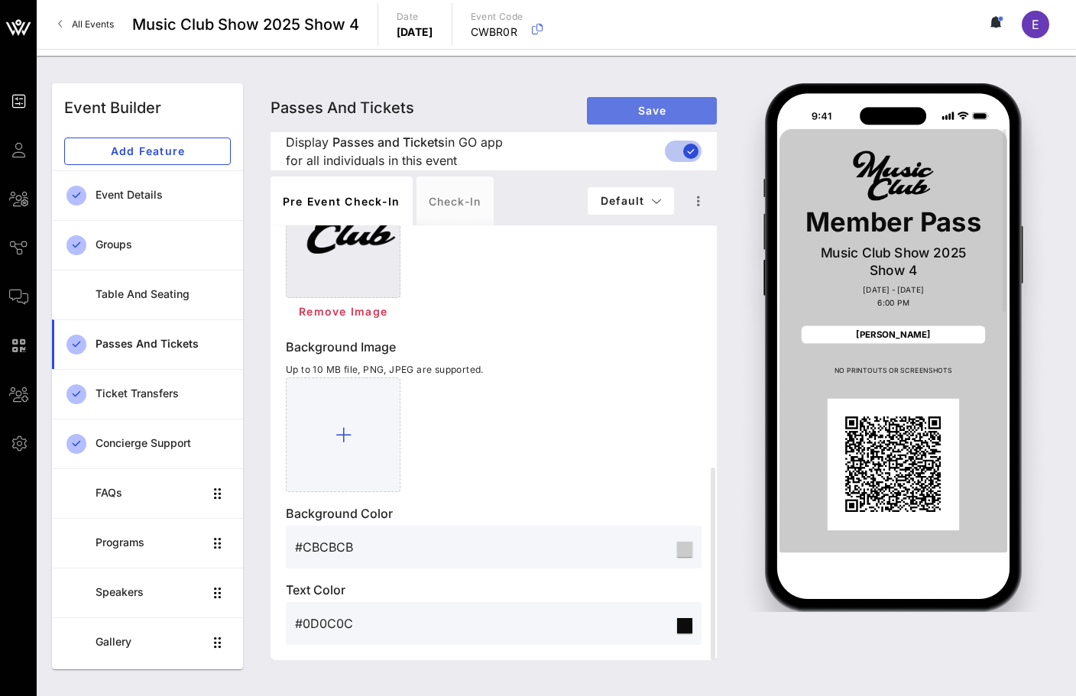
click at [653, 112] on span "Save" at bounding box center [651, 110] width 105 height 13
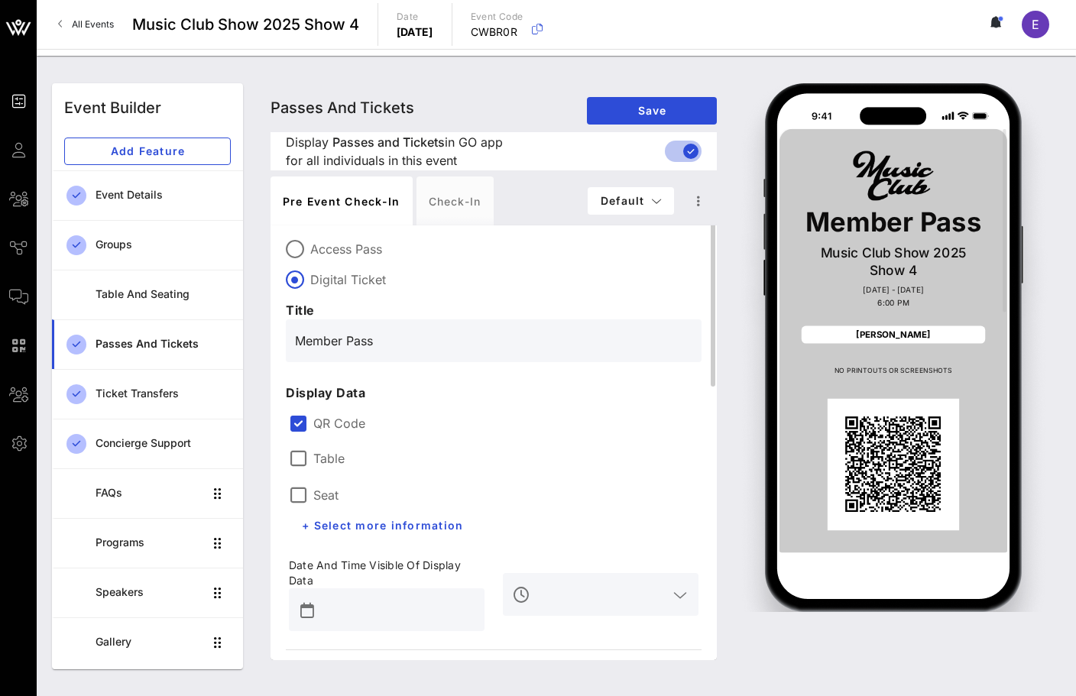
scroll to position [0, 0]
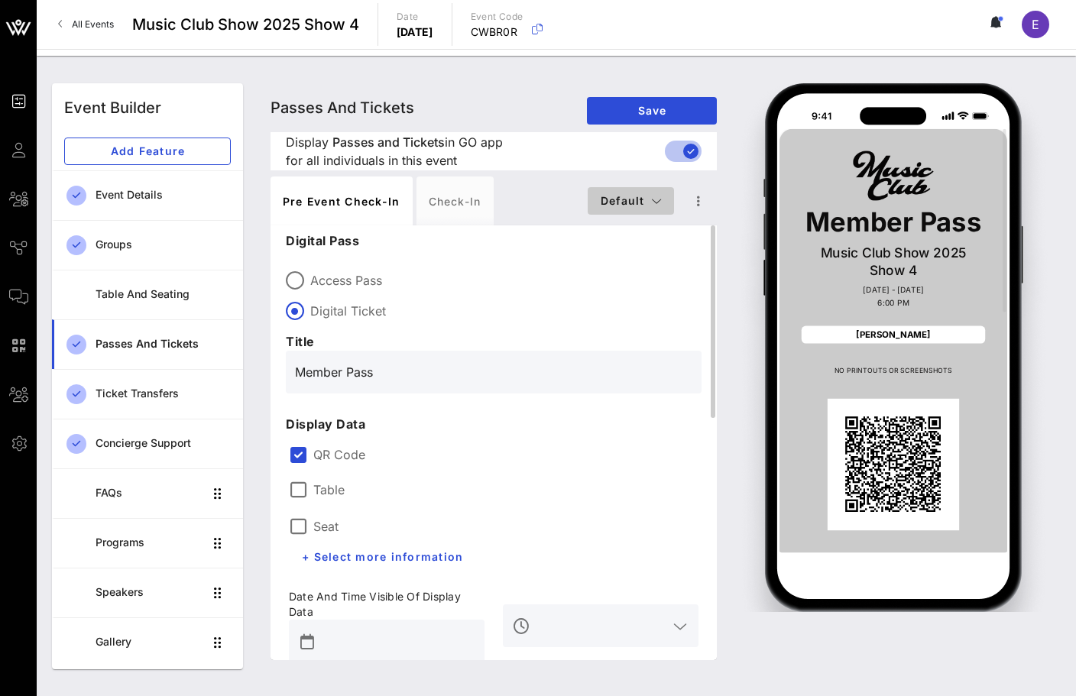
click at [651, 196] on icon "button" at bounding box center [656, 201] width 11 height 11
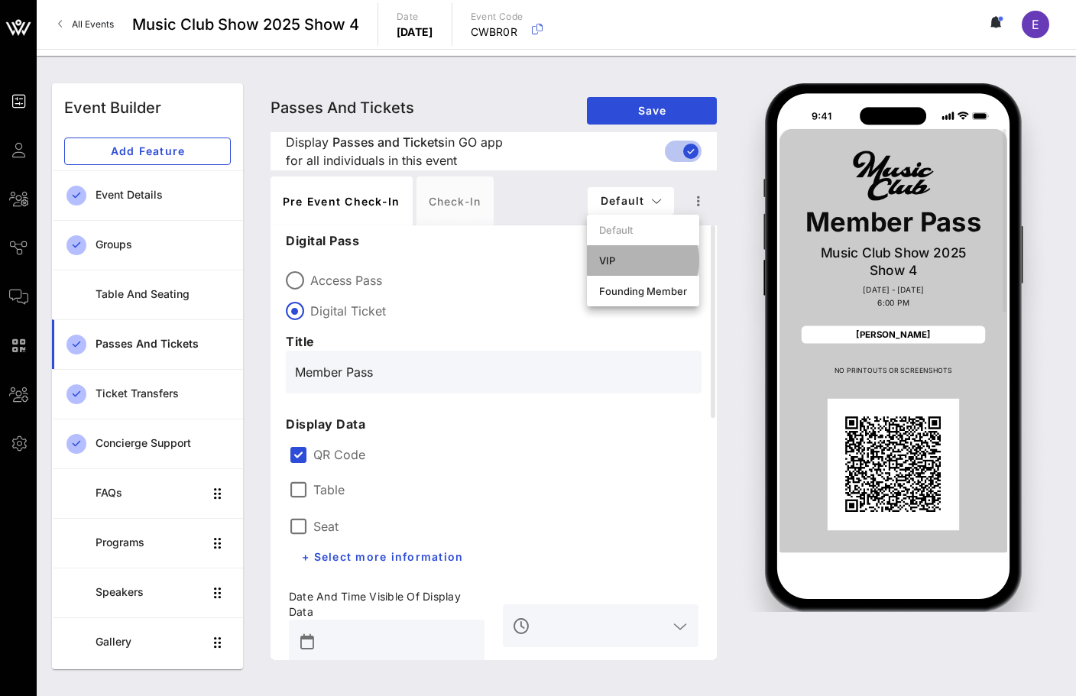
click at [644, 260] on div "VIP" at bounding box center [643, 260] width 88 height 12
type input "VIP Pass"
type input "#ffffff"
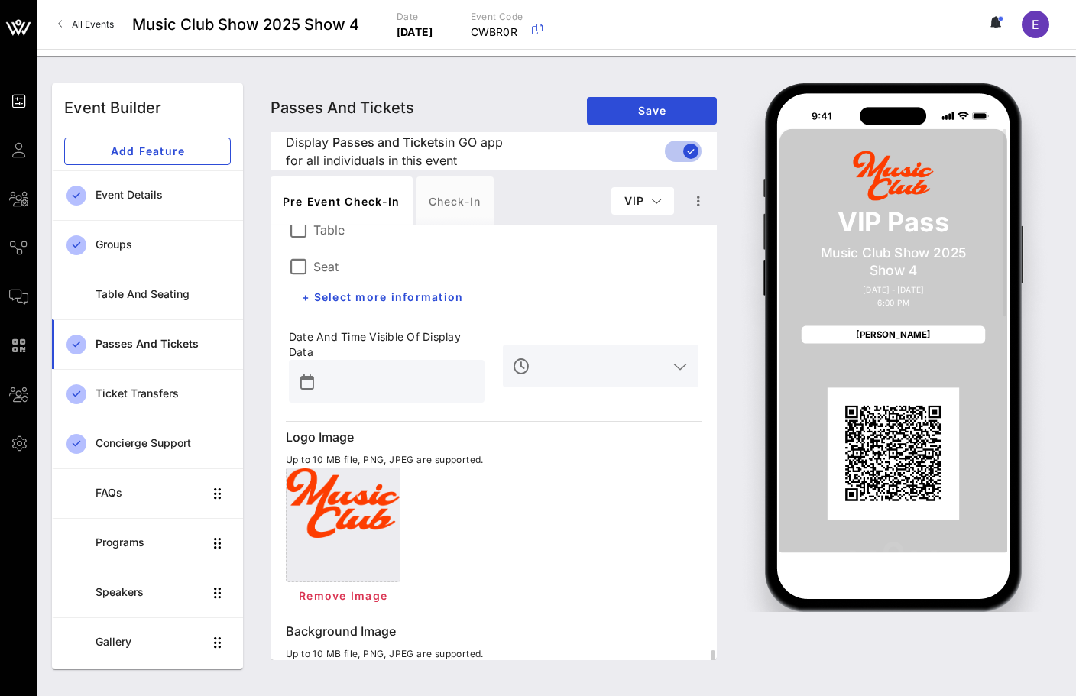
scroll to position [544, 0]
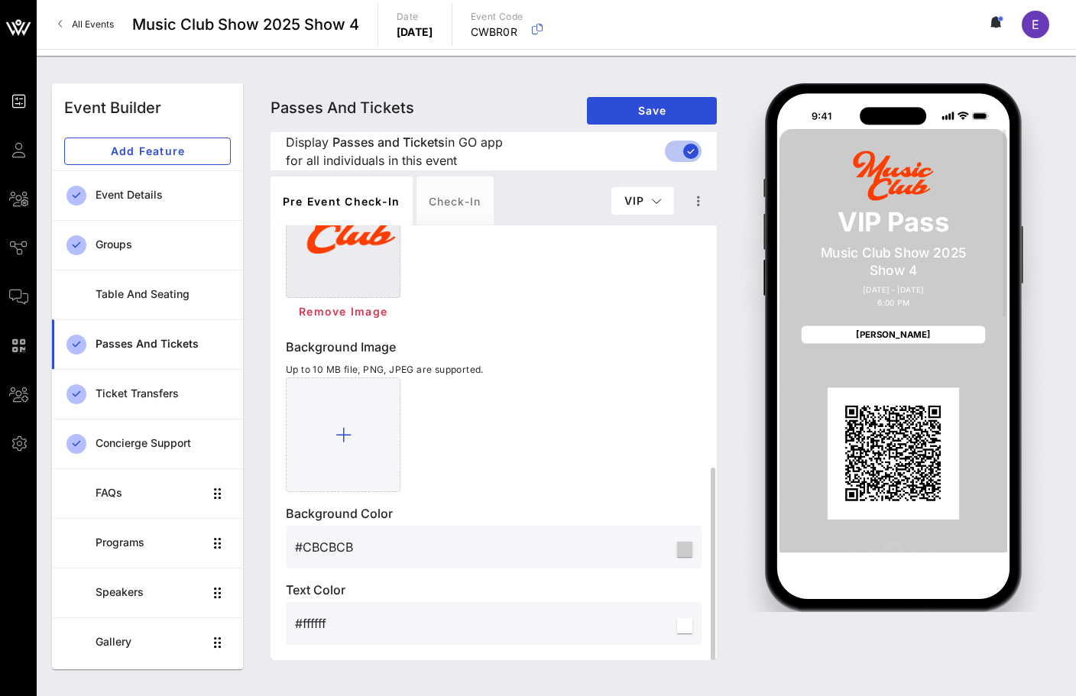
click at [322, 612] on input "#ffffff" at bounding box center [484, 623] width 379 height 24
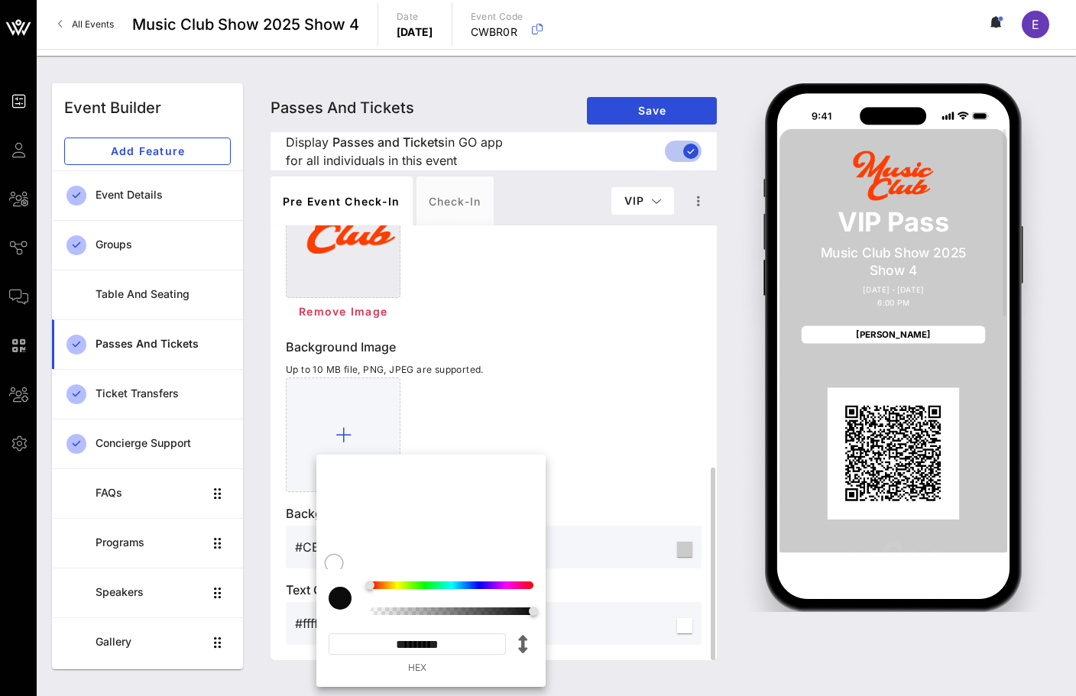
click at [608, 404] on div at bounding box center [494, 434] width 416 height 115
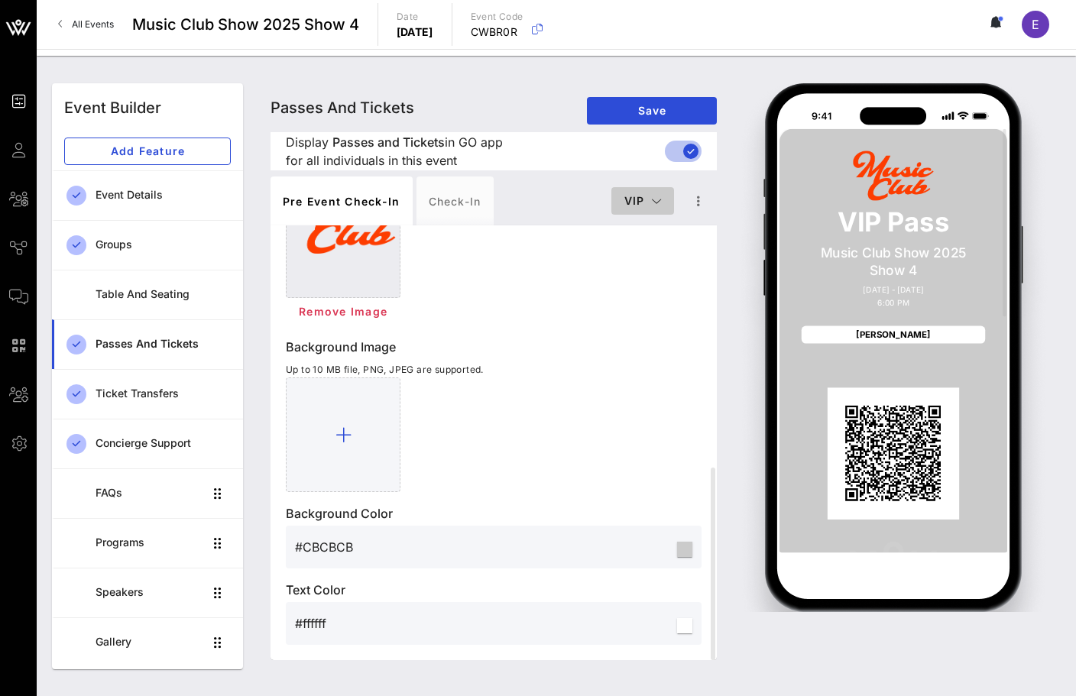
click at [635, 199] on span "VIP" at bounding box center [642, 200] width 38 height 13
click at [648, 283] on div "Founding Member" at bounding box center [666, 291] width 112 height 31
type input "Founding Member Pass"
type input "#FD3F05"
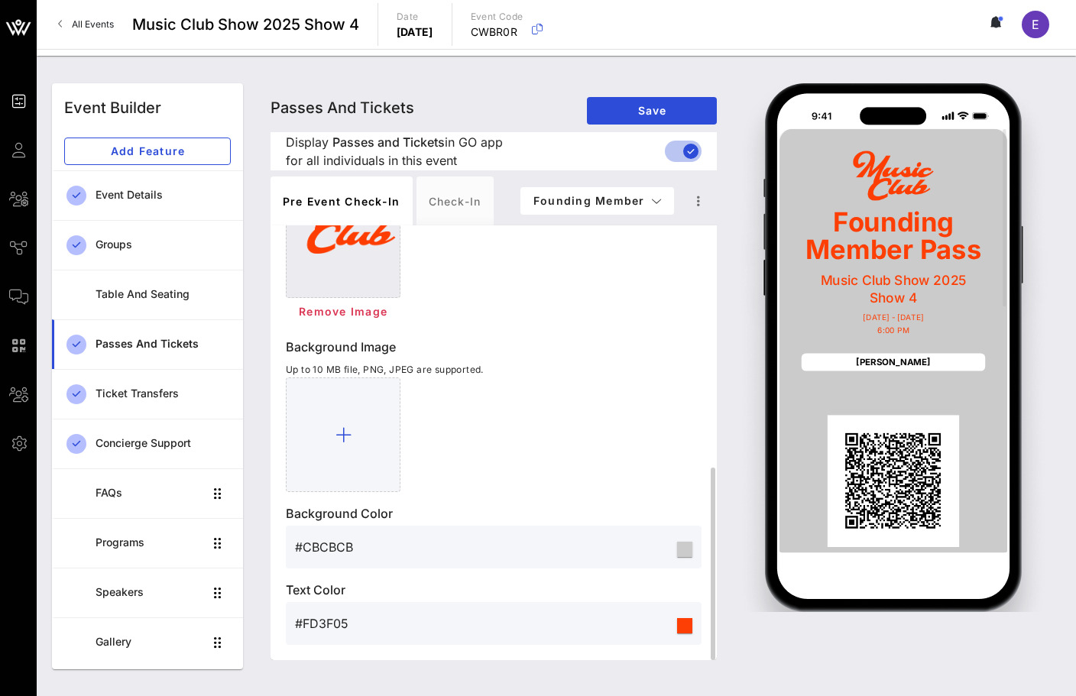
click at [328, 620] on input "#FD3F05" at bounding box center [484, 623] width 379 height 24
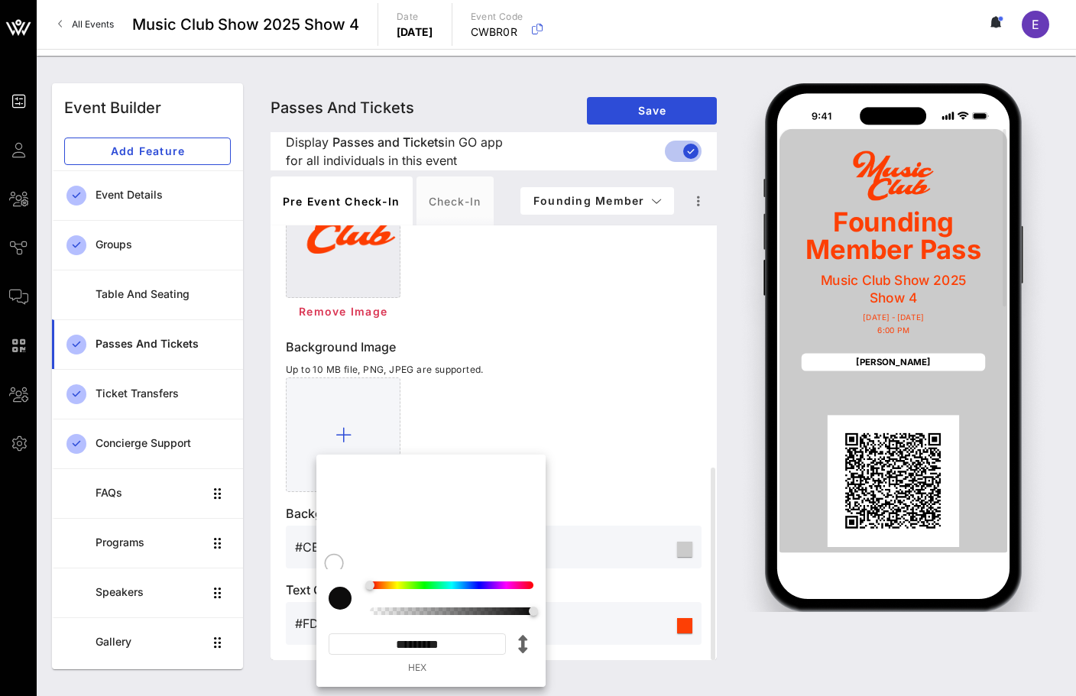
click at [430, 640] on input "*********" at bounding box center [416, 643] width 177 height 21
click at [597, 416] on div at bounding box center [494, 434] width 416 height 115
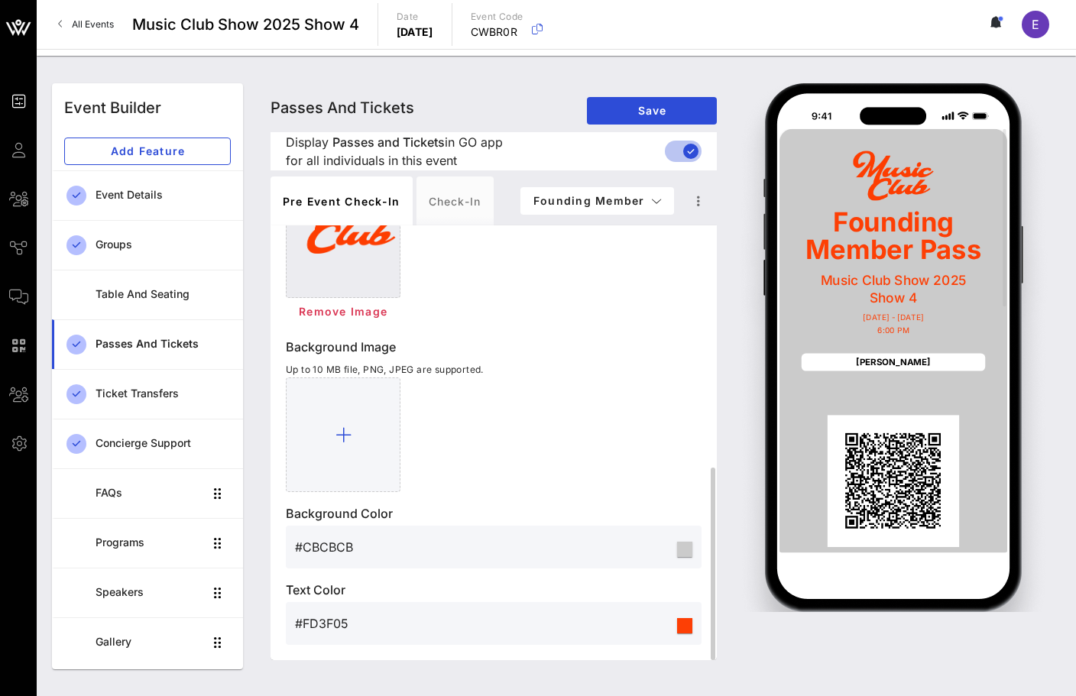
drag, startPoint x: 348, startPoint y: 625, endPoint x: 304, endPoint y: 626, distance: 44.3
click at [304, 626] on input "#FD3F05" at bounding box center [484, 623] width 379 height 24
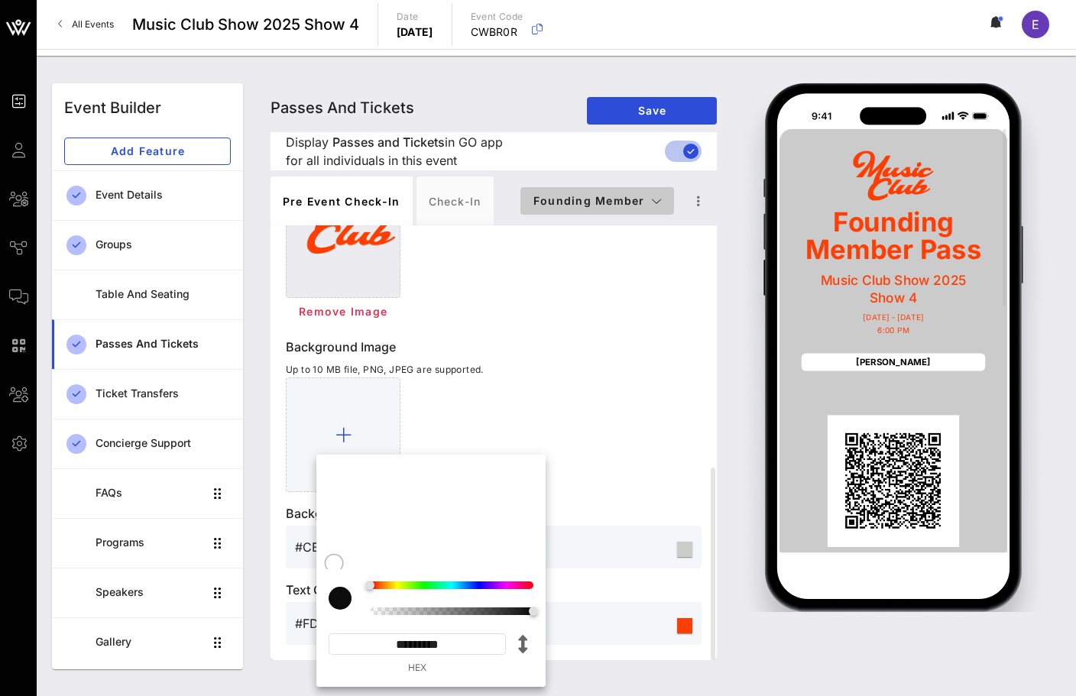
click at [620, 210] on button "Founding Member" at bounding box center [597, 200] width 154 height 27
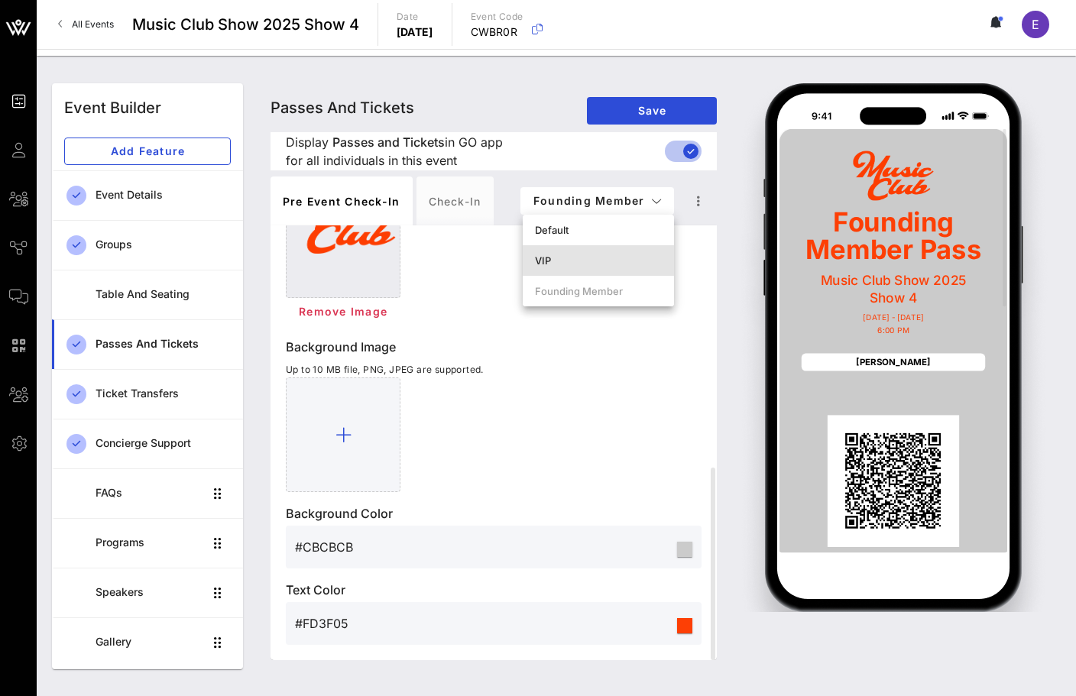
click at [613, 262] on div "VIP" at bounding box center [598, 260] width 127 height 12
type input "VIP Pass"
type input "#ffffff"
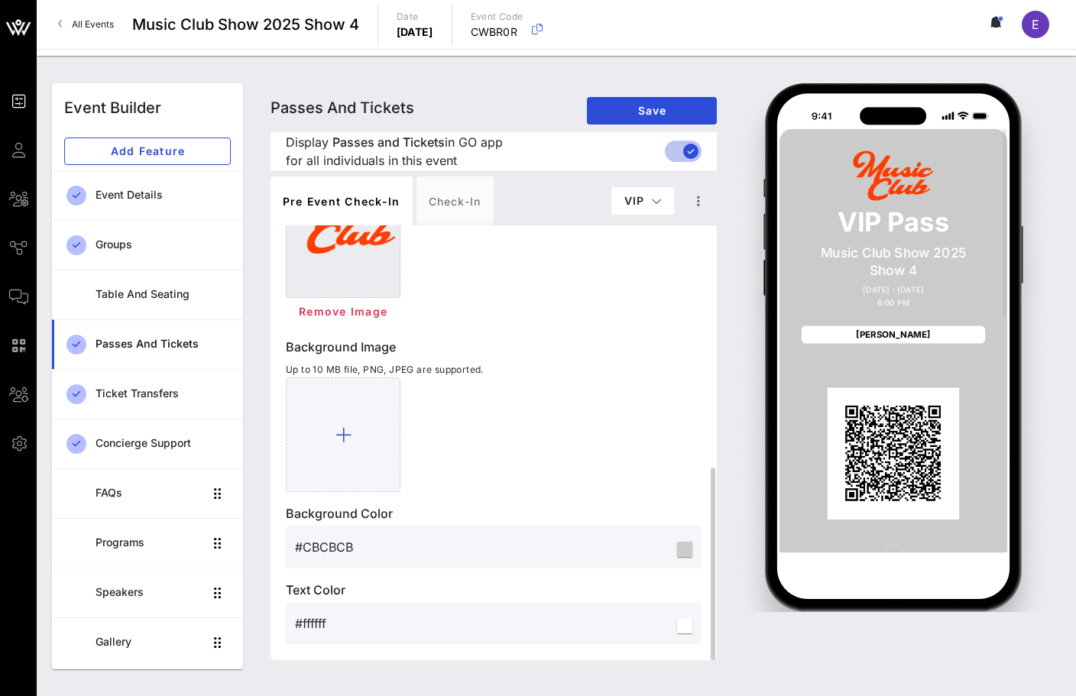
click at [319, 630] on input "#ffffff" at bounding box center [484, 623] width 379 height 24
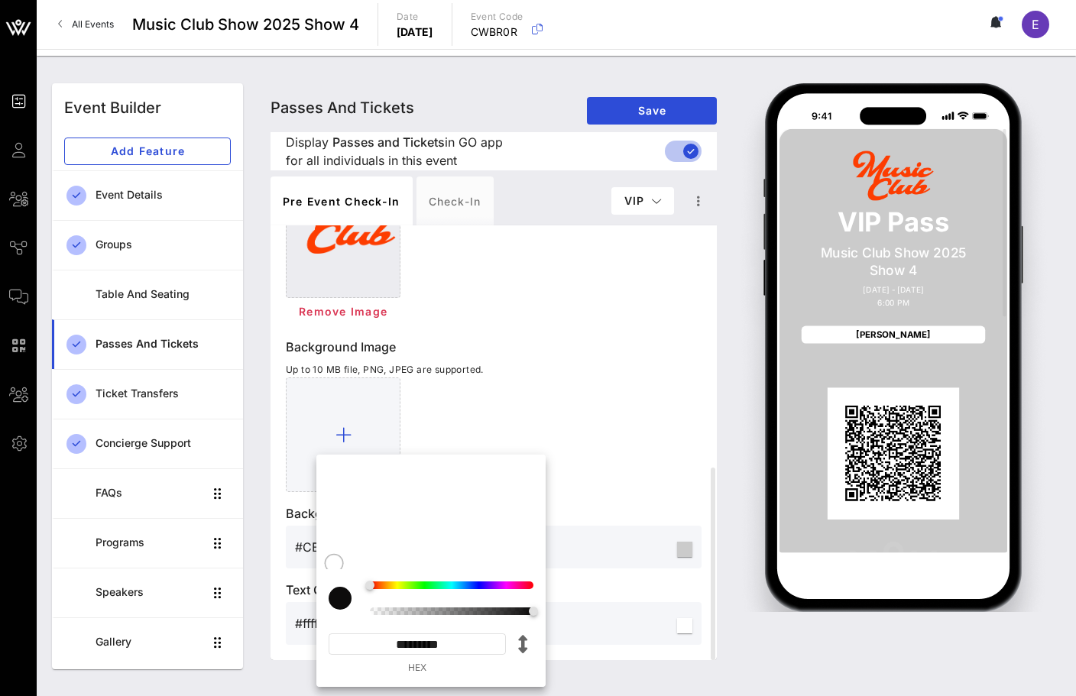
click at [414, 644] on input "*********" at bounding box center [416, 643] width 177 height 21
paste input
type input "*******"
type input "#FD3F05"
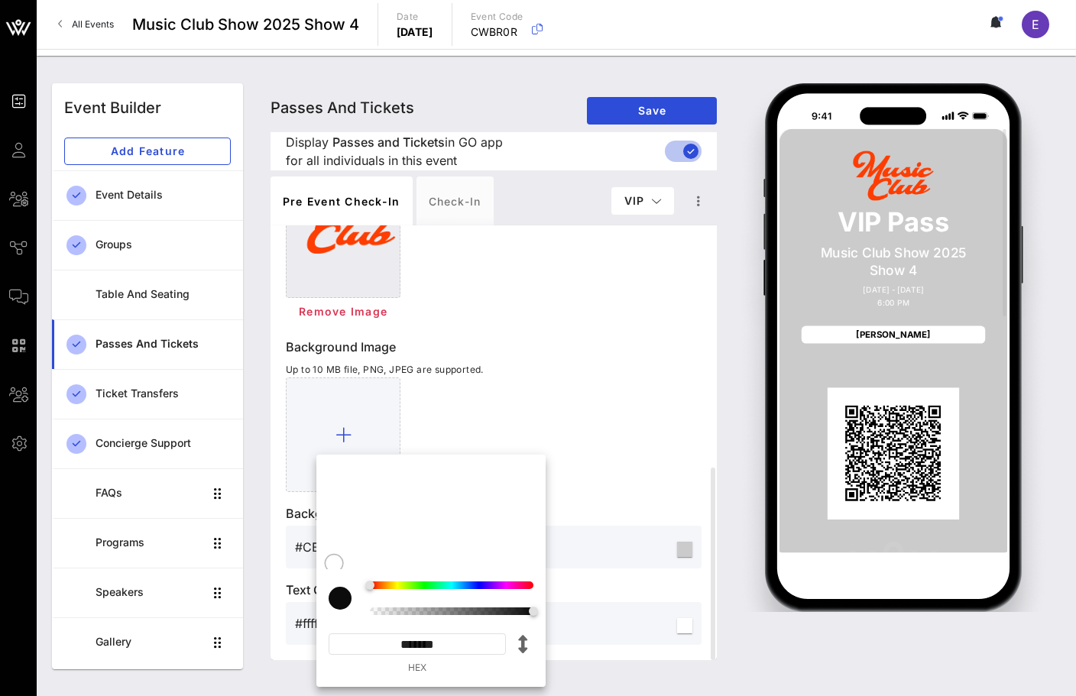
type input "*********"
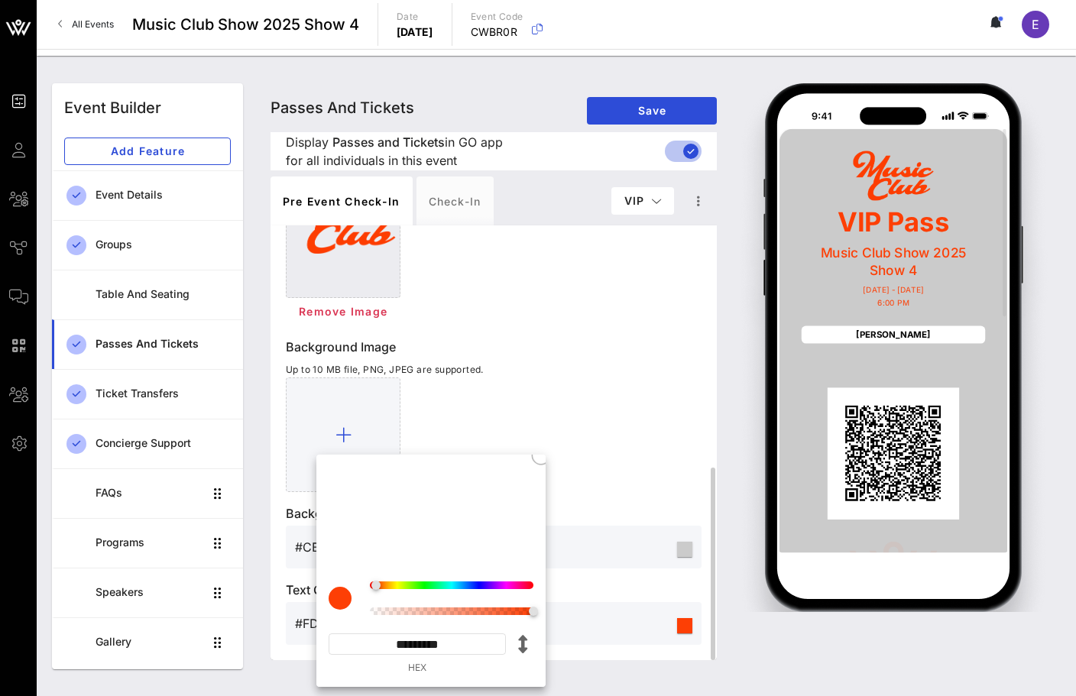
click at [577, 352] on p "Background Image" at bounding box center [494, 347] width 416 height 18
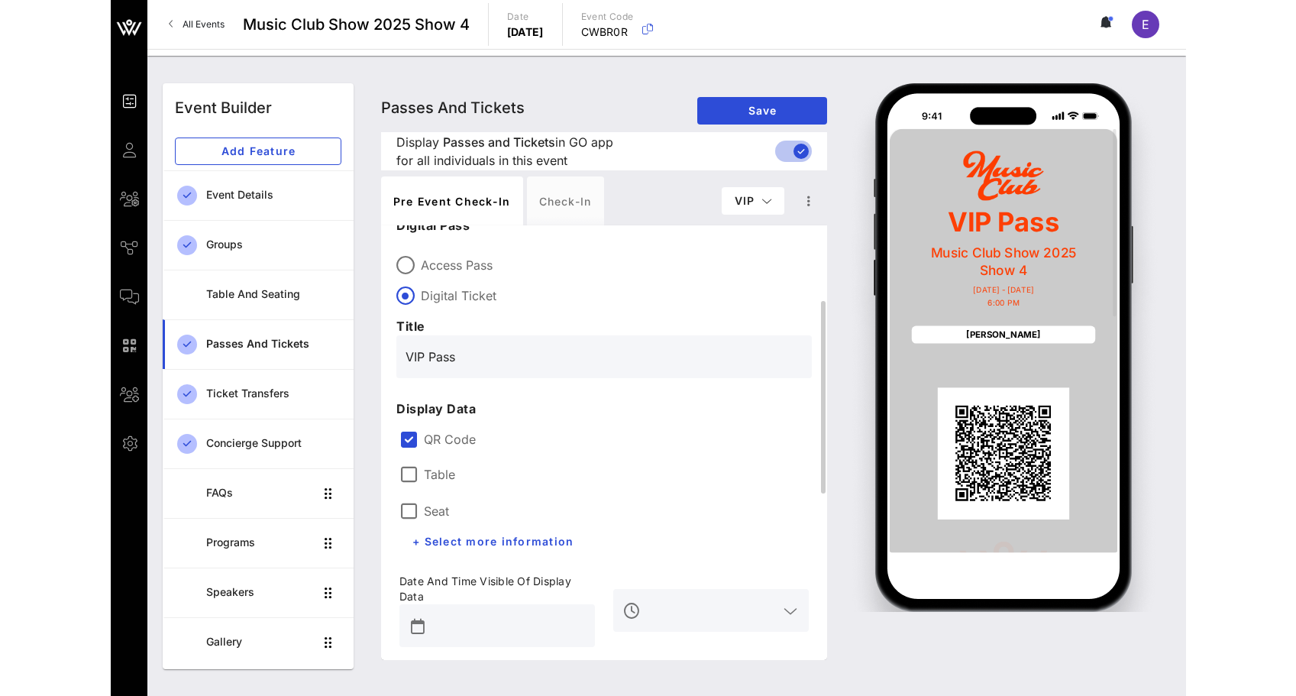
scroll to position [0, 0]
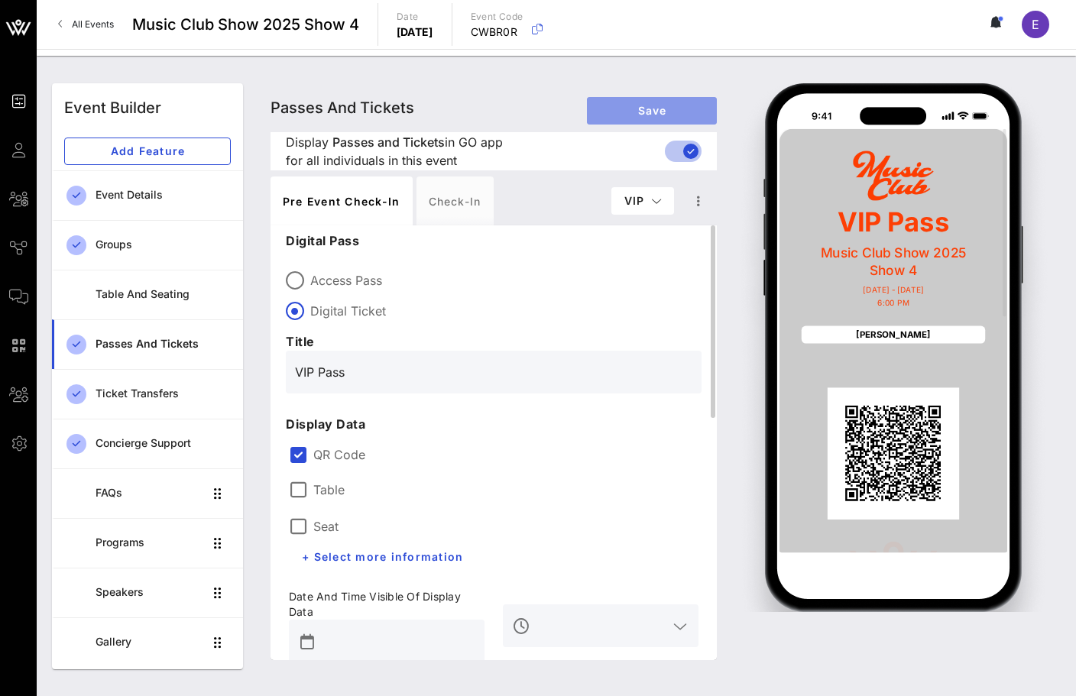
click at [669, 117] on button "Save" at bounding box center [652, 110] width 130 height 27
click at [76, 22] on span "All Events" at bounding box center [93, 23] width 42 height 11
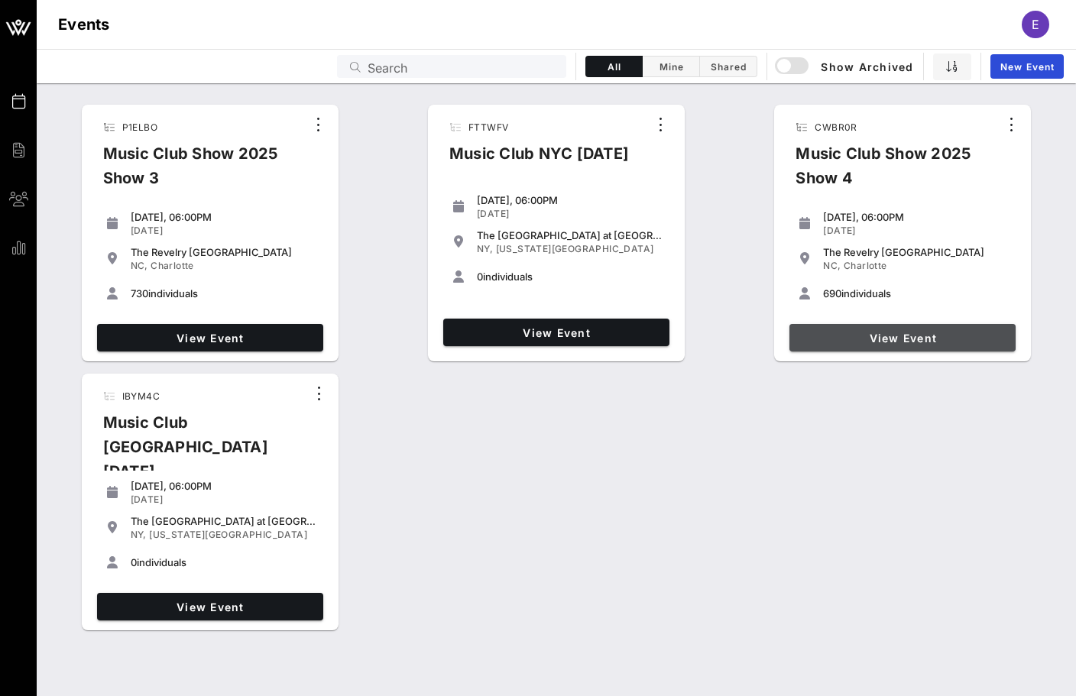
click at [850, 336] on span "View Event" at bounding box center [902, 338] width 214 height 13
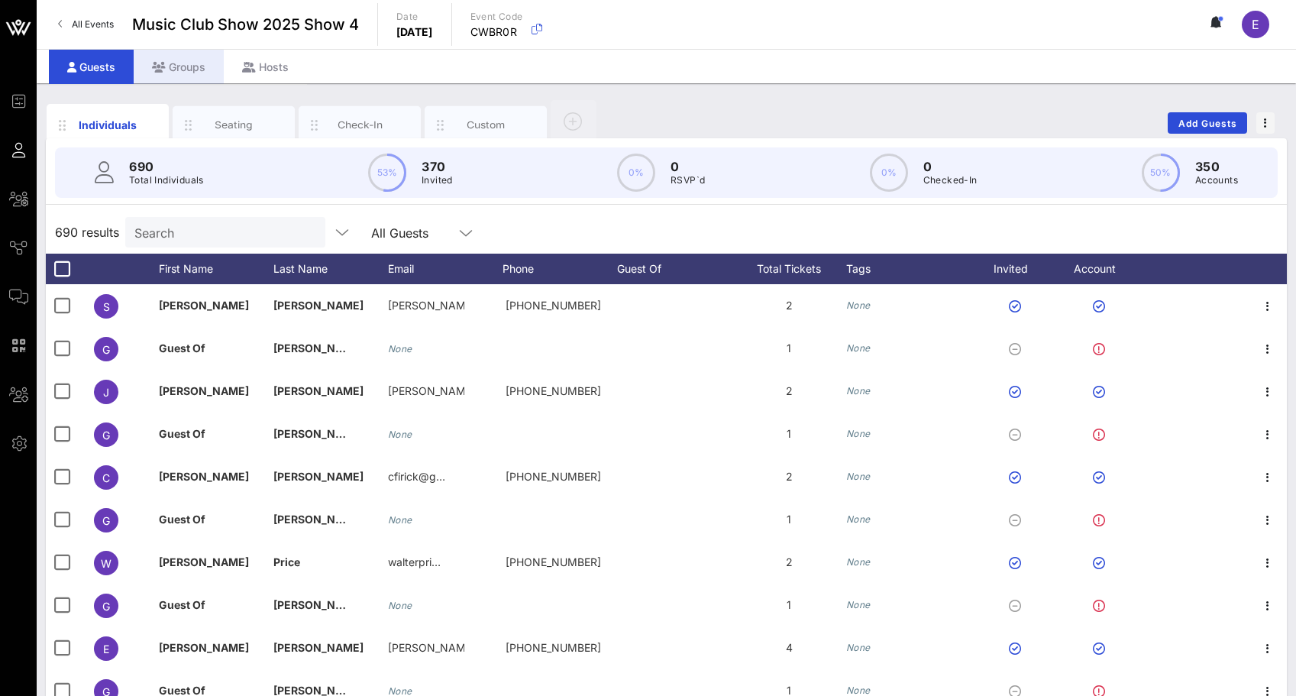
click at [186, 72] on div "Groups" at bounding box center [179, 67] width 90 height 34
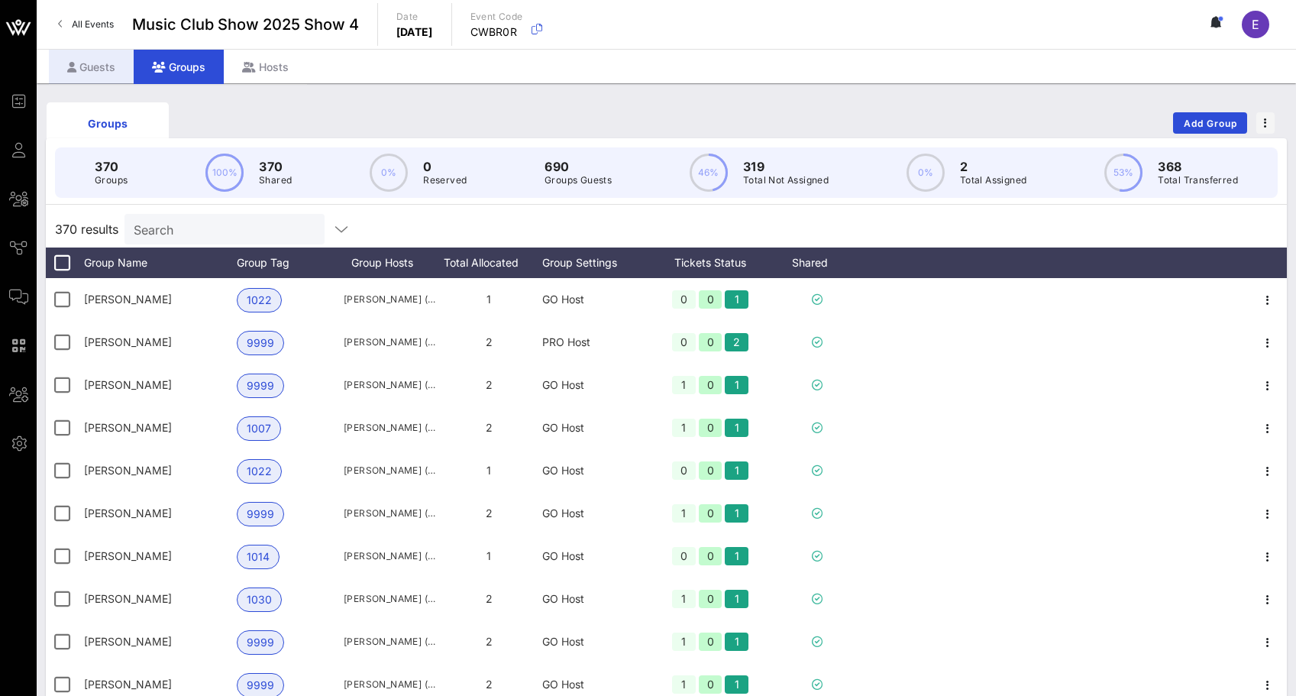
click at [112, 68] on div "Guests" at bounding box center [91, 67] width 85 height 34
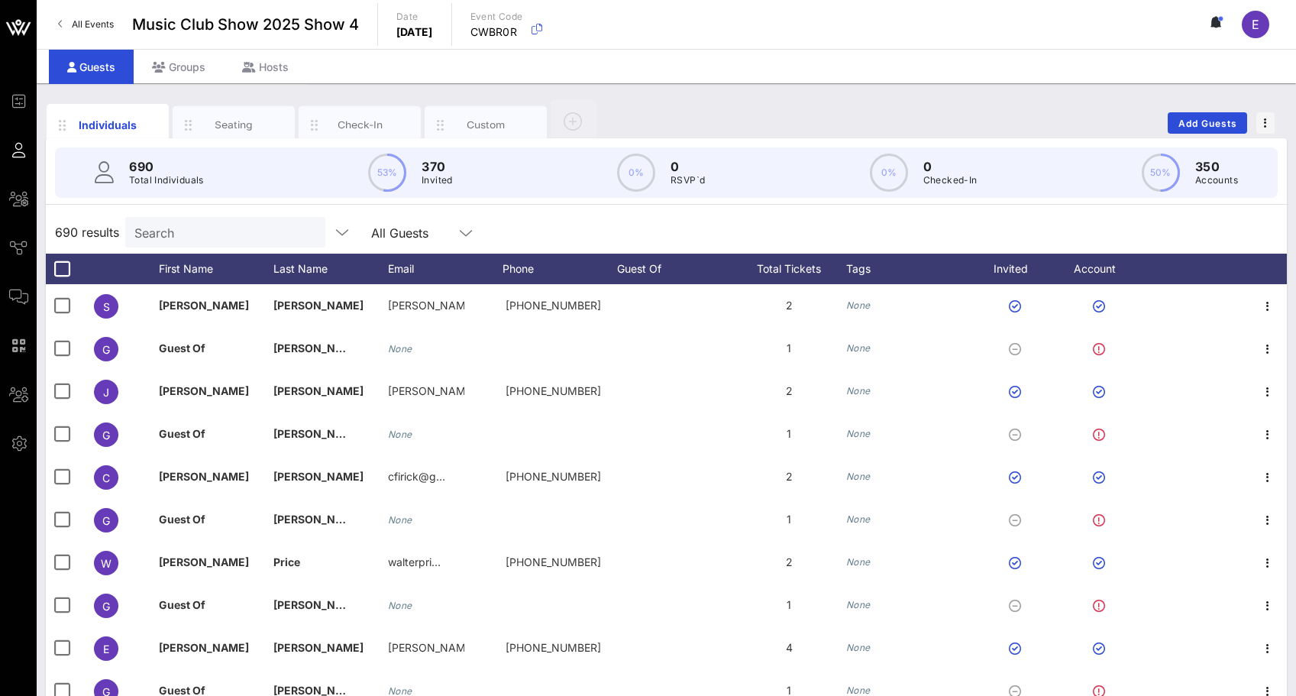
click at [60, 24] on icon at bounding box center [60, 24] width 5 height 1
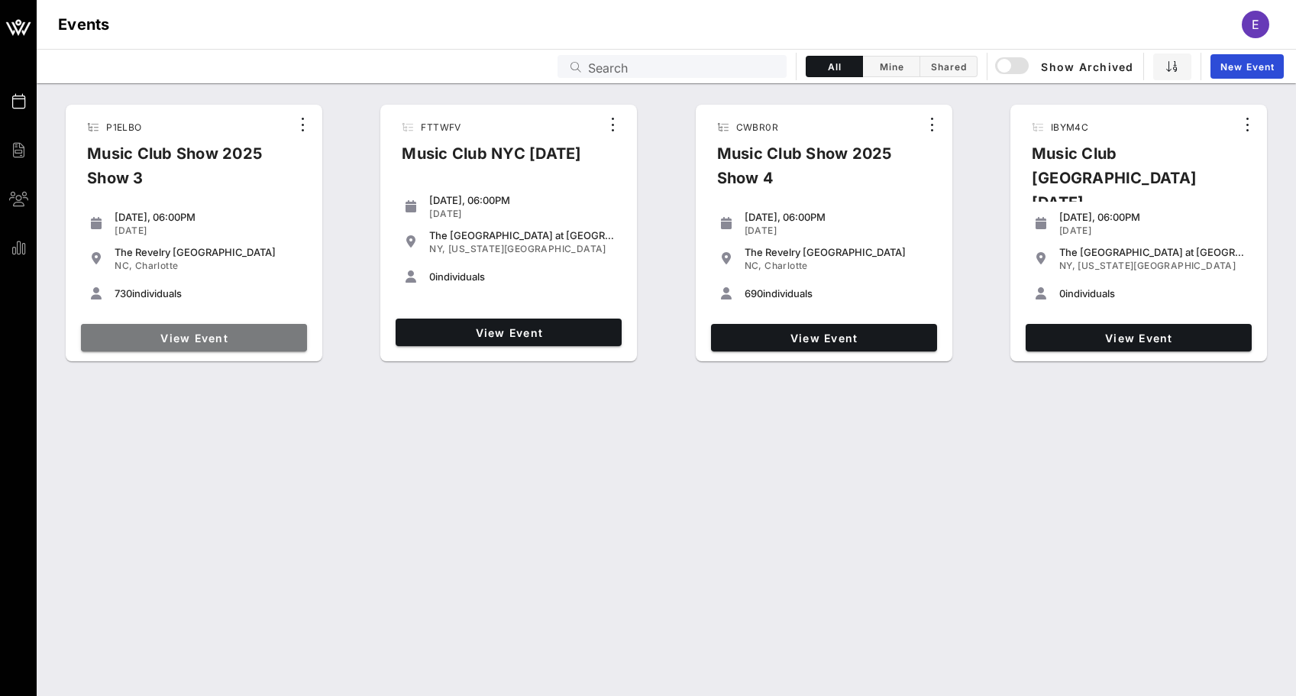
click at [224, 329] on link "View Event" at bounding box center [194, 337] width 226 height 27
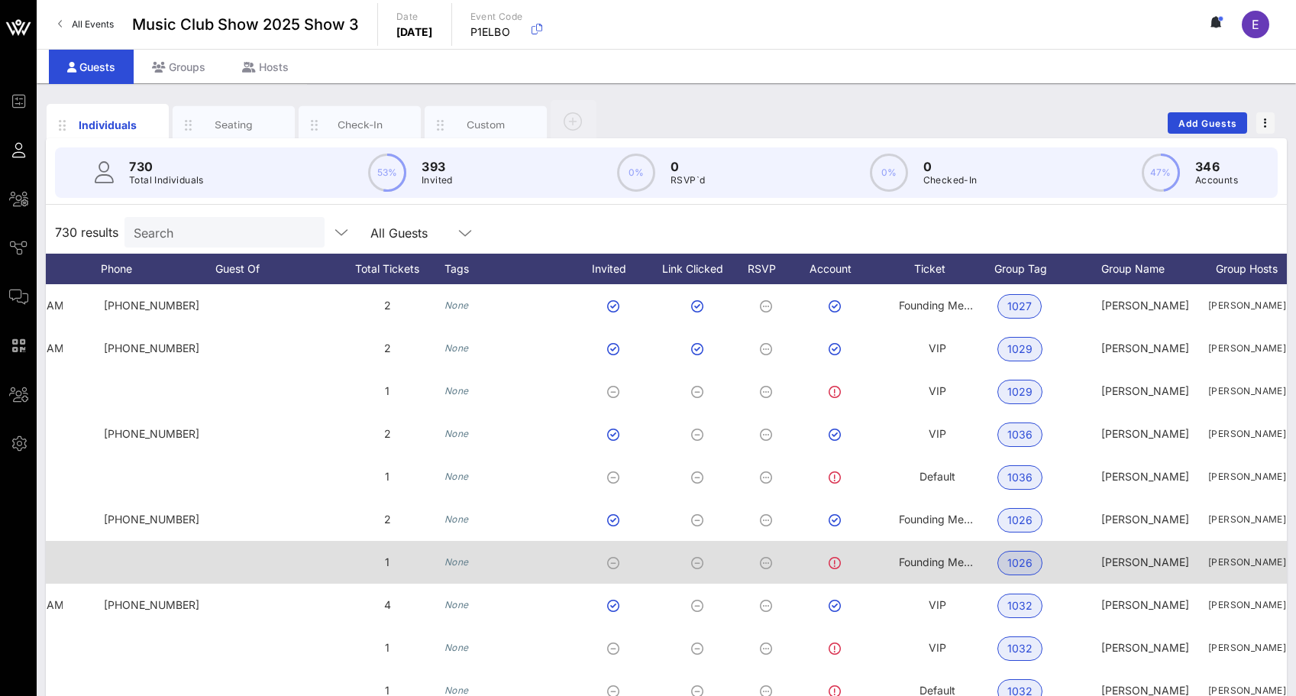
scroll to position [0, 453]
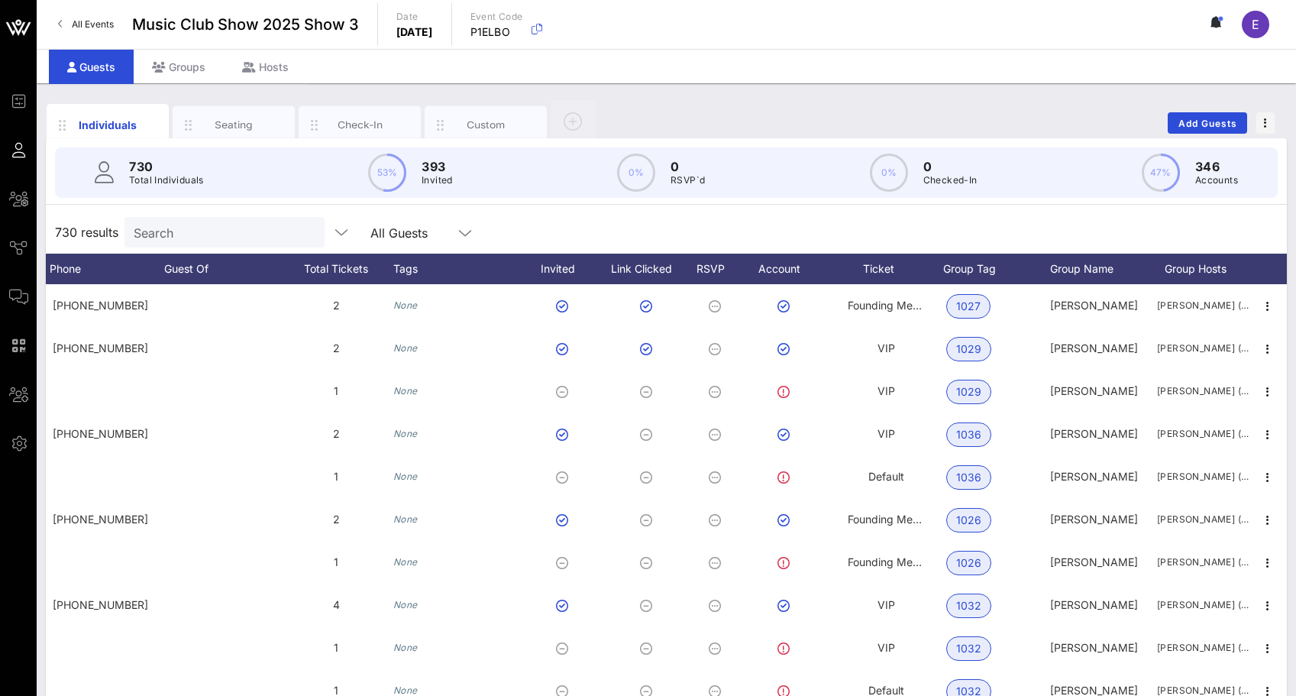
click at [59, 24] on icon at bounding box center [60, 24] width 5 height 1
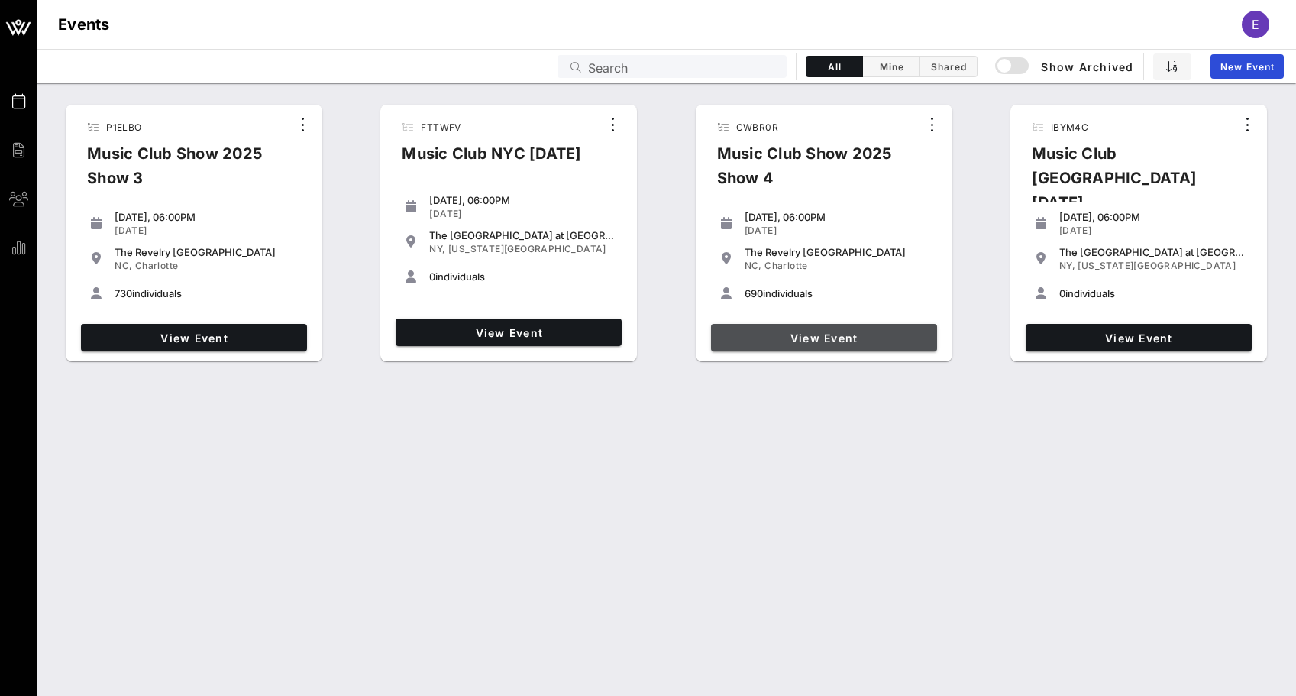
click at [812, 335] on span "View Event" at bounding box center [824, 338] width 214 height 13
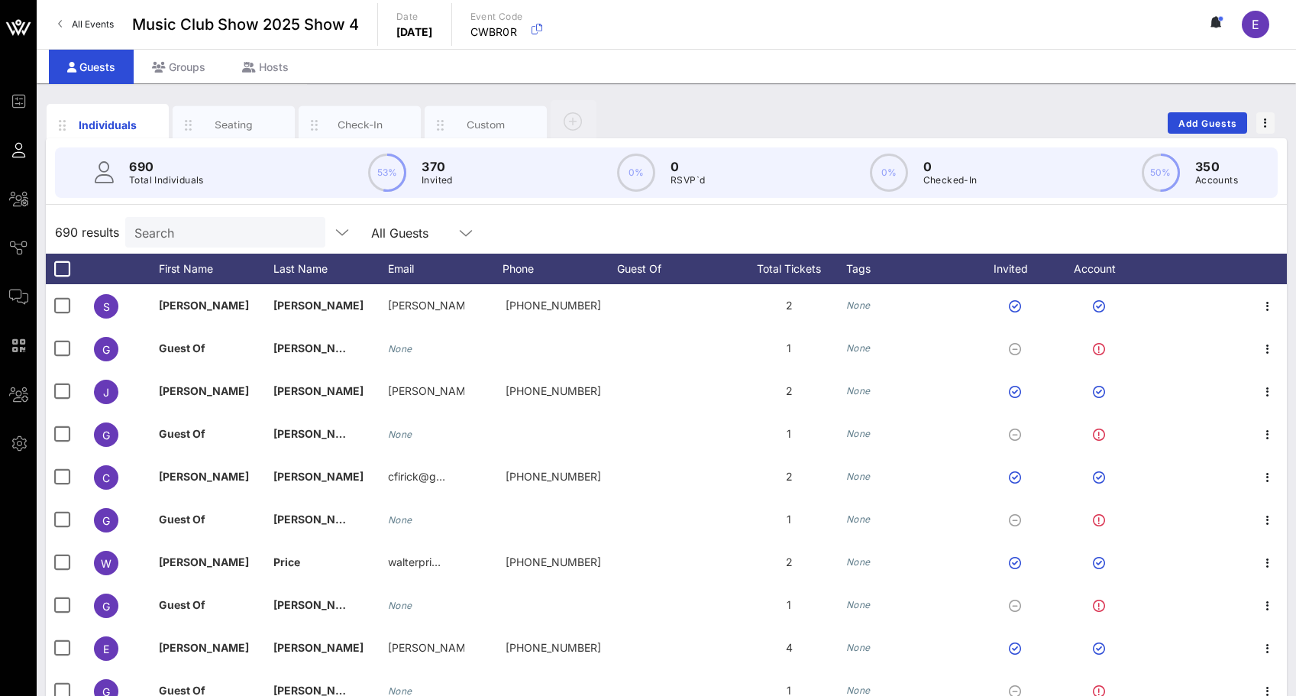
click at [1075, 235] on div "690 results Search All Guests" at bounding box center [666, 232] width 1241 height 43
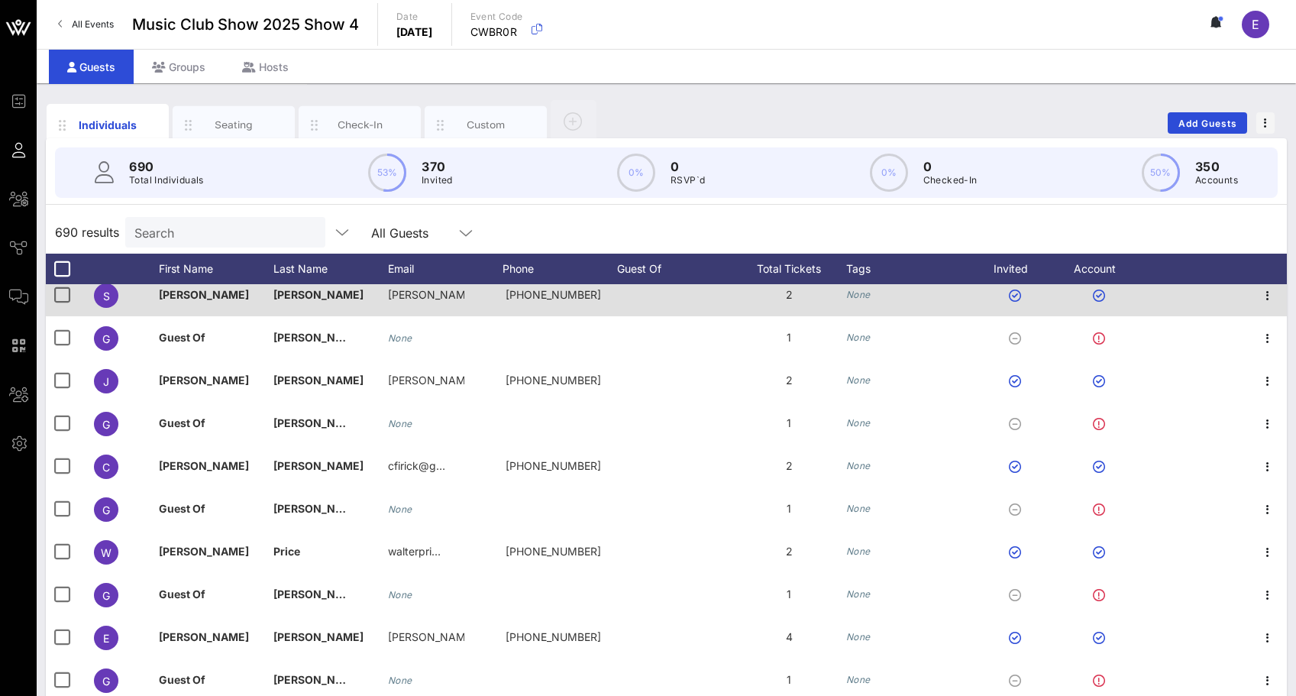
scroll to position [11, 0]
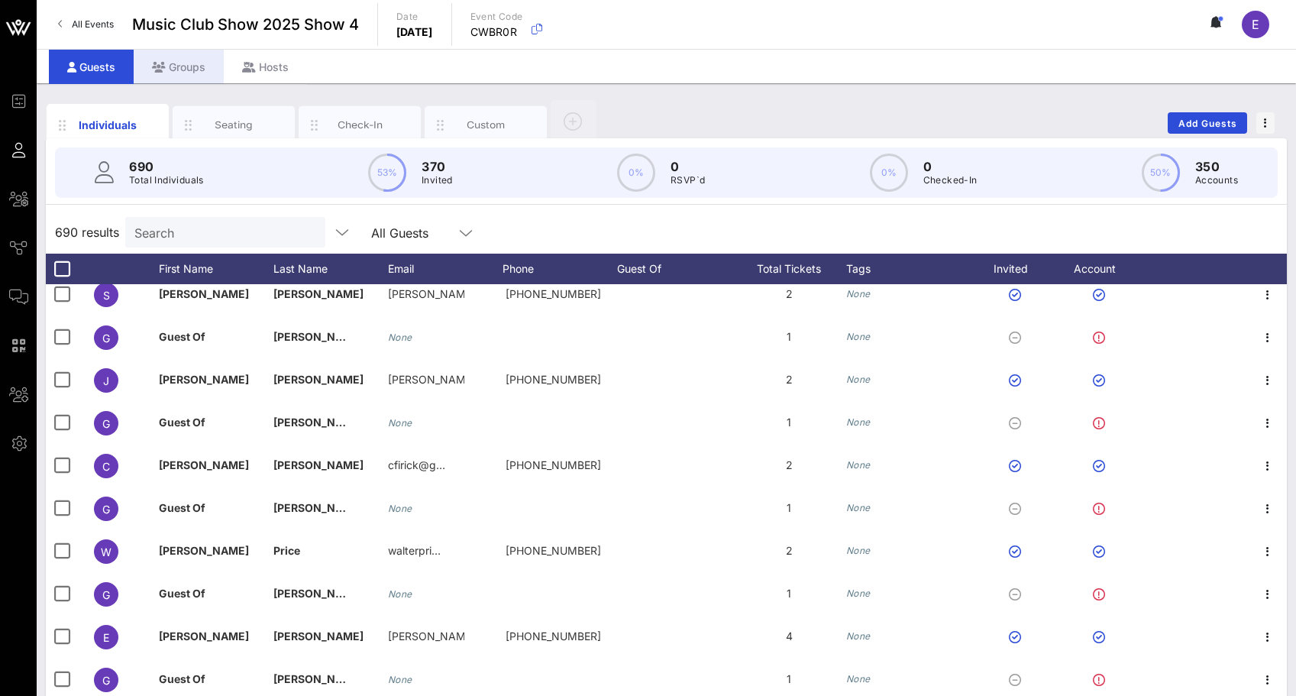
click at [204, 70] on div "Groups" at bounding box center [179, 67] width 90 height 34
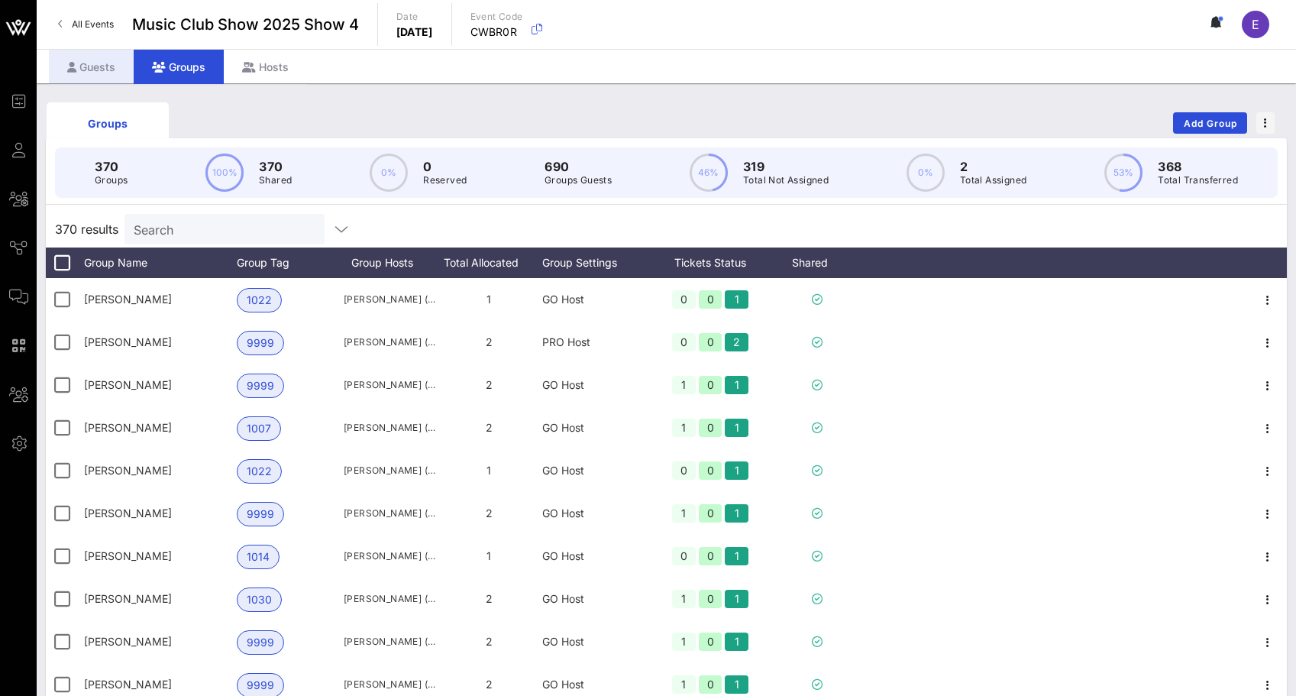
click at [108, 65] on div "Guests" at bounding box center [91, 67] width 85 height 34
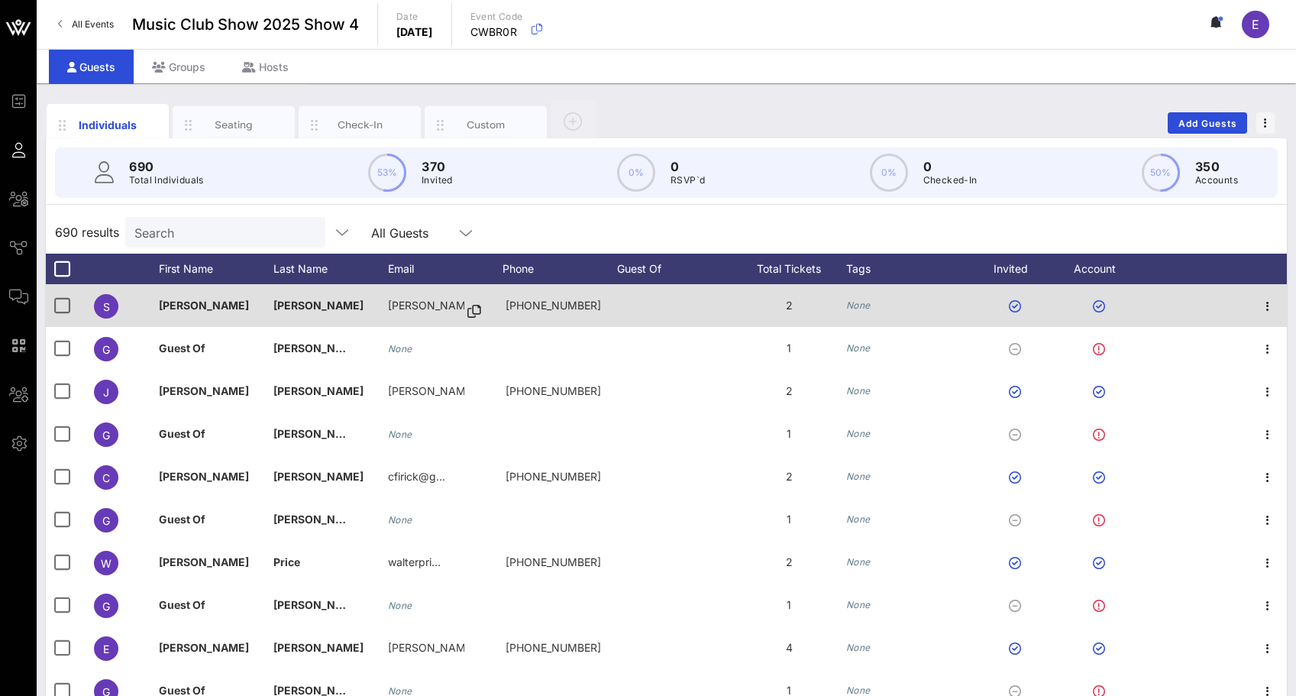
scroll to position [11, 0]
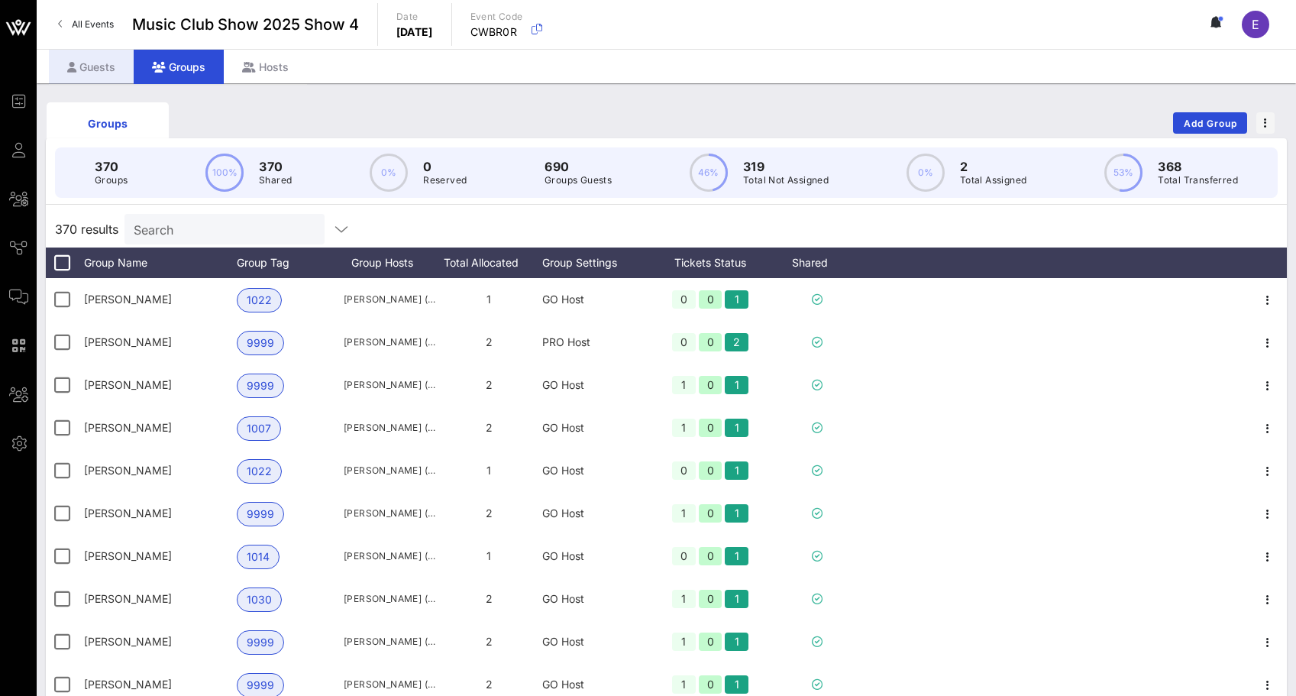
click at [92, 65] on div "Guests" at bounding box center [91, 67] width 85 height 34
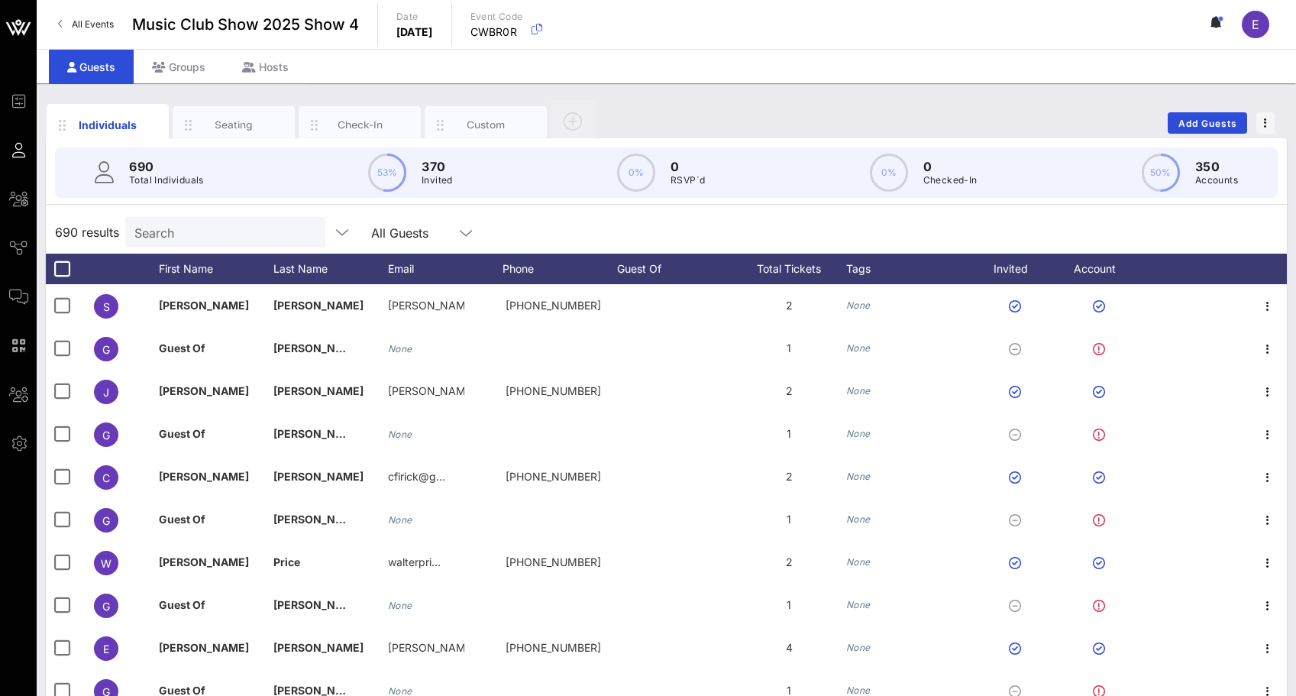
click at [88, 26] on span "All Events" at bounding box center [93, 23] width 42 height 11
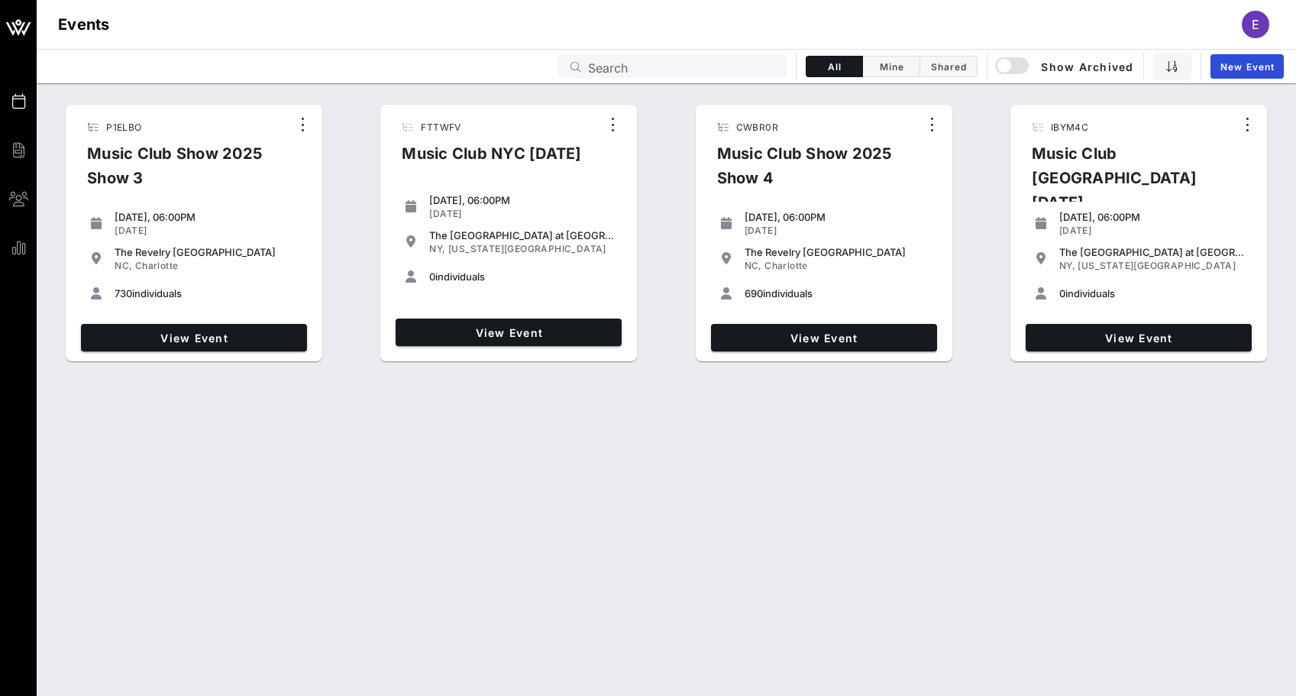
click at [794, 135] on div "CWBR0R Music Club Show 2025 Show 4" at bounding box center [812, 158] width 215 height 89
click at [797, 346] on link "View Event" at bounding box center [824, 337] width 226 height 27
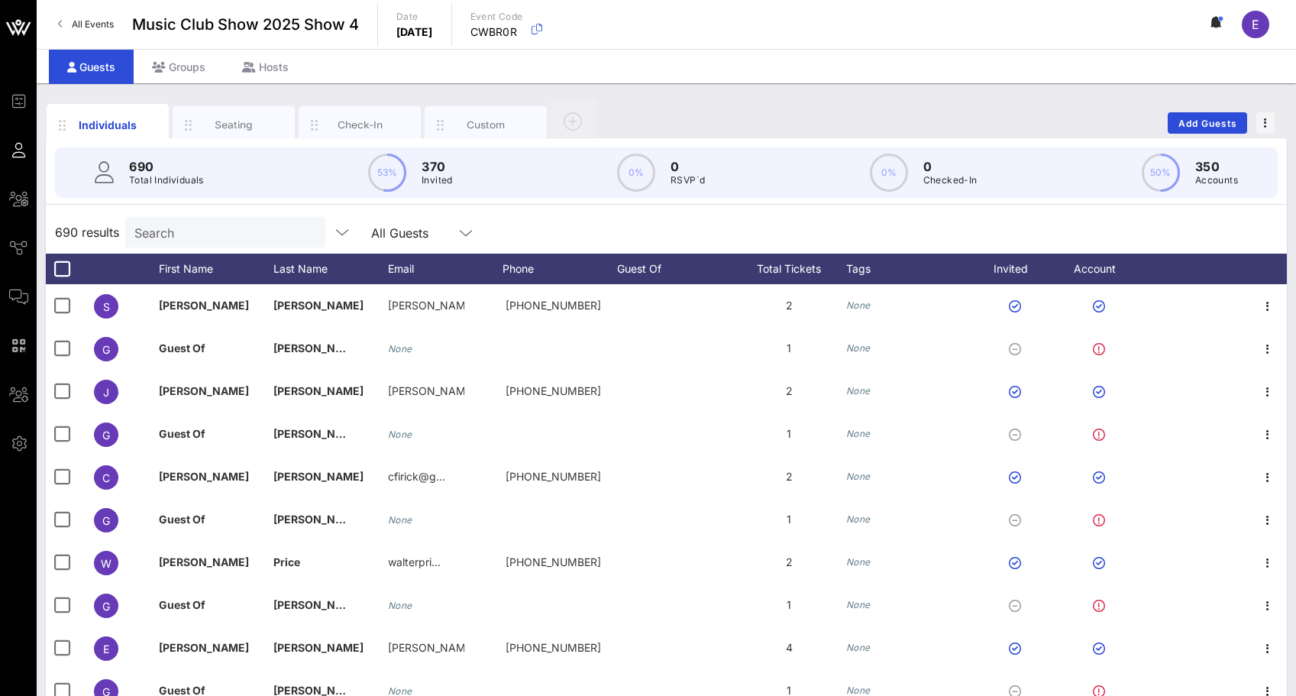
click at [94, 28] on span "All Events" at bounding box center [93, 23] width 42 height 11
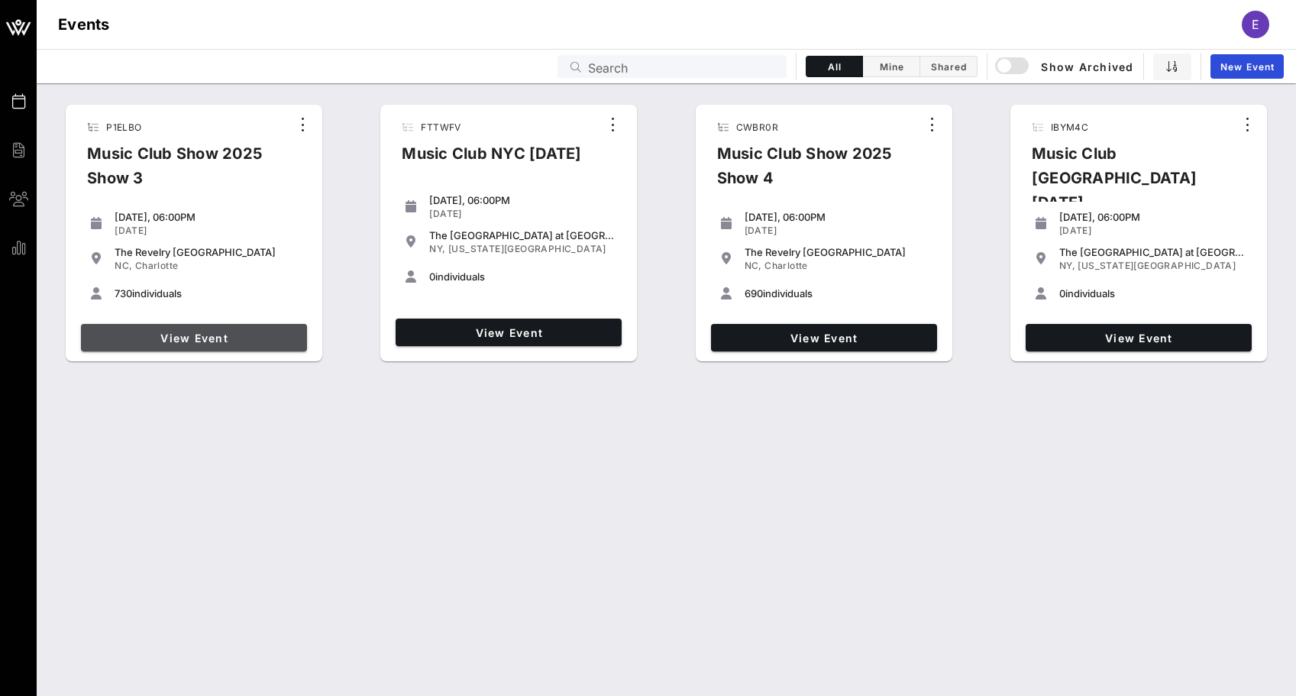
click at [247, 324] on link "View Event" at bounding box center [194, 337] width 226 height 27
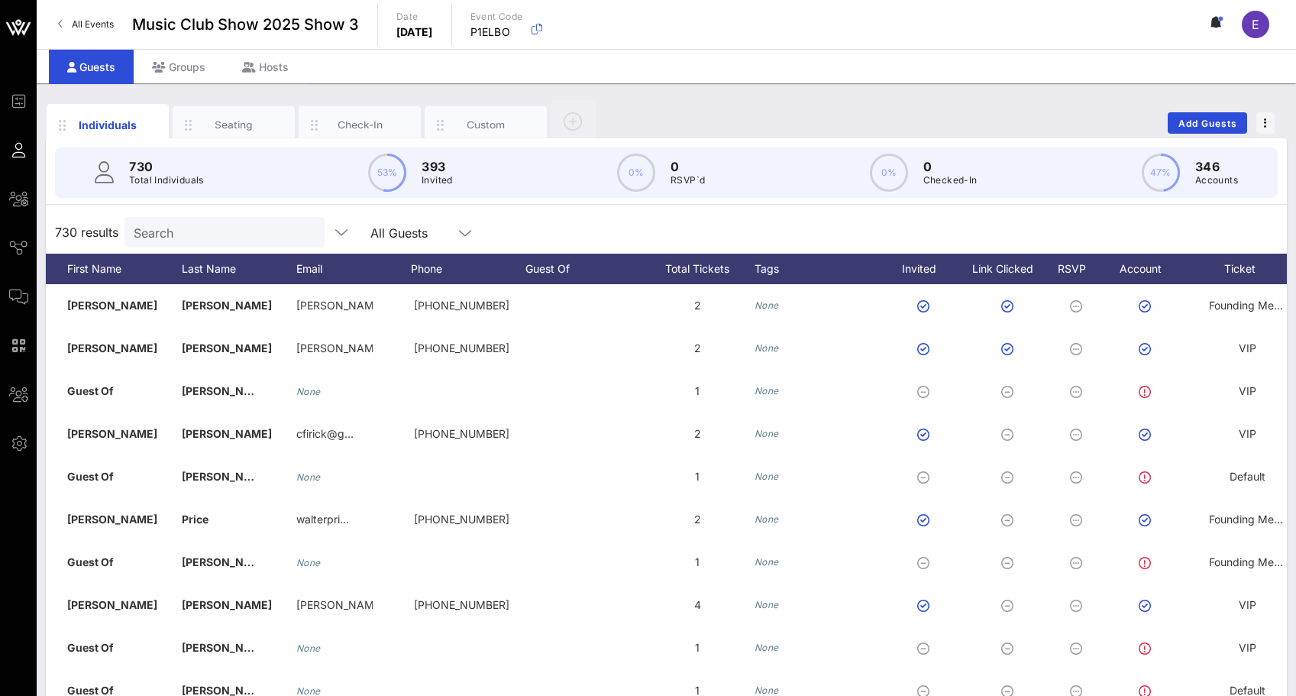
scroll to position [0, 196]
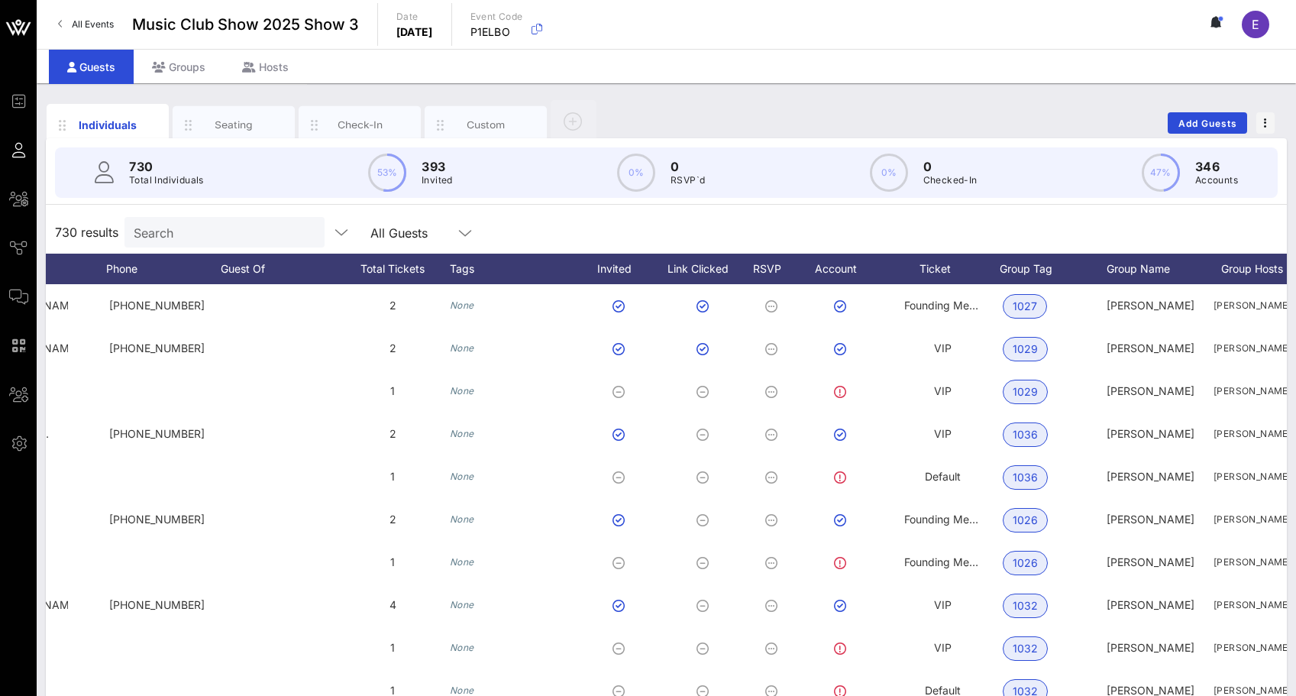
click at [73, 32] on link "All Events" at bounding box center [86, 24] width 74 height 24
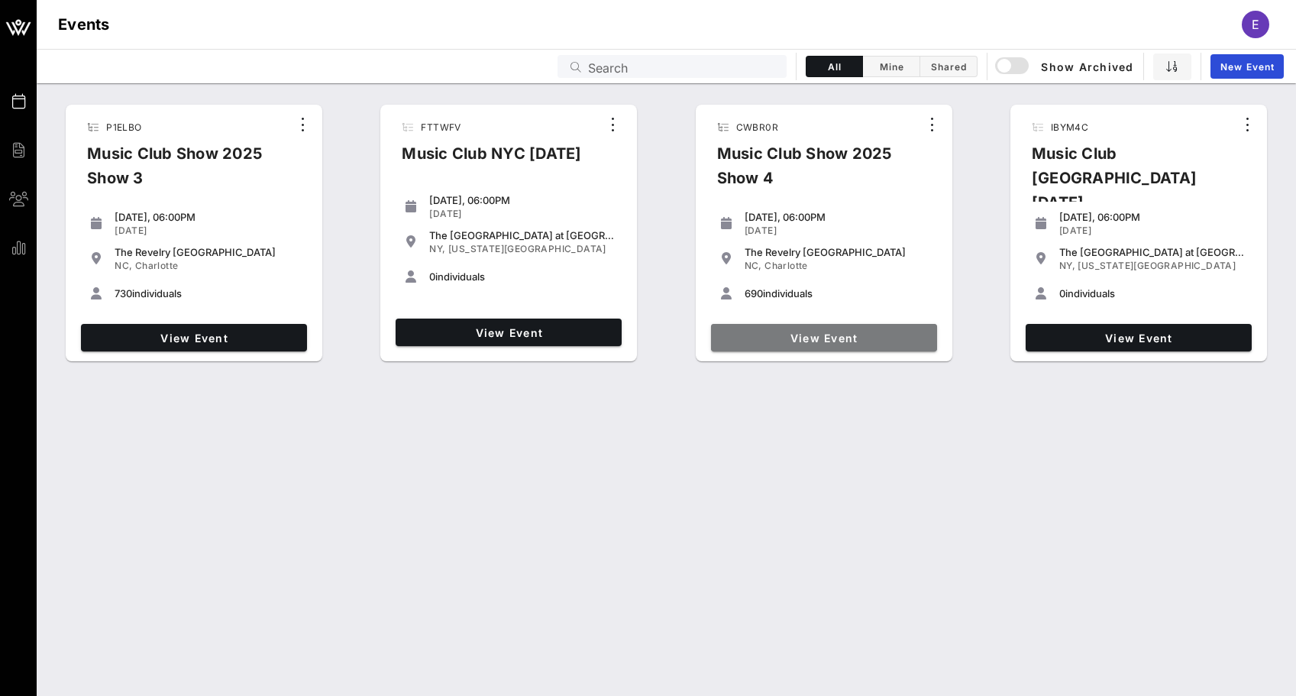
click at [771, 325] on link "View Event" at bounding box center [824, 337] width 226 height 27
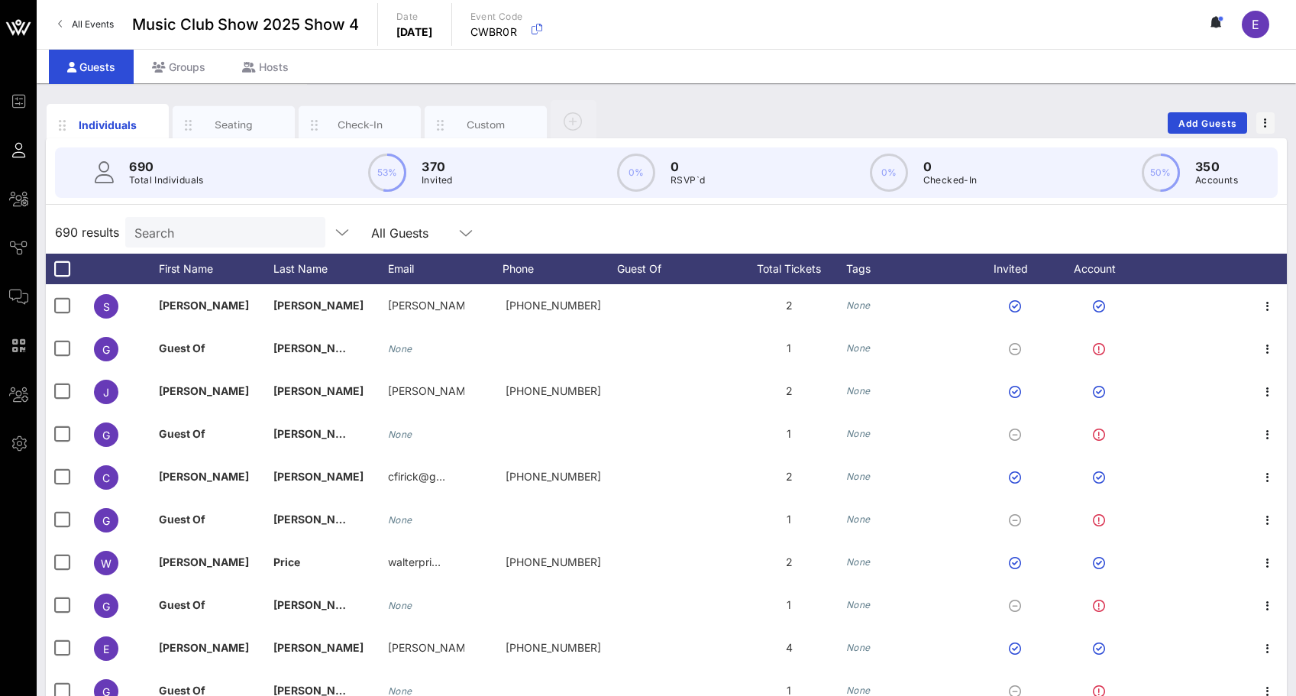
click at [78, 23] on span "All Events" at bounding box center [93, 23] width 42 height 11
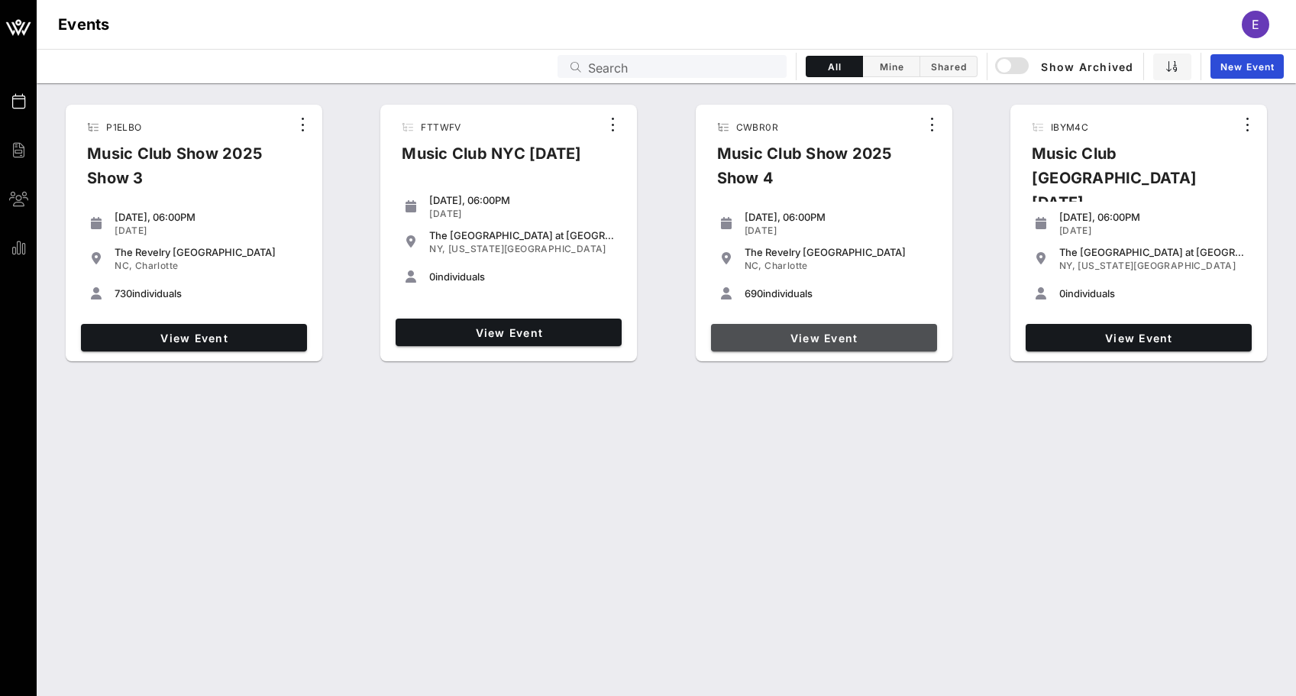
click at [815, 332] on span "View Event" at bounding box center [824, 338] width 214 height 13
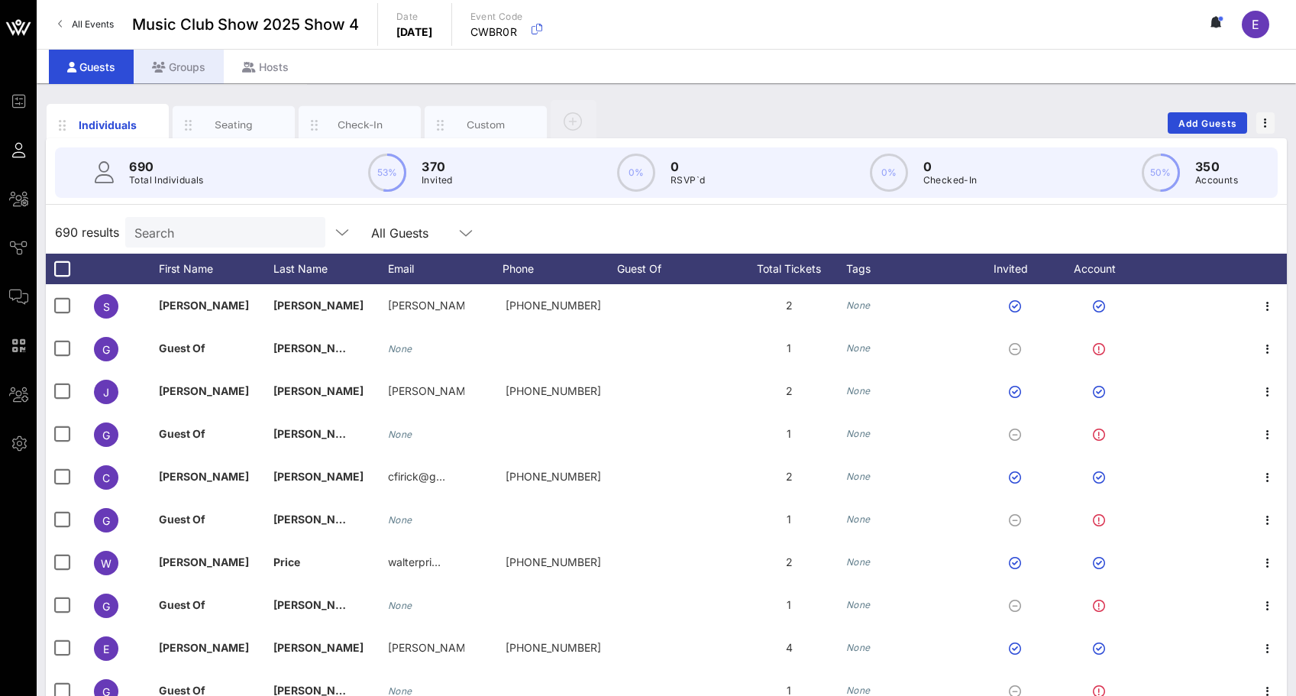
click at [180, 74] on div "Groups" at bounding box center [179, 67] width 90 height 34
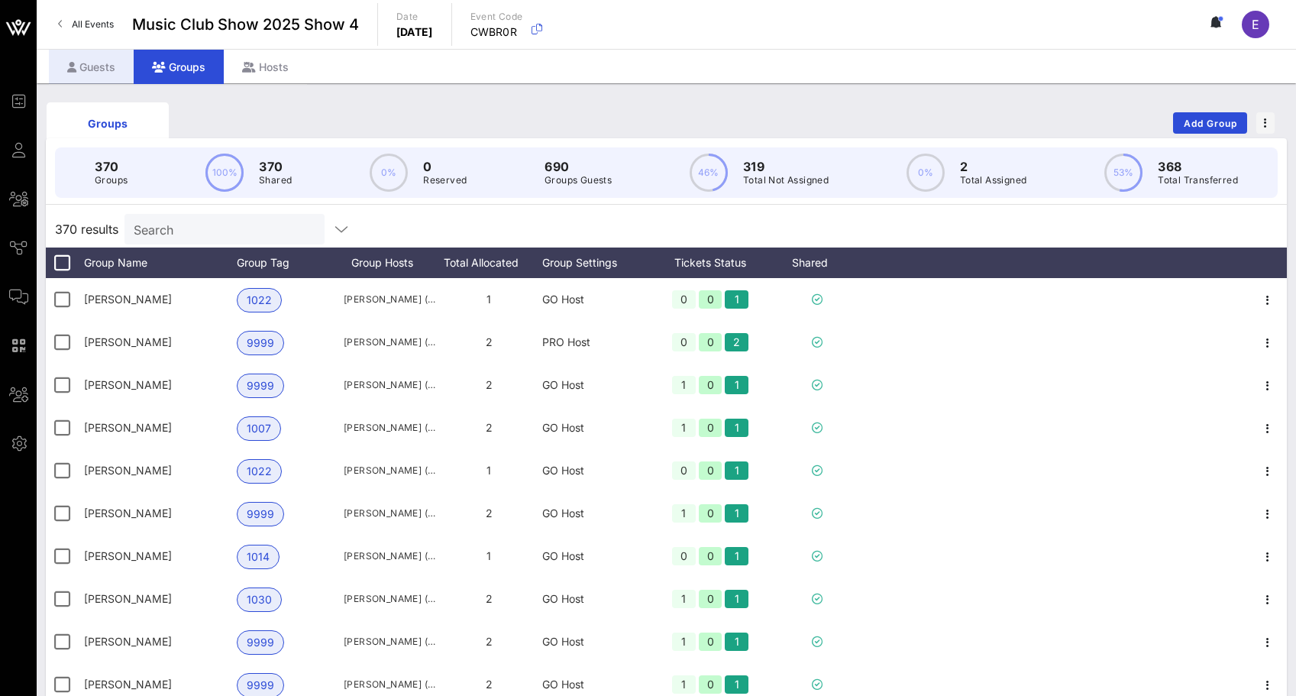
click at [108, 63] on div "Guests" at bounding box center [91, 67] width 85 height 34
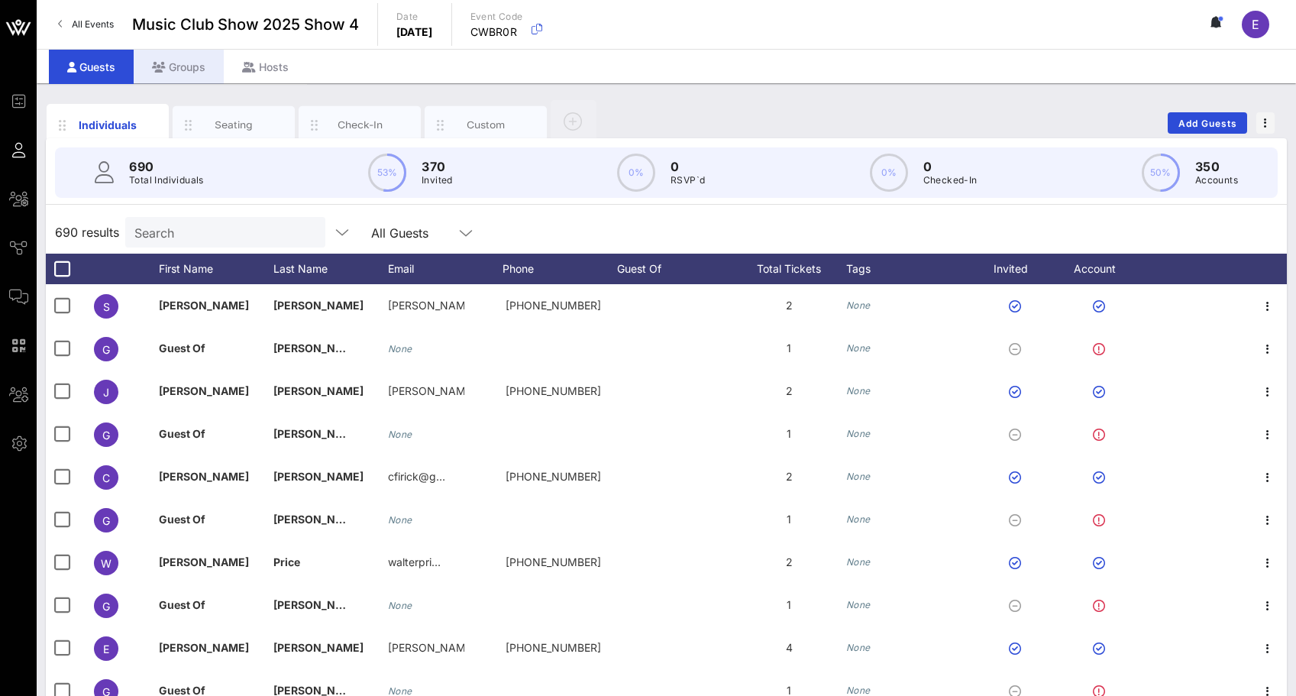
click at [201, 61] on div "Groups" at bounding box center [179, 67] width 90 height 34
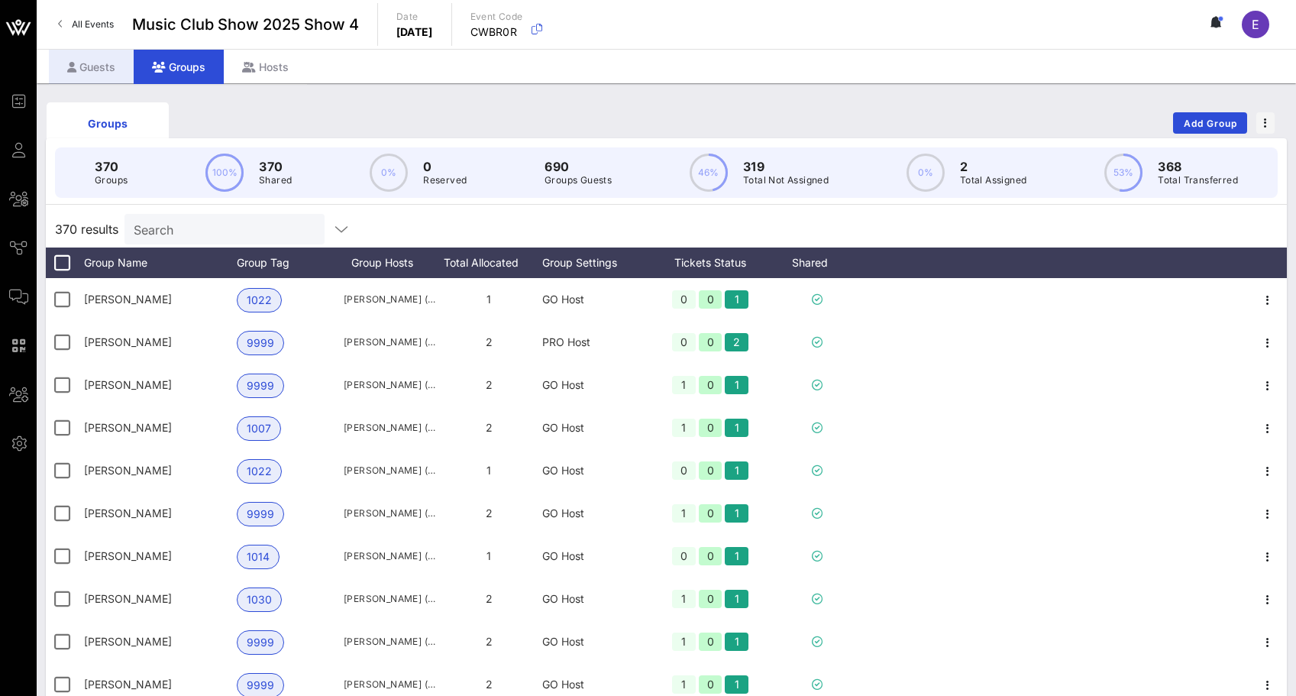
click at [92, 64] on div "Guests" at bounding box center [91, 67] width 85 height 34
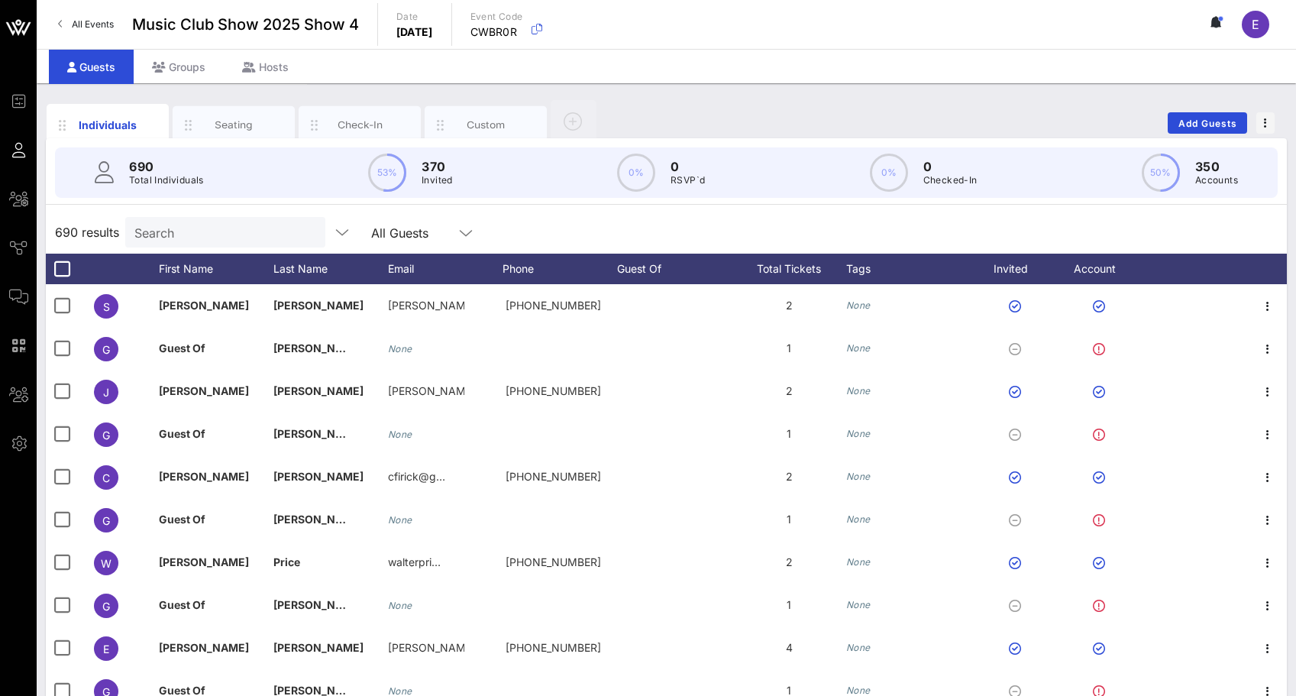
click at [91, 20] on span "All Events" at bounding box center [93, 23] width 42 height 11
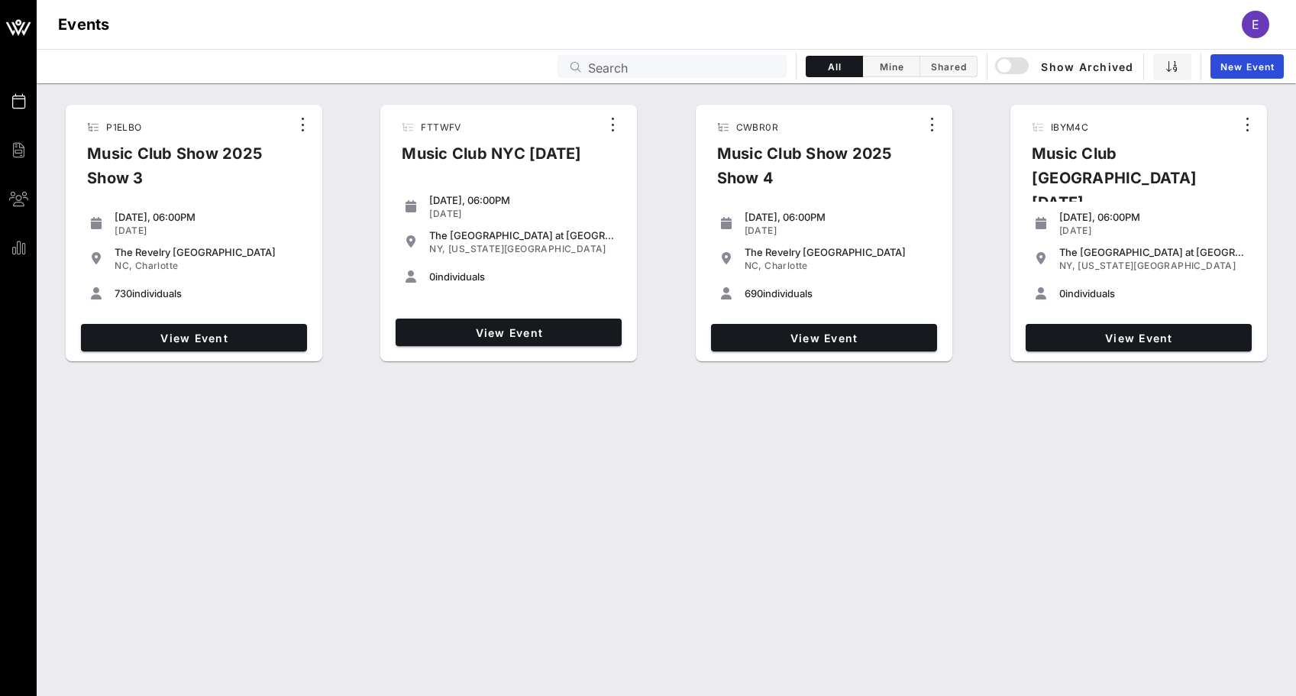
click at [288, 260] on div "NC, Charlotte" at bounding box center [208, 266] width 186 height 12
click at [158, 341] on span "View Event" at bounding box center [194, 338] width 214 height 13
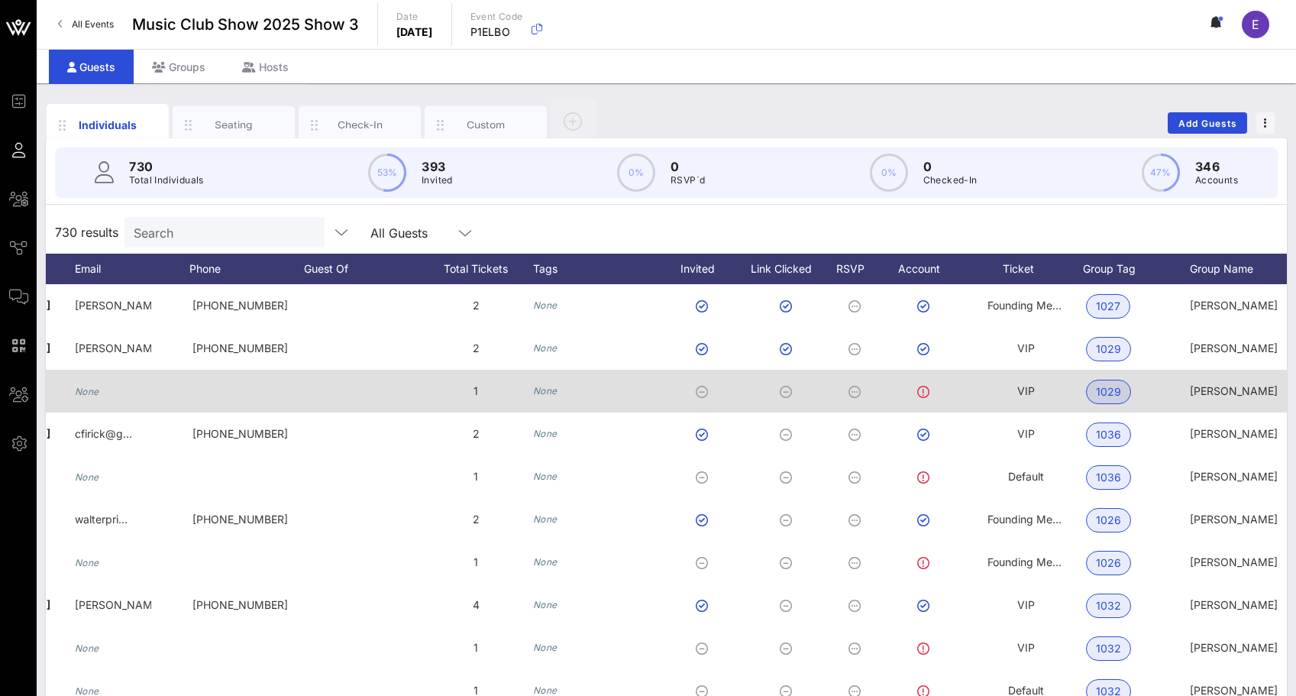
scroll to position [0, 41]
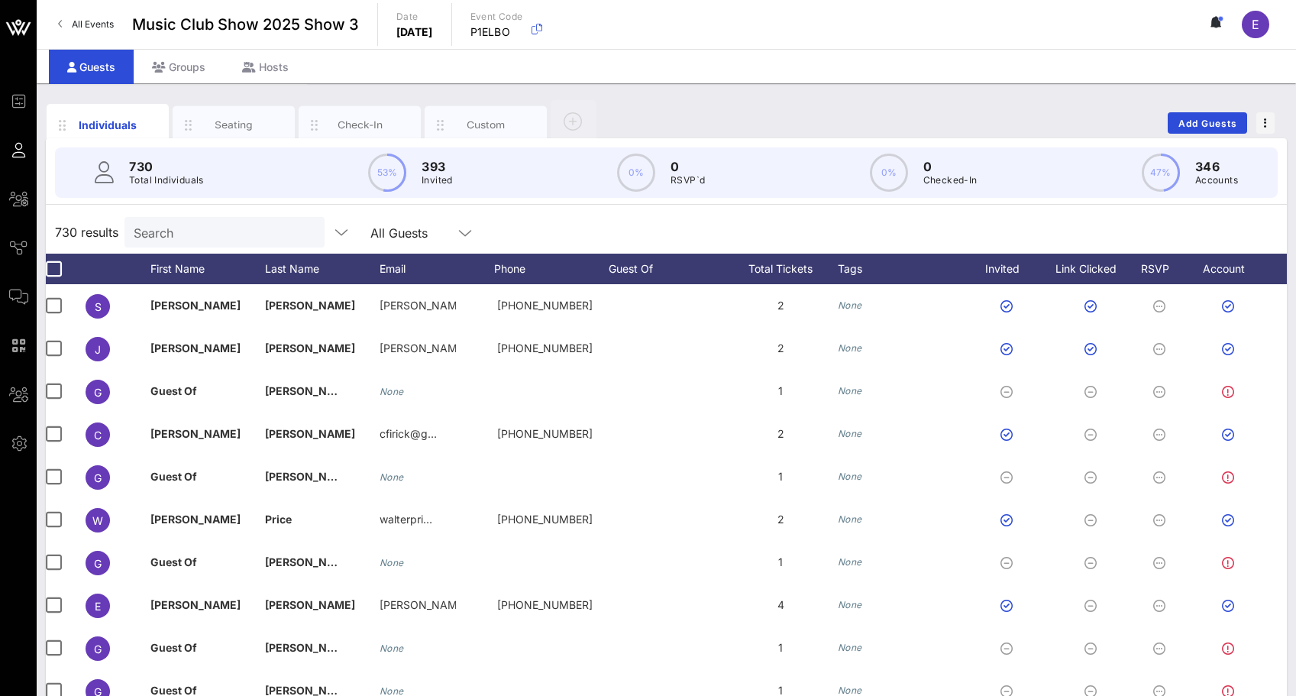
click at [89, 25] on span "All Events" at bounding box center [93, 23] width 42 height 11
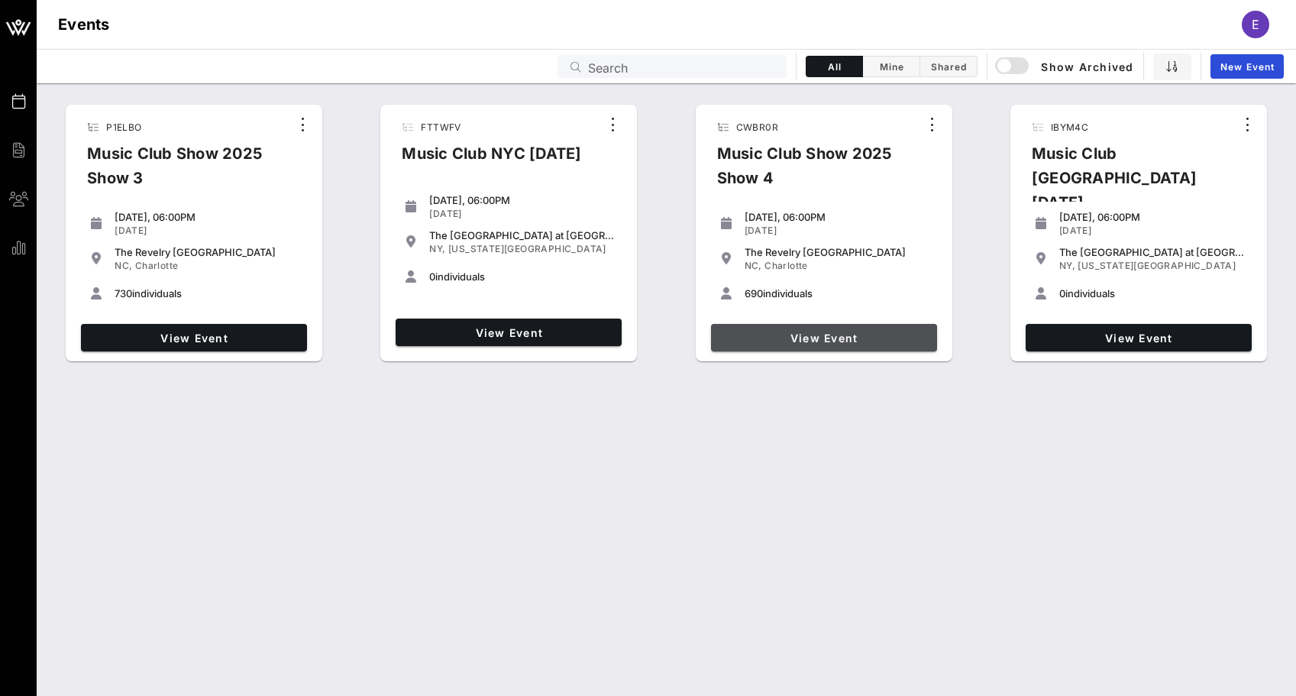
click at [773, 328] on link "View Event" at bounding box center [824, 337] width 226 height 27
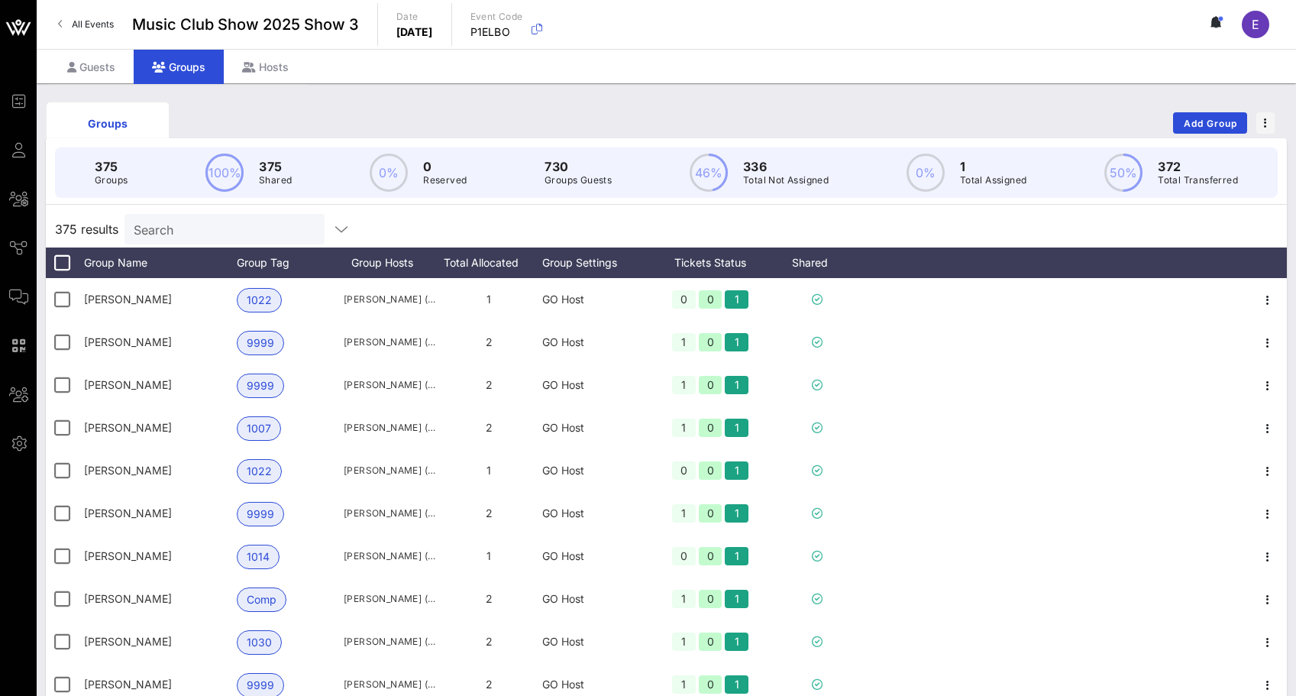
click at [166, 233] on input "Search" at bounding box center [223, 229] width 179 height 20
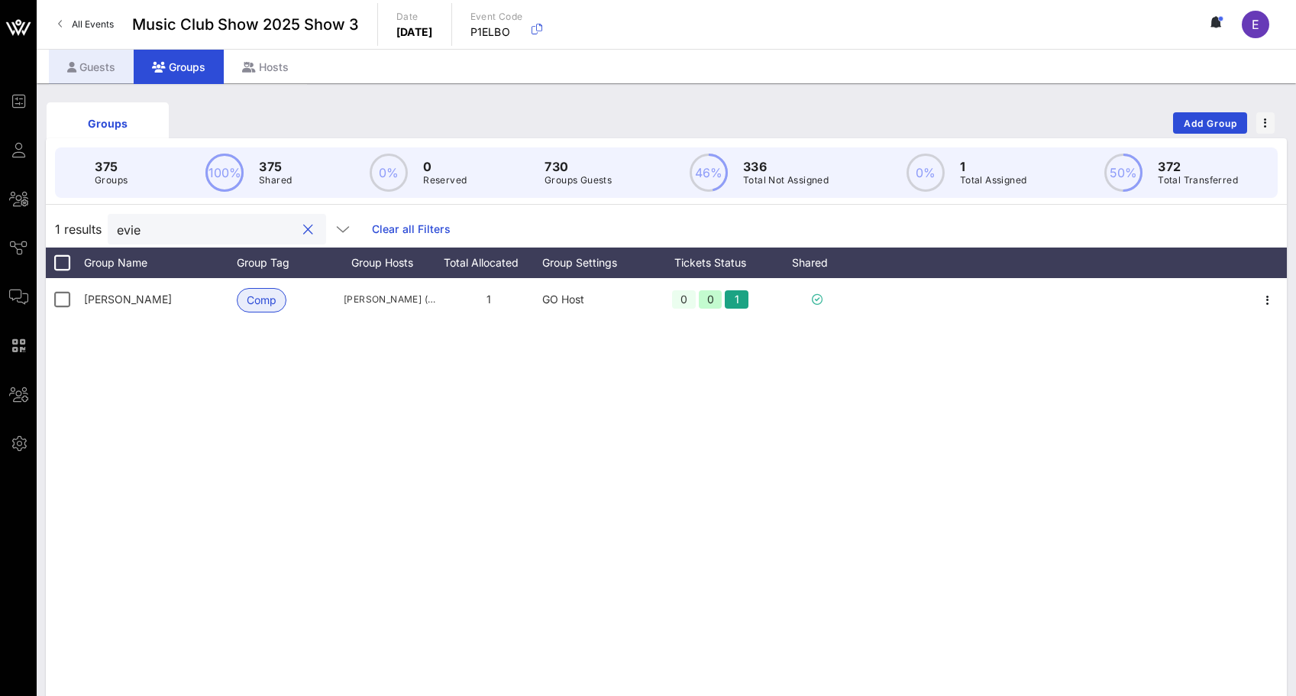
type input "evie"
click at [119, 72] on div "Guests" at bounding box center [91, 67] width 85 height 34
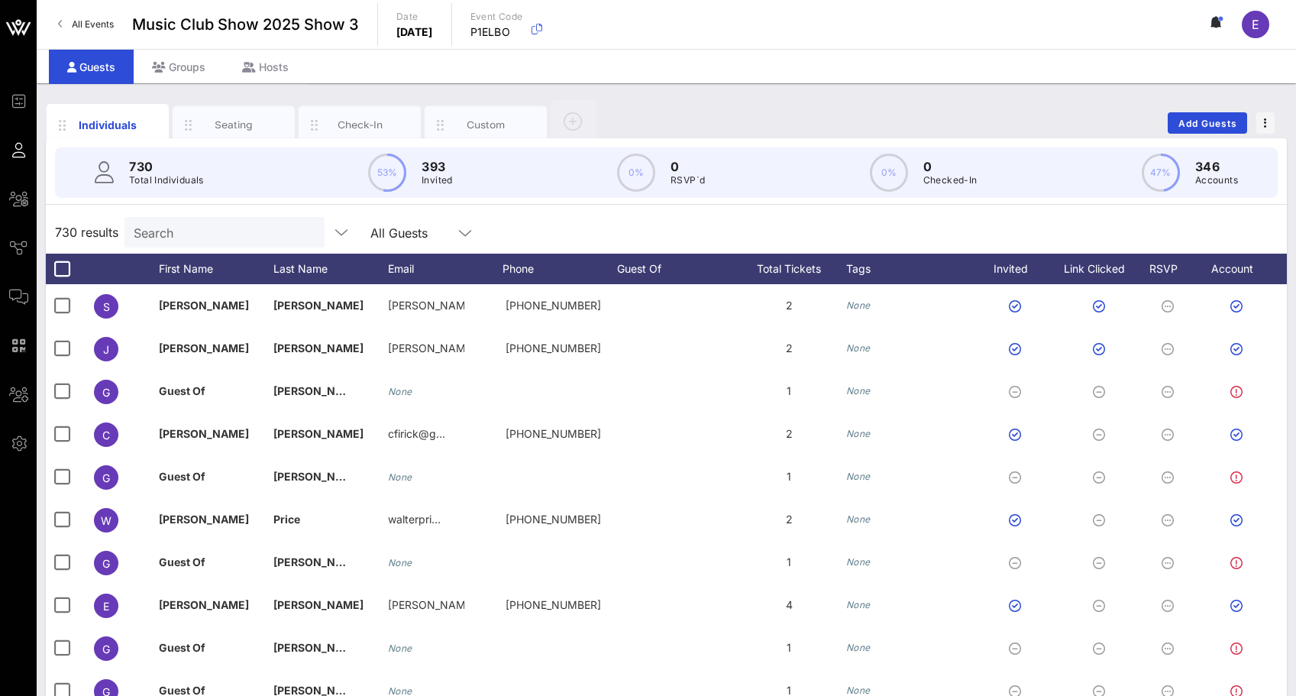
click at [190, 189] on div "730 Total Individuals 53% 393 Invited 0% 0 RSVP`d 0% 0 Checked-In 47% 346 Accou…" at bounding box center [666, 172] width 1223 height 50
click at [186, 223] on input "text" at bounding box center [223, 232] width 179 height 20
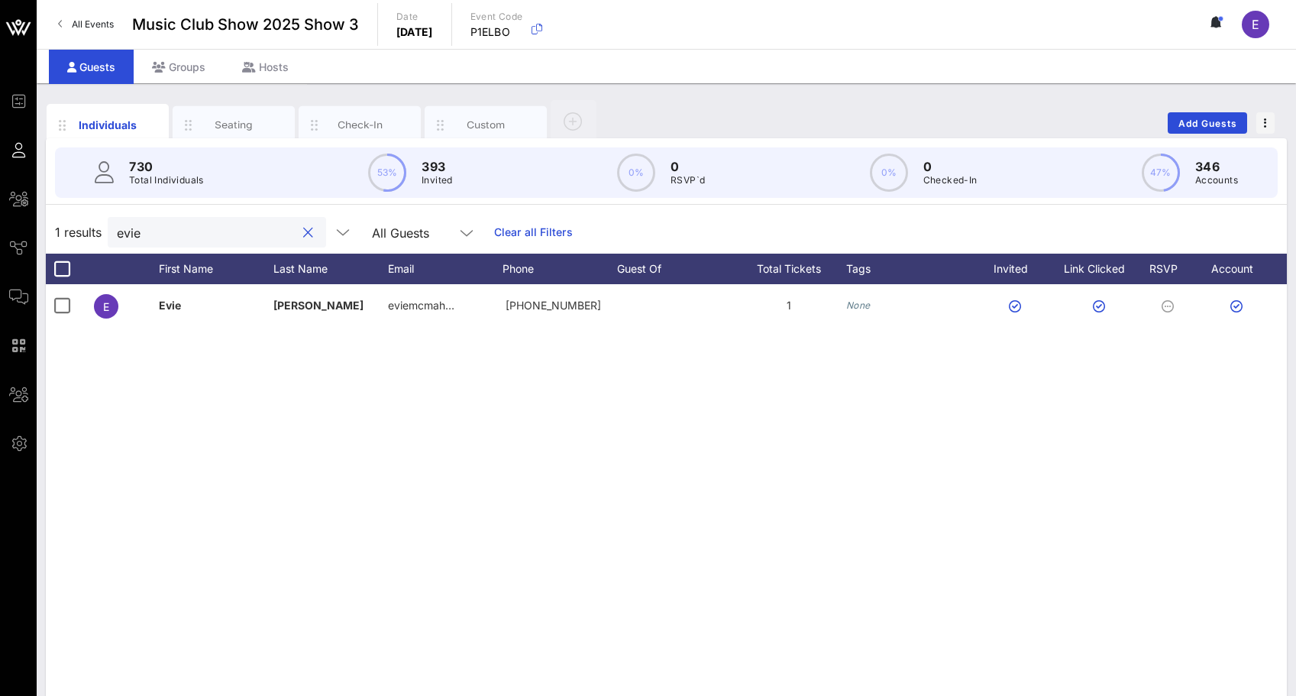
type input "evie"
click at [86, 30] on link "All Events" at bounding box center [86, 24] width 74 height 24
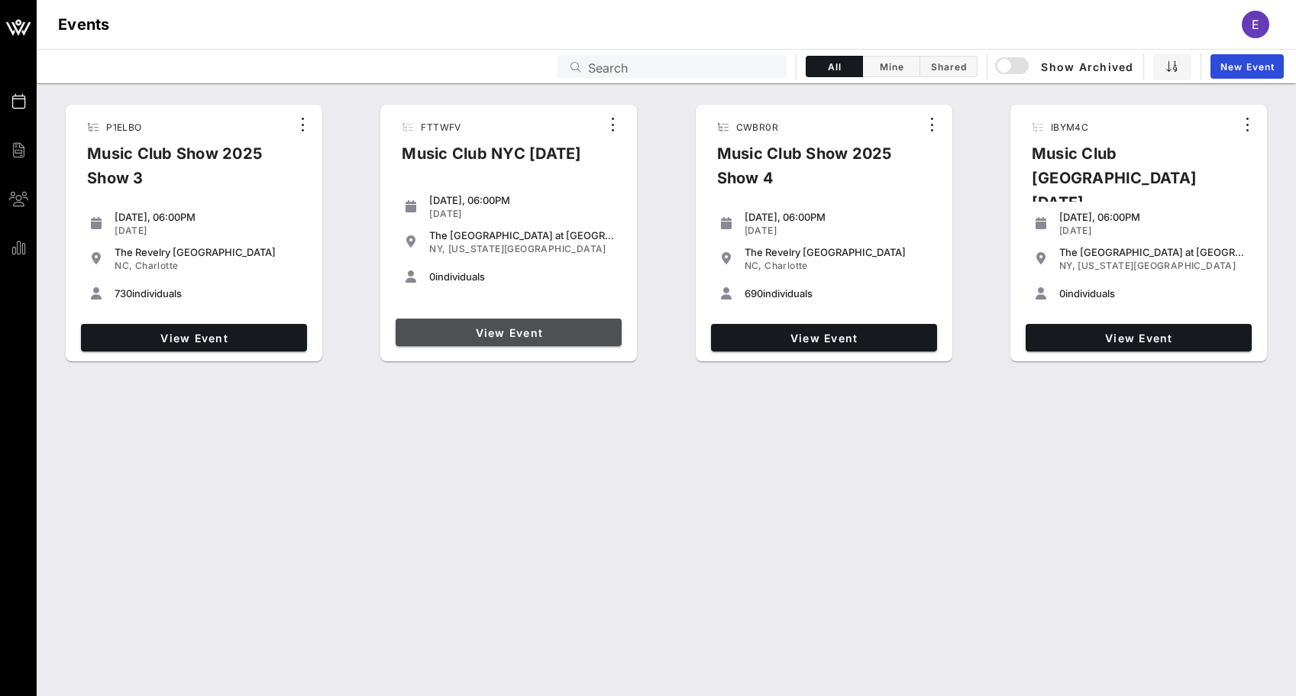
click at [458, 342] on link "View Event" at bounding box center [509, 332] width 226 height 27
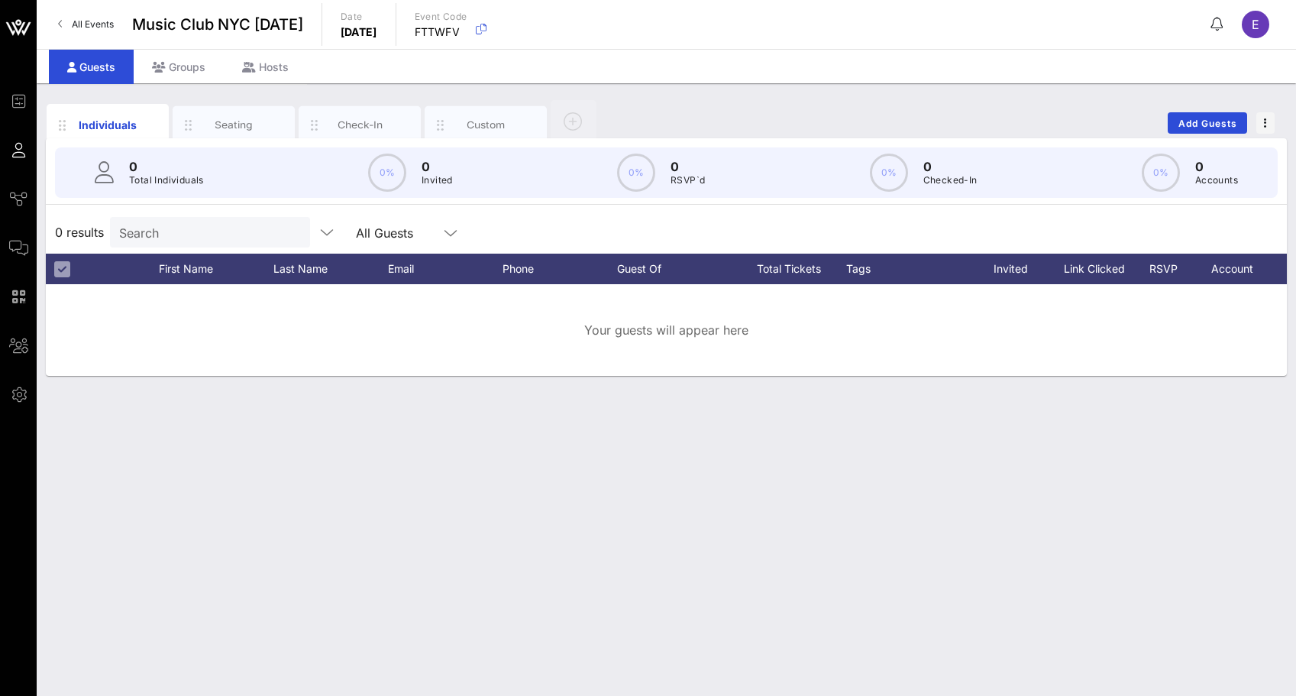
click at [86, 27] on span "All Events" at bounding box center [93, 23] width 42 height 11
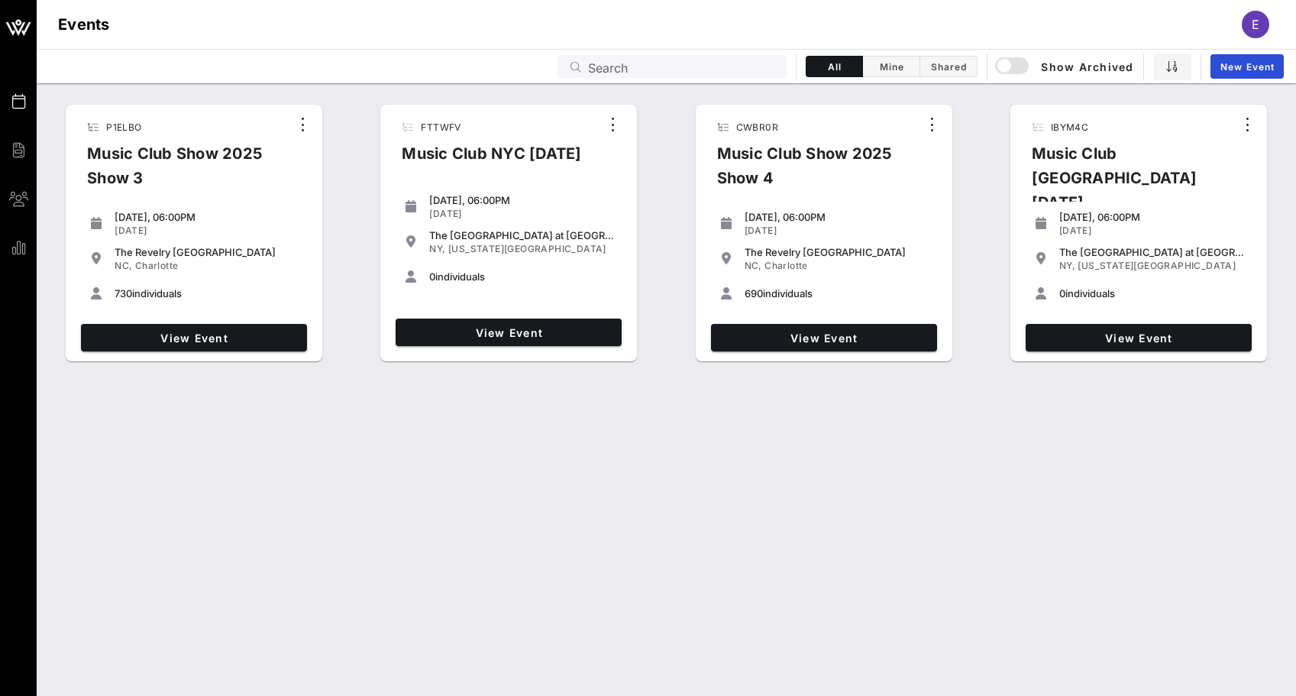
click at [239, 357] on div "View Event" at bounding box center [194, 338] width 238 height 40
click at [240, 332] on span "View Event" at bounding box center [194, 338] width 214 height 13
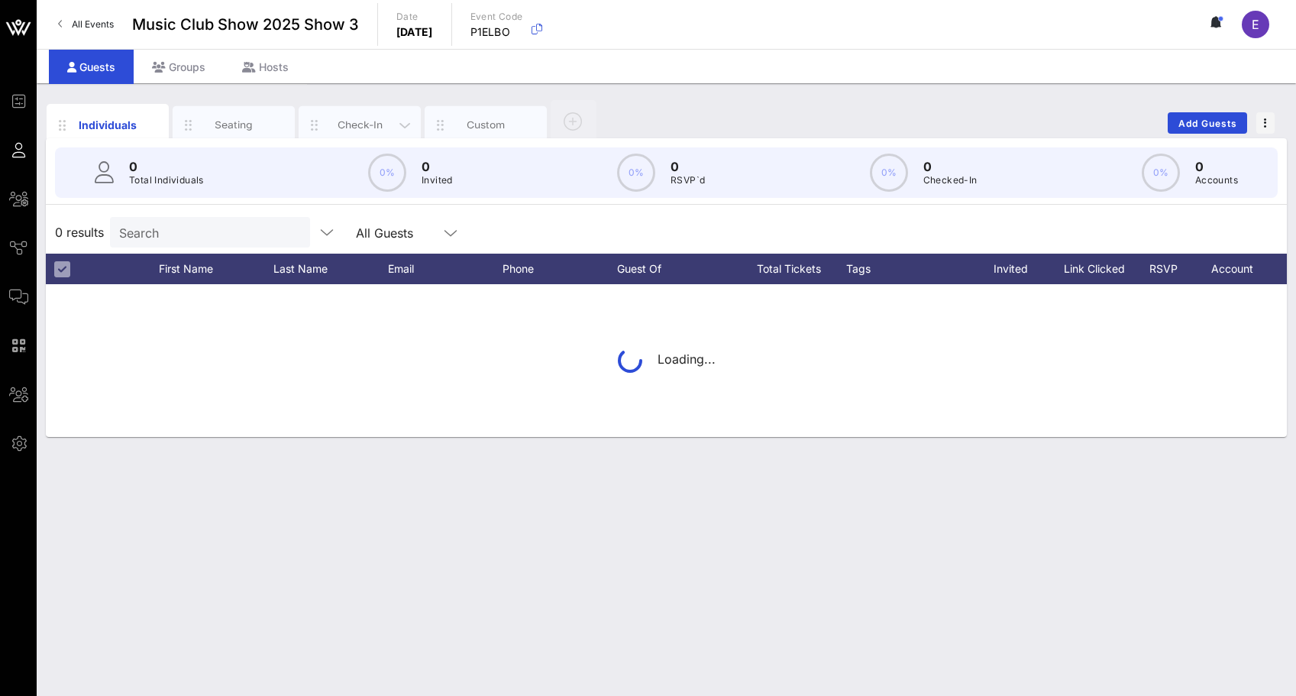
click at [354, 113] on div "Check-In" at bounding box center [360, 125] width 122 height 38
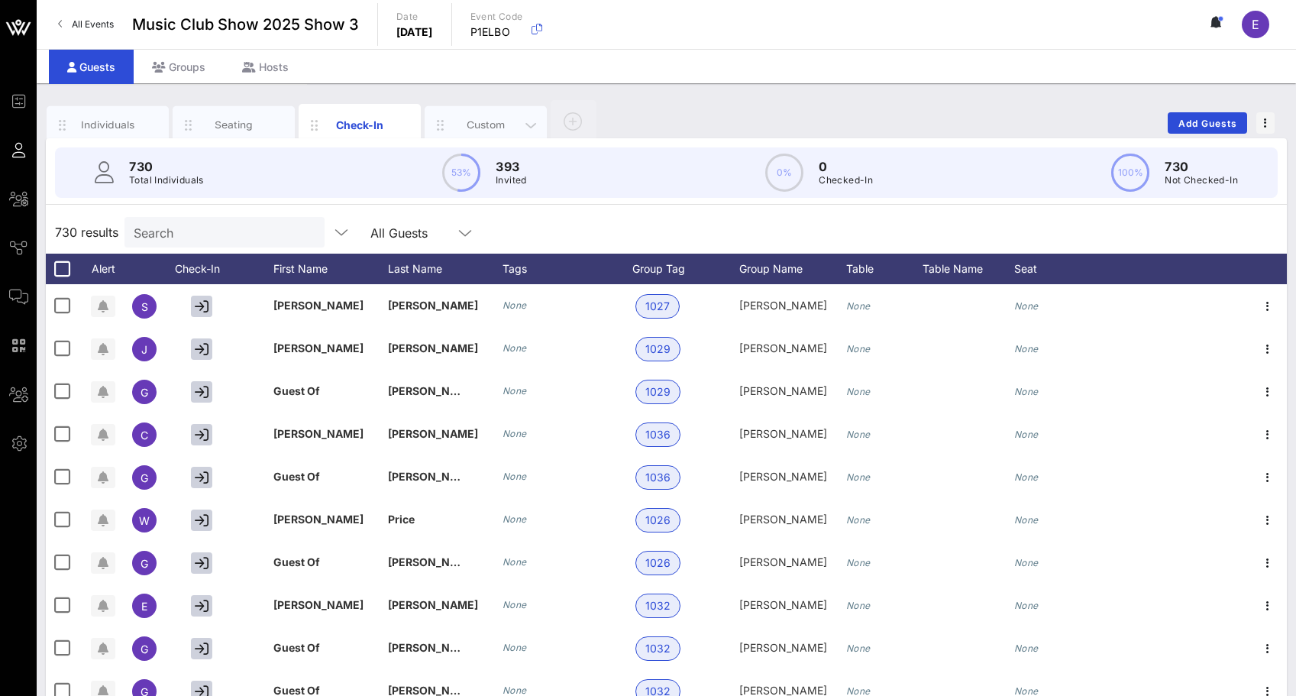
click at [455, 125] on div "Custom" at bounding box center [486, 125] width 68 height 15
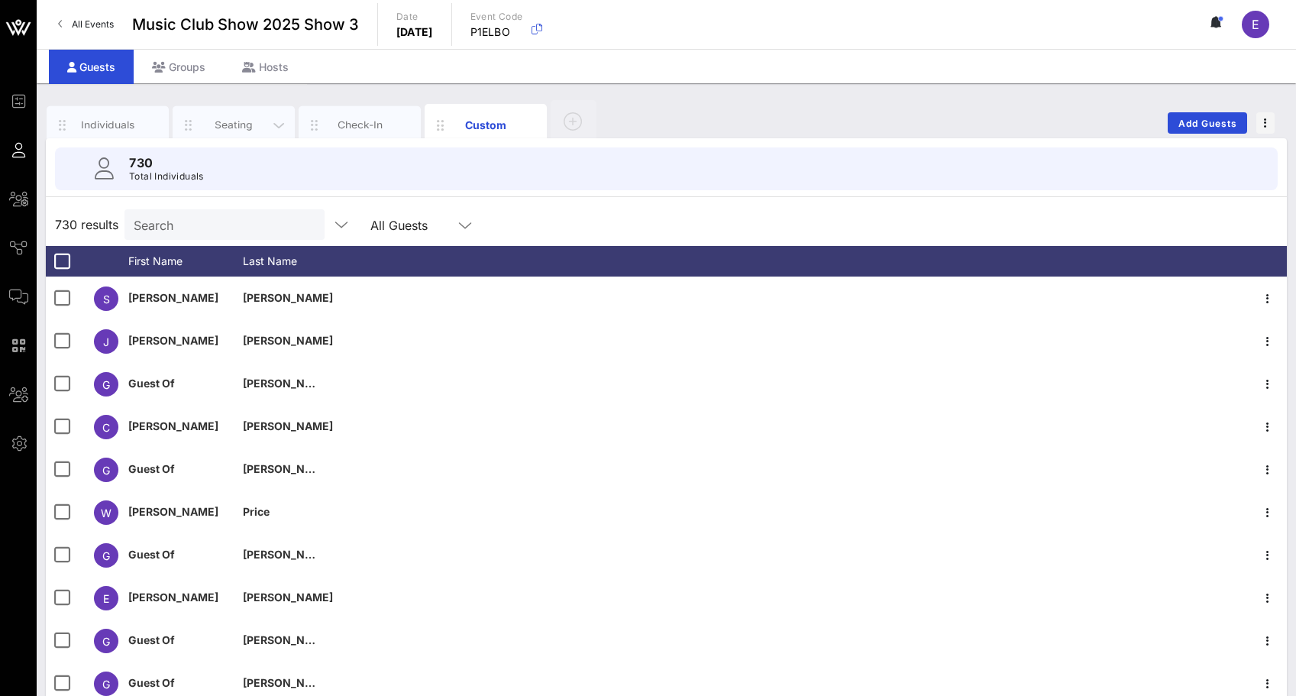
click at [237, 118] on div "Seating" at bounding box center [234, 125] width 68 height 15
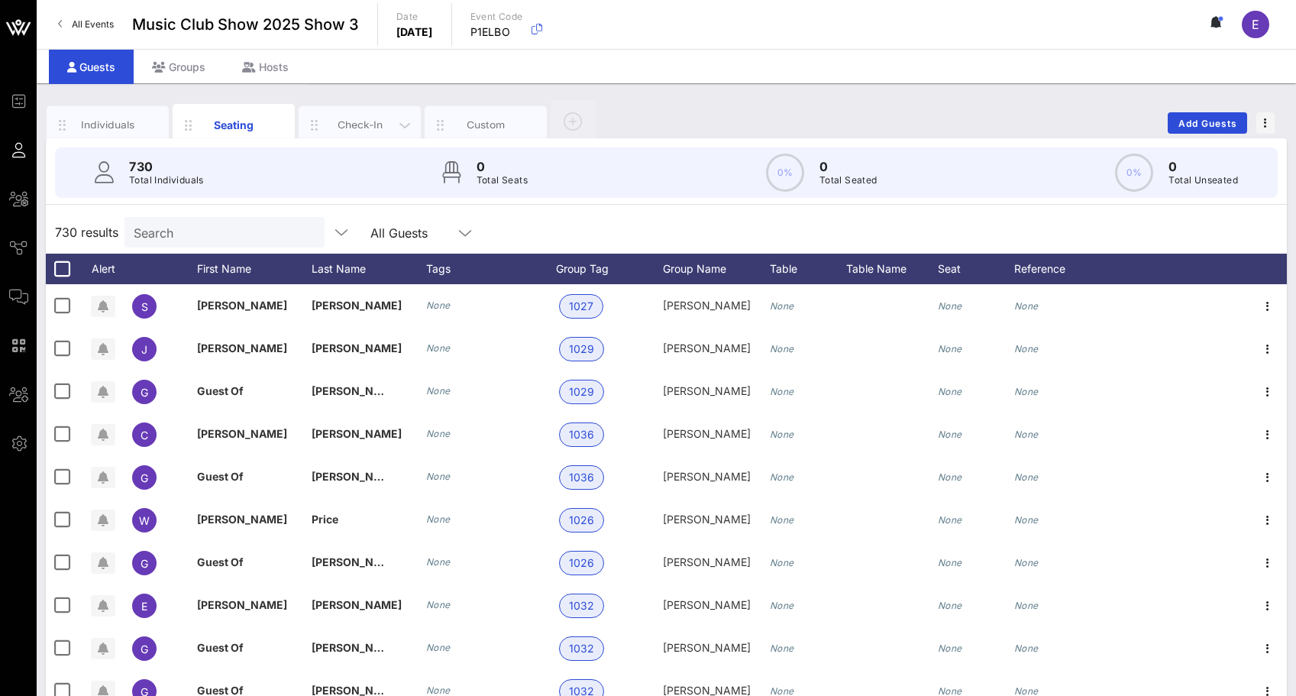
click at [335, 123] on div "Check-In" at bounding box center [360, 125] width 68 height 15
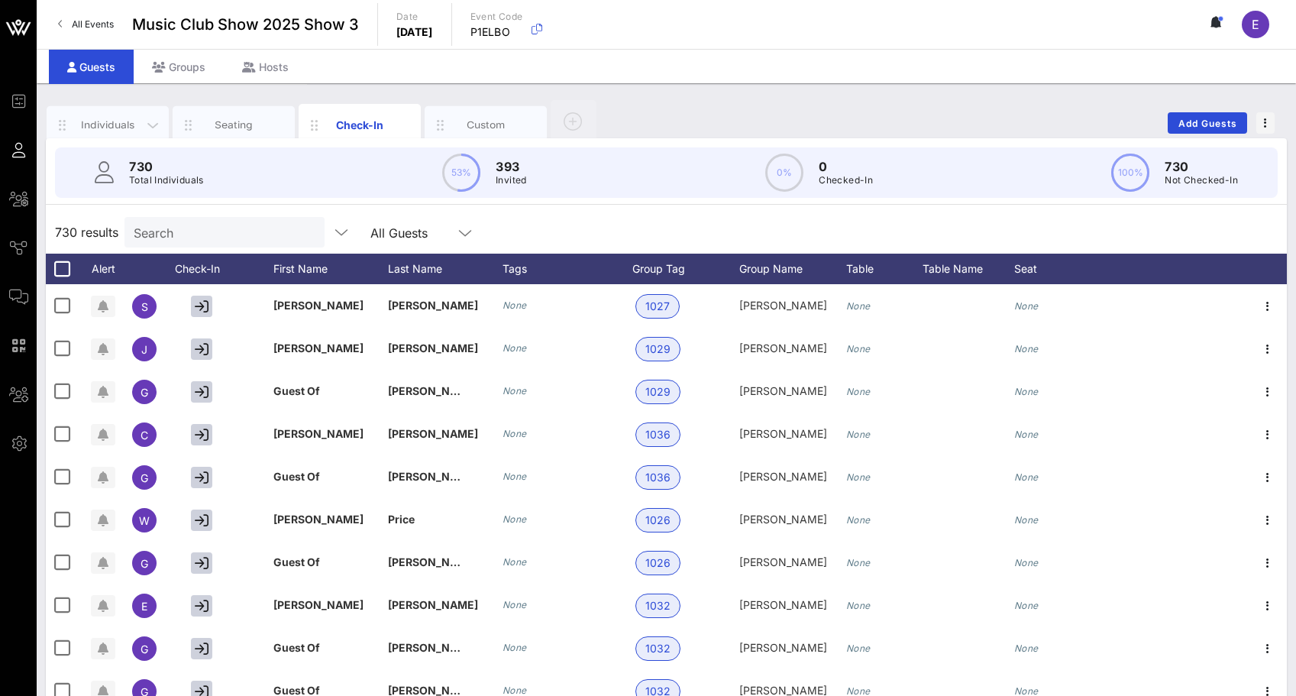
click at [112, 127] on div "Individuals" at bounding box center [108, 125] width 68 height 15
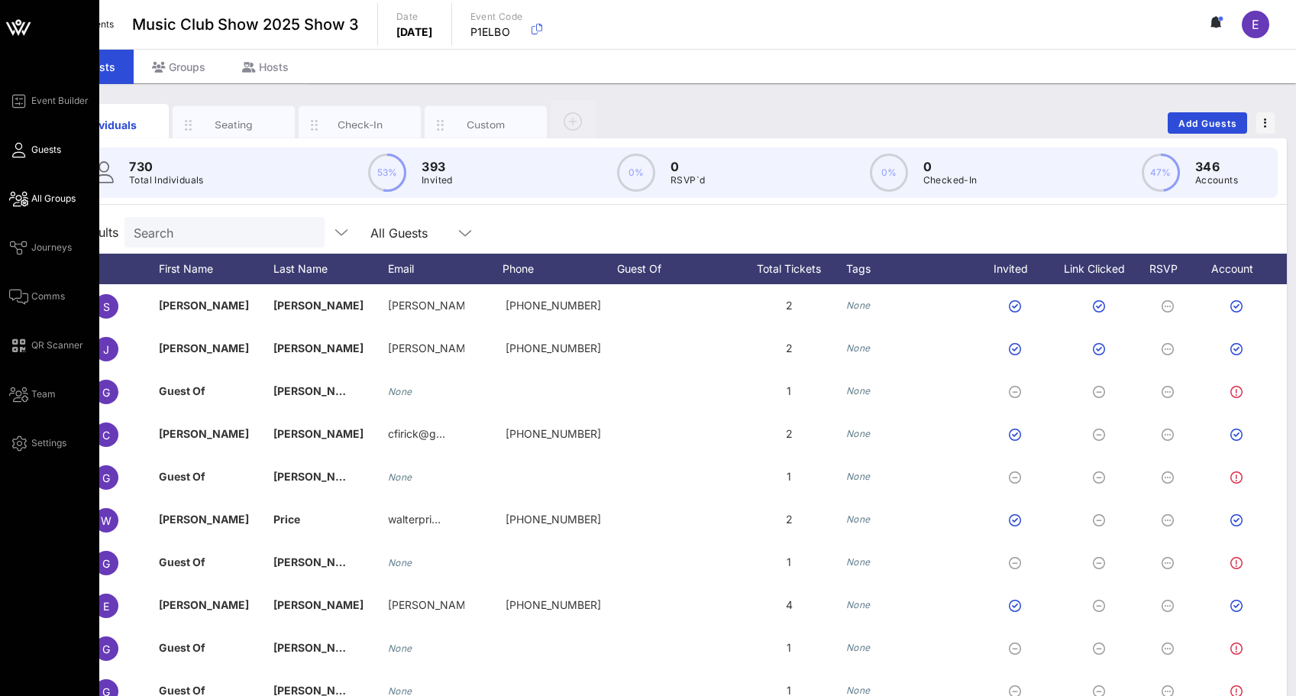
click at [34, 204] on span "All Groups" at bounding box center [53, 199] width 44 height 14
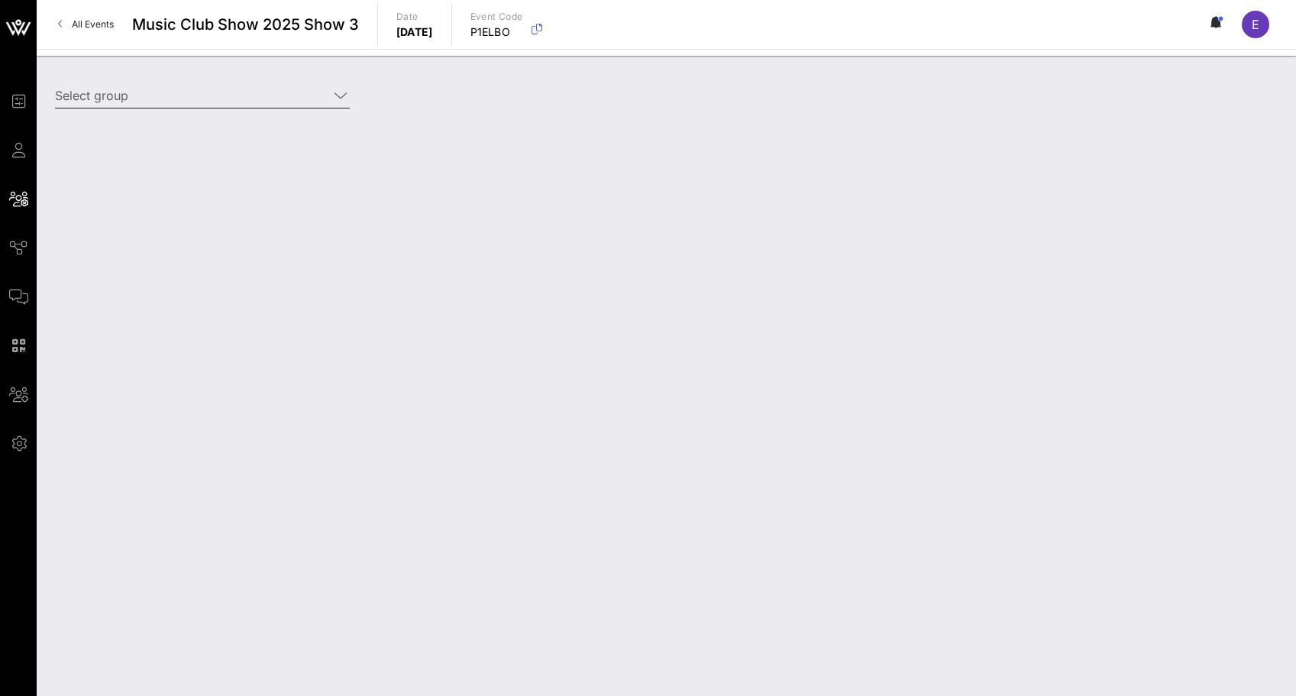
click at [303, 81] on div "Select group" at bounding box center [202, 99] width 313 height 50
click at [303, 105] on input "Select group" at bounding box center [191, 95] width 273 height 24
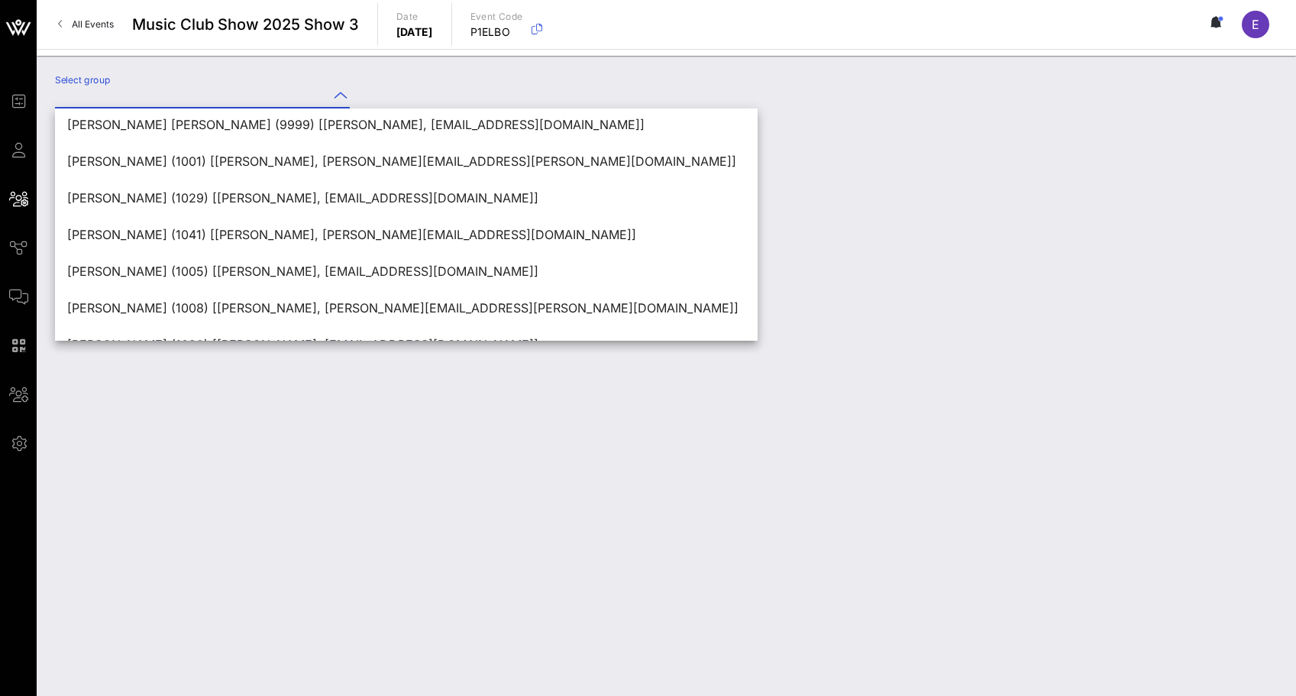
scroll to position [1582, 0]
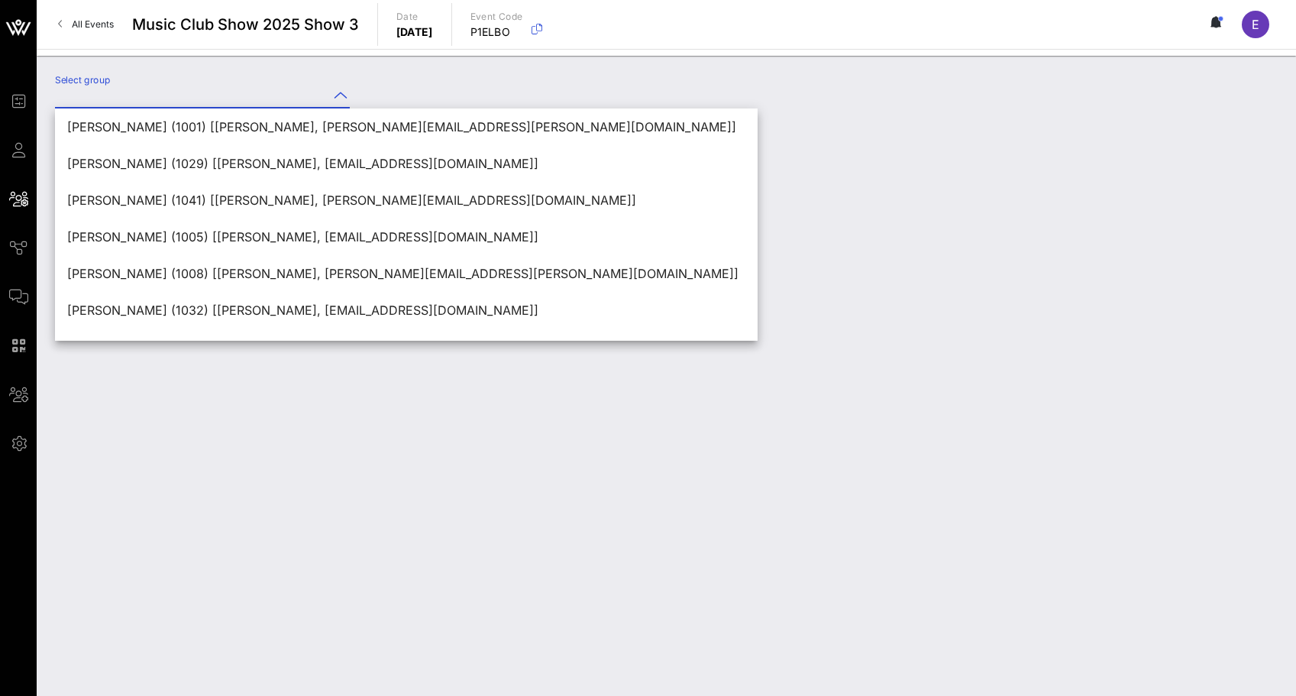
click at [273, 445] on div "Select group" at bounding box center [667, 376] width 1260 height 640
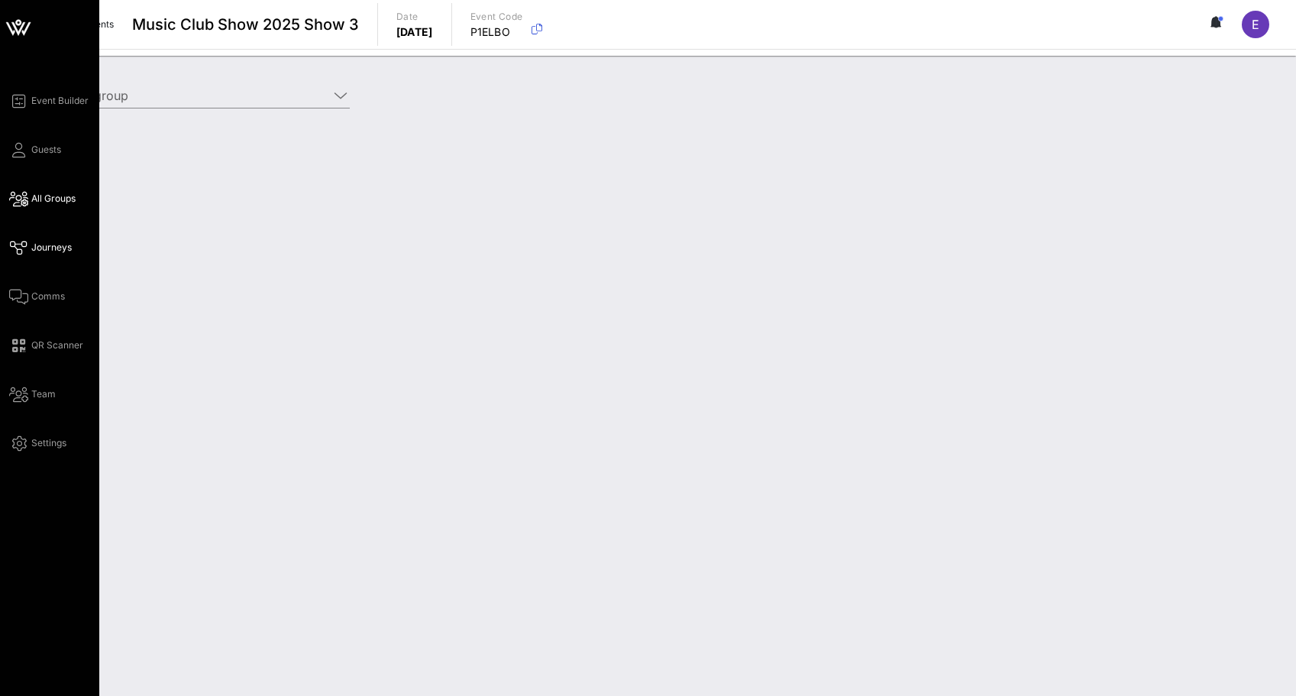
click at [17, 238] on link "Journeys" at bounding box center [40, 247] width 63 height 18
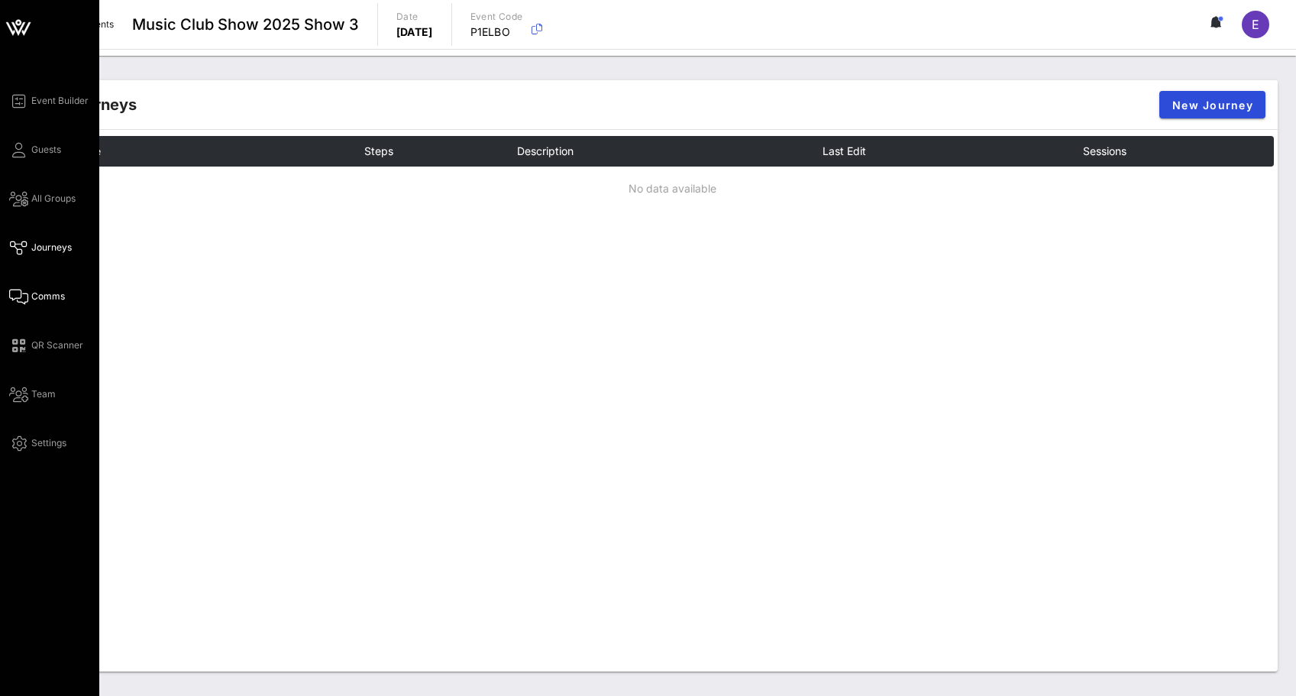
click at [23, 296] on icon at bounding box center [18, 297] width 19 height 2
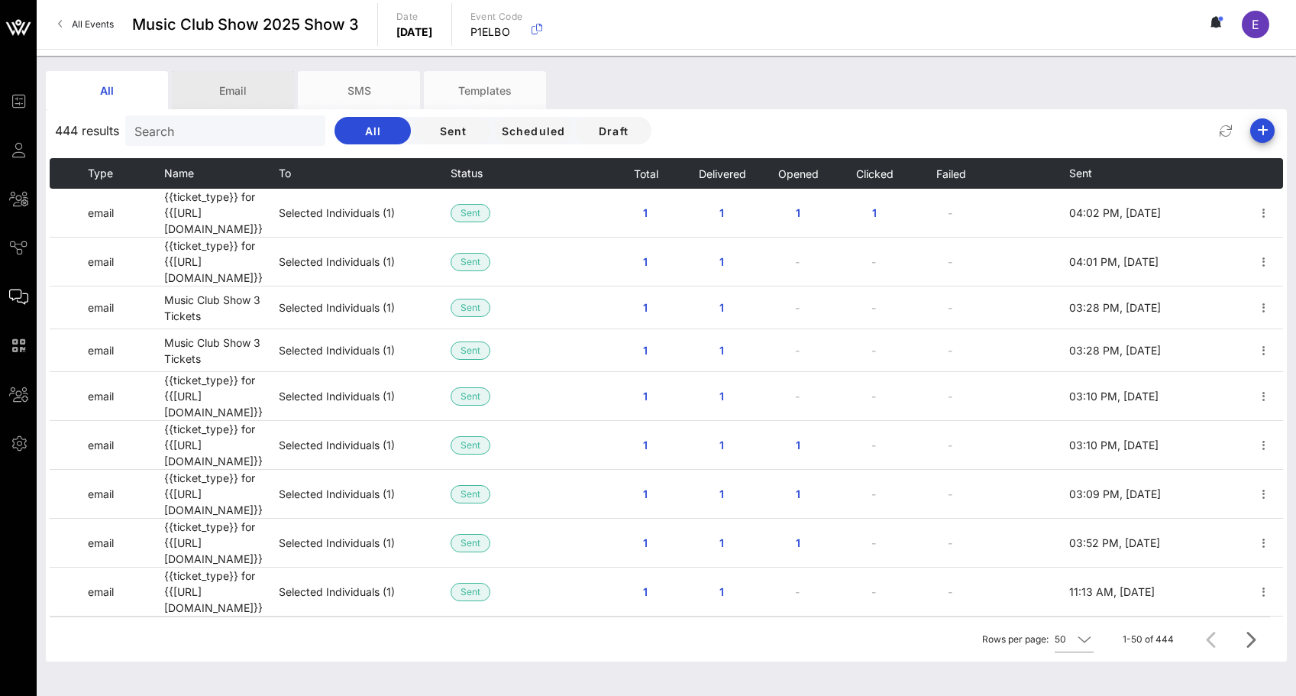
click at [260, 89] on div "Email" at bounding box center [233, 90] width 122 height 38
click at [482, 100] on div "Templates" at bounding box center [485, 90] width 122 height 38
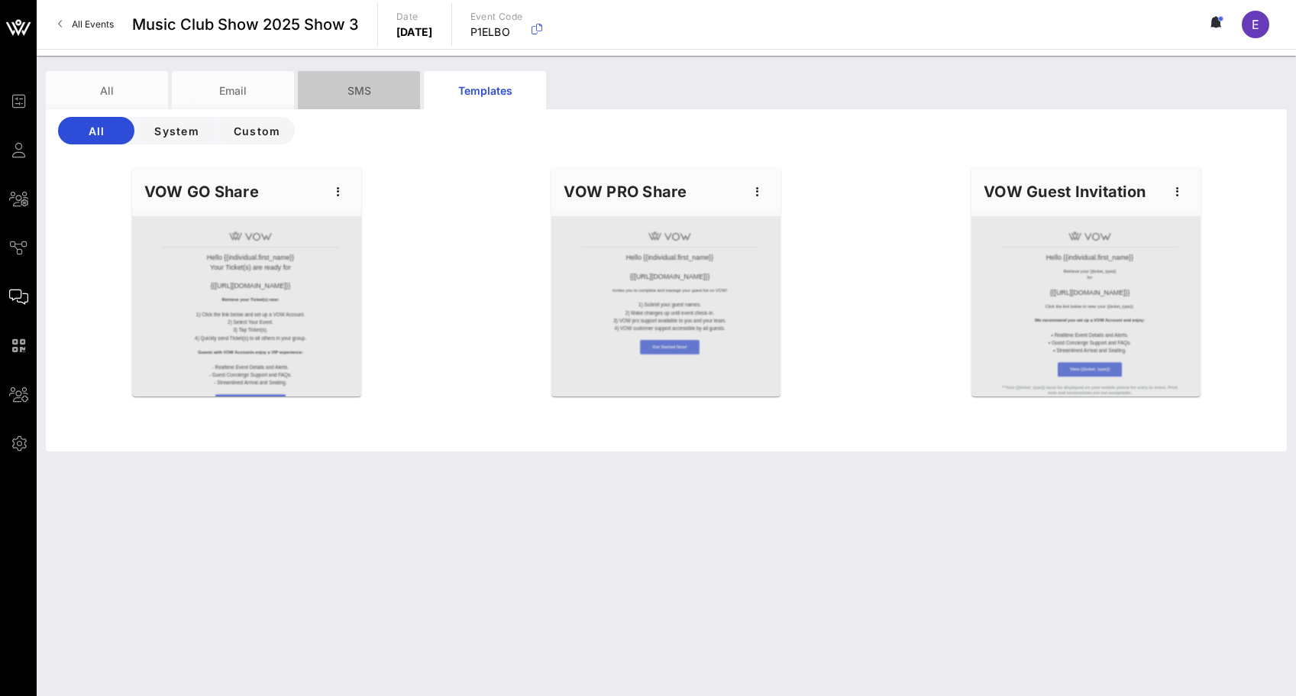
click at [370, 90] on div "SMS" at bounding box center [359, 90] width 122 height 38
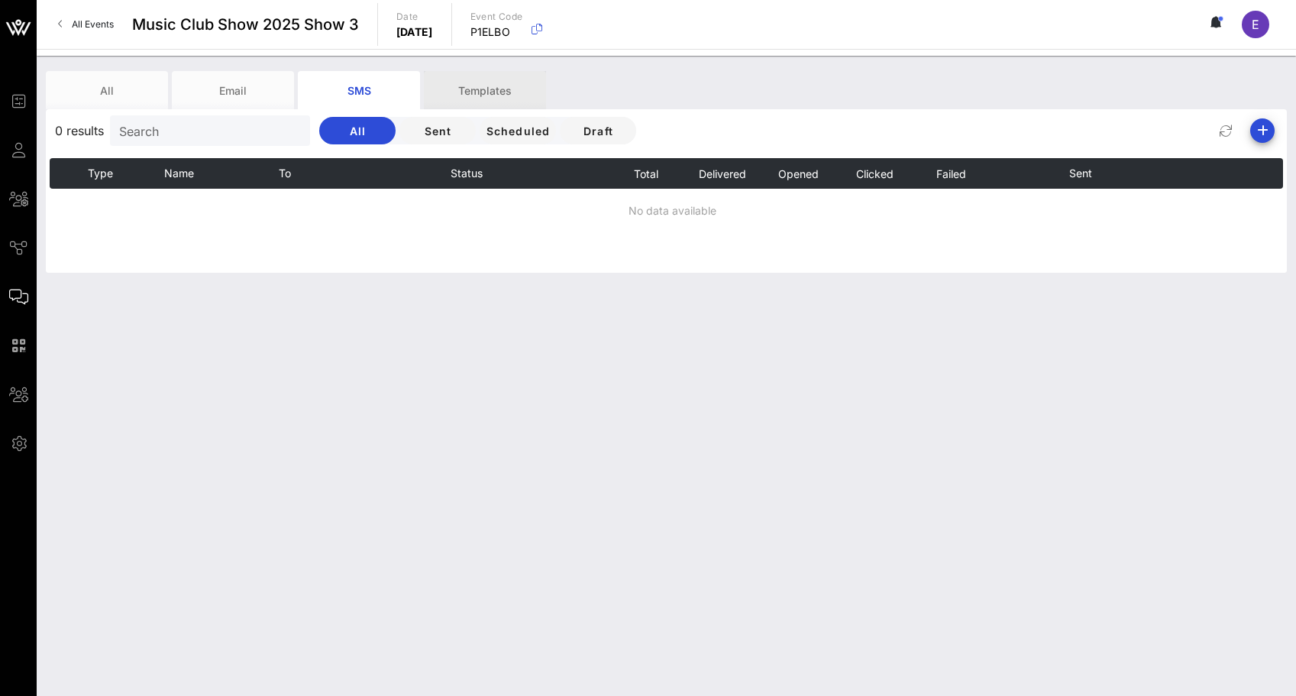
click at [458, 89] on div "Templates" at bounding box center [485, 90] width 122 height 38
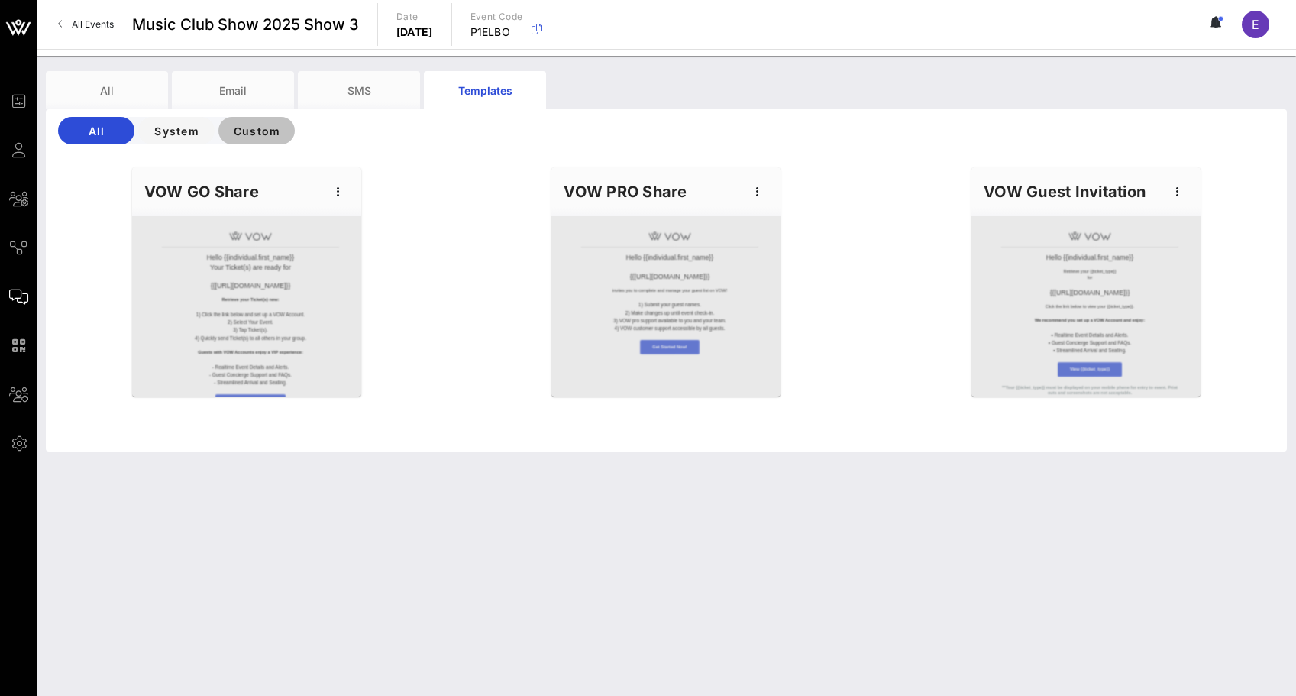
click at [273, 125] on span "Custom" at bounding box center [257, 131] width 52 height 13
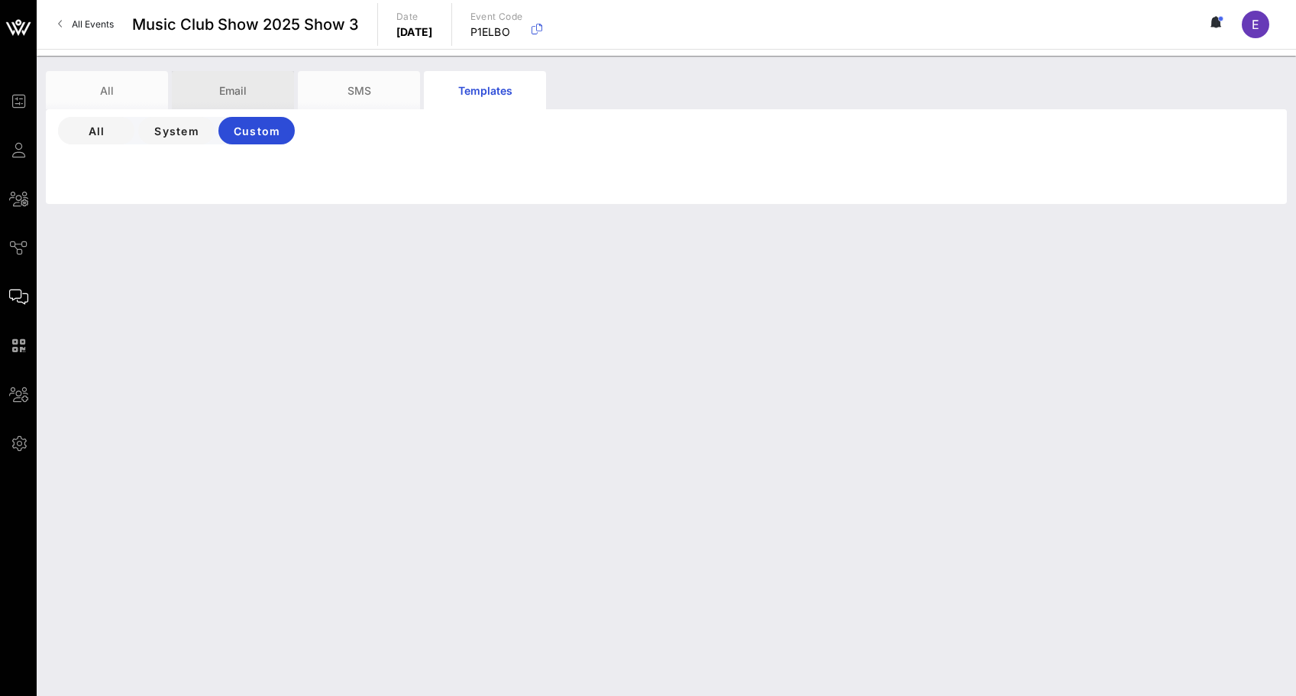
click at [237, 84] on div "Email" at bounding box center [233, 90] width 122 height 38
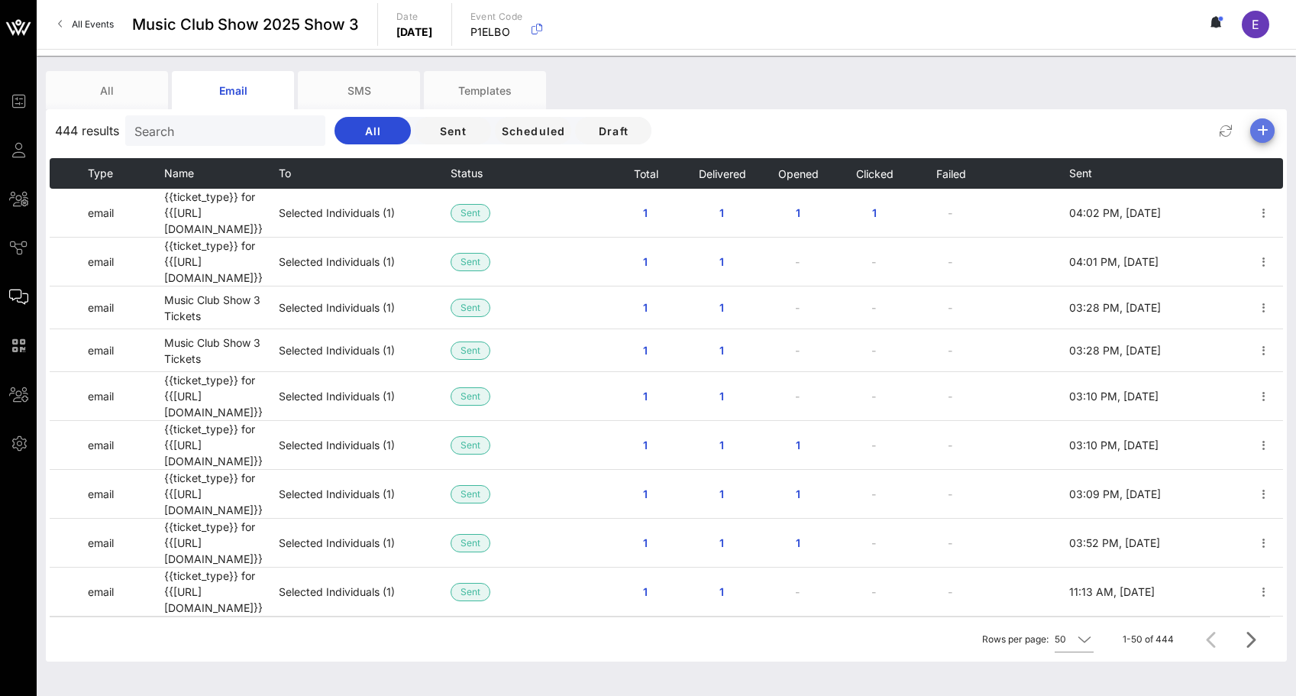
click at [1257, 130] on icon "button" at bounding box center [1262, 130] width 18 height 18
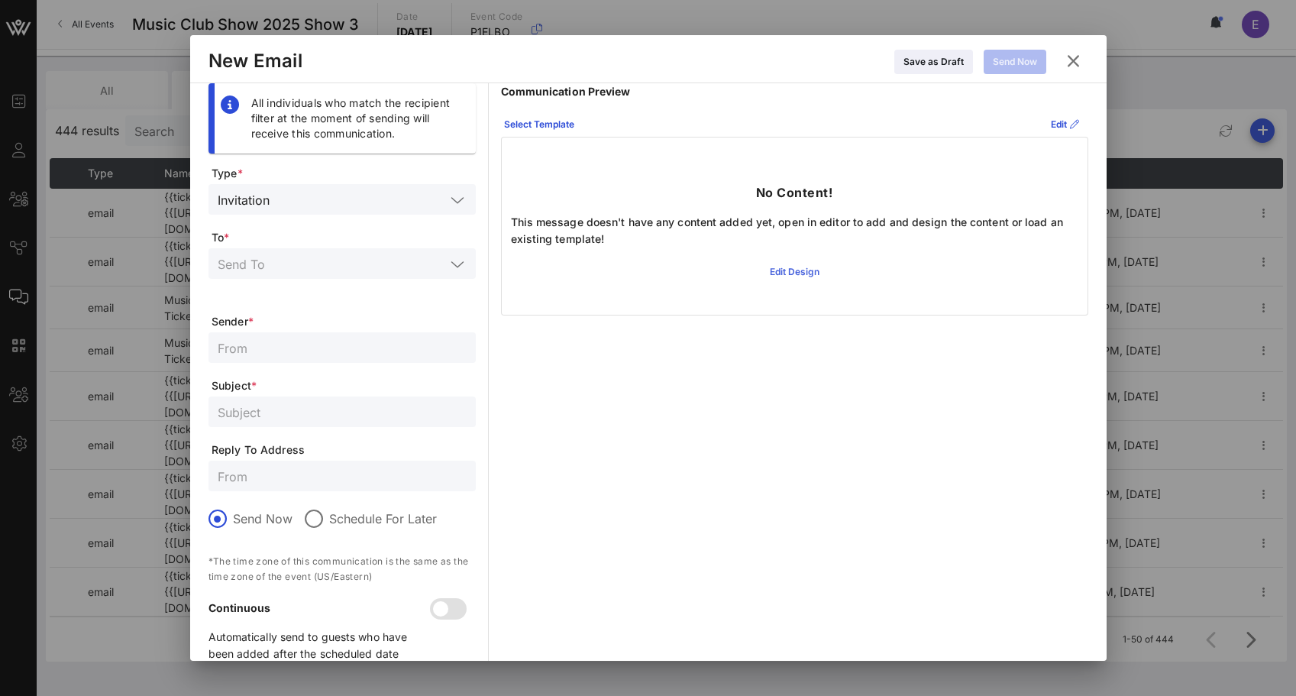
click at [800, 272] on icon at bounding box center [794, 271] width 11 height 9
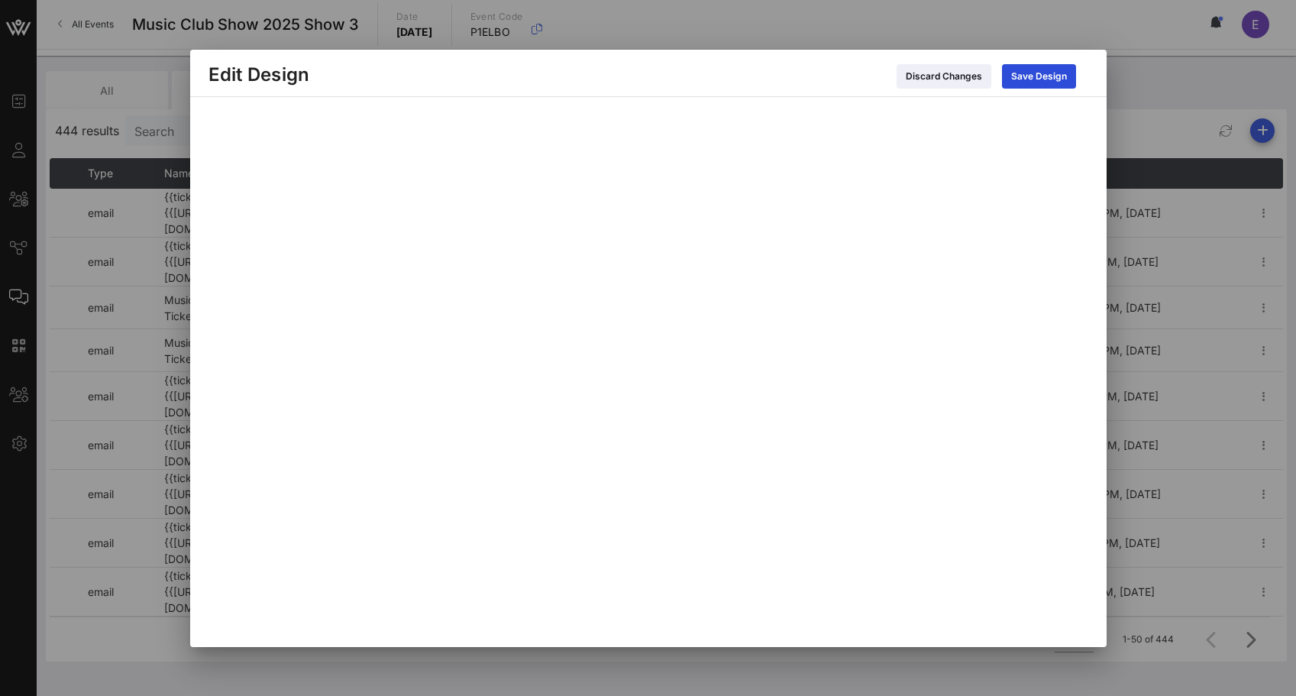
click at [1046, 29] on div at bounding box center [648, 348] width 1296 height 696
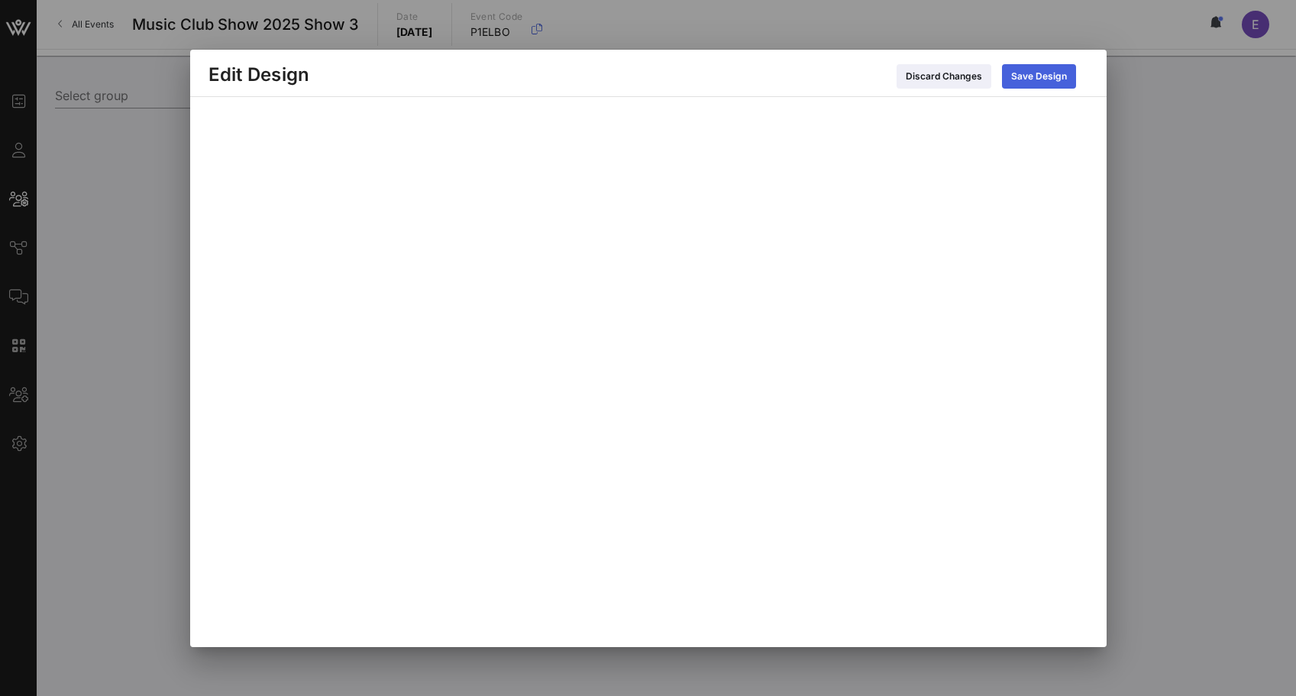
click at [1040, 72] on icon at bounding box center [1038, 76] width 11 height 9
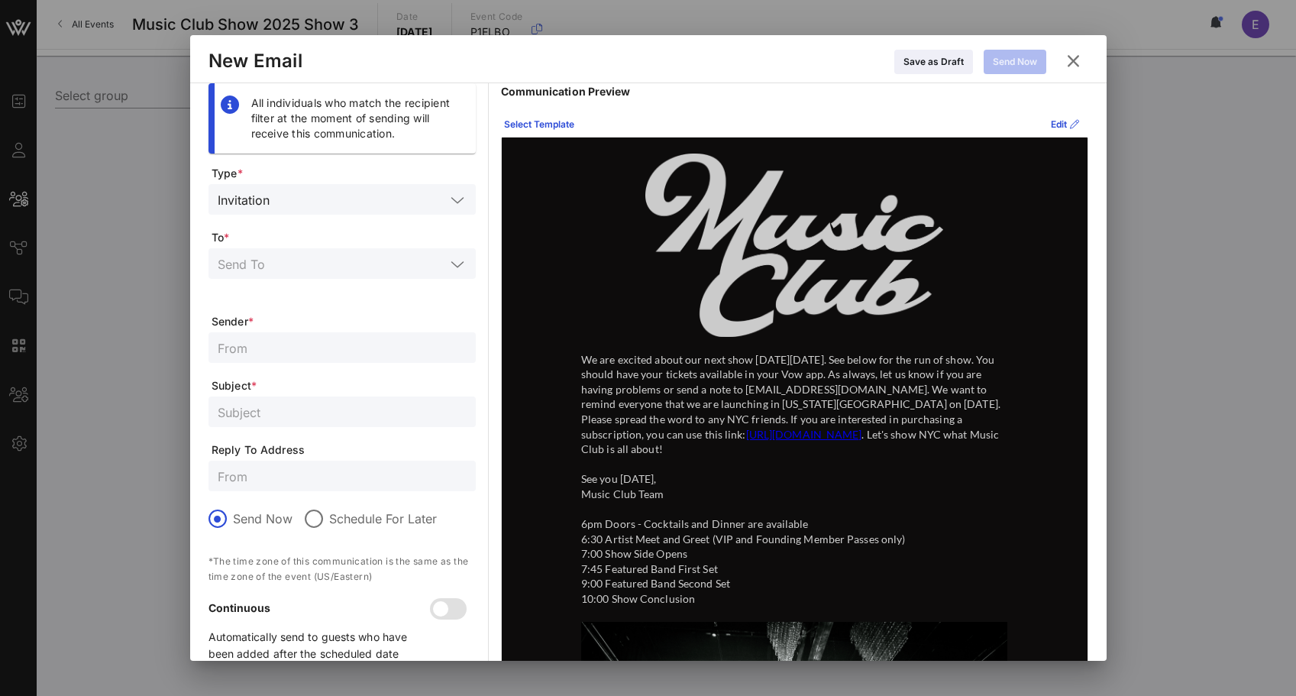
click at [422, 205] on input "text" at bounding box center [361, 199] width 170 height 20
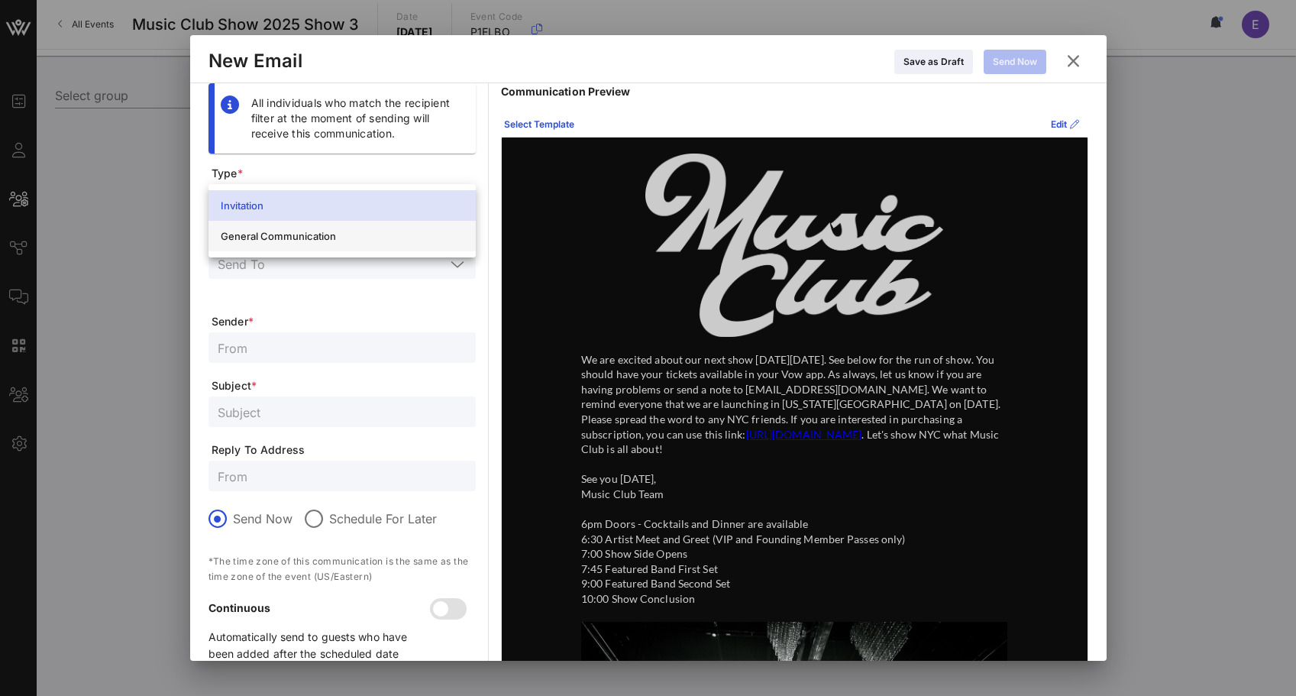
click at [394, 235] on div "General Communication" at bounding box center [342, 236] width 243 height 12
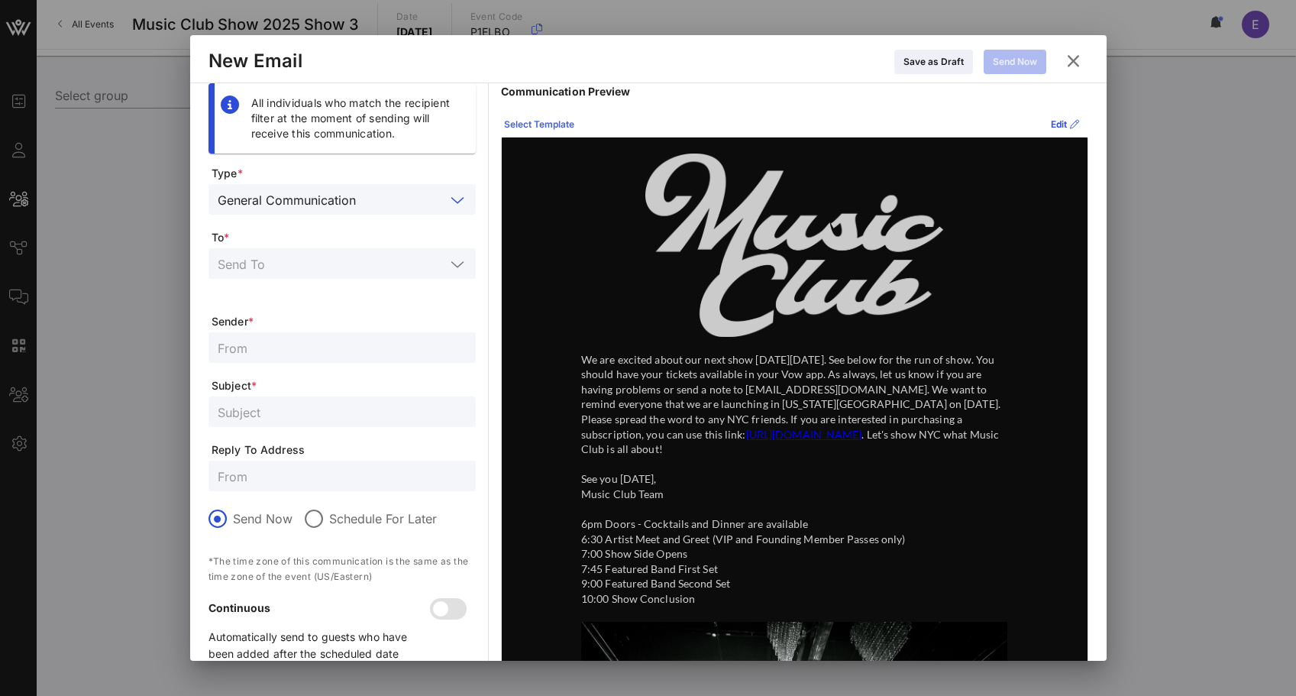
click at [557, 122] on div "Select Template" at bounding box center [539, 124] width 70 height 15
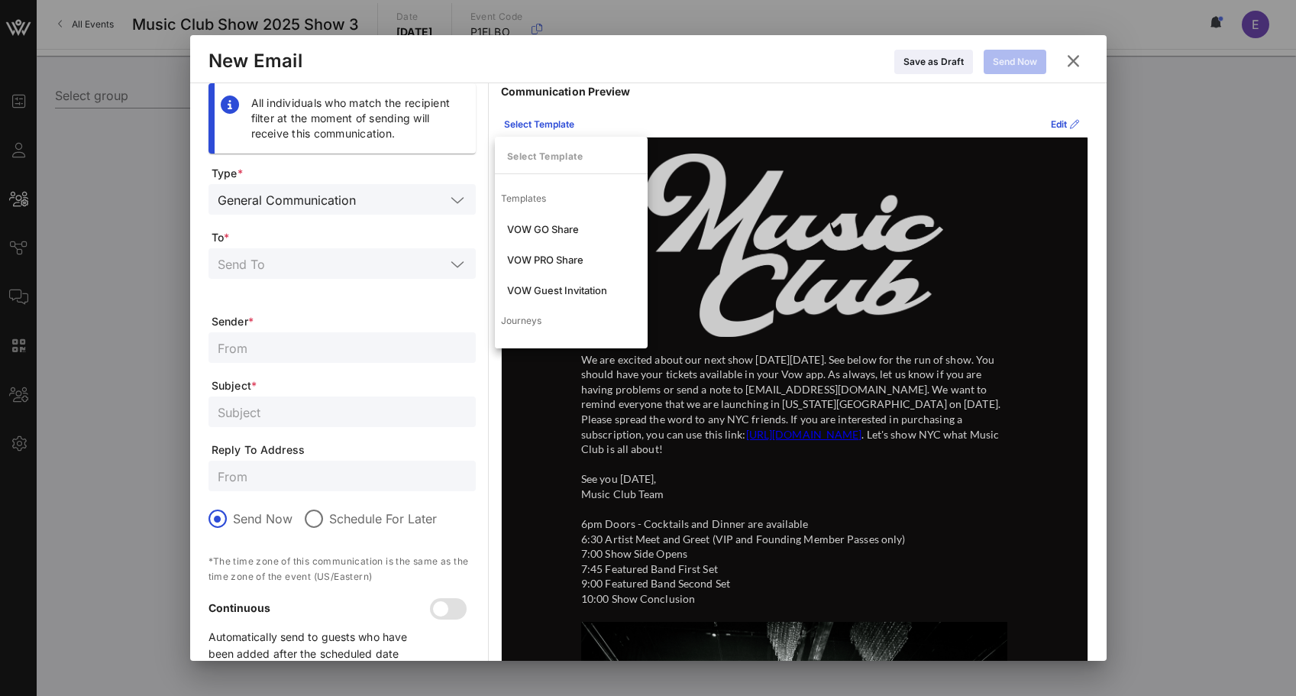
click at [793, 108] on div "Communication Preview Select Template Edit We are excited about our next show o…" at bounding box center [794, 502] width 587 height 839
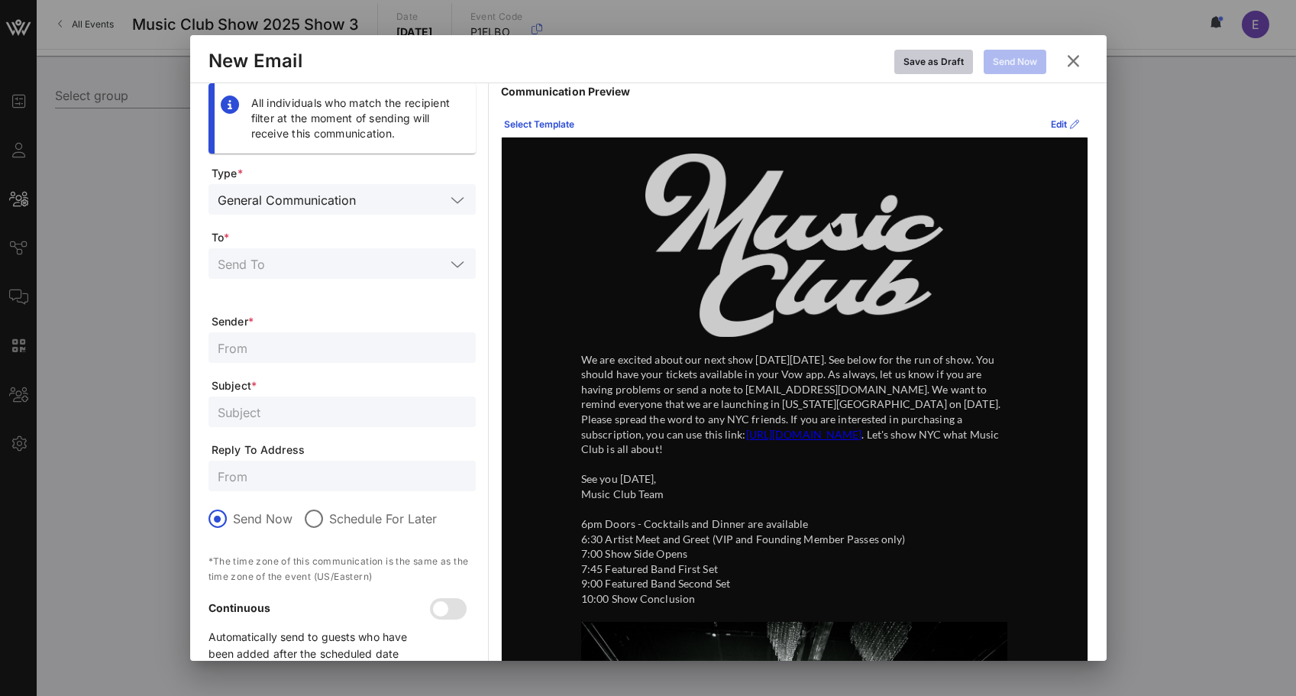
click at [948, 65] on div "Save as Draft" at bounding box center [934, 61] width 60 height 15
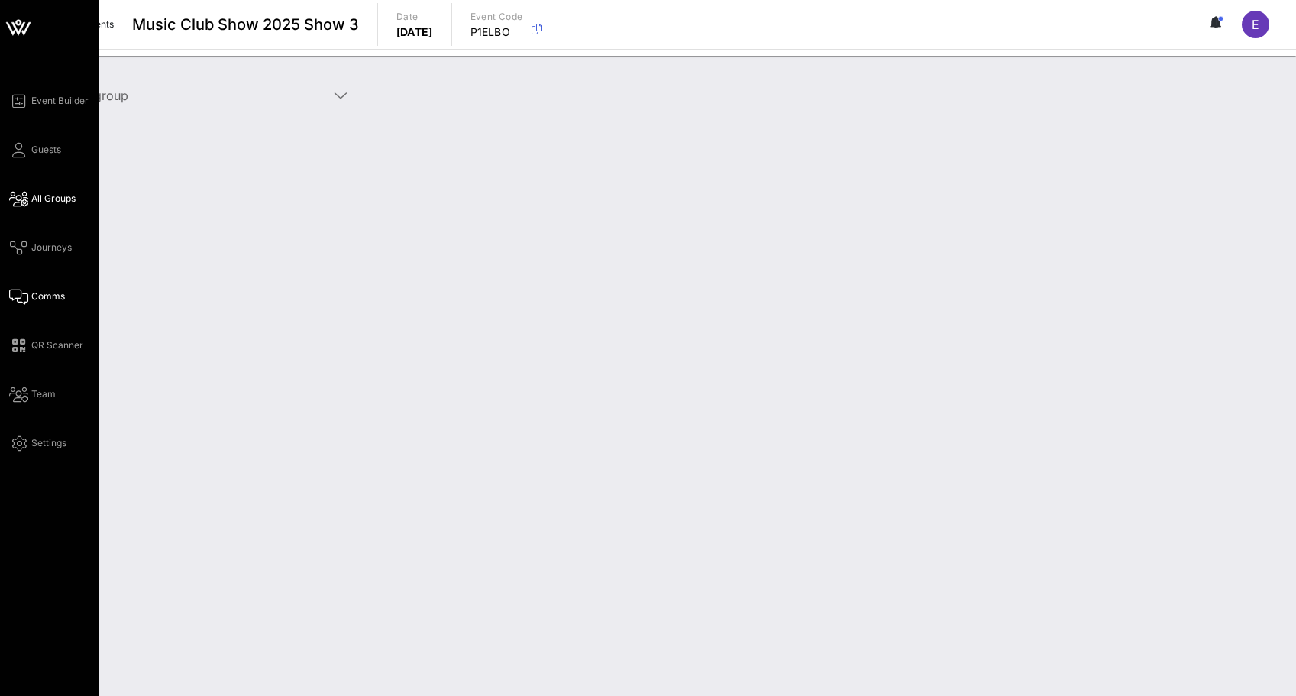
click at [19, 305] on link "Comms" at bounding box center [37, 296] width 56 height 18
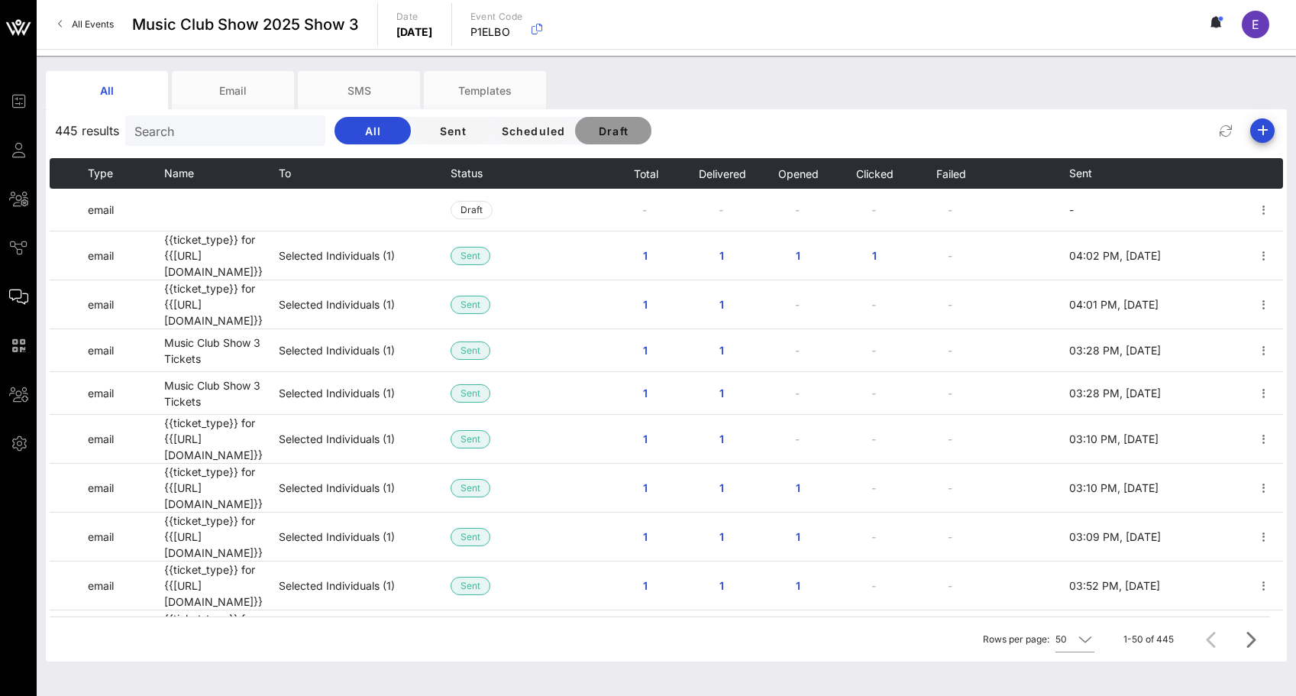
click at [587, 128] on span "Draft" at bounding box center [613, 131] width 52 height 13
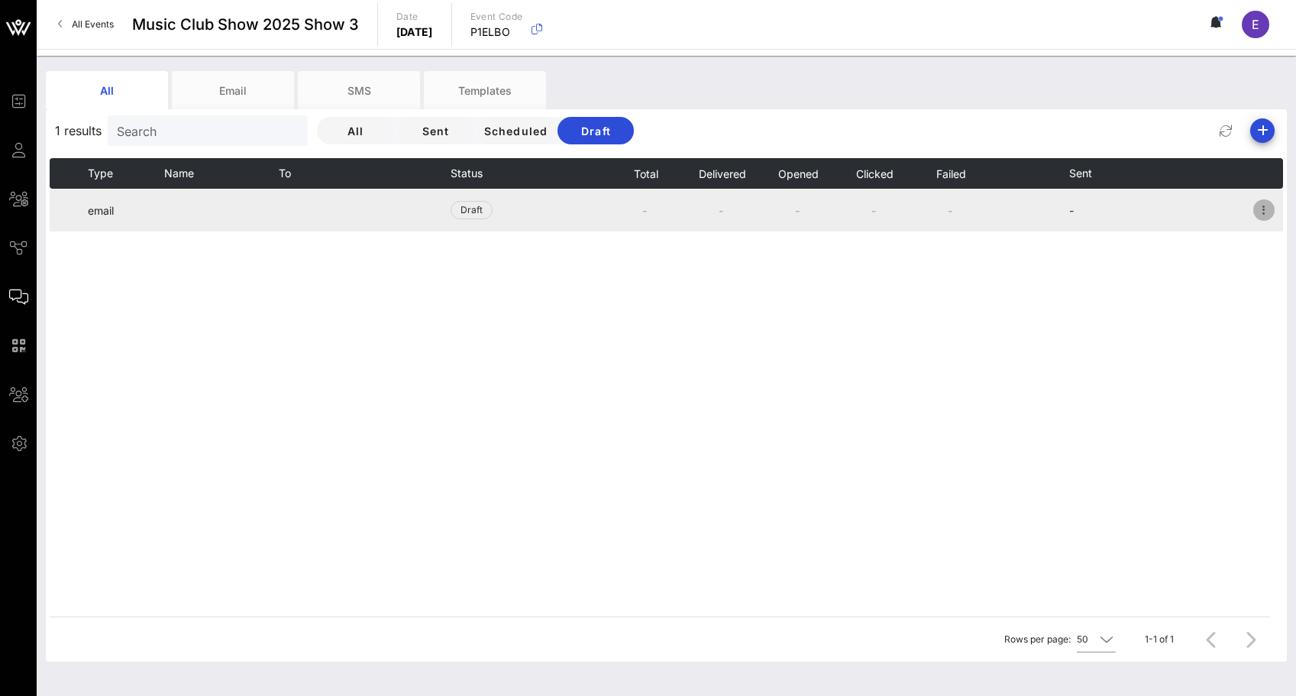
click at [1266, 202] on icon "button" at bounding box center [1264, 210] width 18 height 18
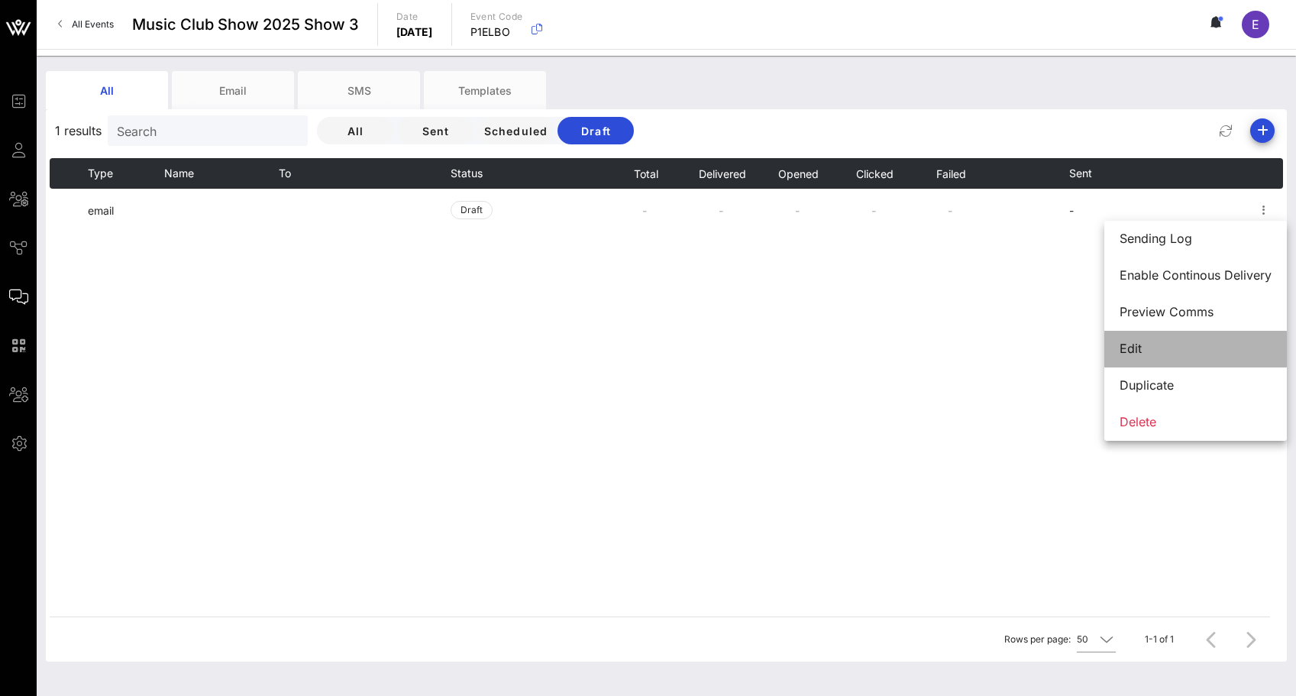
click at [1160, 346] on div "Edit" at bounding box center [1196, 348] width 152 height 15
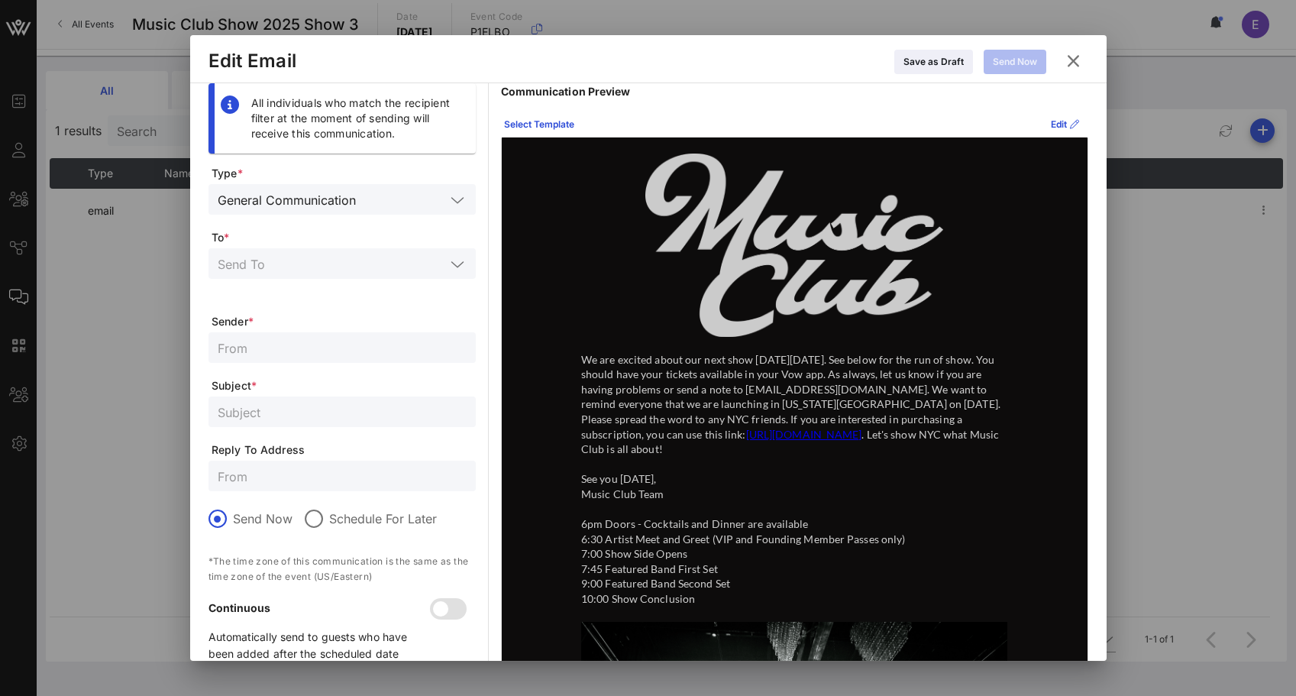
click at [288, 416] on input "text" at bounding box center [342, 412] width 249 height 20
click at [218, 416] on input "9/28 Run of Show" at bounding box center [342, 412] width 249 height 20
click at [425, 418] on input "Music Club 9/28 Run of Show" at bounding box center [342, 412] width 249 height 20
type input "Music Club 9/28 Run of Show"
click at [940, 61] on button "Save as Draft" at bounding box center [933, 62] width 79 height 24
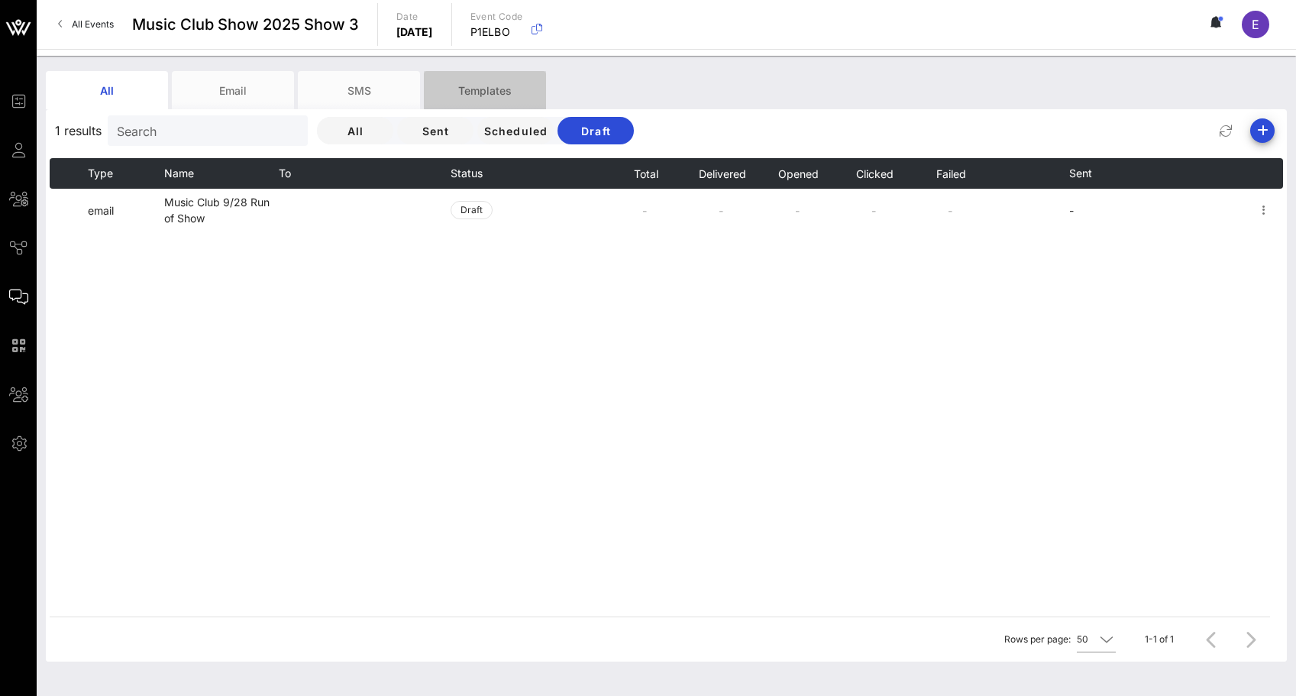
click at [480, 86] on div "Templates" at bounding box center [485, 90] width 122 height 38
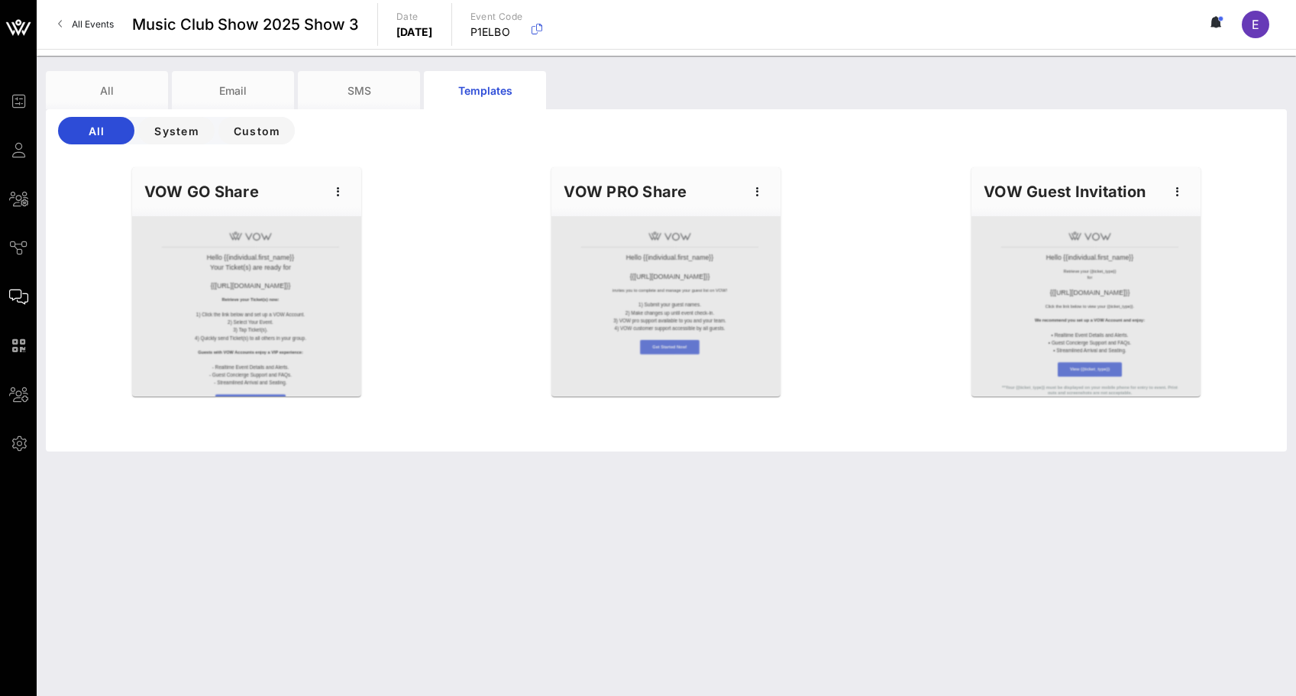
click at [214, 139] on div "All System Custom" at bounding box center [176, 130] width 237 height 27
click at [238, 134] on span "Custom" at bounding box center [257, 131] width 52 height 13
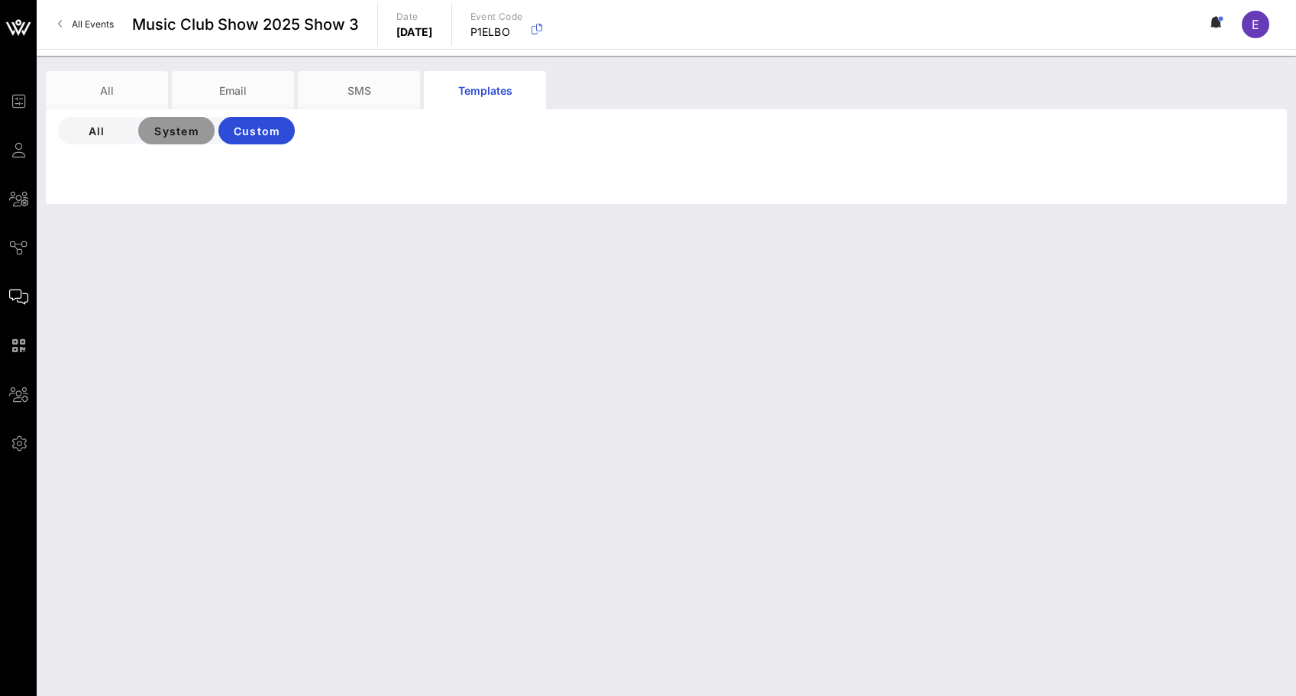
click at [198, 125] on span "System" at bounding box center [176, 131] width 52 height 13
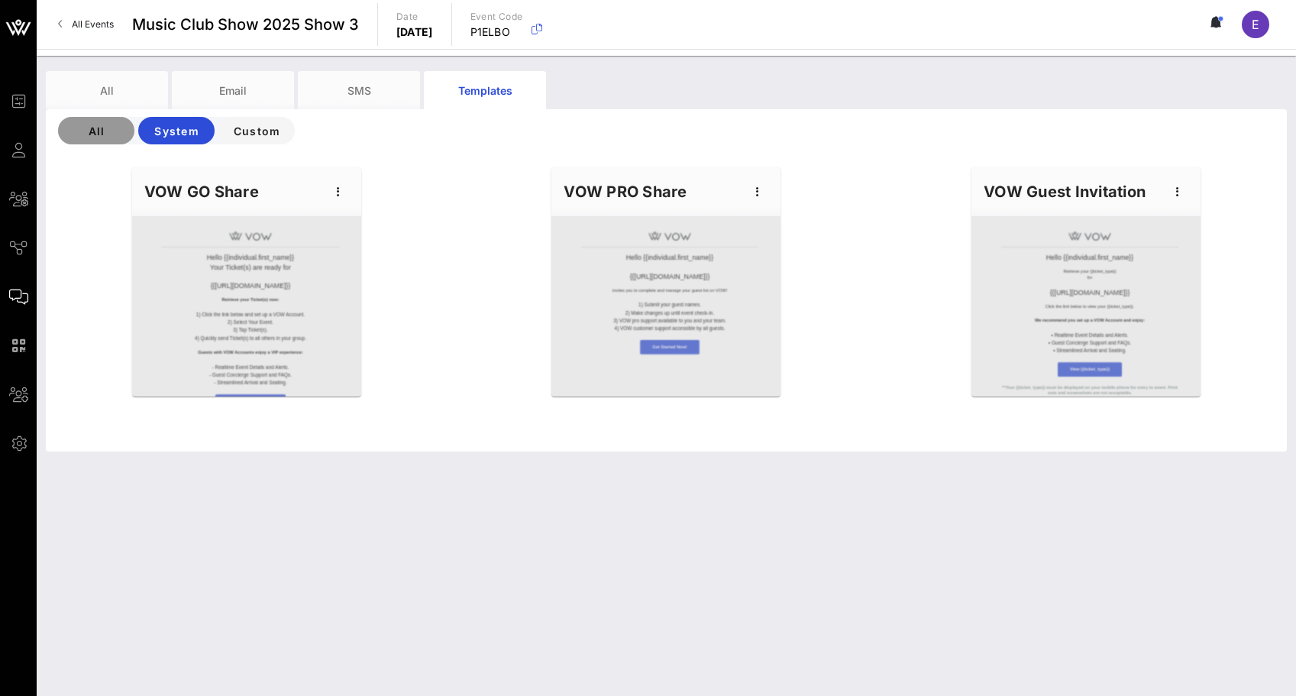
click at [97, 134] on span "All" at bounding box center [96, 131] width 52 height 13
click at [337, 199] on icon "button" at bounding box center [338, 192] width 18 height 18
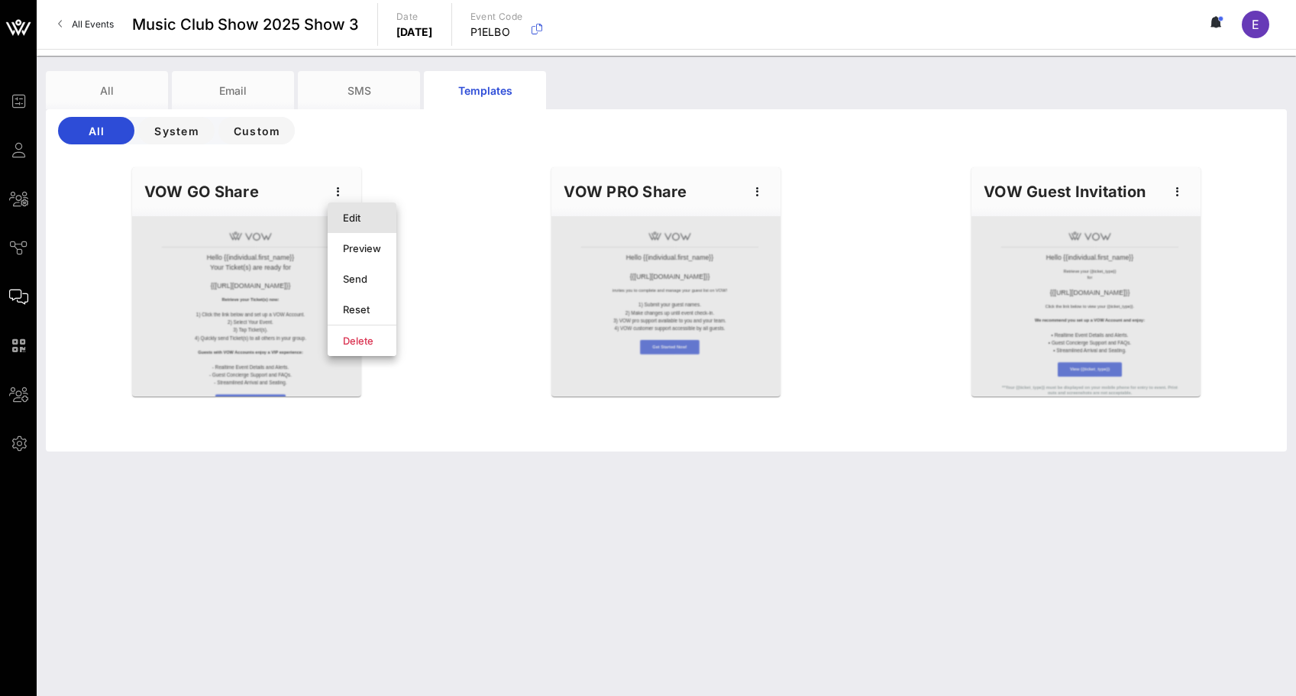
click at [344, 212] on div "Edit" at bounding box center [362, 218] width 38 height 12
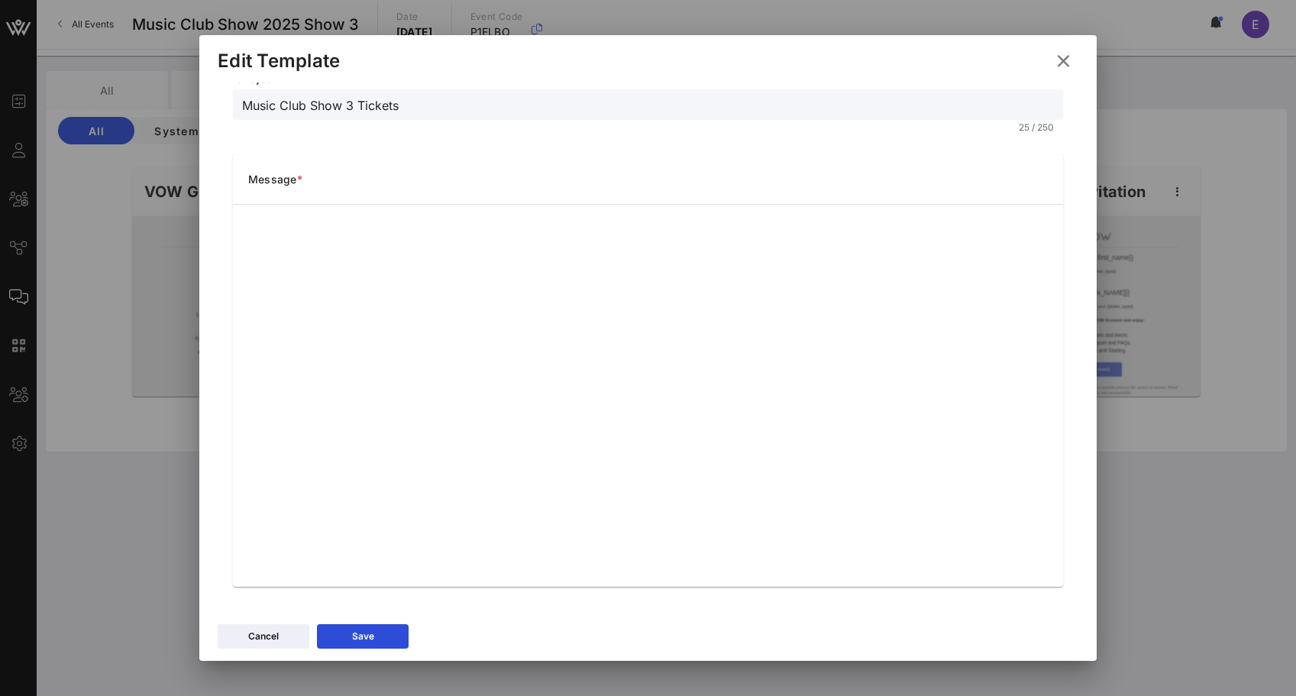
scroll to position [112, 0]
click at [375, 641] on button "Save" at bounding box center [363, 636] width 92 height 24
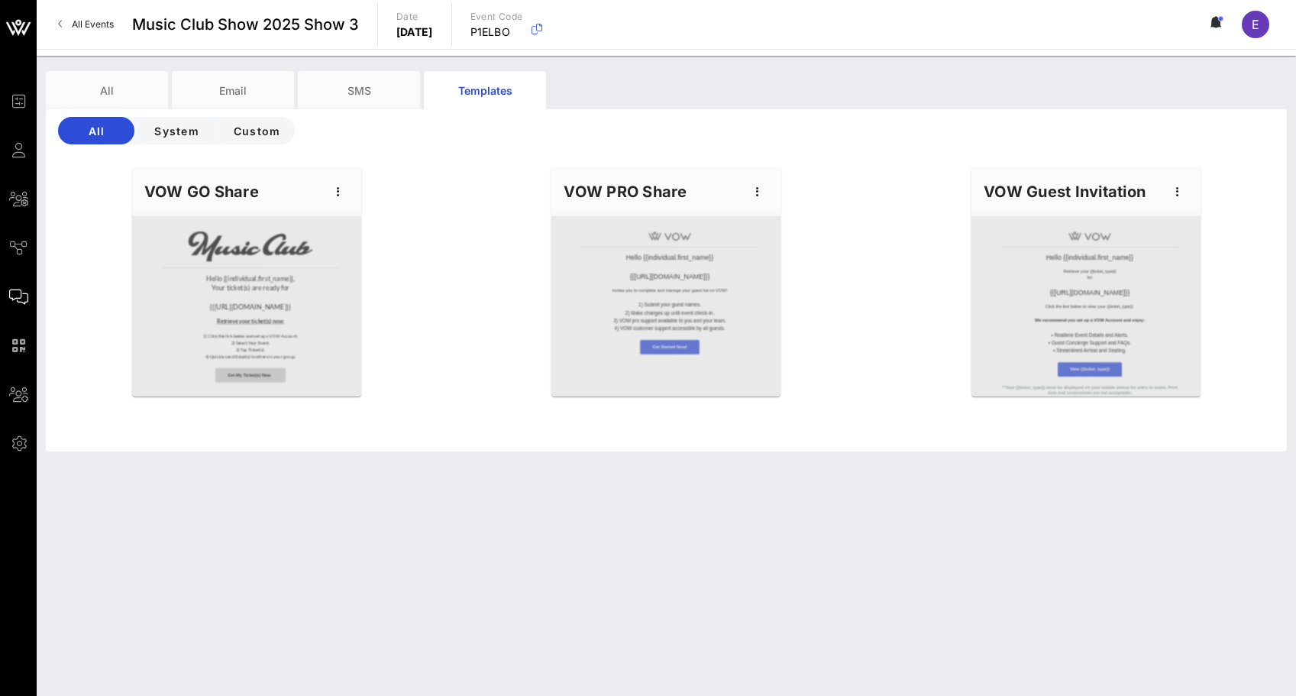
click at [670, 205] on div "VOW PRO Share" at bounding box center [666, 191] width 229 height 49
click at [682, 324] on div at bounding box center [666, 306] width 229 height 180
click at [757, 195] on icon "button" at bounding box center [758, 192] width 18 height 18
click at [763, 210] on div "Edit" at bounding box center [781, 217] width 38 height 24
type input "Complete Your Guest Seating for {{[URL][DOMAIN_NAME]}}"
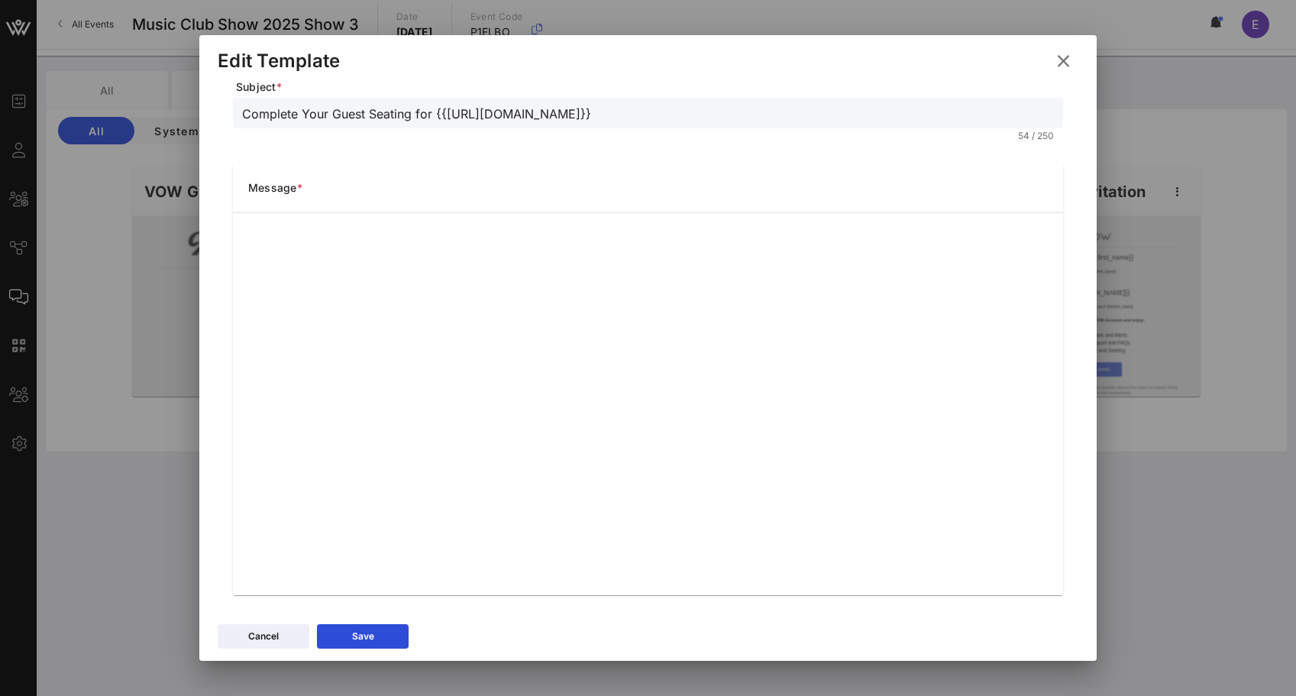
click at [1066, 57] on icon at bounding box center [1063, 61] width 21 height 18
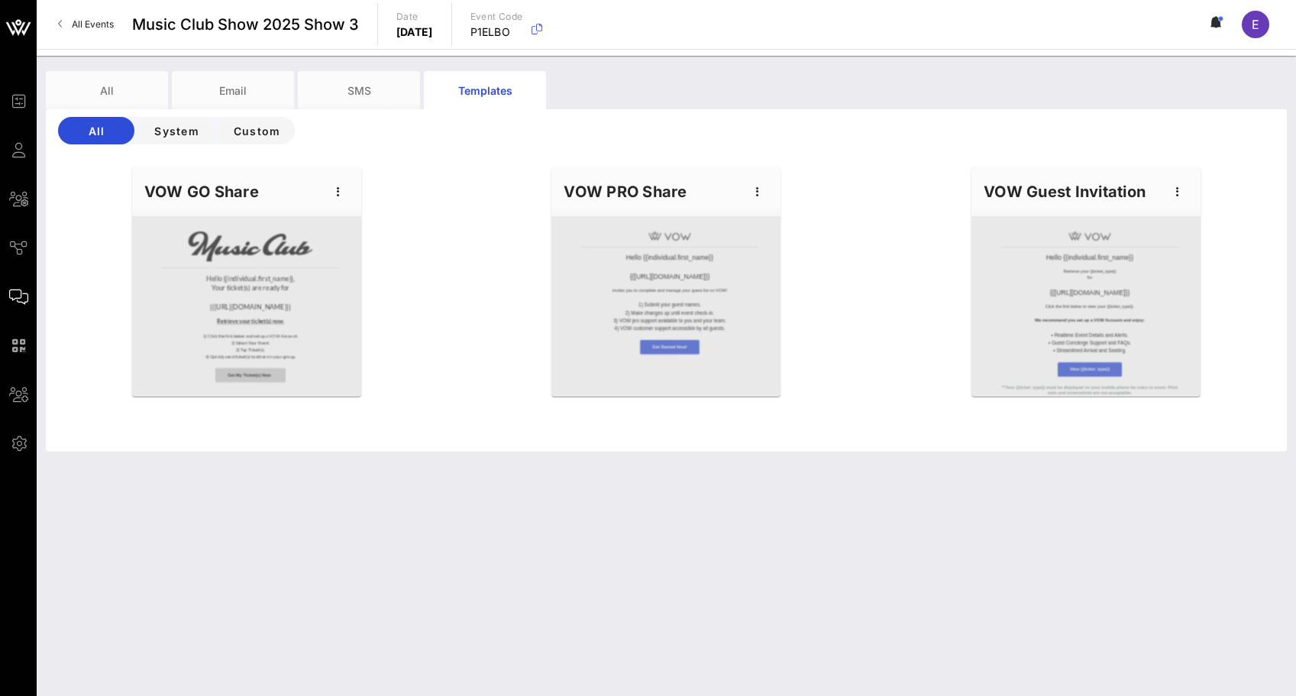
click at [103, 22] on span "All Events" at bounding box center [93, 23] width 42 height 11
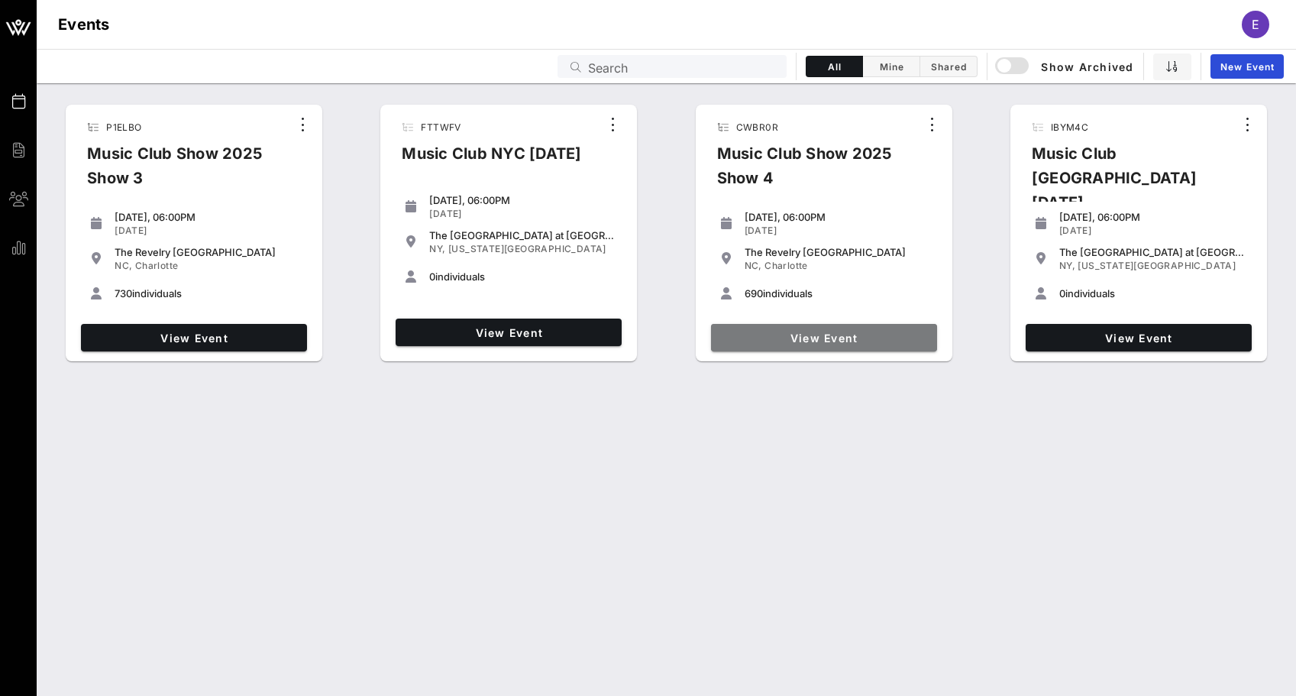
click at [825, 332] on span "View Event" at bounding box center [824, 338] width 214 height 13
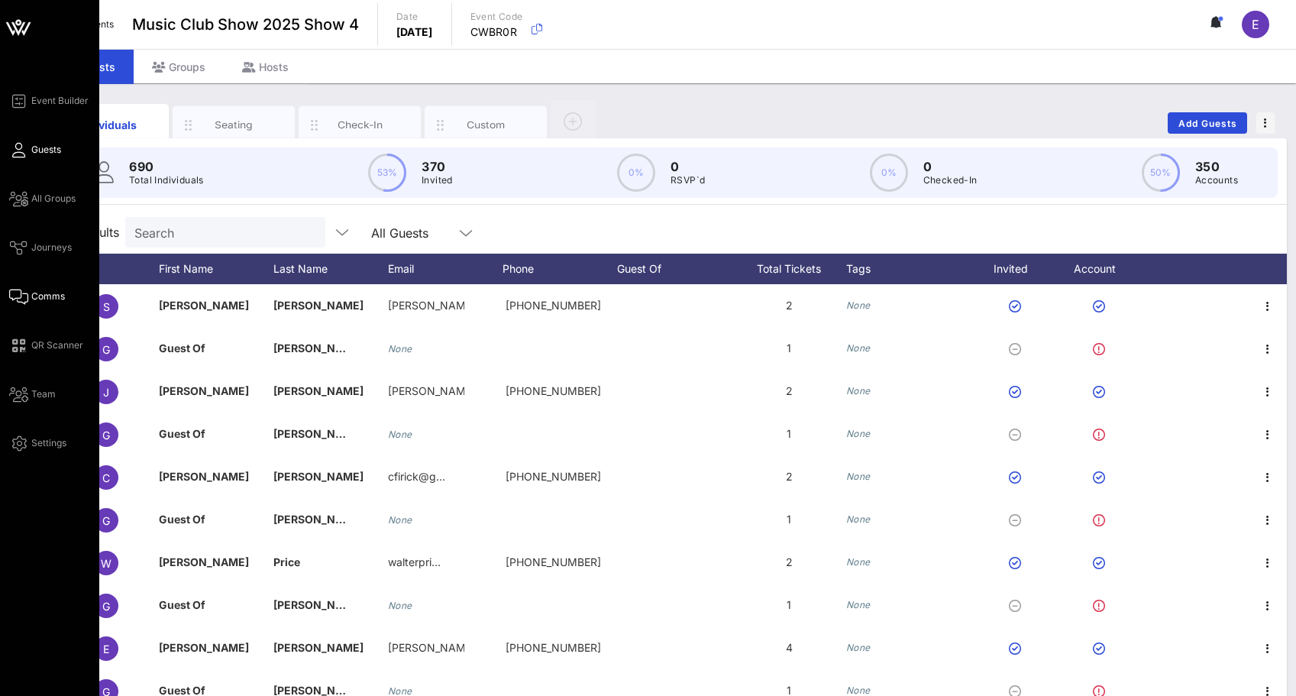
click at [27, 296] on icon at bounding box center [18, 297] width 19 height 2
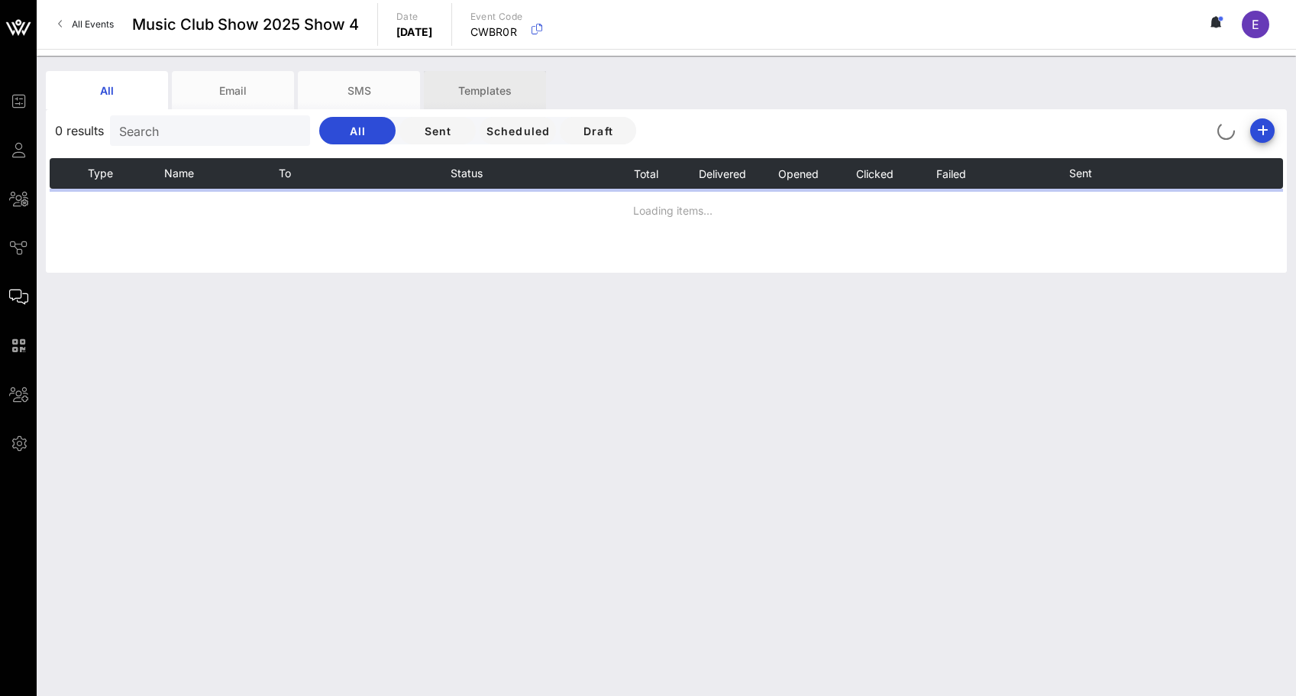
click at [501, 100] on div "Templates" at bounding box center [485, 90] width 122 height 38
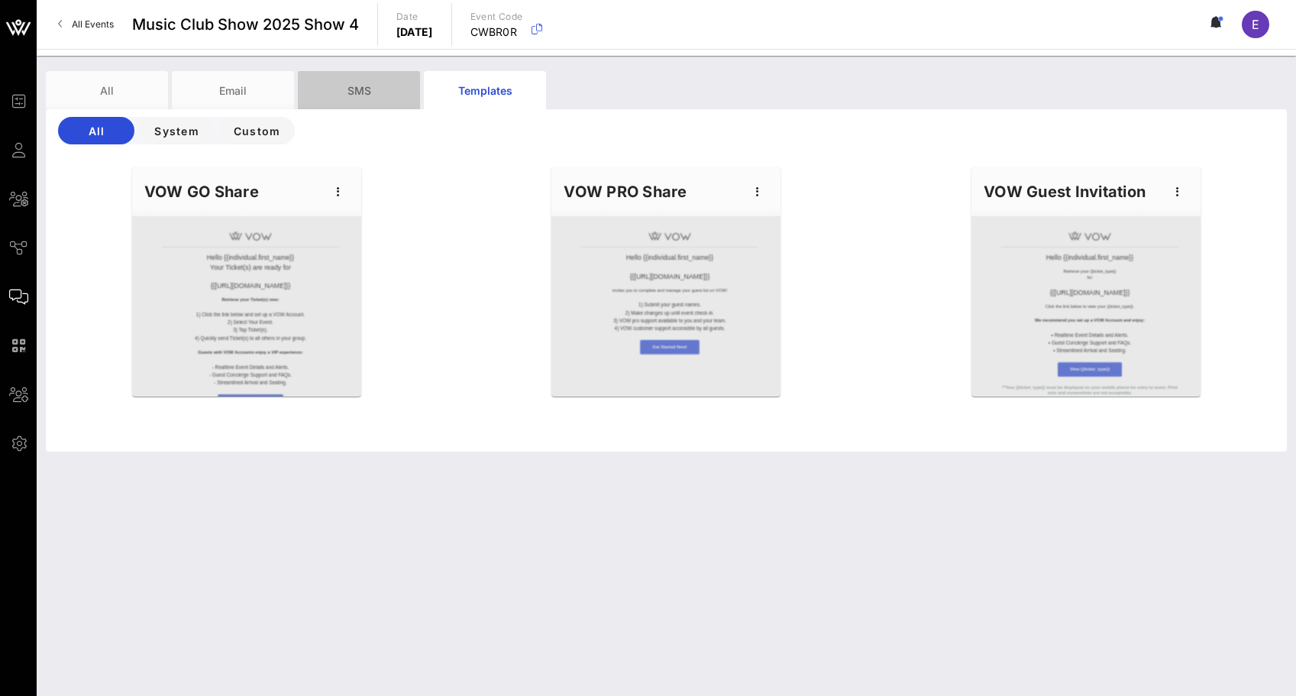
click at [340, 92] on div "SMS" at bounding box center [359, 90] width 122 height 38
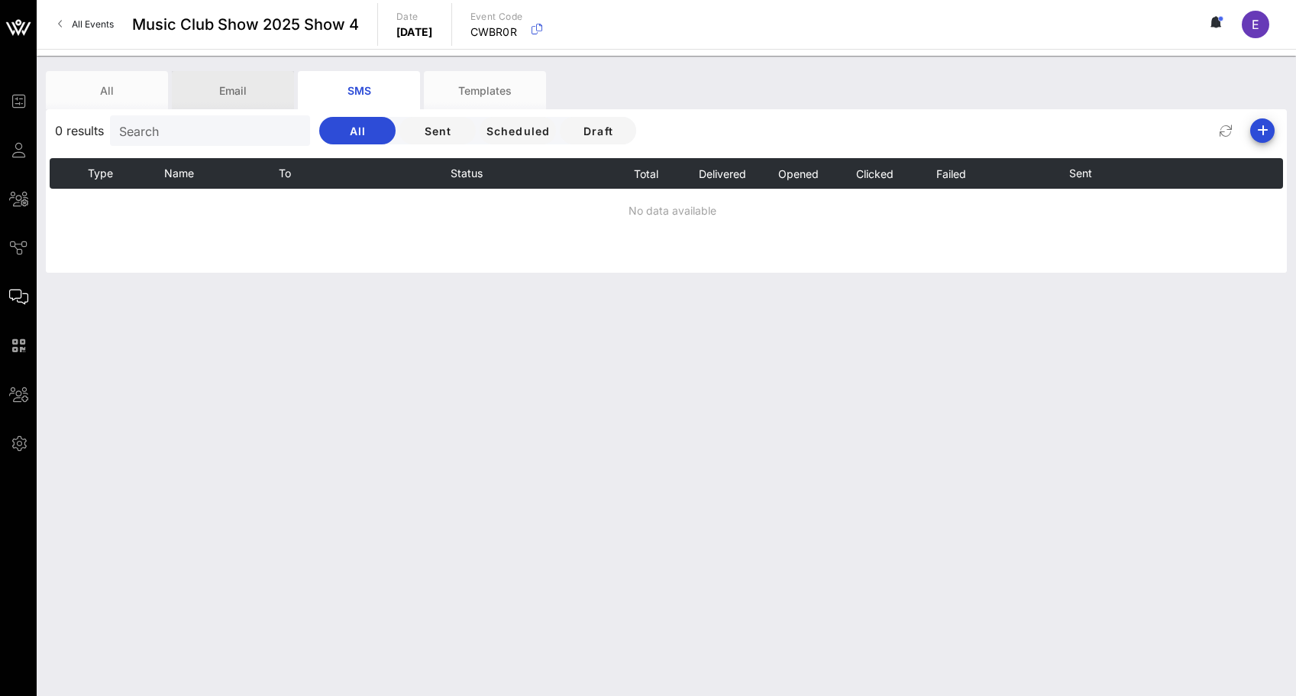
click at [247, 86] on div "Email" at bounding box center [233, 90] width 122 height 38
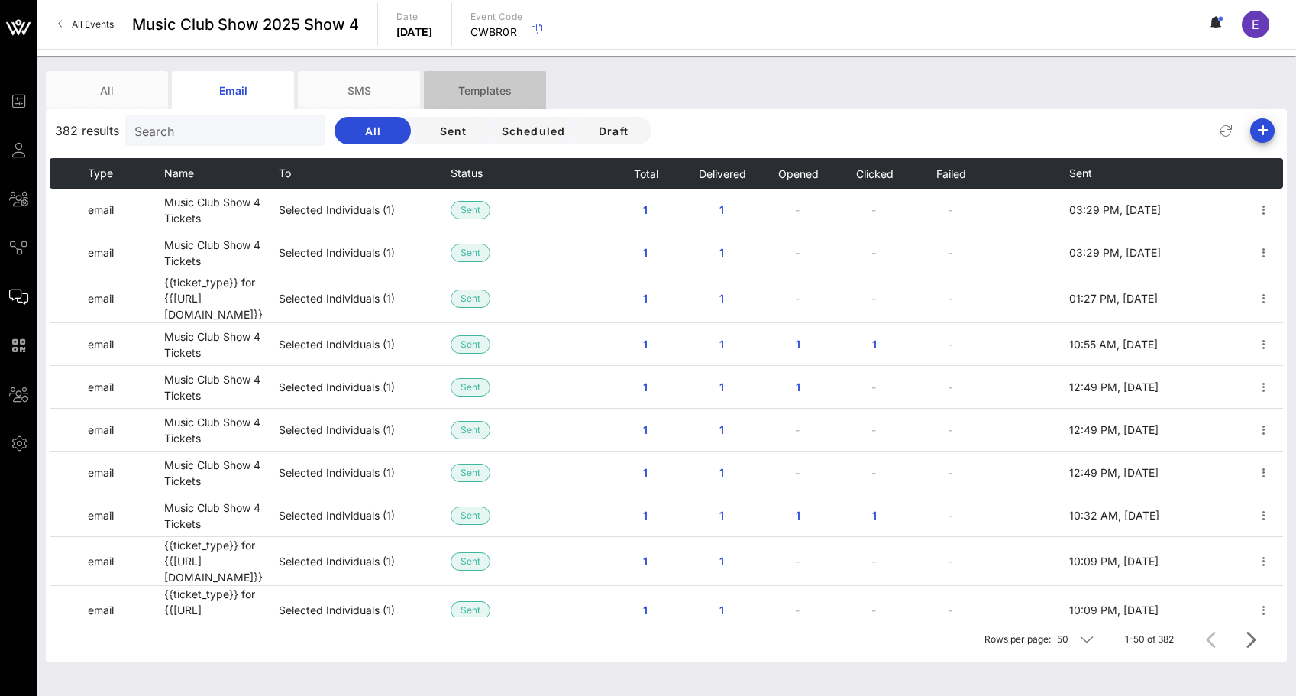
click at [478, 93] on div "Templates" at bounding box center [485, 90] width 122 height 38
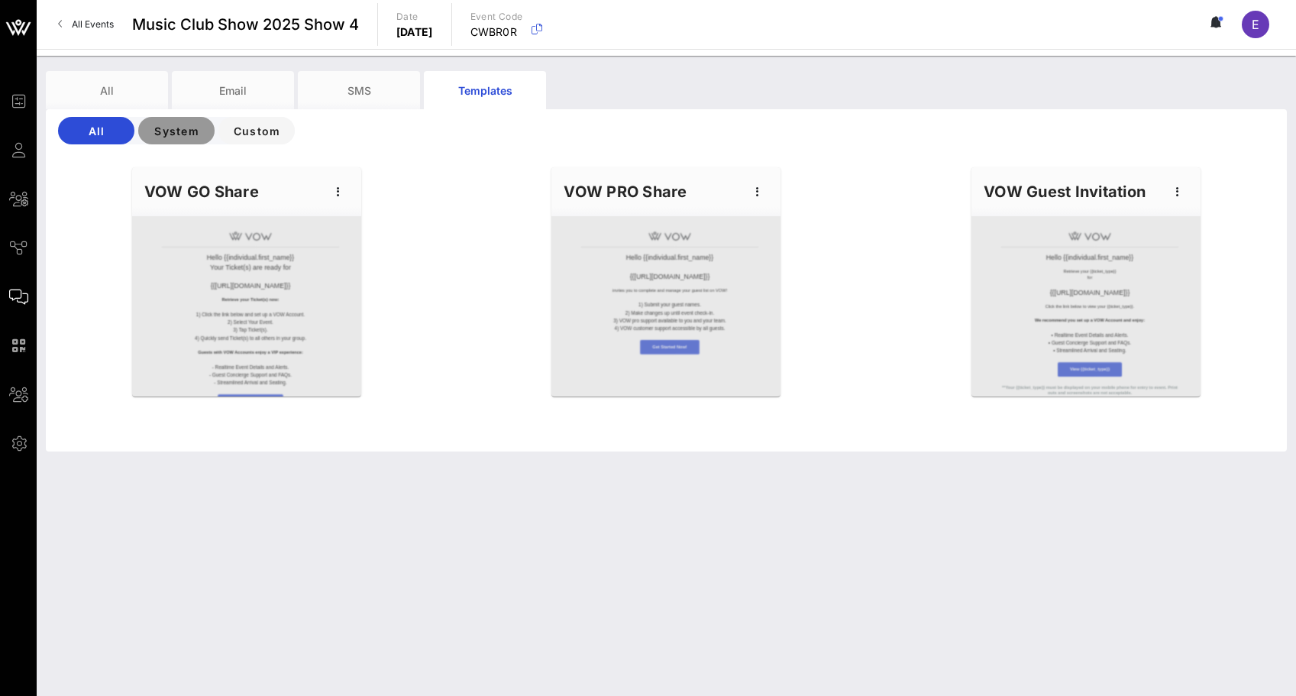
click at [167, 133] on span "System" at bounding box center [176, 131] width 52 height 13
click at [93, 24] on span "All Events" at bounding box center [93, 23] width 42 height 11
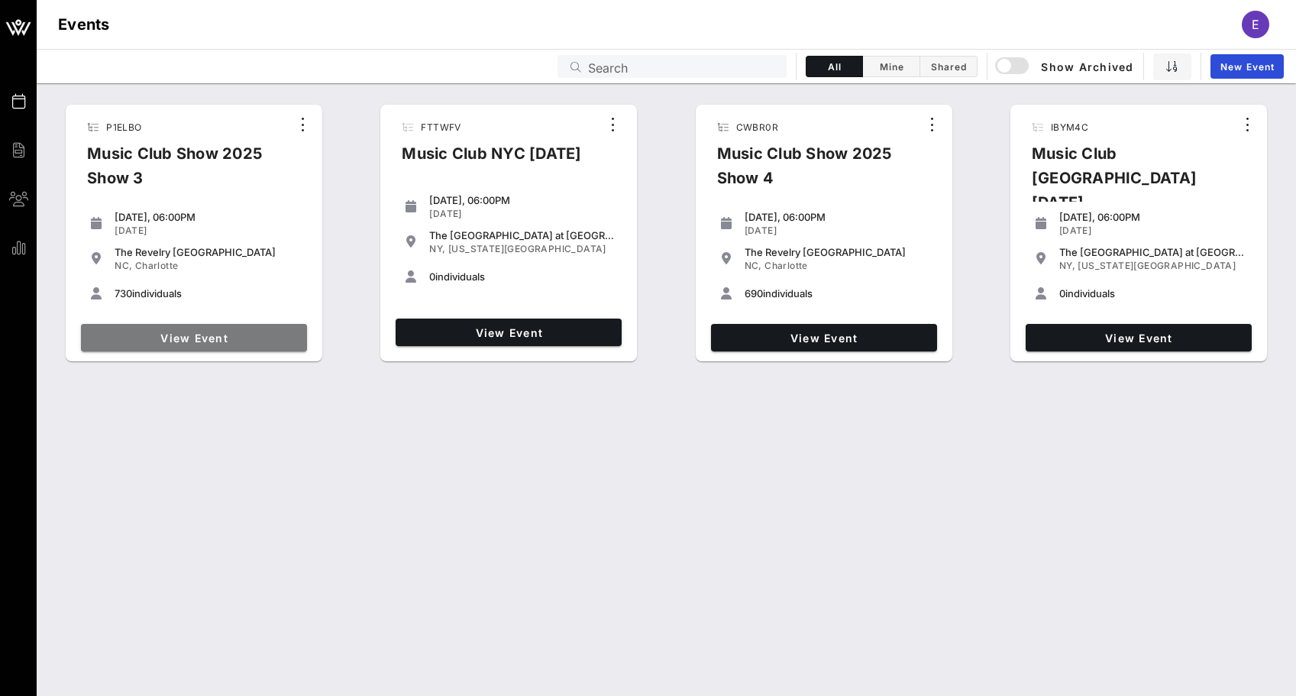
click at [190, 332] on span "View Event" at bounding box center [194, 338] width 214 height 13
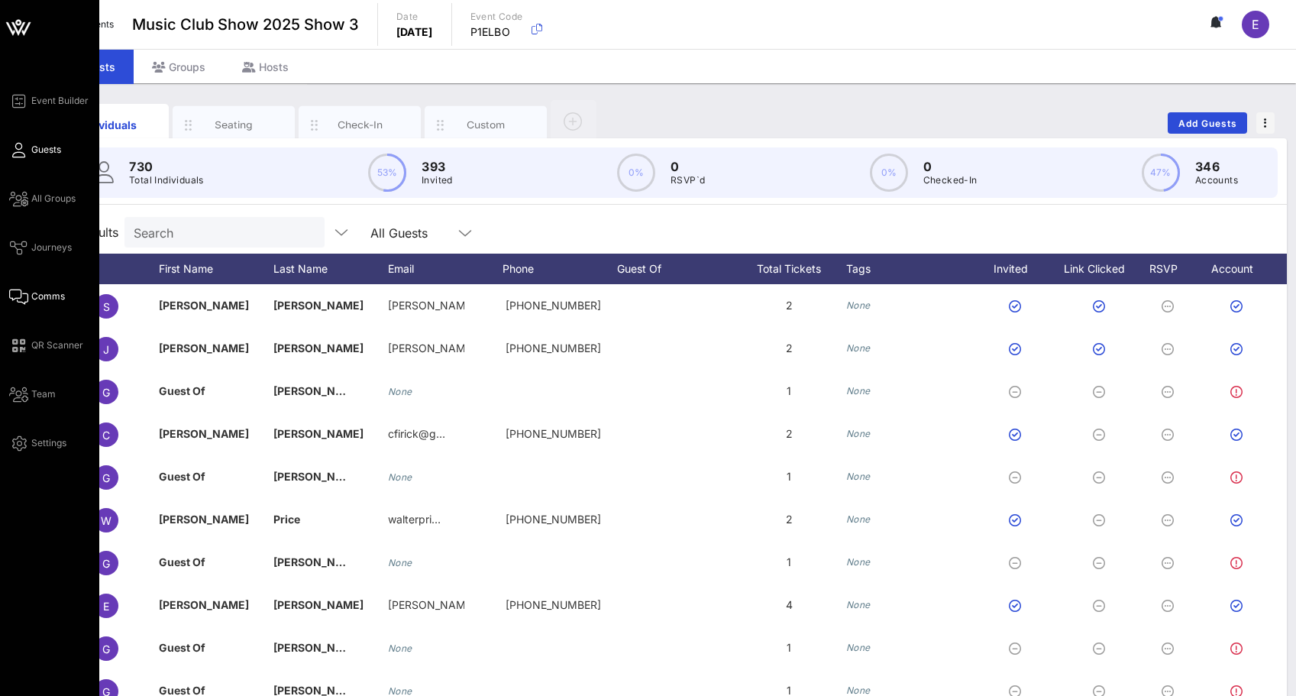
click at [23, 296] on icon at bounding box center [18, 297] width 19 height 2
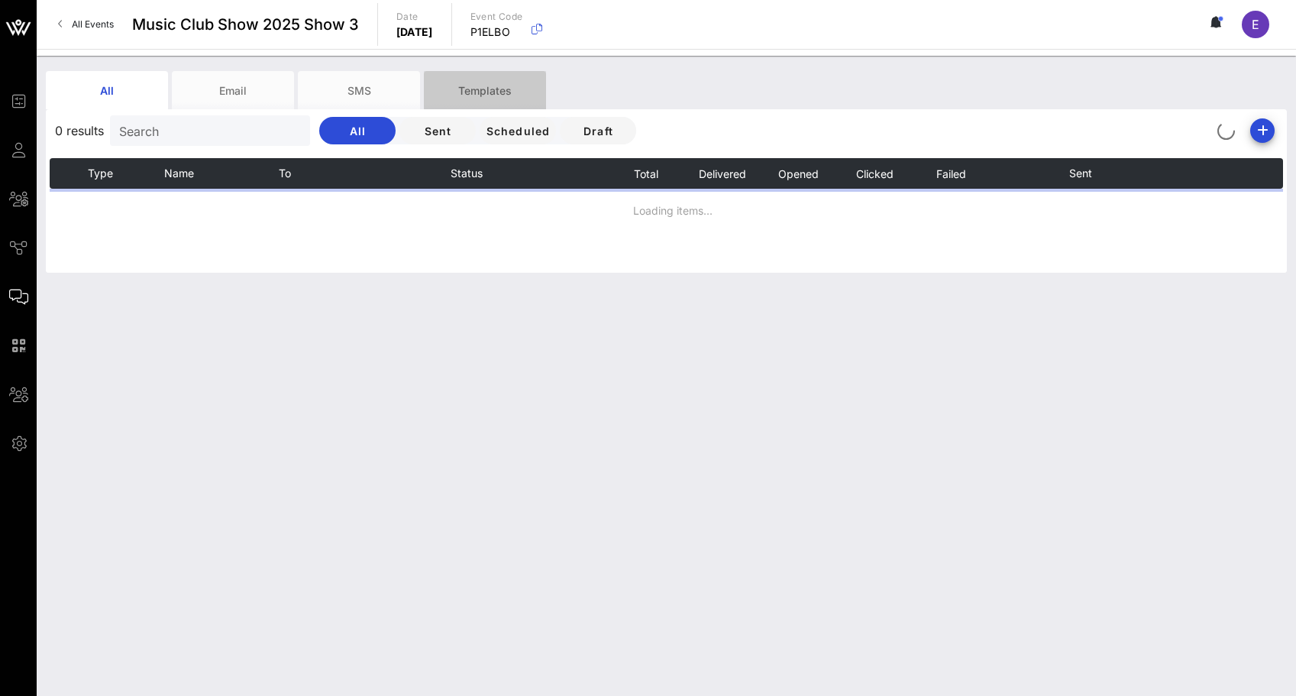
click at [475, 86] on div "Templates" at bounding box center [485, 90] width 122 height 38
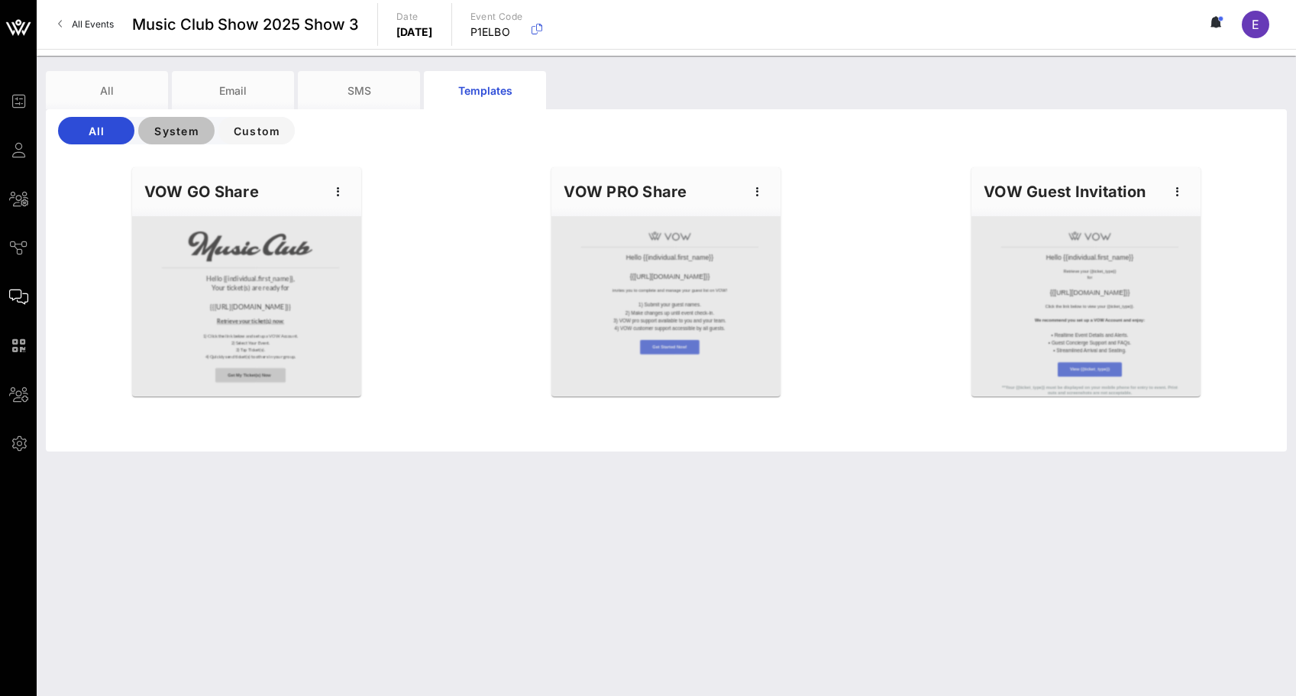
click at [183, 127] on span "System" at bounding box center [176, 131] width 52 height 13
click at [338, 191] on icon "button" at bounding box center [338, 192] width 18 height 18
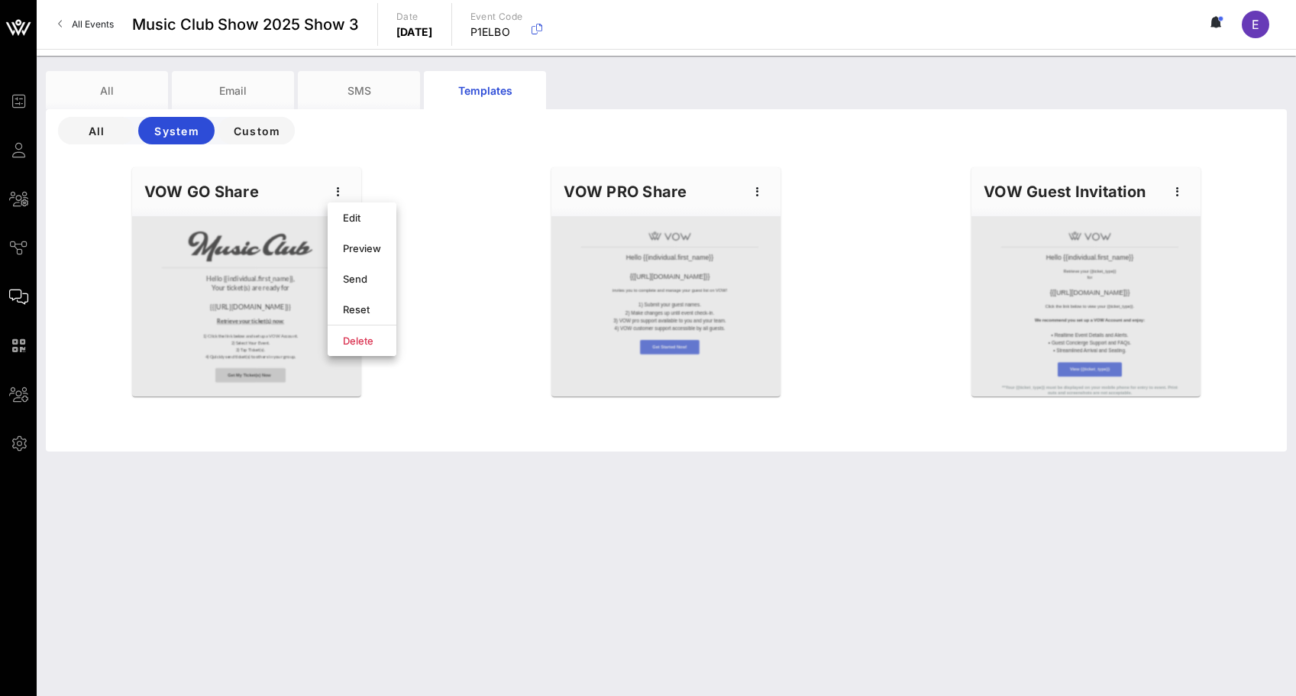
click at [480, 327] on div "Hello {{individual.first_name}}, Your ticket(s) are ready for {{event_details.n…" at bounding box center [667, 304] width 1260 height 293
click at [315, 244] on div at bounding box center [246, 306] width 229 height 180
click at [242, 183] on div "VOW GO Share" at bounding box center [246, 191] width 229 height 49
click at [281, 121] on button "Custom" at bounding box center [256, 130] width 76 height 27
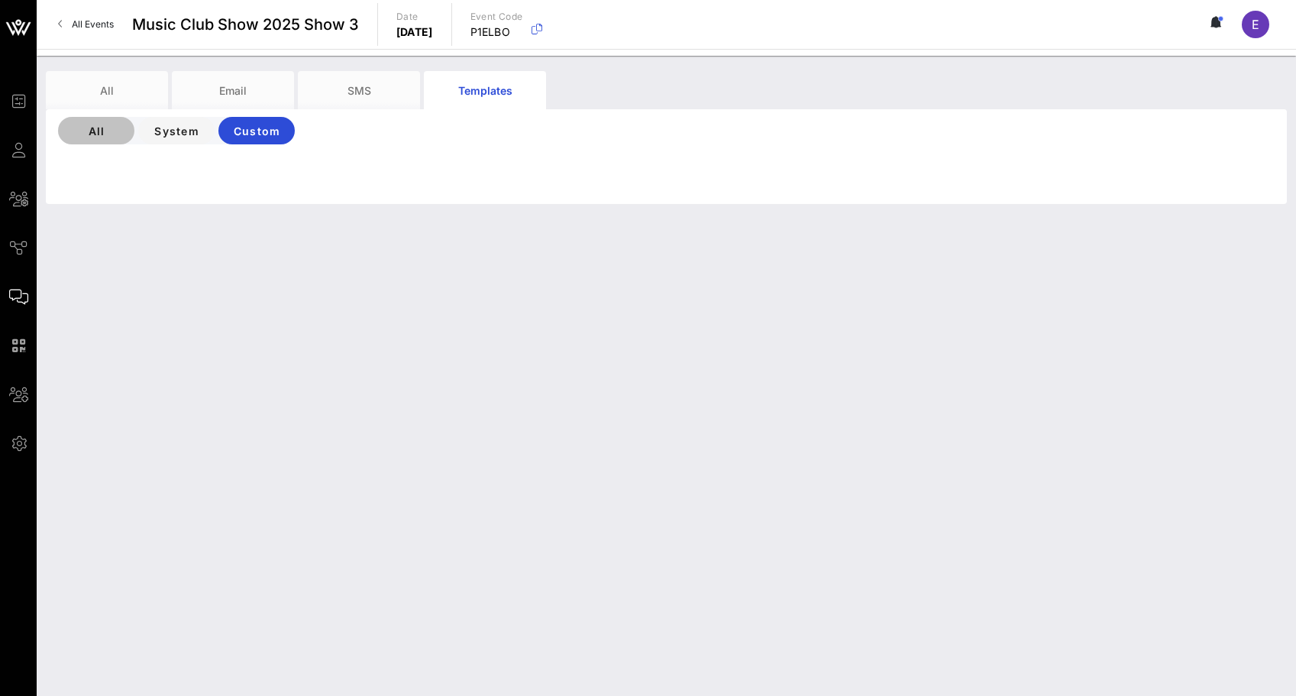
click at [104, 133] on span "All" at bounding box center [96, 131] width 52 height 13
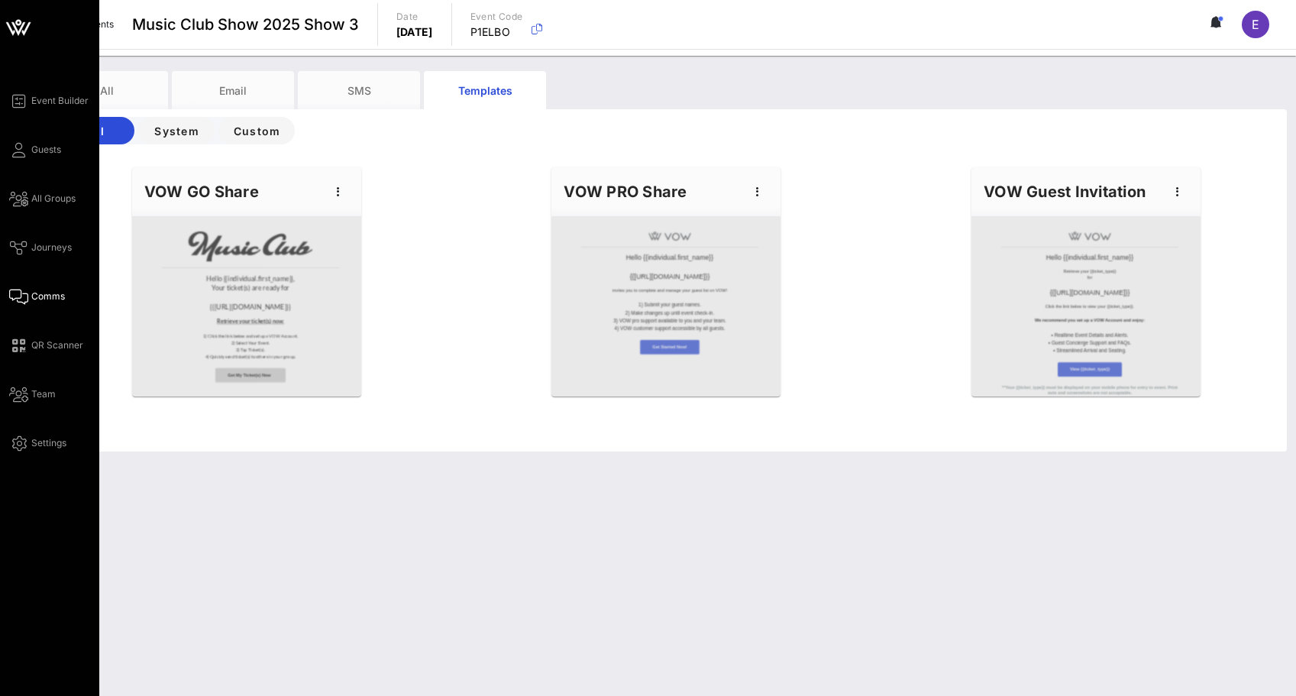
click at [28, 20] on icon at bounding box center [18, 27] width 37 height 37
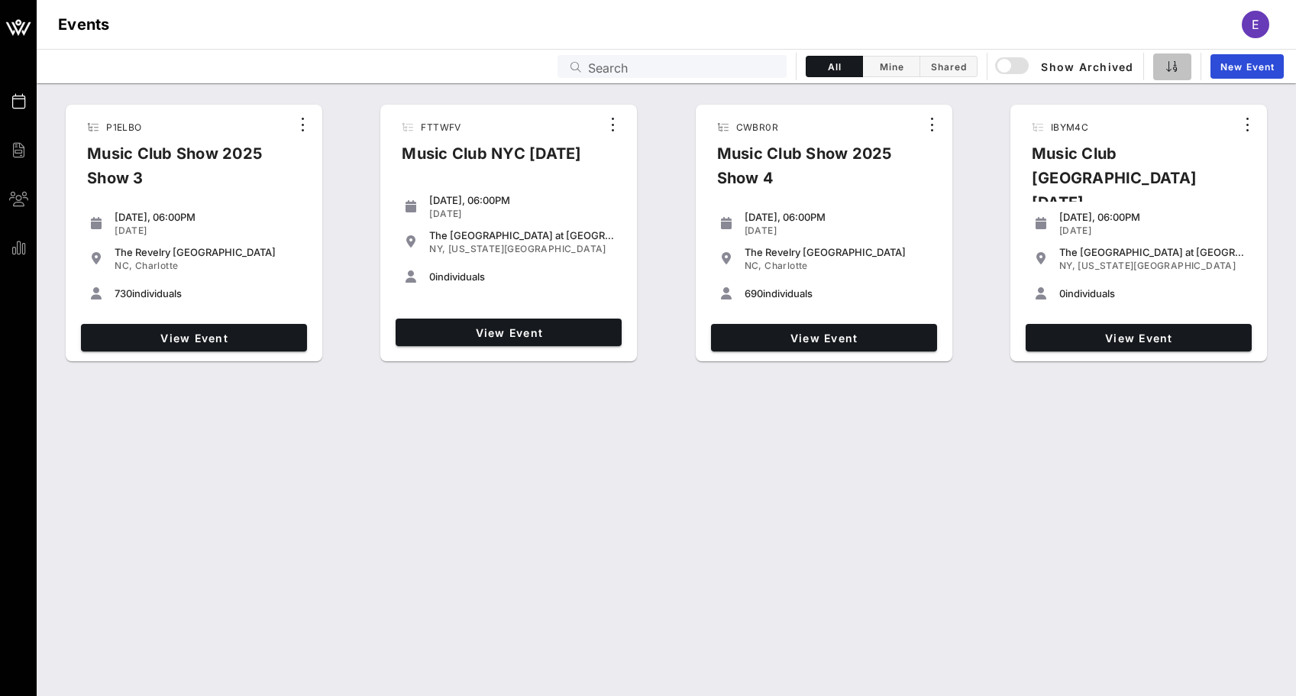
click at [1169, 73] on button "button" at bounding box center [1172, 66] width 38 height 27
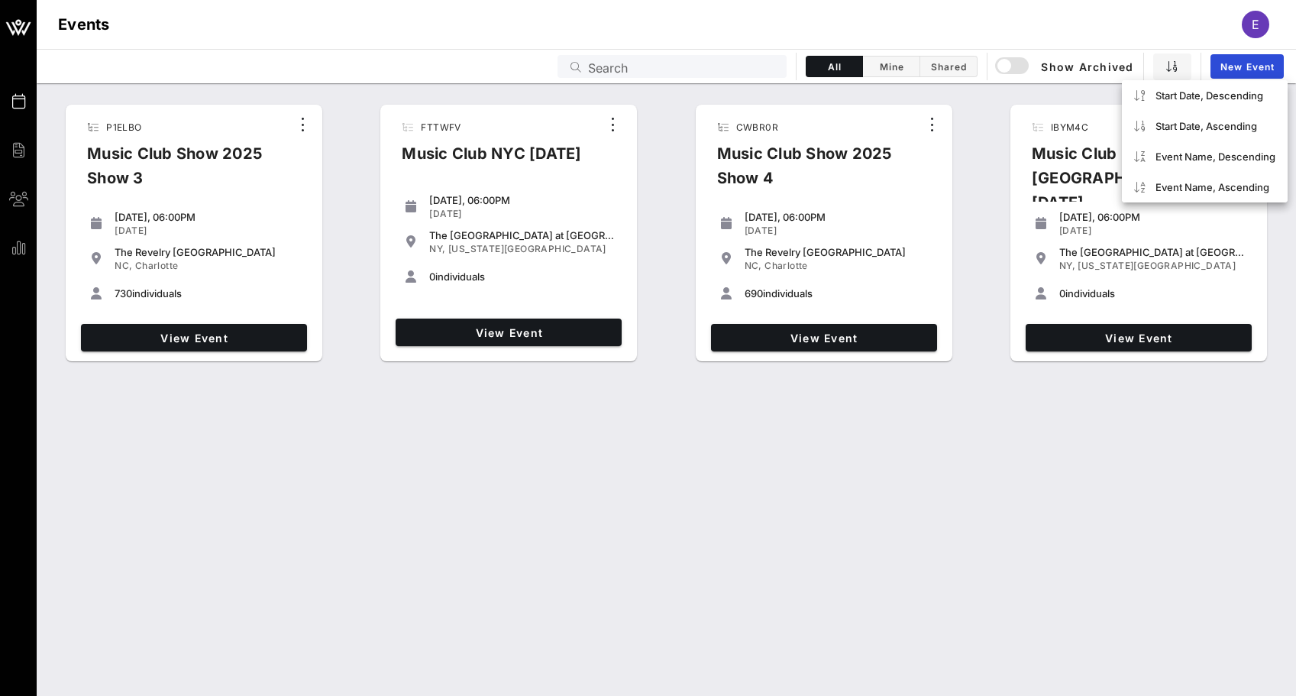
click at [976, 394] on div "P1ELBO Music Club Show 2025 Show 3 Sunday, 06:00PM Sep 28, 2025 The Revelry Nor…" at bounding box center [667, 389] width 1260 height 613
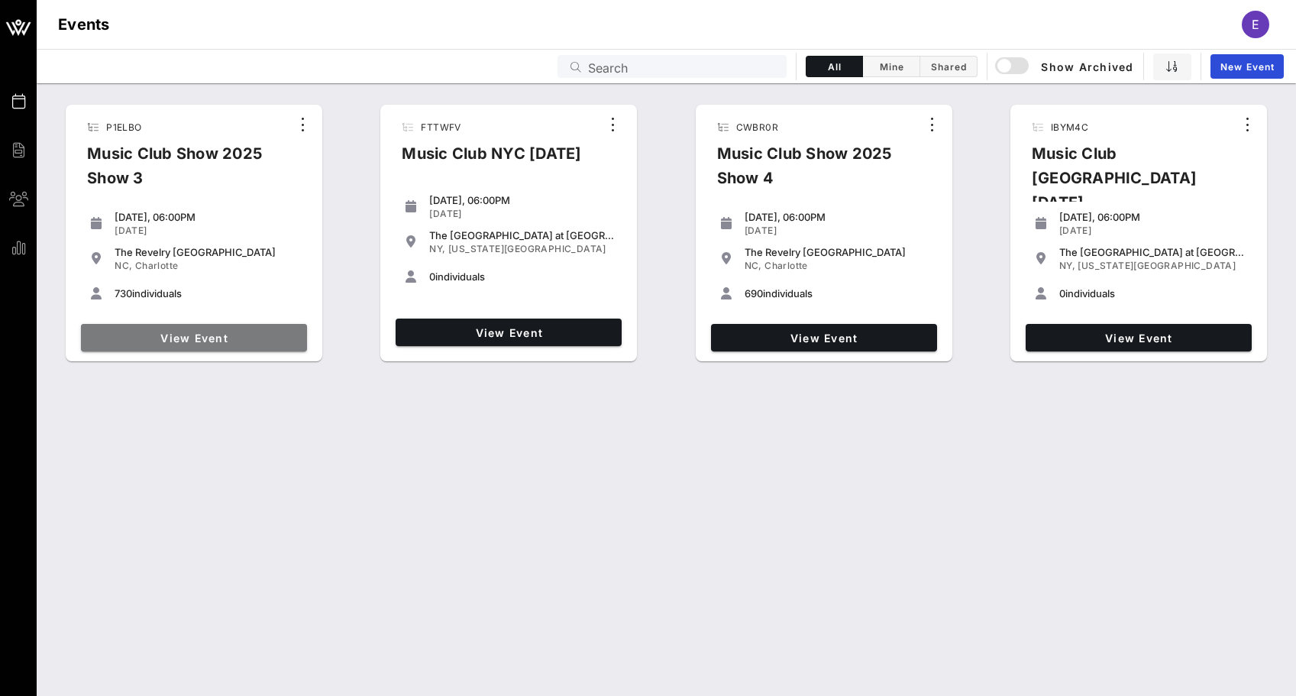
click at [279, 335] on span "View Event" at bounding box center [194, 338] width 214 height 13
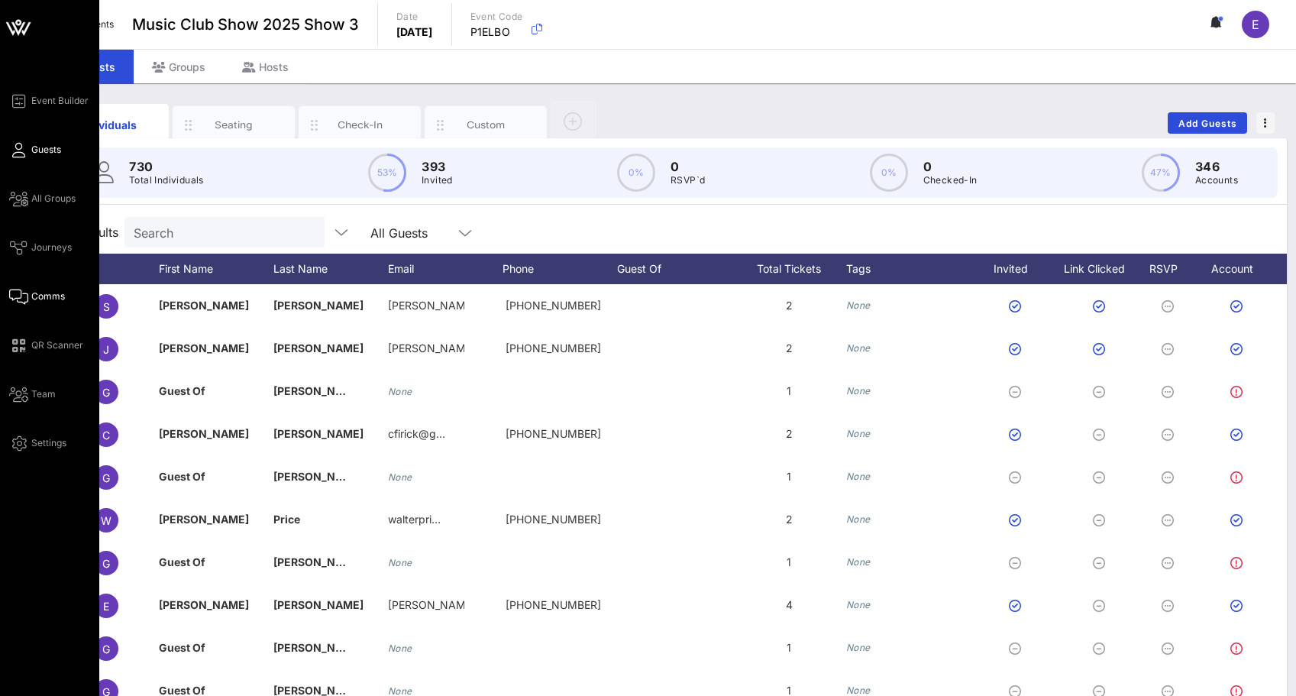
click at [24, 296] on icon at bounding box center [18, 297] width 19 height 2
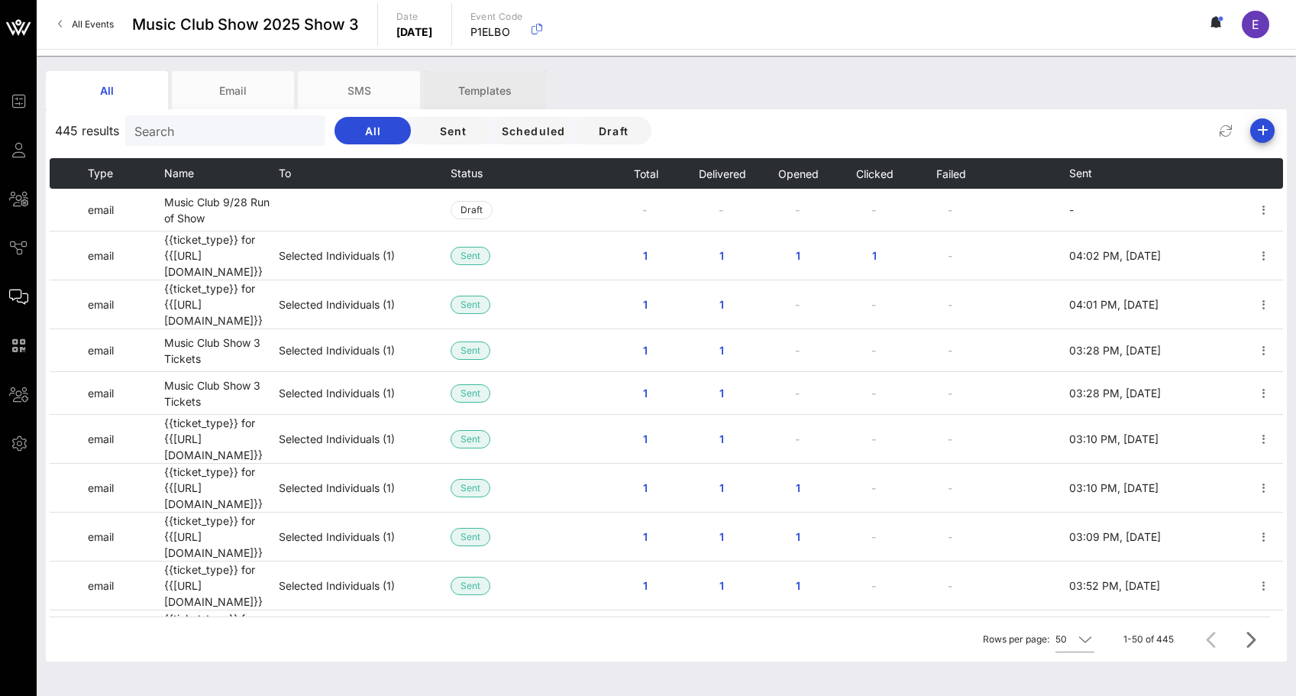
click at [488, 95] on div "Templates" at bounding box center [485, 90] width 122 height 38
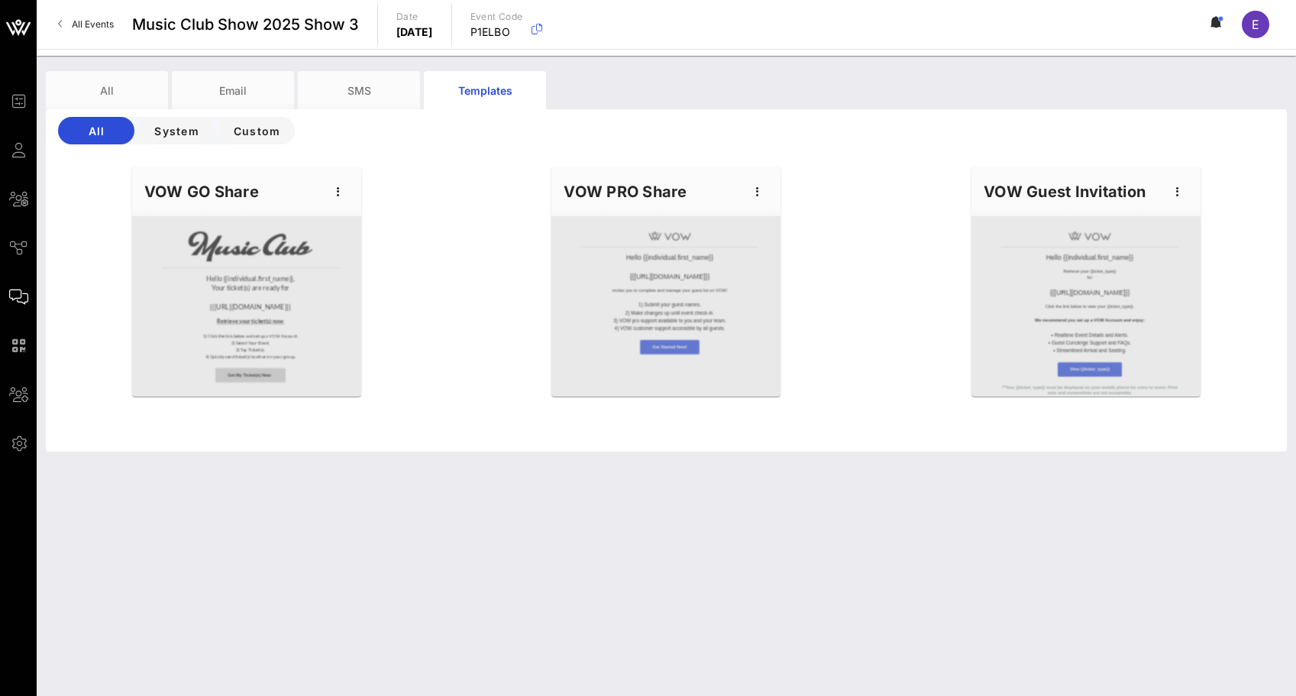
click at [332, 180] on div "VOW GO Share" at bounding box center [246, 191] width 229 height 49
click at [334, 184] on icon "button" at bounding box center [338, 192] width 18 height 18
click at [354, 215] on div "Edit" at bounding box center [362, 218] width 38 height 12
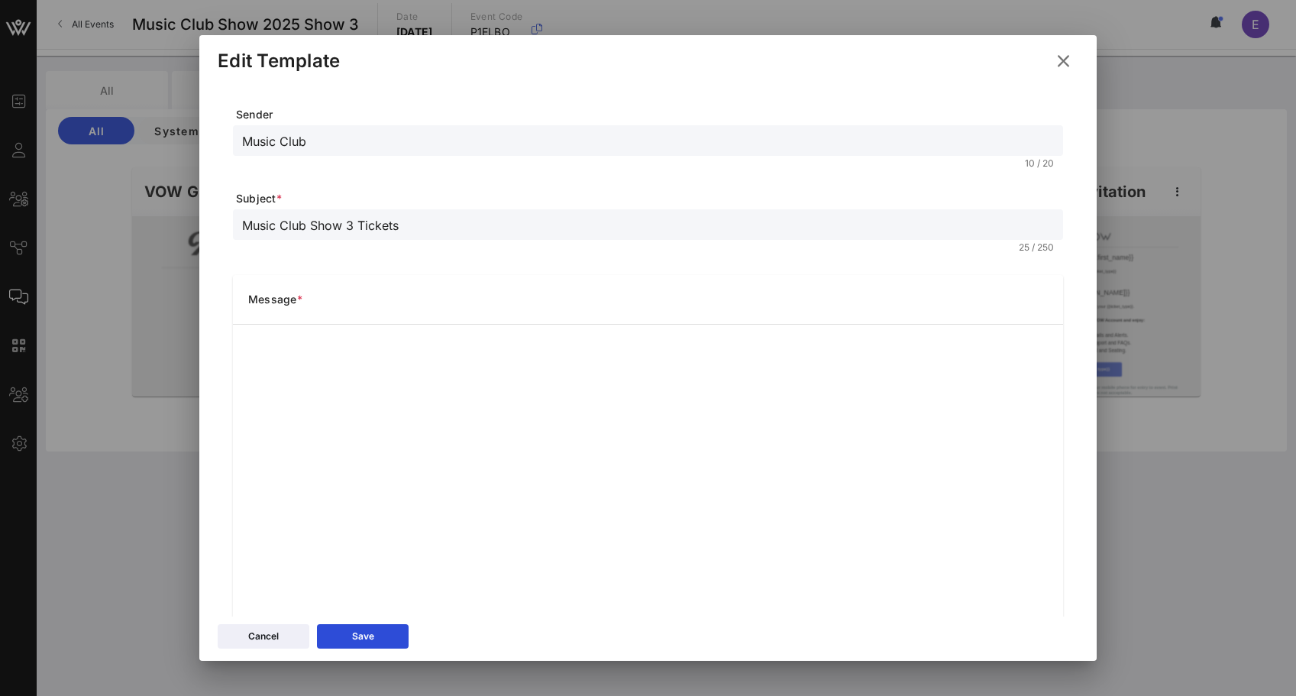
click at [316, 221] on input "Music Club Show 3 Tickets" at bounding box center [648, 225] width 812 height 20
drag, startPoint x: 316, startPoint y: 221, endPoint x: 346, endPoint y: 222, distance: 29.8
click at [346, 222] on input "Music Club Show 3 Tickets" at bounding box center [648, 225] width 812 height 20
type input "Music Club 9/28 Tickets"
click at [521, 254] on div "Music Club 9/28 Tickets 23 / 250" at bounding box center [648, 234] width 830 height 50
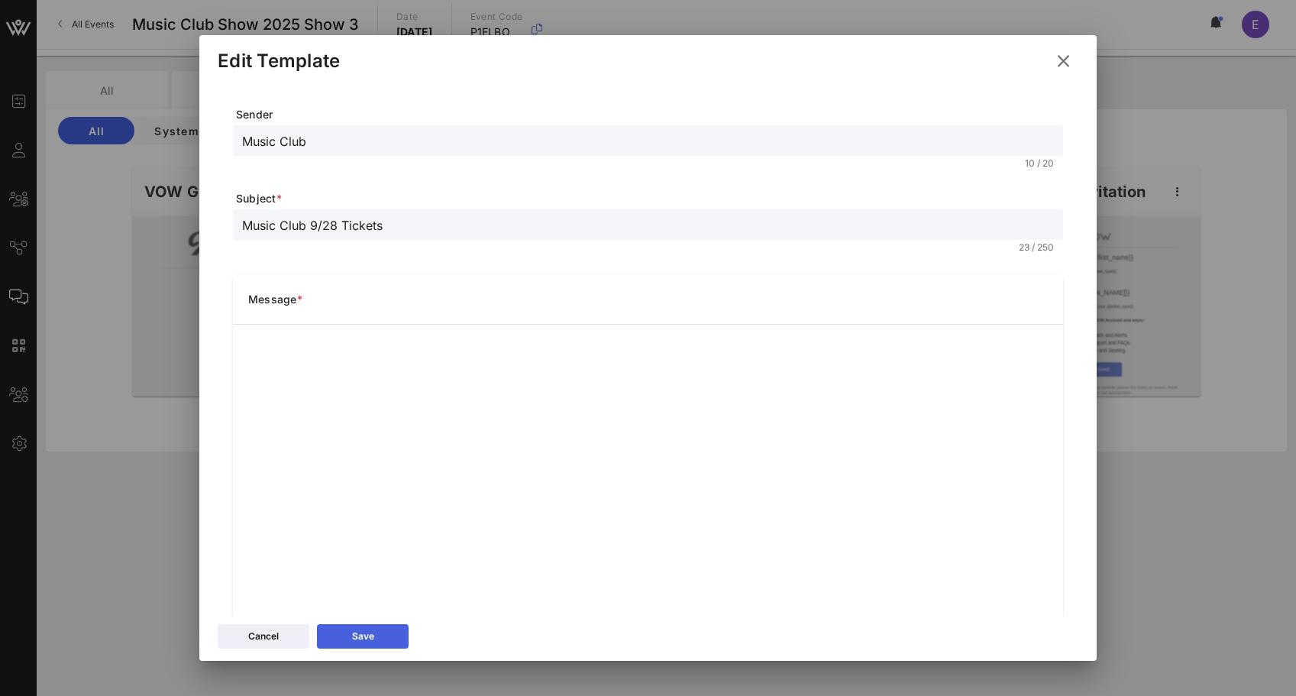
click at [390, 642] on button "Save" at bounding box center [363, 636] width 92 height 24
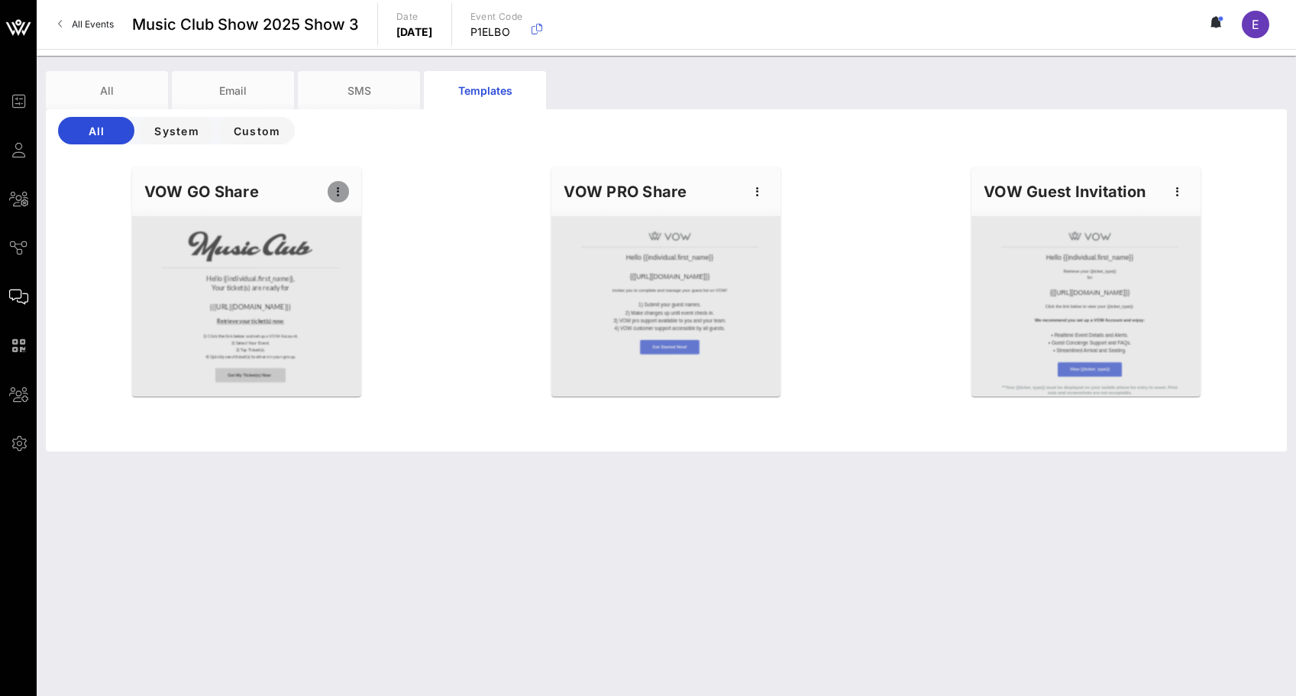
click at [336, 188] on icon "button" at bounding box center [338, 192] width 18 height 18
click at [357, 220] on div "Edit" at bounding box center [362, 218] width 38 height 12
type input "Music Club"
type input "Music Club 9/28 Tickets"
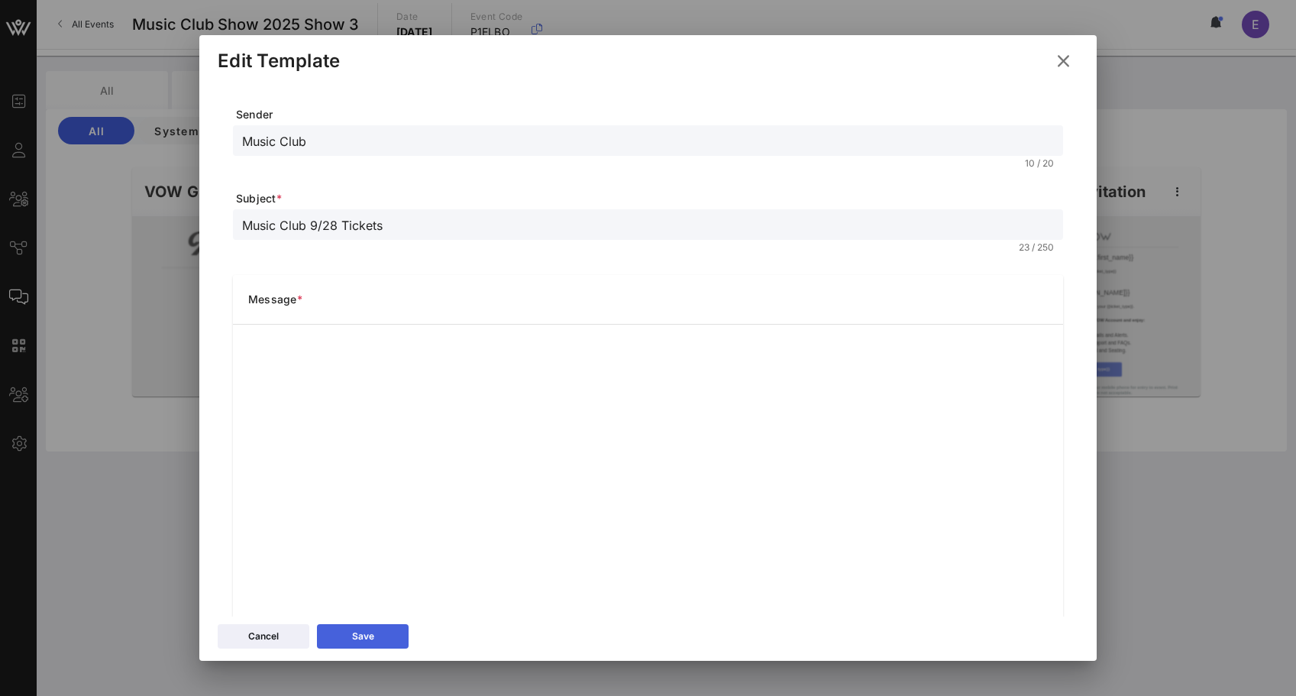
click at [380, 640] on button "Save" at bounding box center [363, 636] width 92 height 24
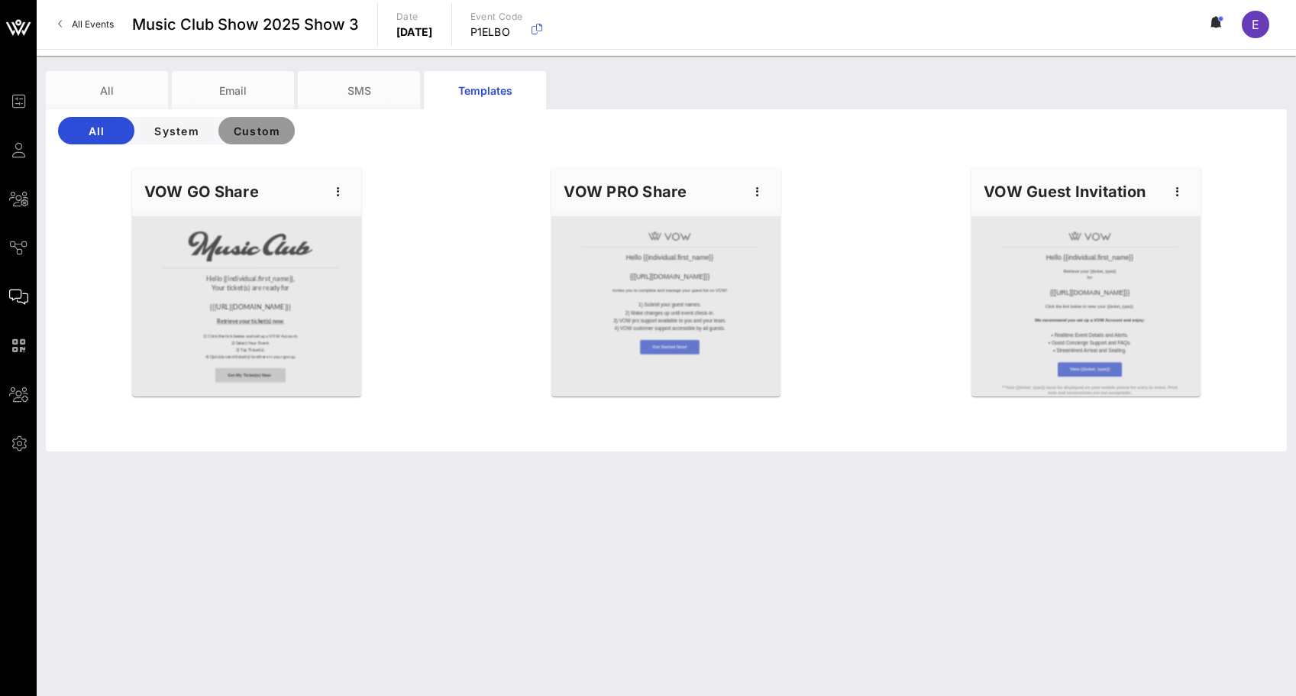
click at [263, 131] on span "Custom" at bounding box center [257, 131] width 52 height 13
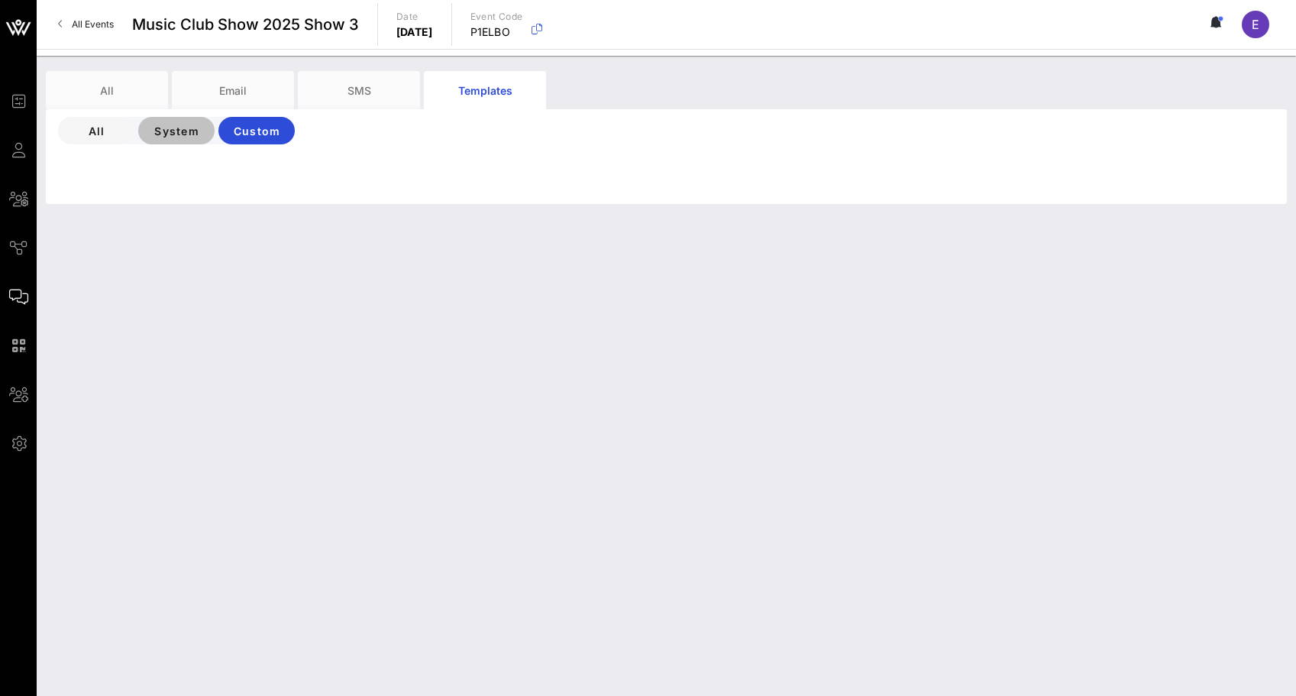
click at [185, 126] on span "System" at bounding box center [176, 131] width 52 height 13
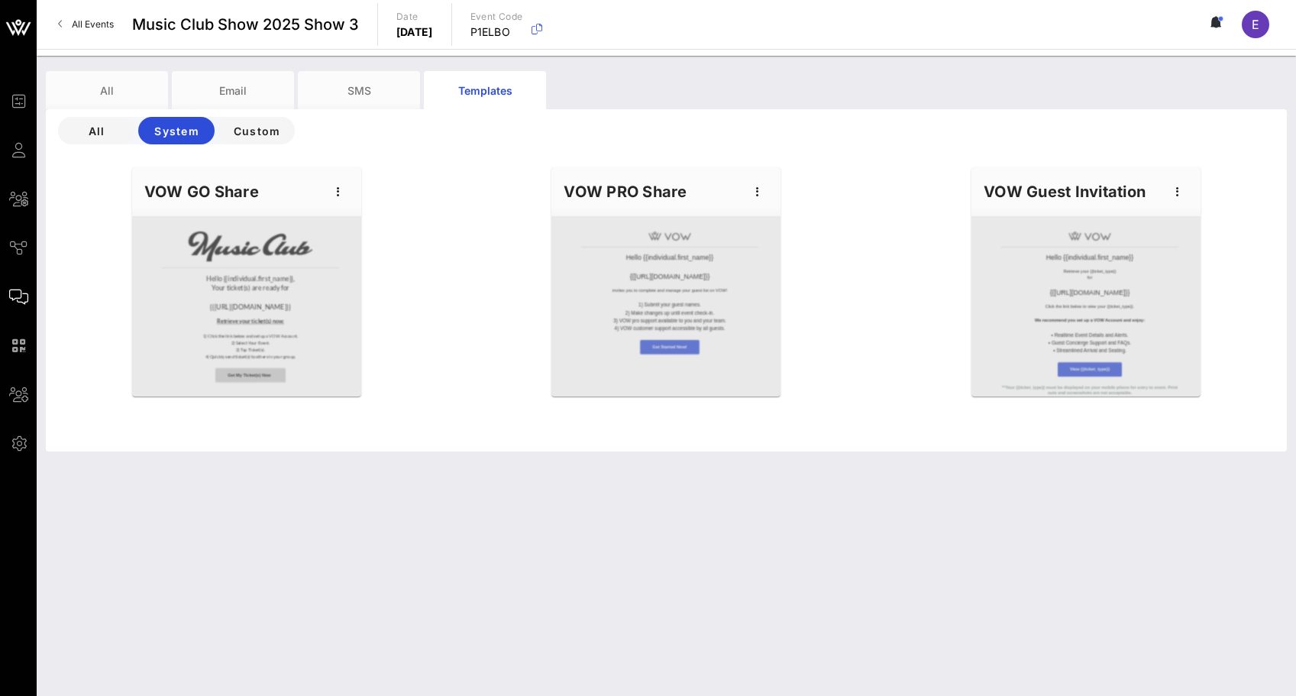
click at [235, 189] on div "VOW GO Share" at bounding box center [246, 191] width 229 height 49
click at [107, 24] on span "All Events" at bounding box center [93, 23] width 42 height 11
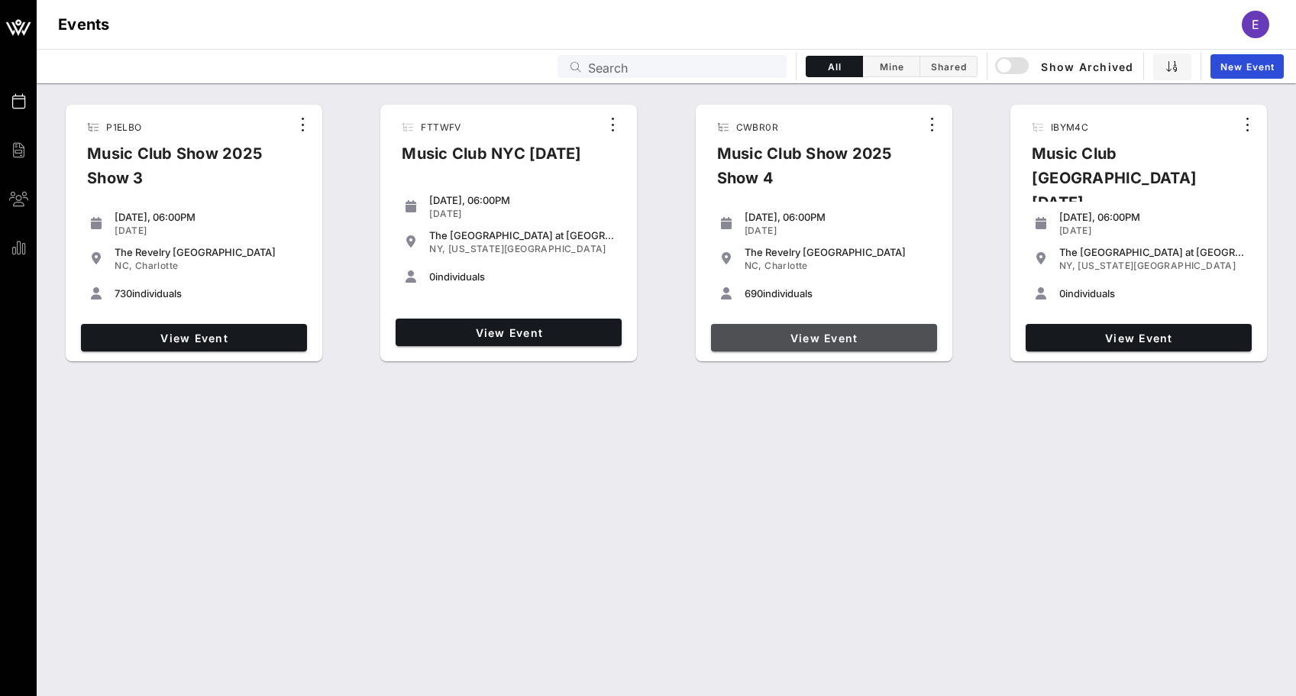
click at [775, 348] on link "View Event" at bounding box center [824, 337] width 226 height 27
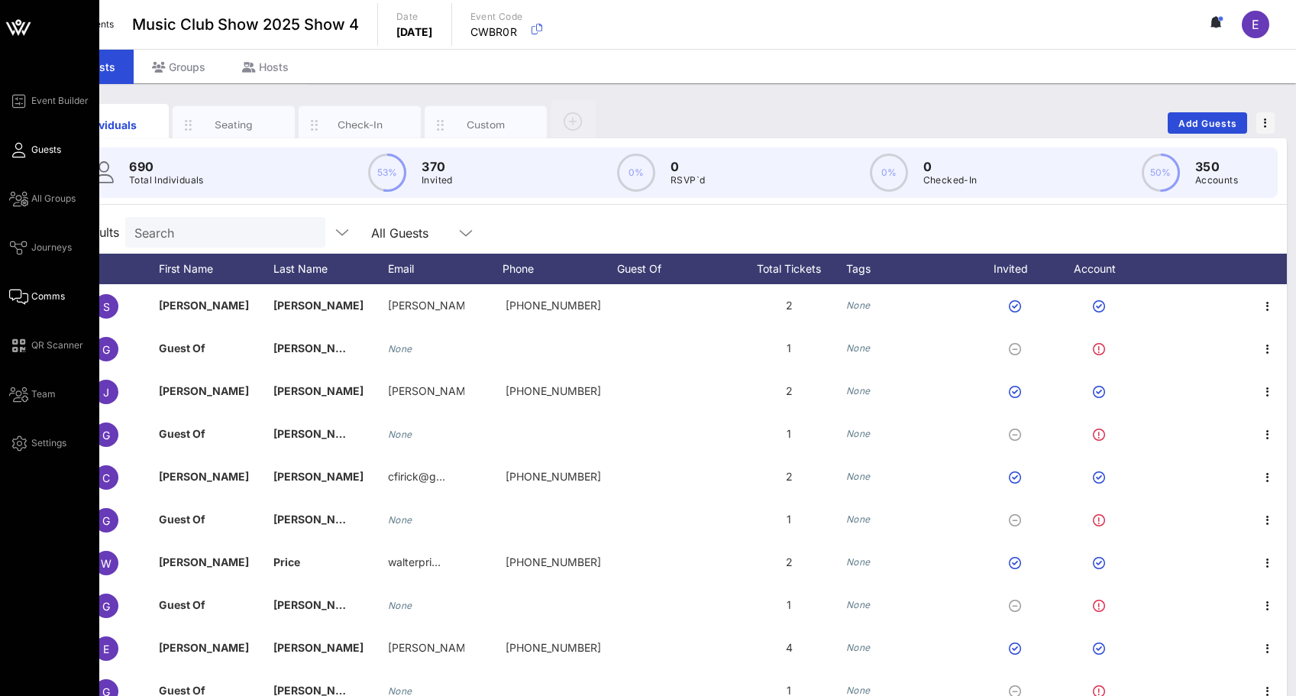
click at [27, 296] on icon at bounding box center [18, 297] width 19 height 2
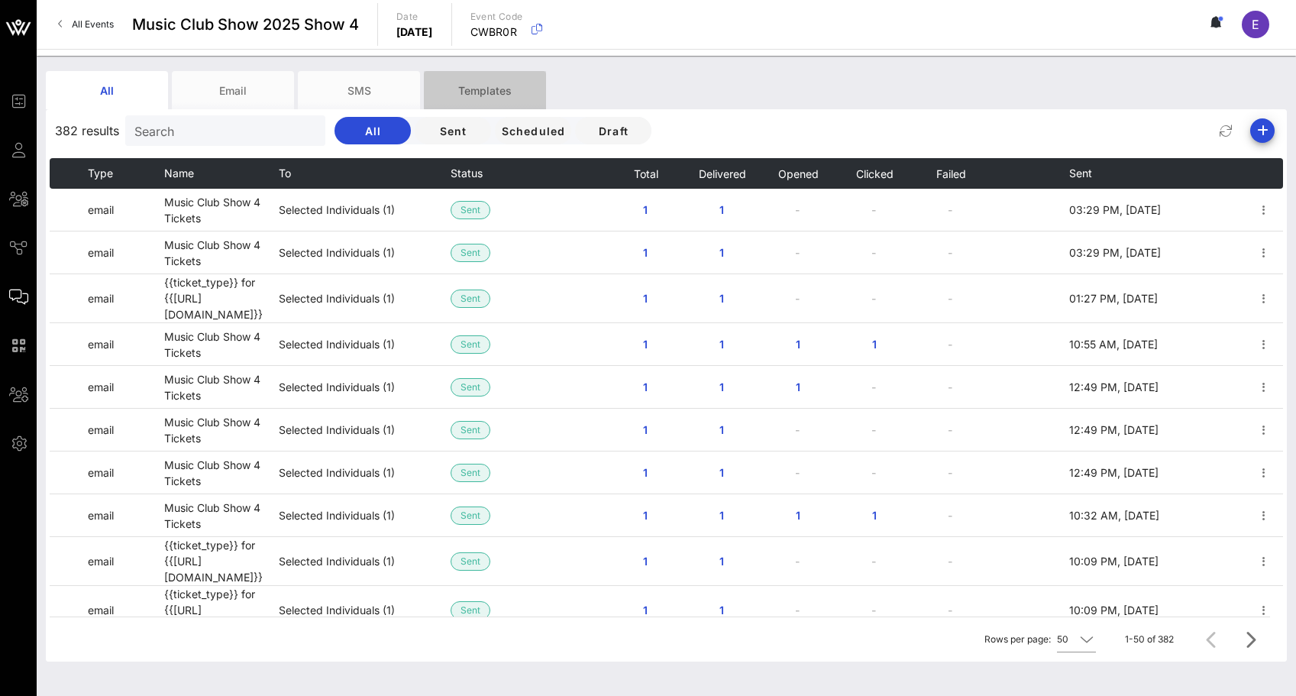
click at [456, 82] on div "Templates" at bounding box center [485, 90] width 122 height 38
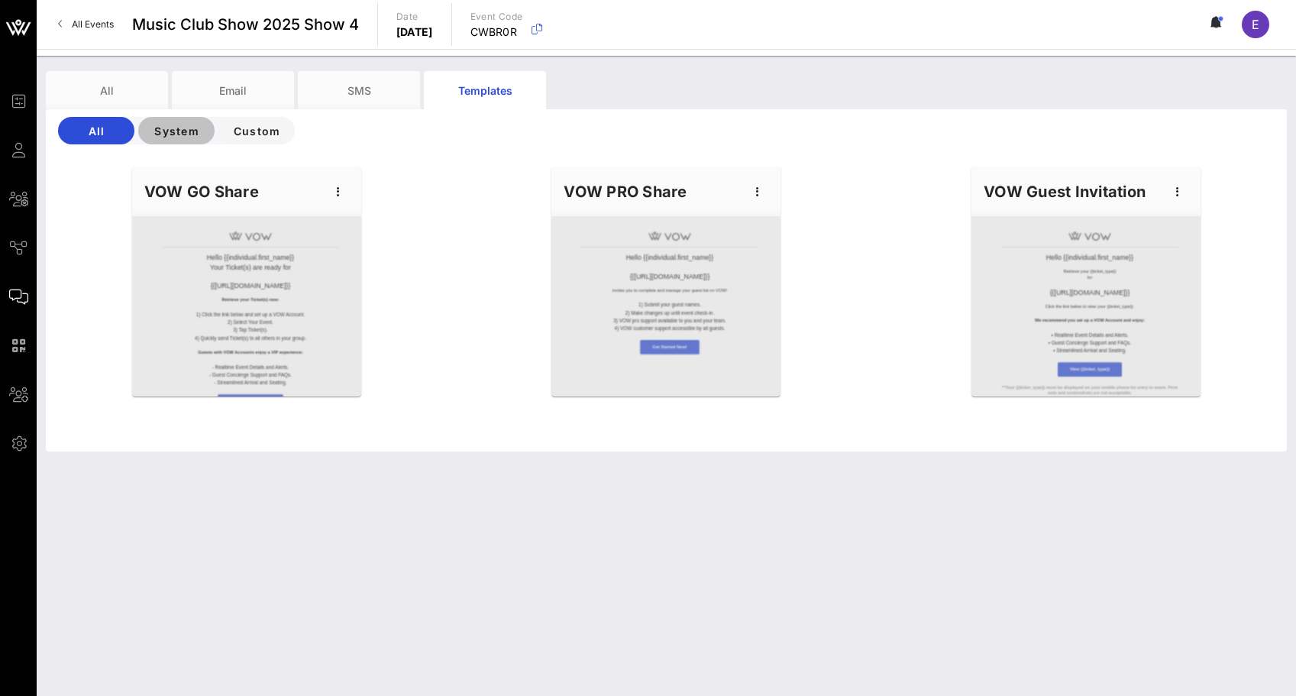
click at [177, 132] on span "System" at bounding box center [176, 131] width 52 height 13
click at [251, 204] on div "VOW GO Share" at bounding box center [246, 191] width 229 height 49
click at [343, 199] on icon "button" at bounding box center [338, 192] width 18 height 18
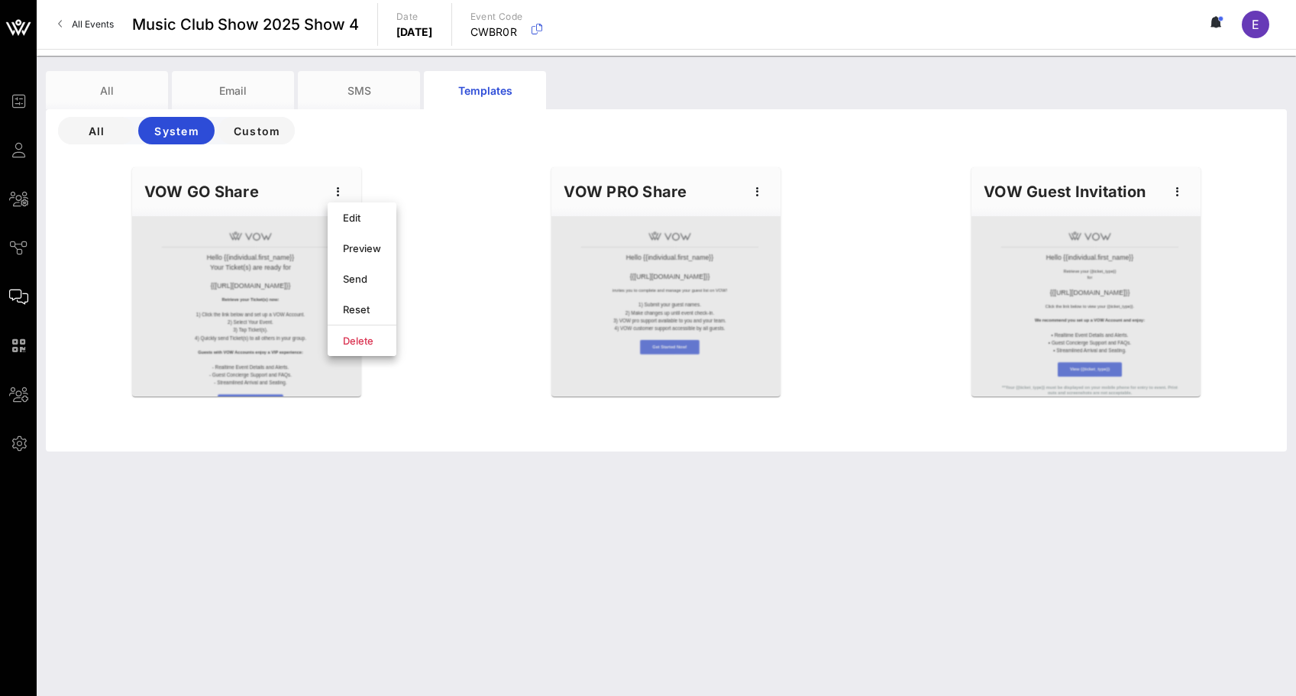
click at [396, 175] on div "Hello {{individual.first_name}} Your Ticket(s) are ready for {{[URL][DOMAIN_NAM…" at bounding box center [667, 304] width 1260 height 293
click at [239, 93] on div "Email" at bounding box center [233, 90] width 122 height 38
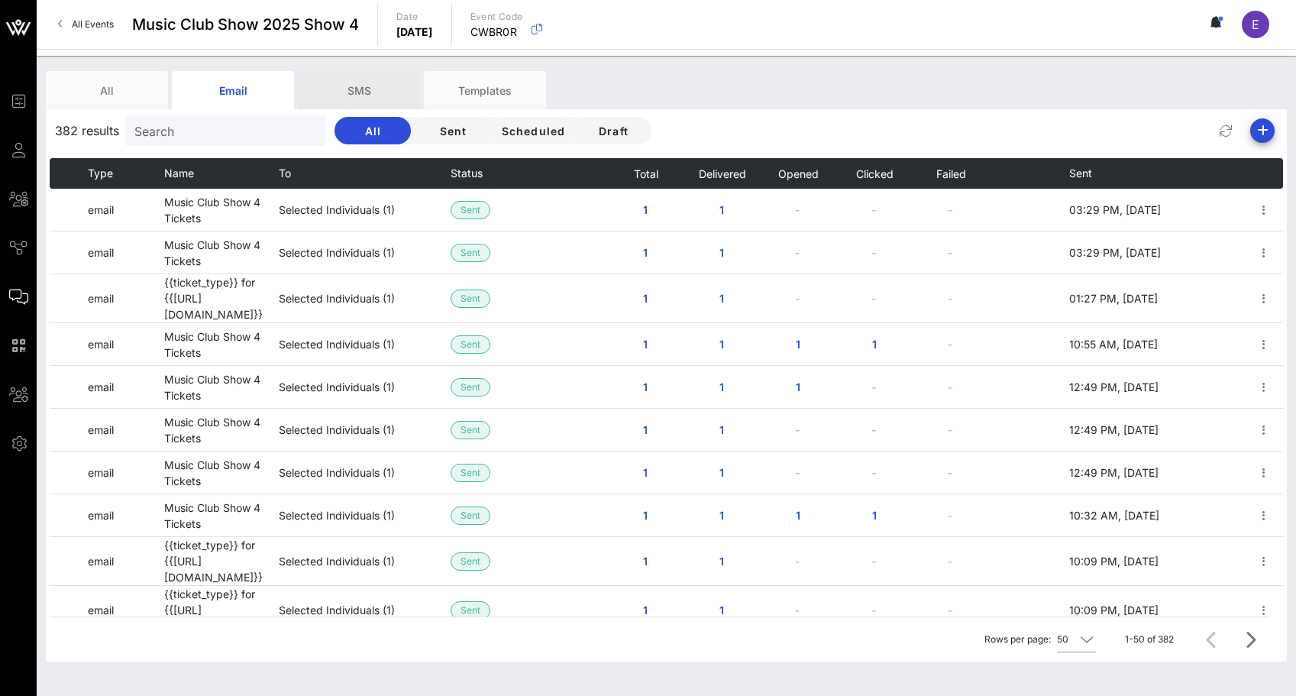
click at [339, 97] on div "SMS" at bounding box center [359, 90] width 122 height 38
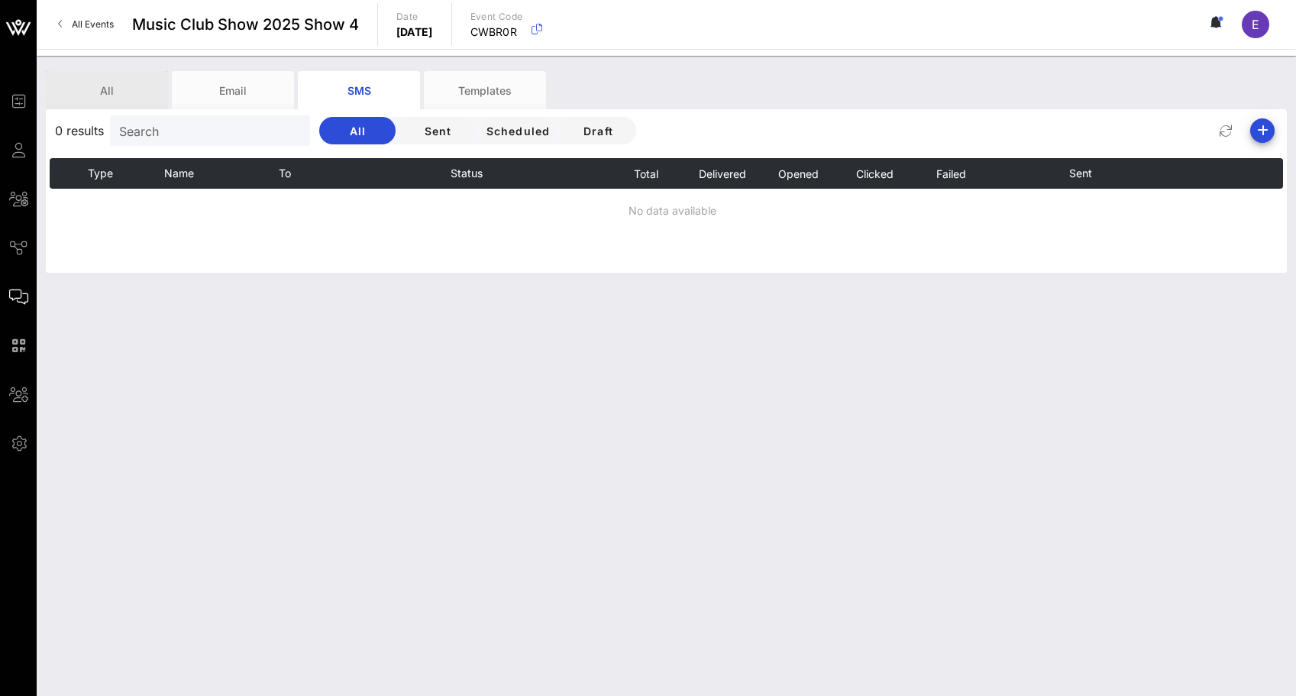
click at [99, 96] on div "All" at bounding box center [107, 90] width 122 height 38
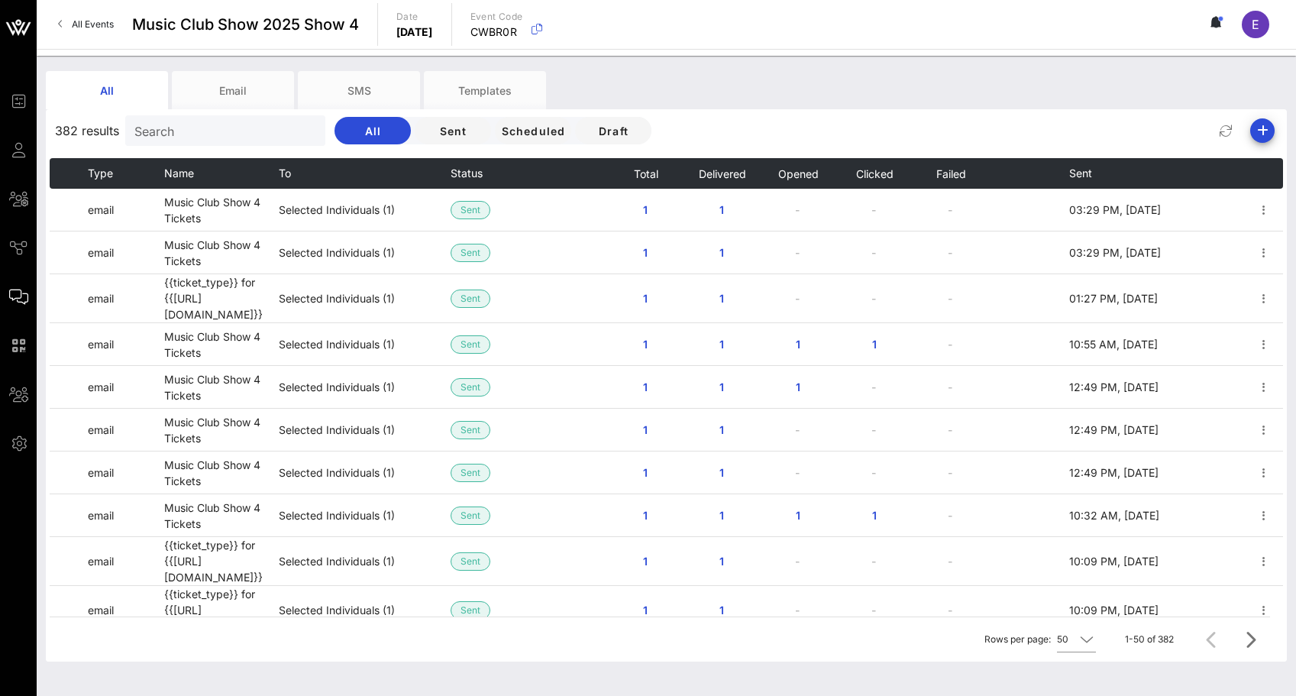
click at [107, 27] on span "All Events" at bounding box center [93, 23] width 42 height 11
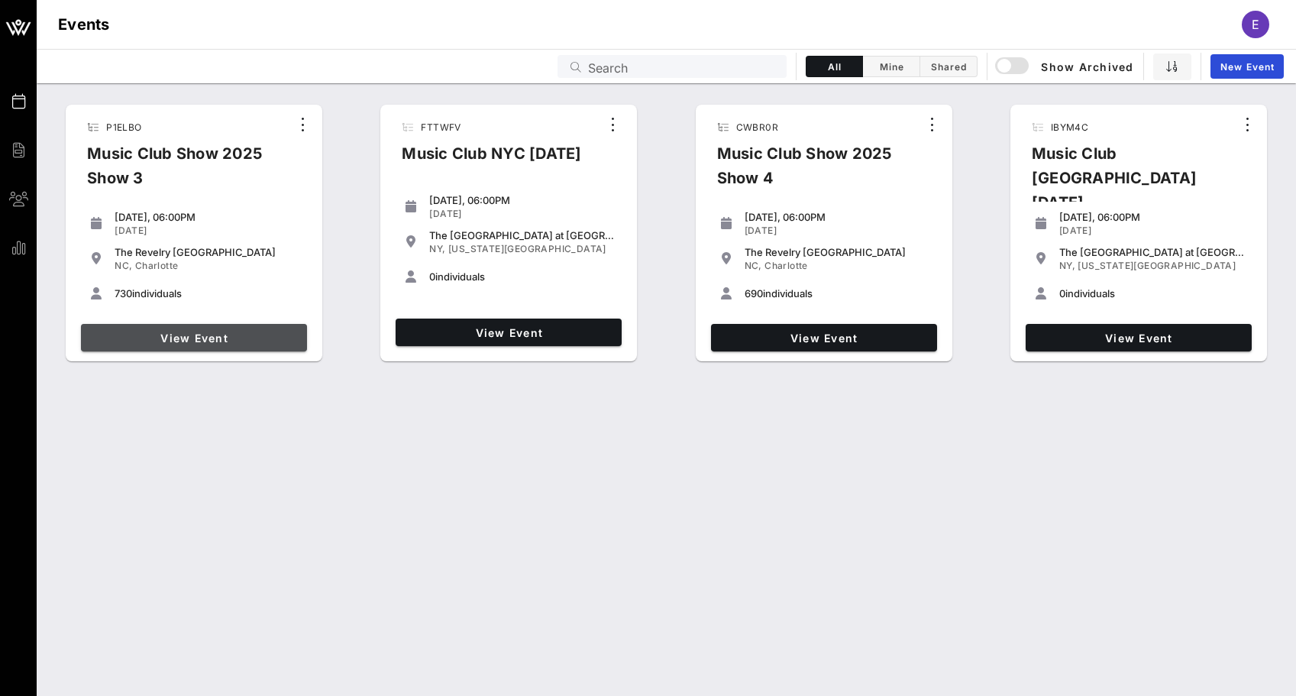
click at [227, 334] on span "View Event" at bounding box center [194, 338] width 214 height 13
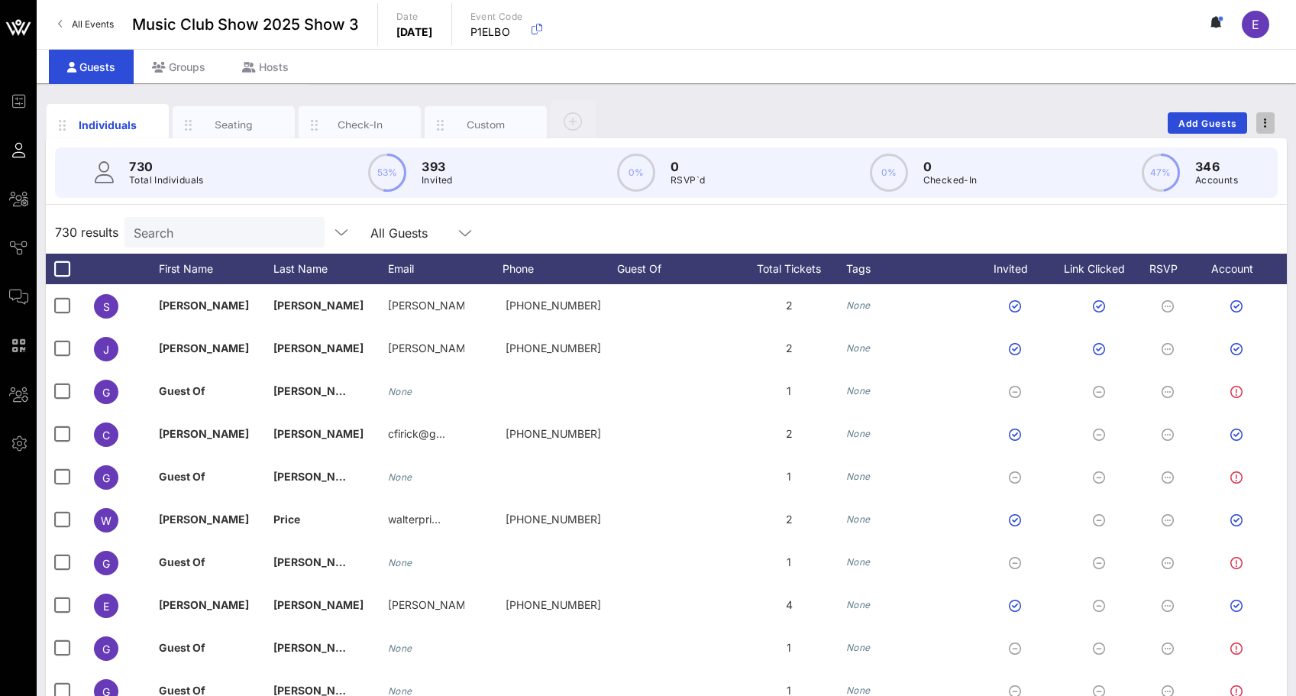
click at [1264, 132] on button "button" at bounding box center [1266, 122] width 18 height 21
click at [1257, 141] on div "Export To CSV" at bounding box center [1237, 149] width 73 height 24
click at [66, 22] on link "All Events" at bounding box center [86, 24] width 74 height 24
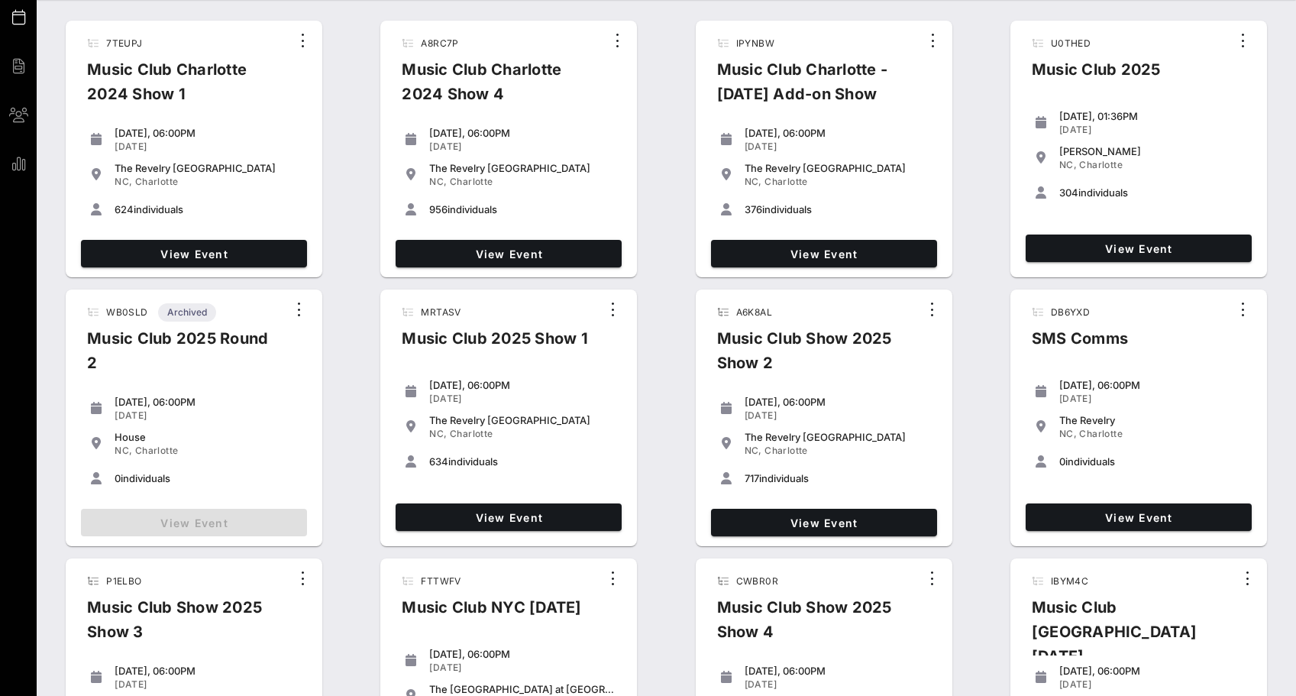
scroll to position [128, 0]
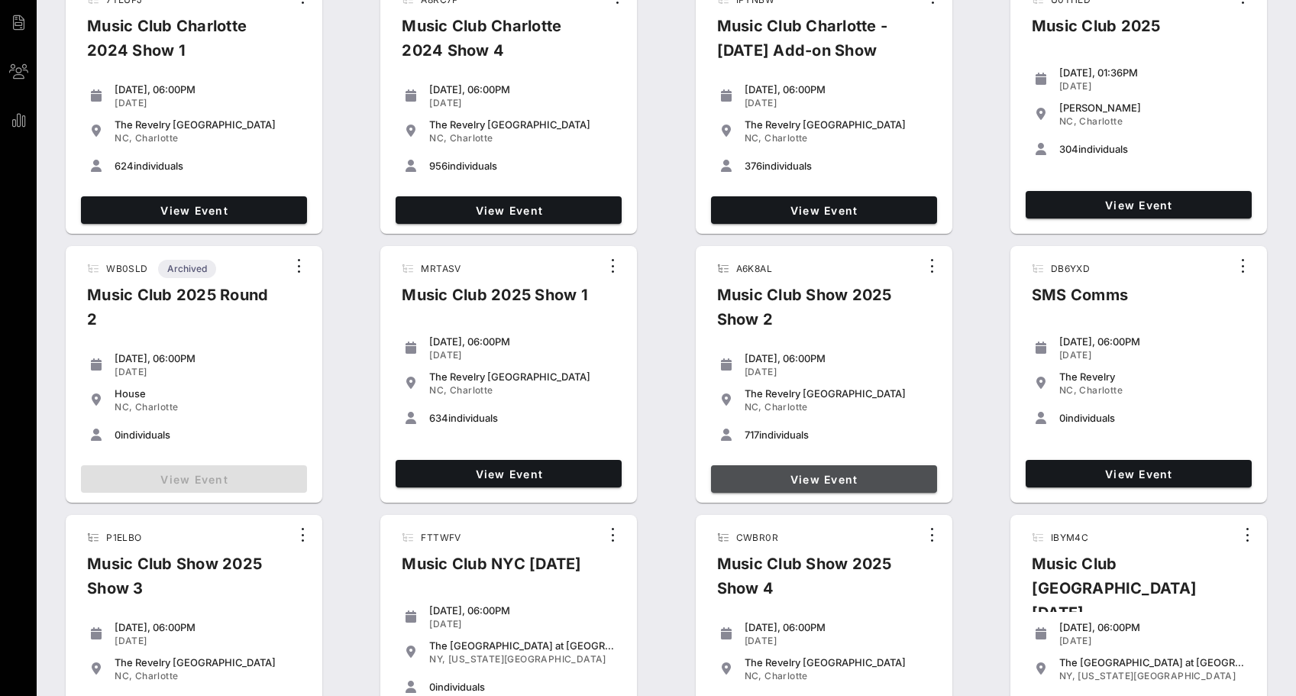
click at [778, 490] on link "View Event" at bounding box center [824, 478] width 226 height 27
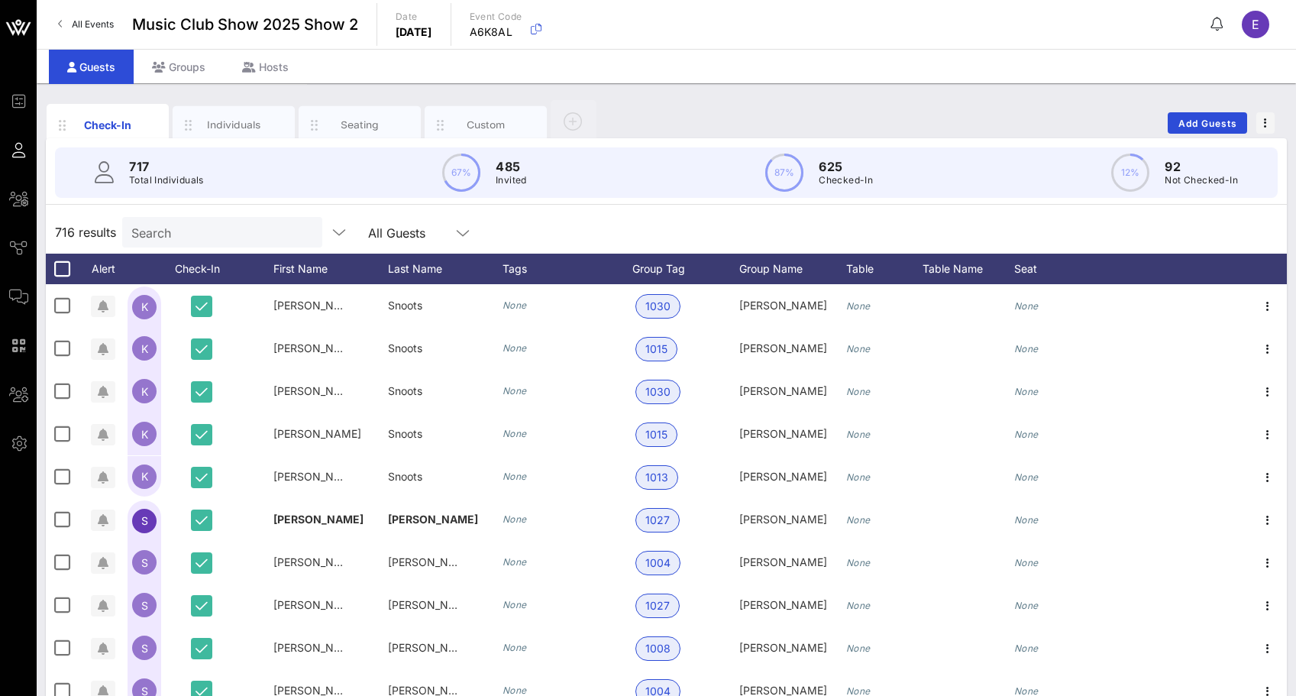
click at [1277, 126] on div "Check-In Individuals Seating Custom Add Guests" at bounding box center [666, 123] width 1241 height 49
click at [1270, 124] on span "button" at bounding box center [1266, 123] width 18 height 11
click at [1260, 146] on div "Export To CSV" at bounding box center [1237, 149] width 73 height 12
click at [105, 27] on span "All Events" at bounding box center [93, 23] width 42 height 11
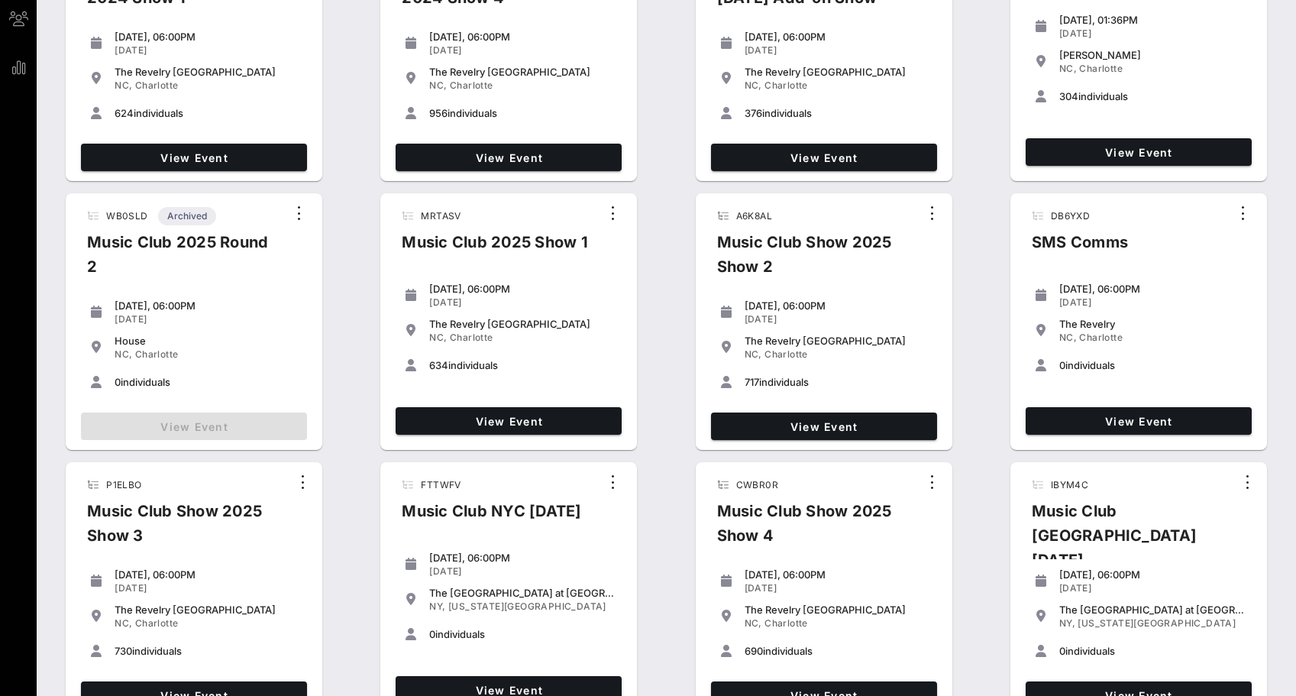
scroll to position [183, 0]
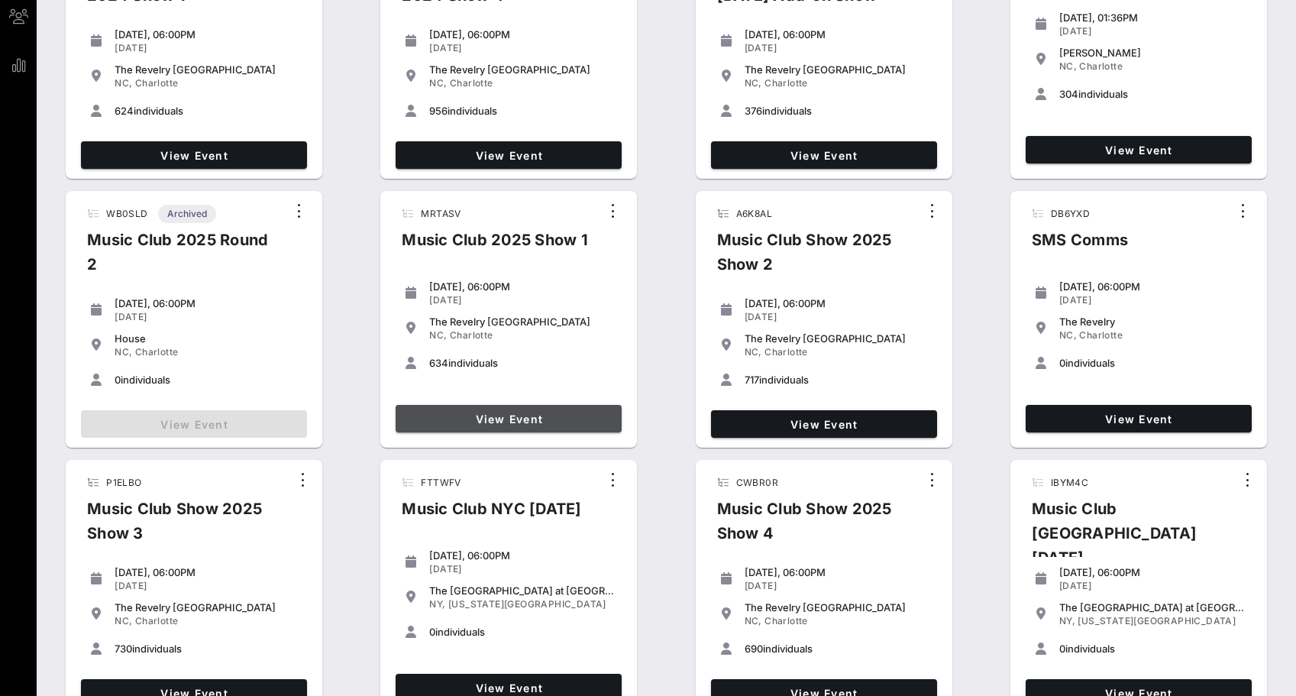
click at [568, 416] on span "View Event" at bounding box center [509, 418] width 214 height 13
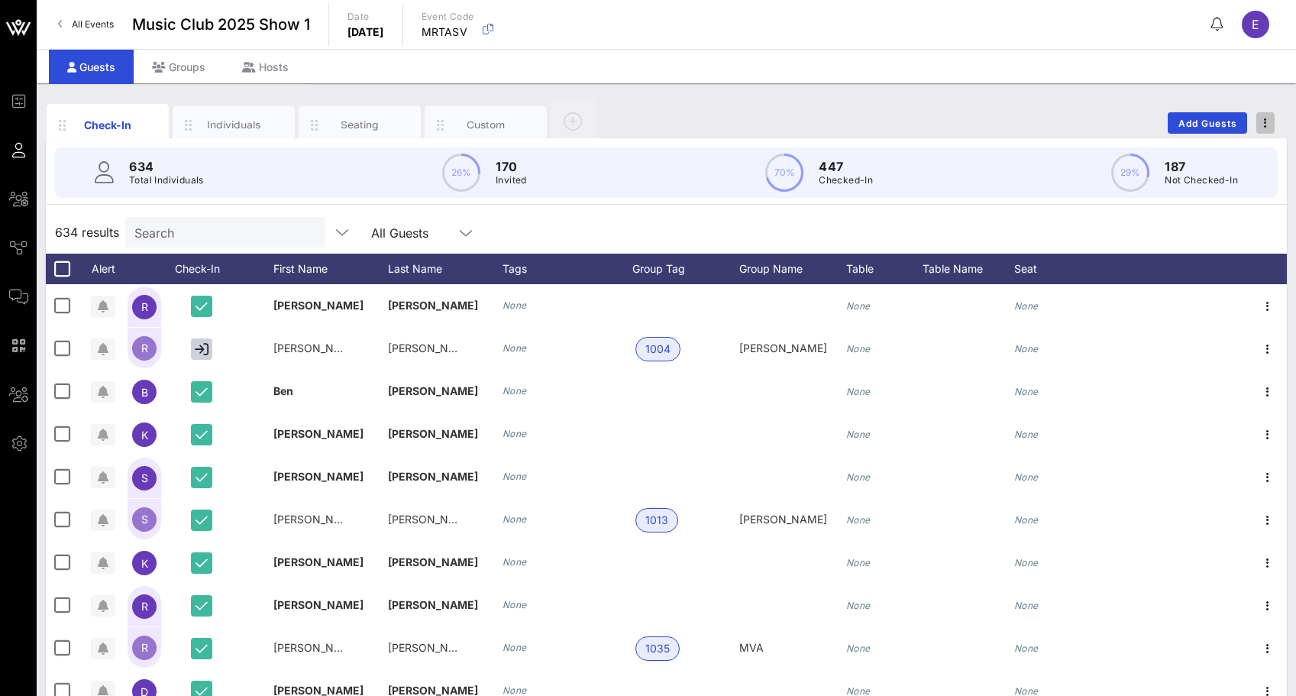
click at [1257, 119] on span "button" at bounding box center [1266, 123] width 18 height 11
click at [1252, 144] on div "Export To CSV" at bounding box center [1237, 149] width 73 height 12
click at [972, 16] on div "All Events Music Club 2025 Show 1 Date [DATE] Event Code MRTASV E" at bounding box center [667, 24] width 1260 height 49
